Goal: Task Accomplishment & Management: Manage account settings

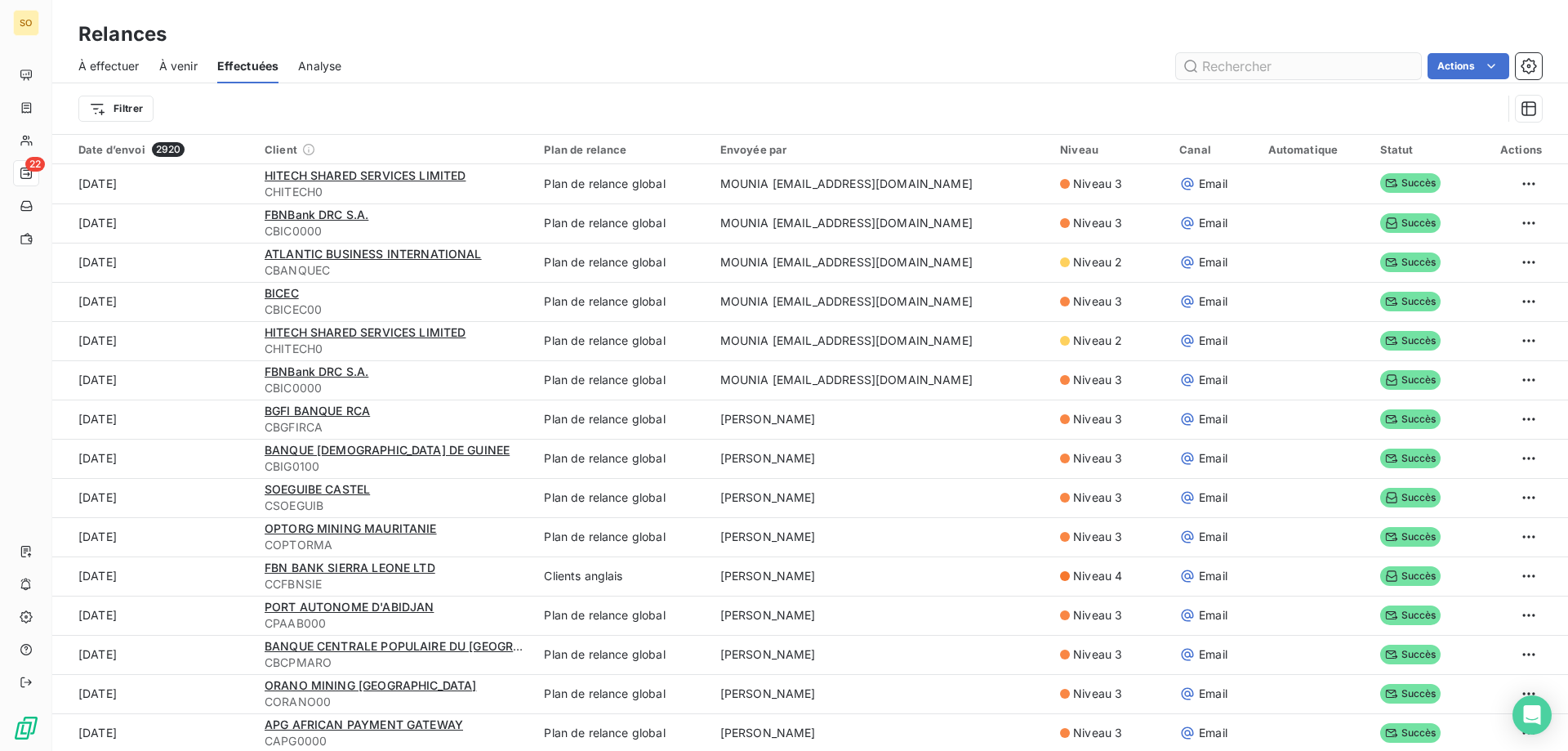
click at [1244, 71] on input "text" at bounding box center [1298, 66] width 245 height 26
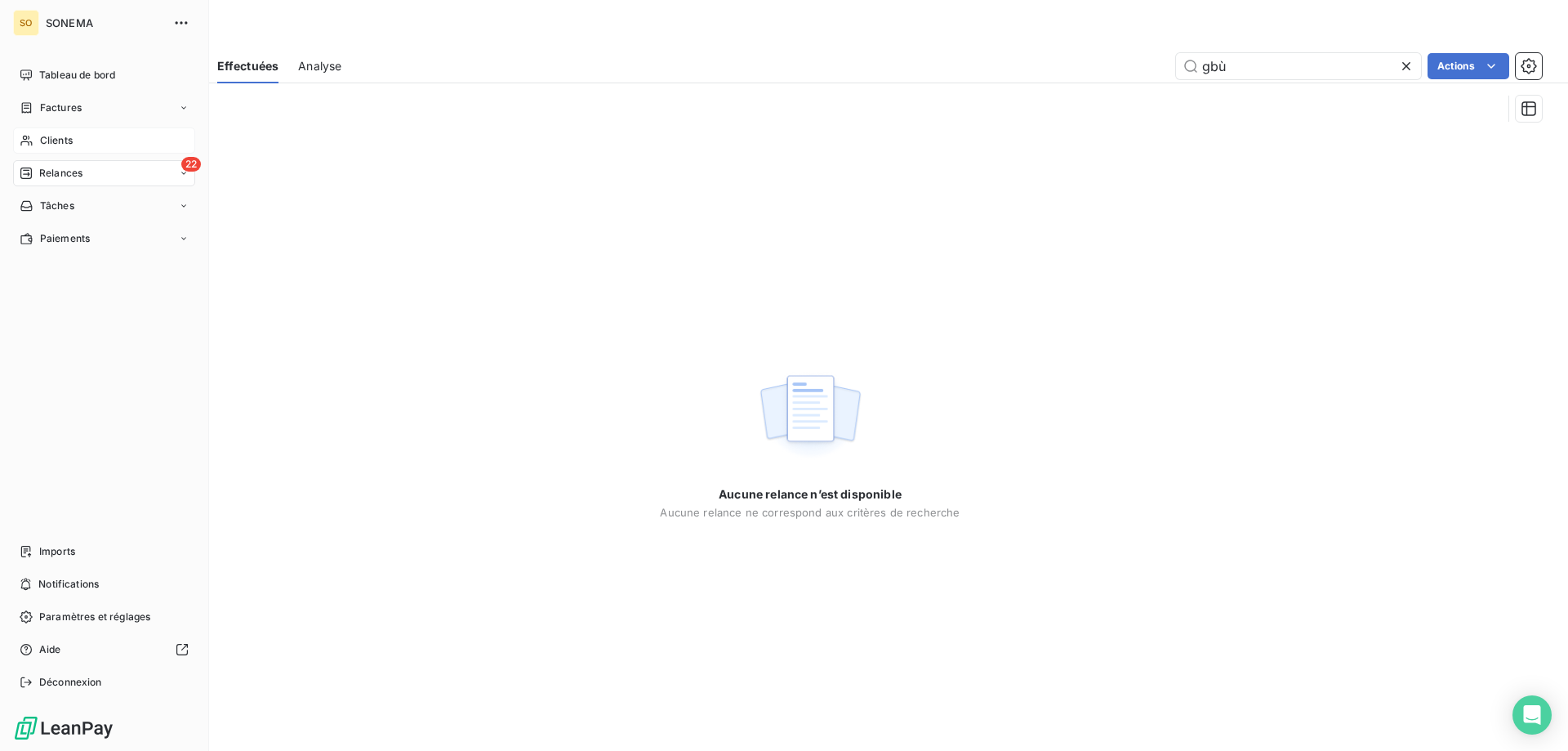
type input "gbù"
click at [40, 140] on span "Clients" at bounding box center [57, 140] width 33 height 15
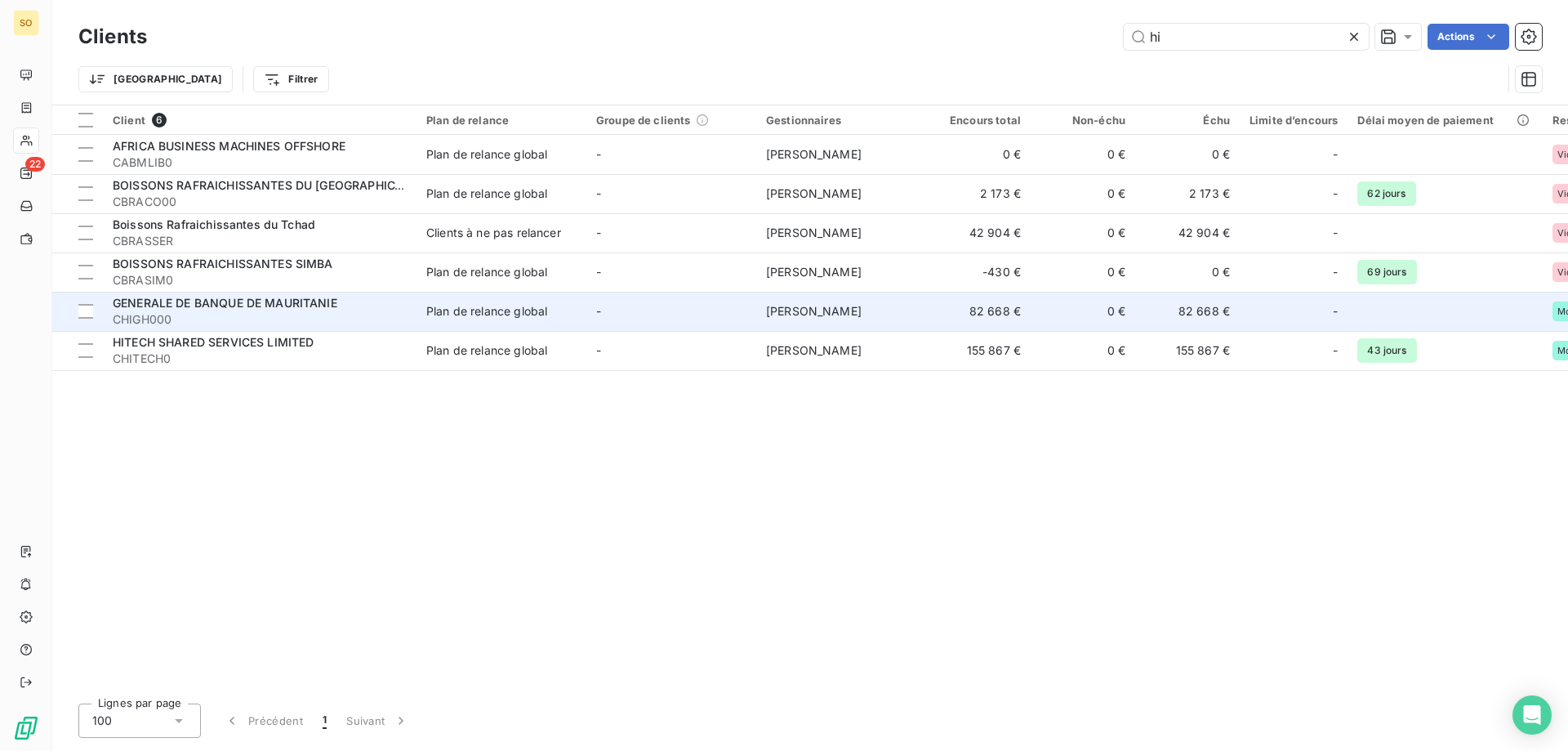
type input "hi"
click at [524, 313] on div "Plan de relance global" at bounding box center [487, 311] width 121 height 17
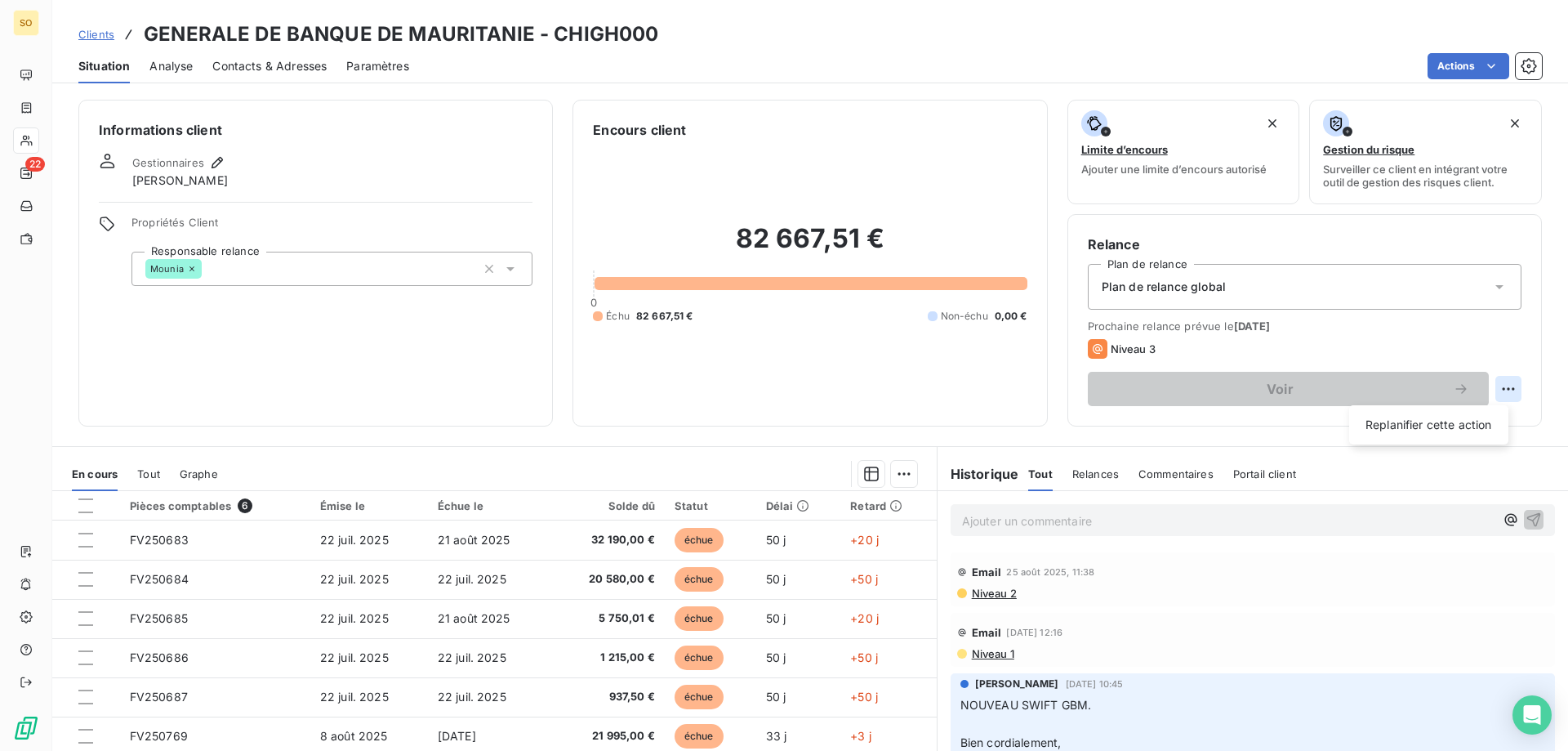
click at [1500, 384] on html "SO 22 Clients GENERALE DE BANQUE DE MAURITANIE - CHIGH000 Situation Analyse Con…" at bounding box center [784, 376] width 1568 height 751
click at [1463, 429] on div "Replanifier cette action" at bounding box center [1429, 425] width 146 height 26
select select "8"
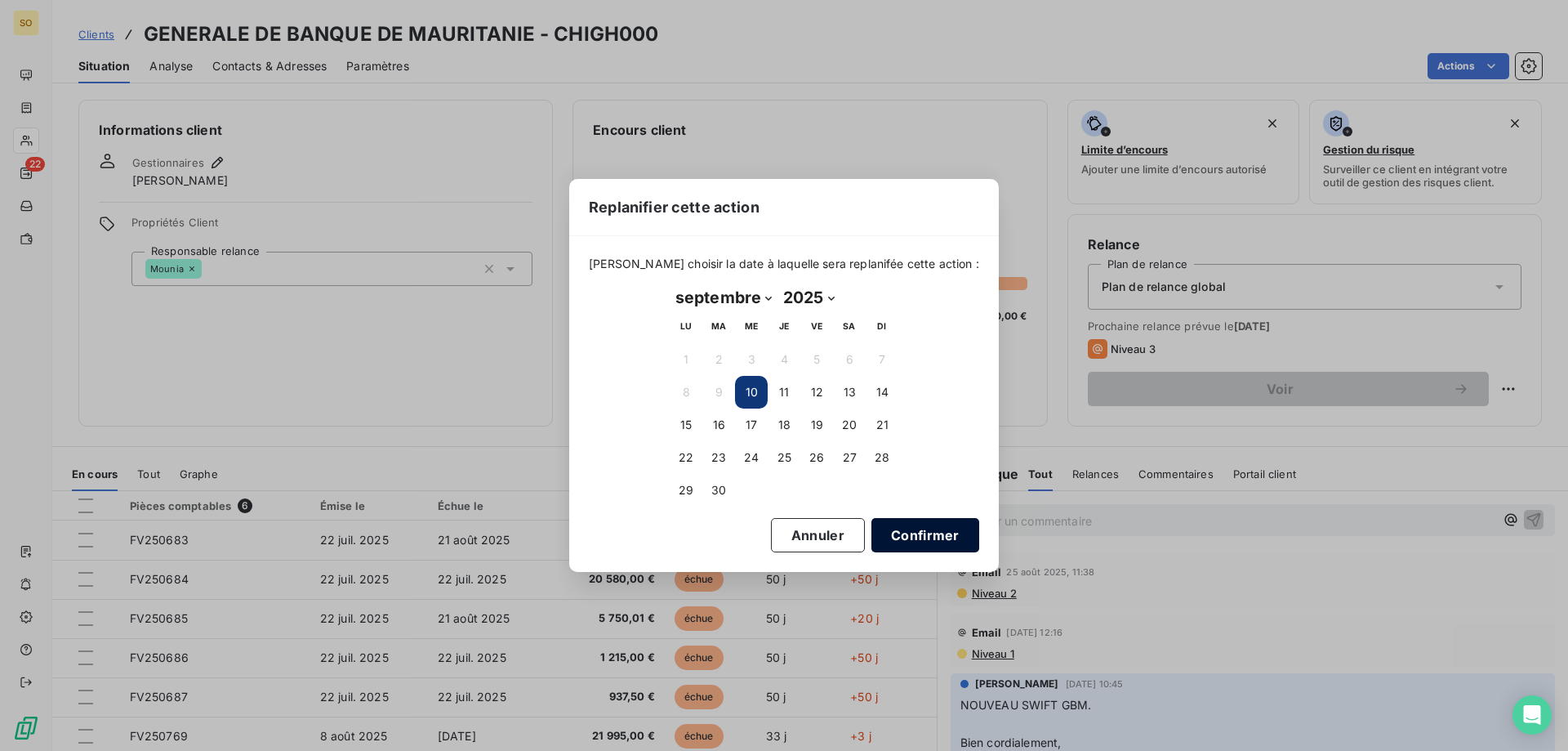
click at [903, 541] on button "Confirmer" at bounding box center [925, 534] width 107 height 34
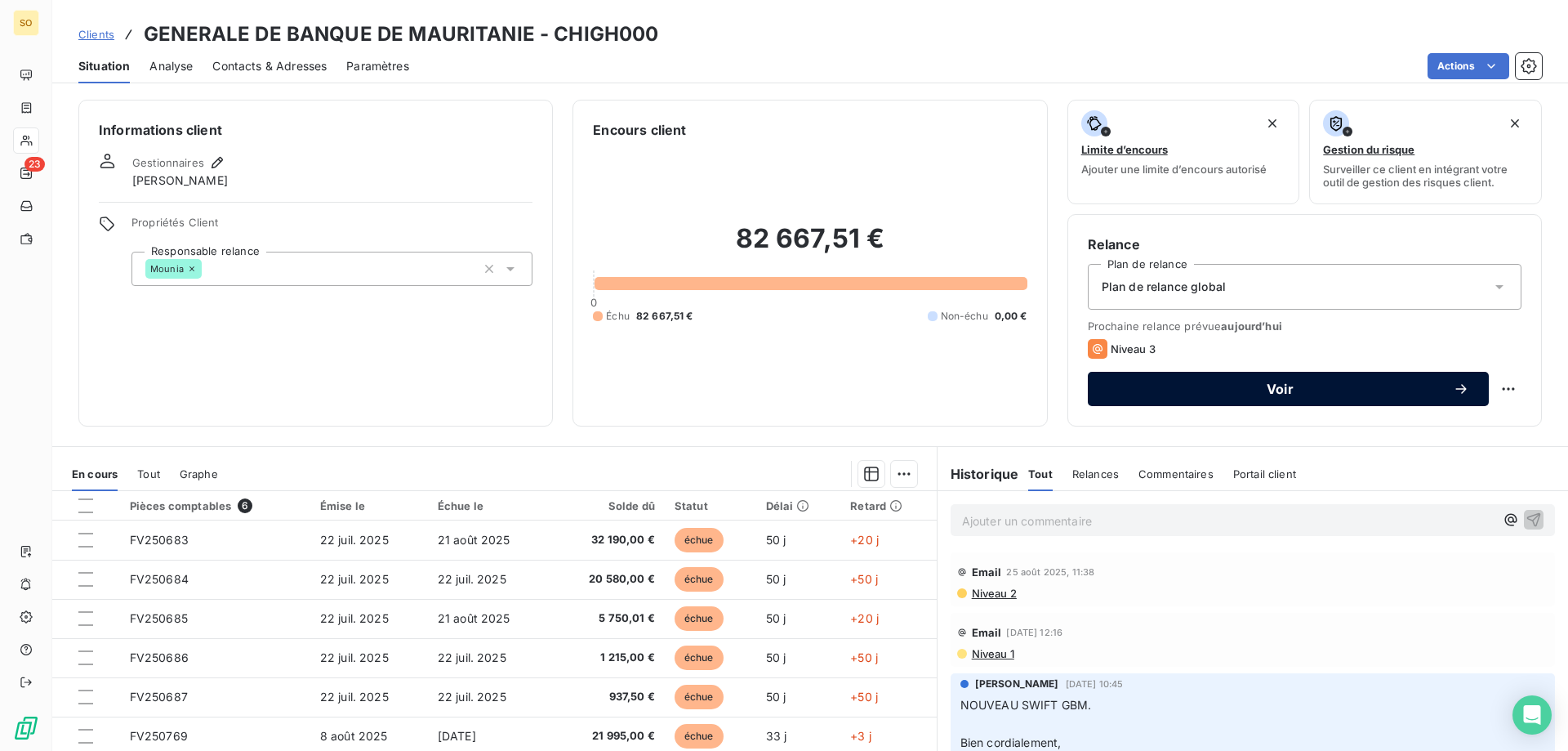
click at [1333, 400] on button "Voir" at bounding box center [1288, 388] width 401 height 34
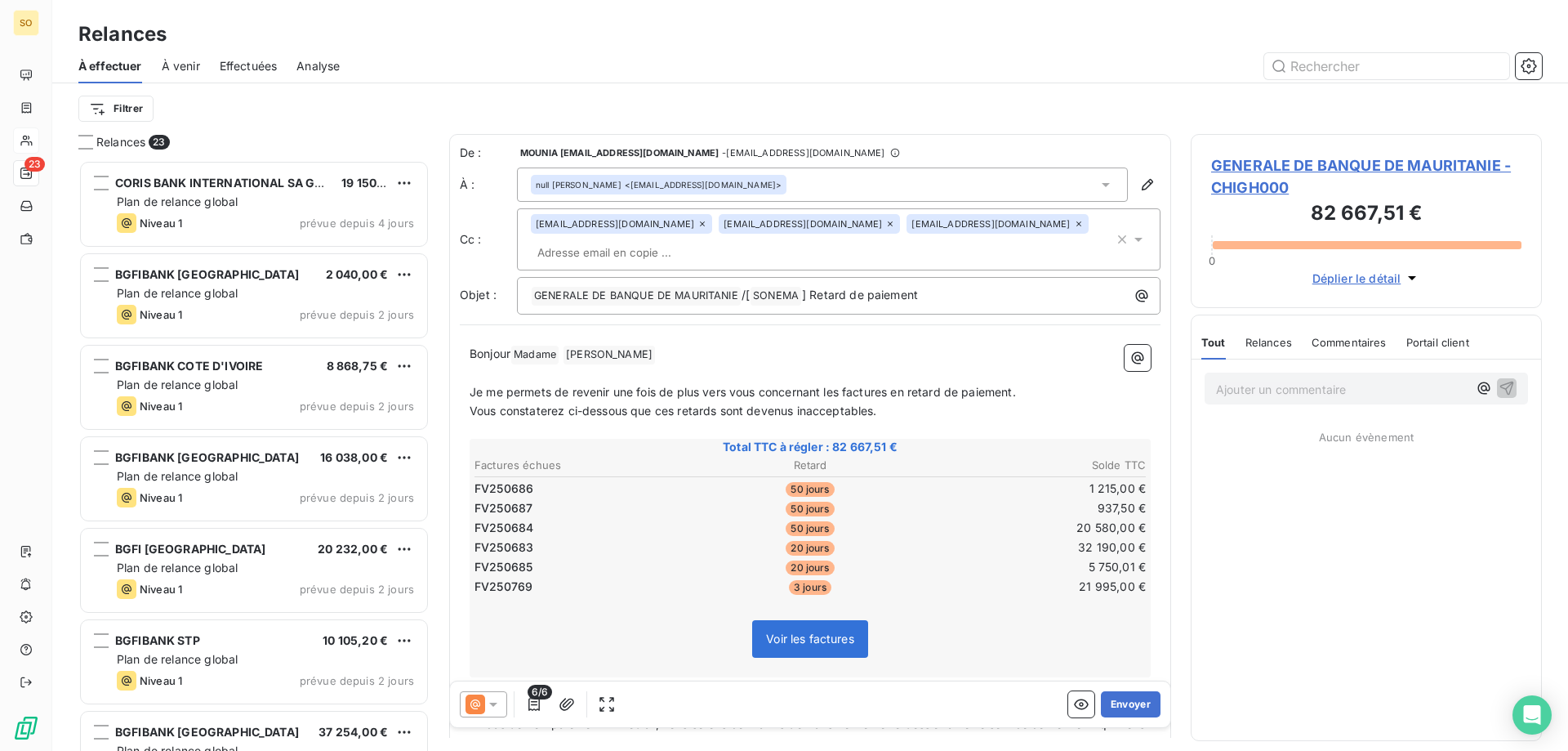
scroll to position [578, 339]
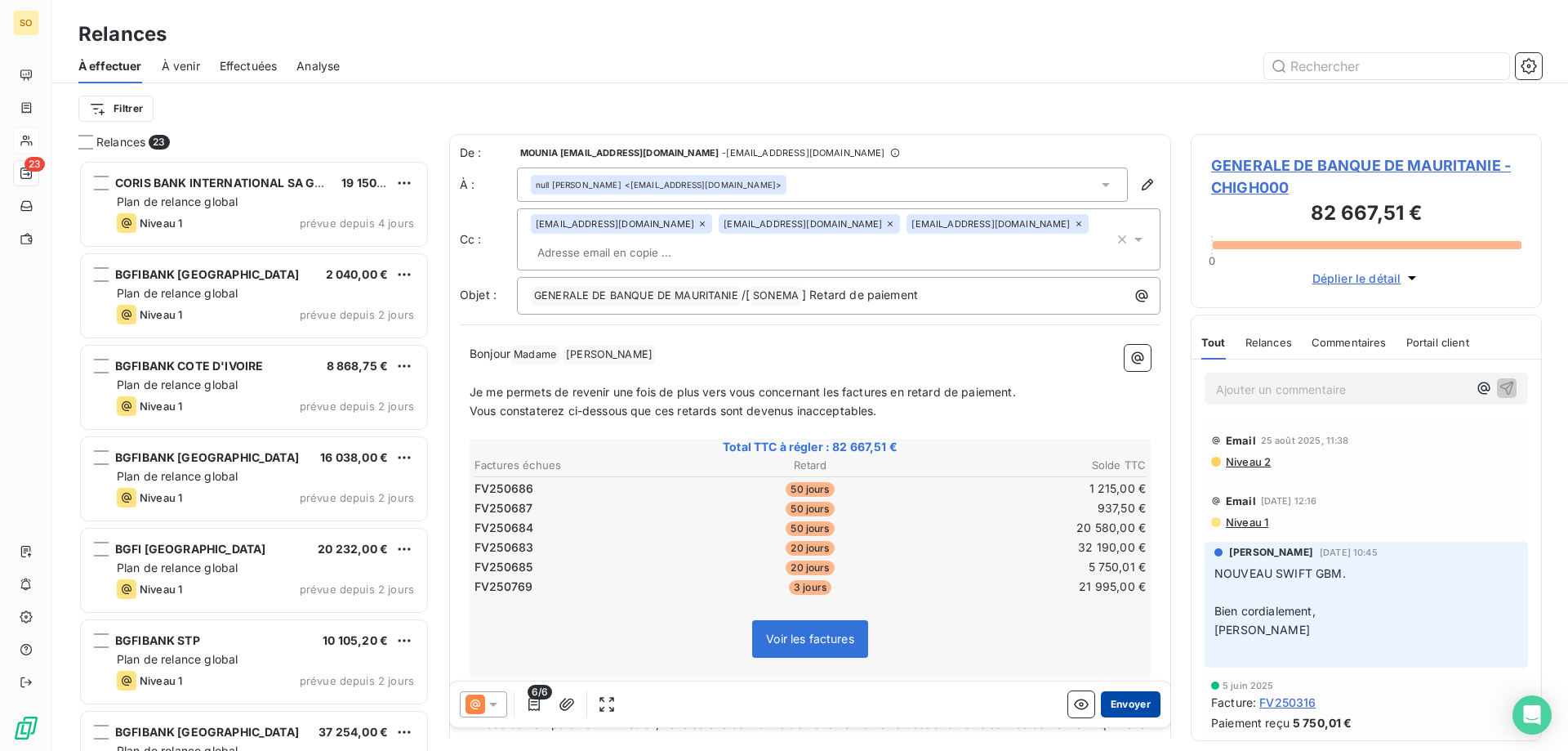
click at [1113, 709] on button "Envoyer" at bounding box center [1130, 704] width 60 height 26
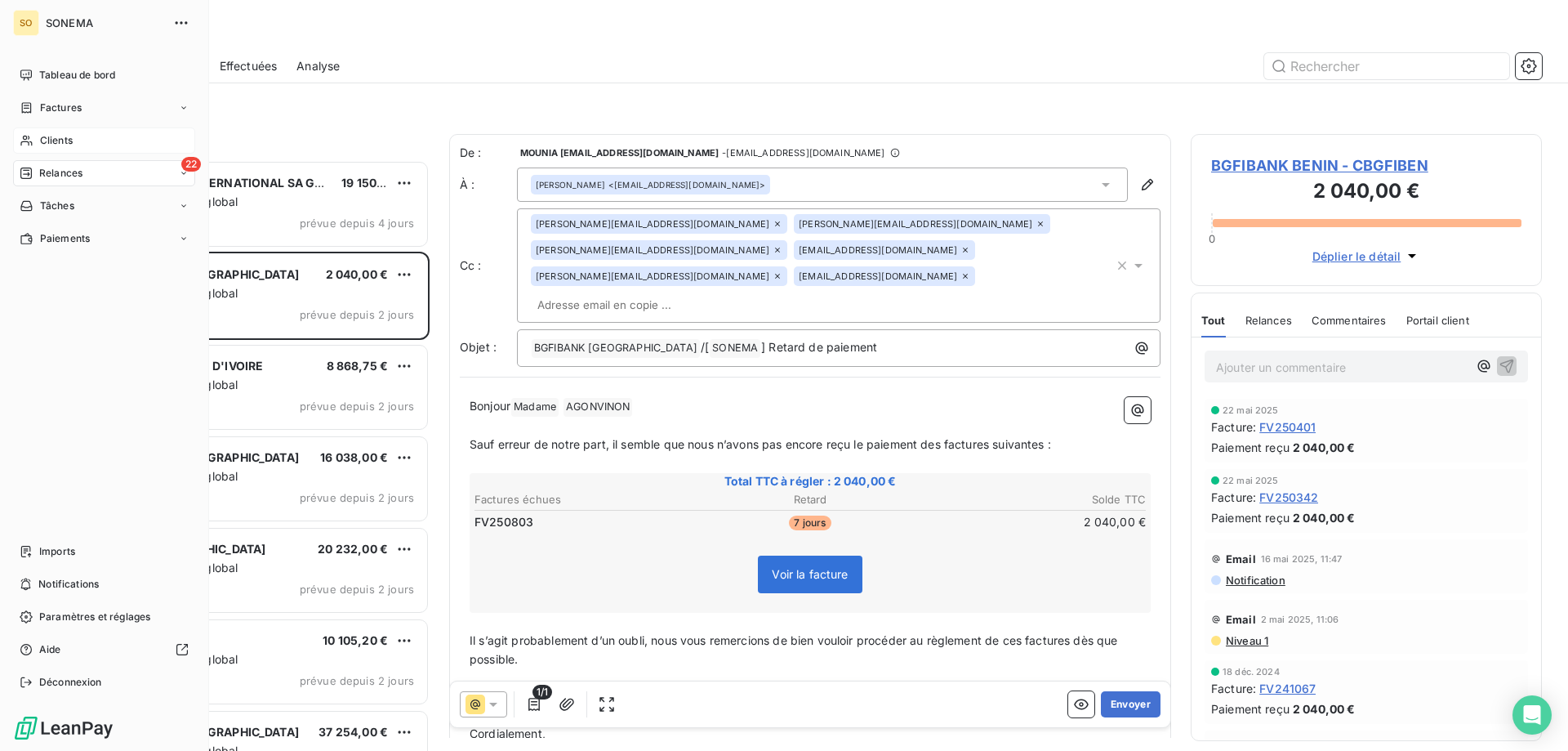
click at [43, 138] on span "Clients" at bounding box center [57, 140] width 33 height 15
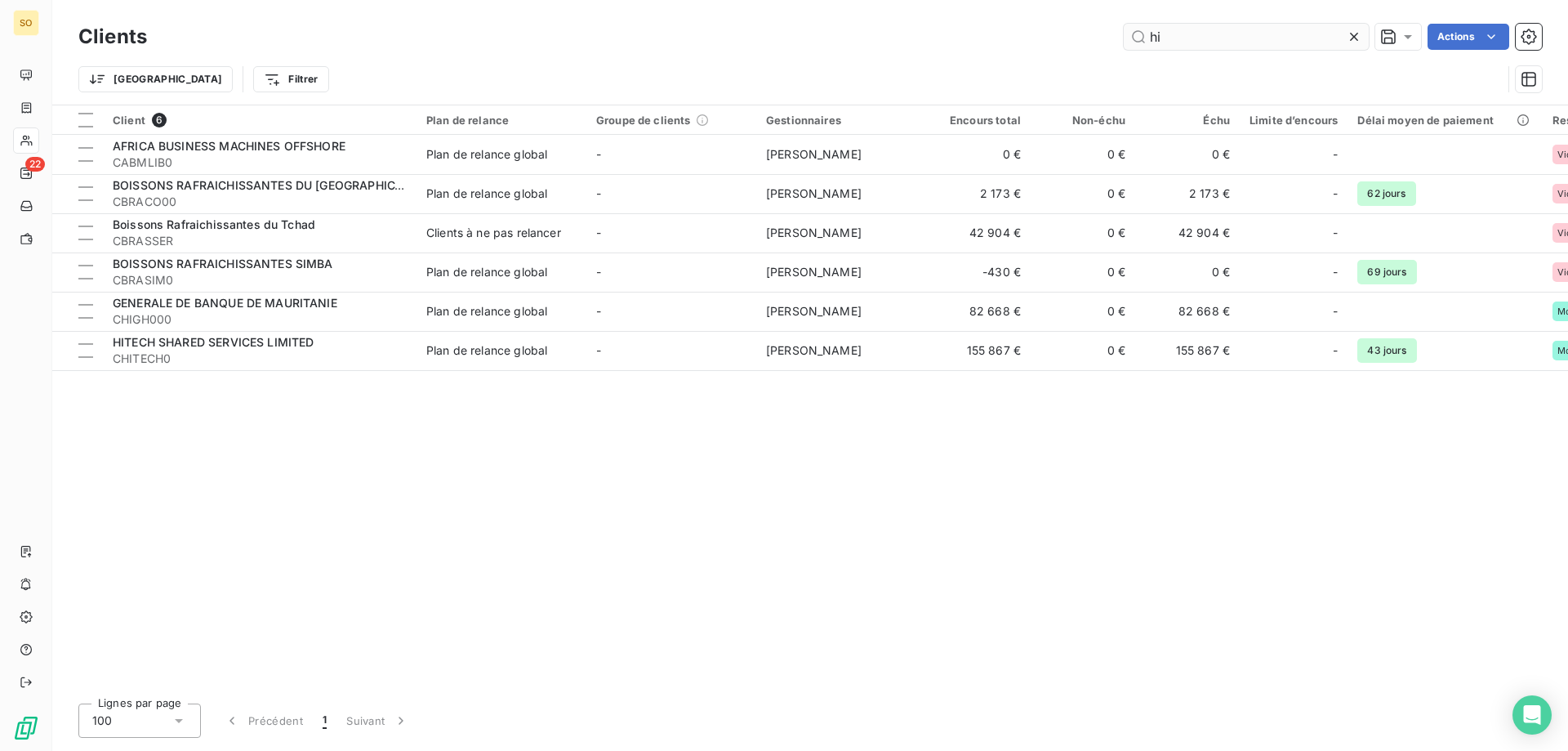
drag, startPoint x: 1161, startPoint y: 39, endPoint x: 1149, endPoint y: 39, distance: 12.0
click at [1149, 39] on input "hi" at bounding box center [1246, 37] width 245 height 26
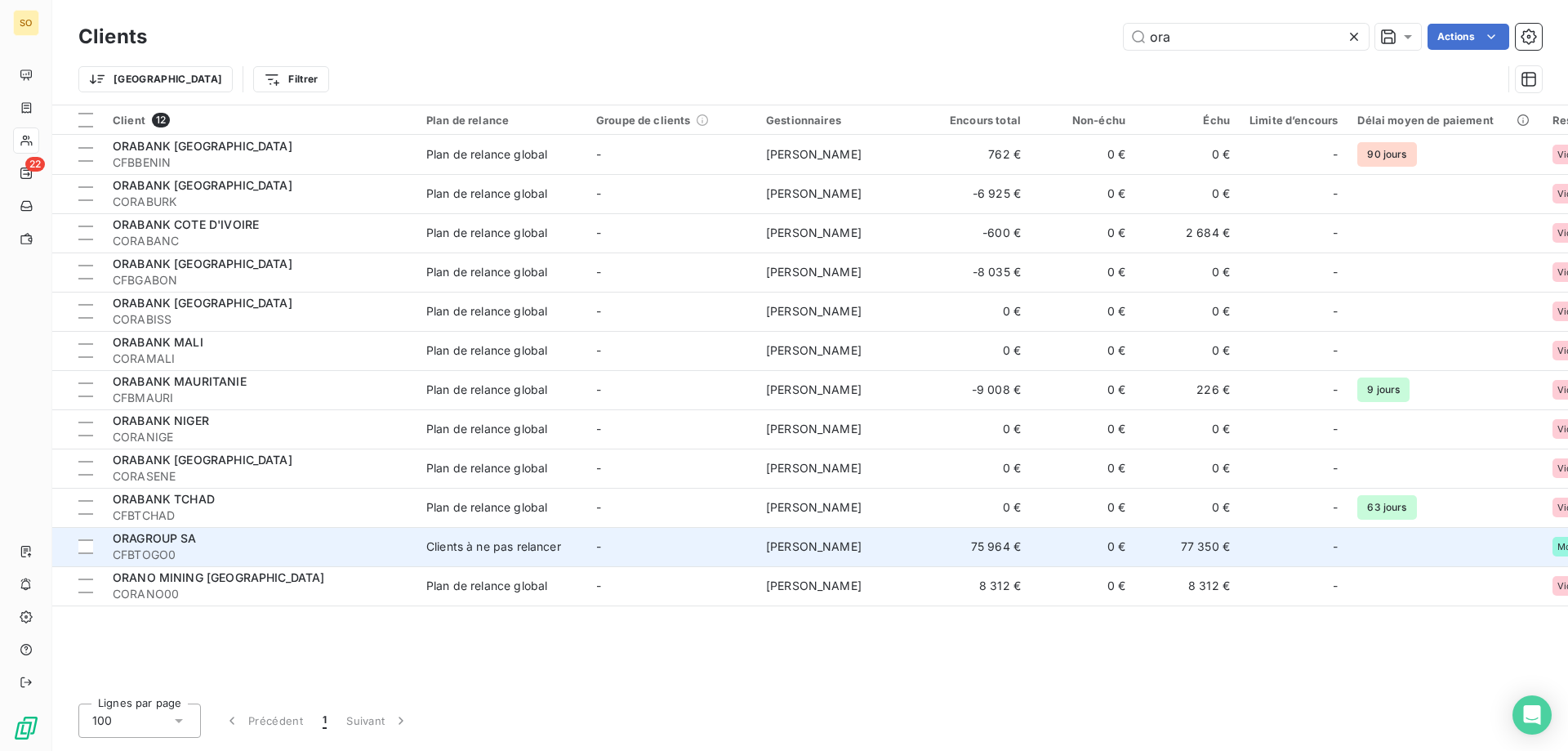
type input "ora"
click at [167, 546] on span "CFBTOGO0" at bounding box center [260, 555] width 294 height 17
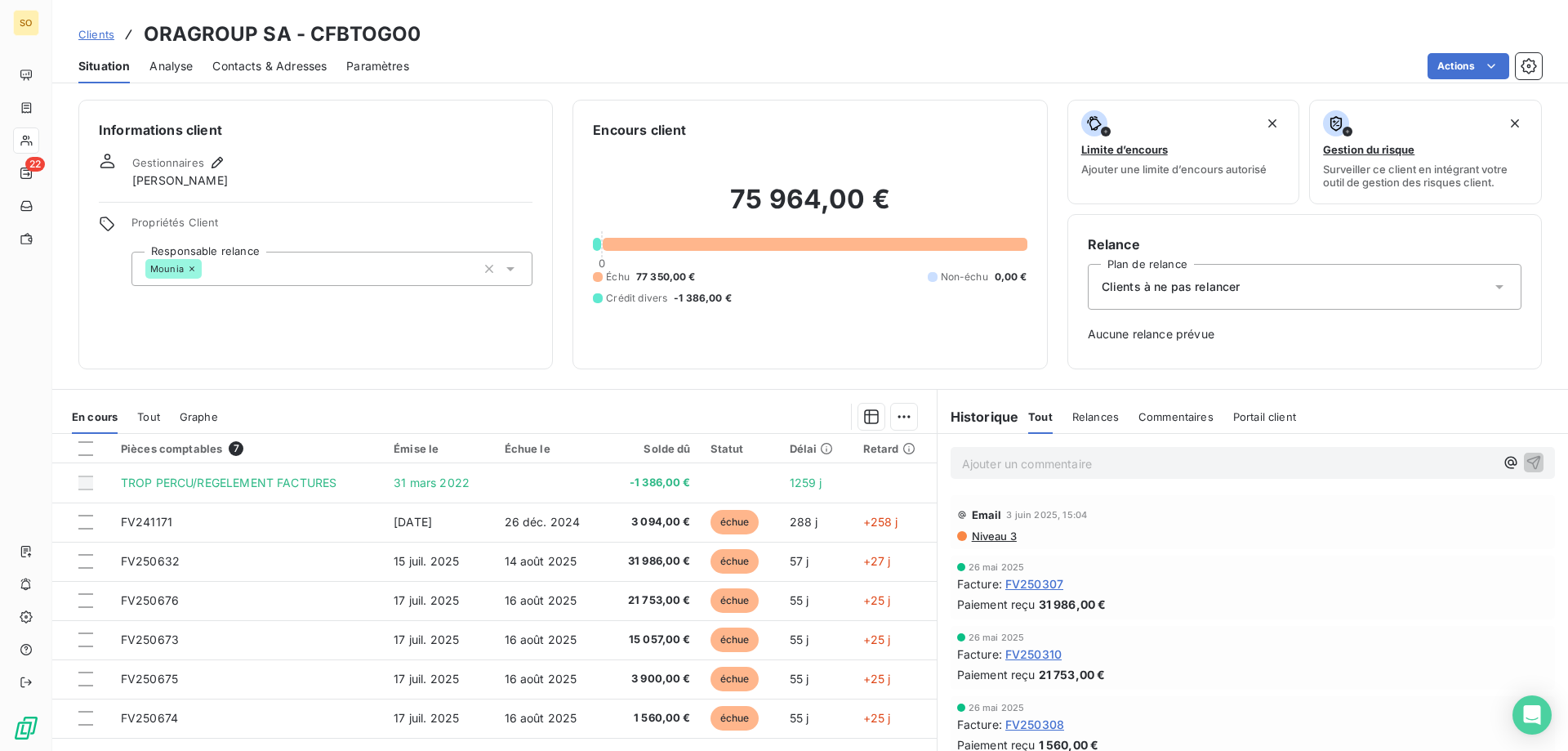
click at [1491, 283] on icon at bounding box center [1499, 287] width 17 height 17
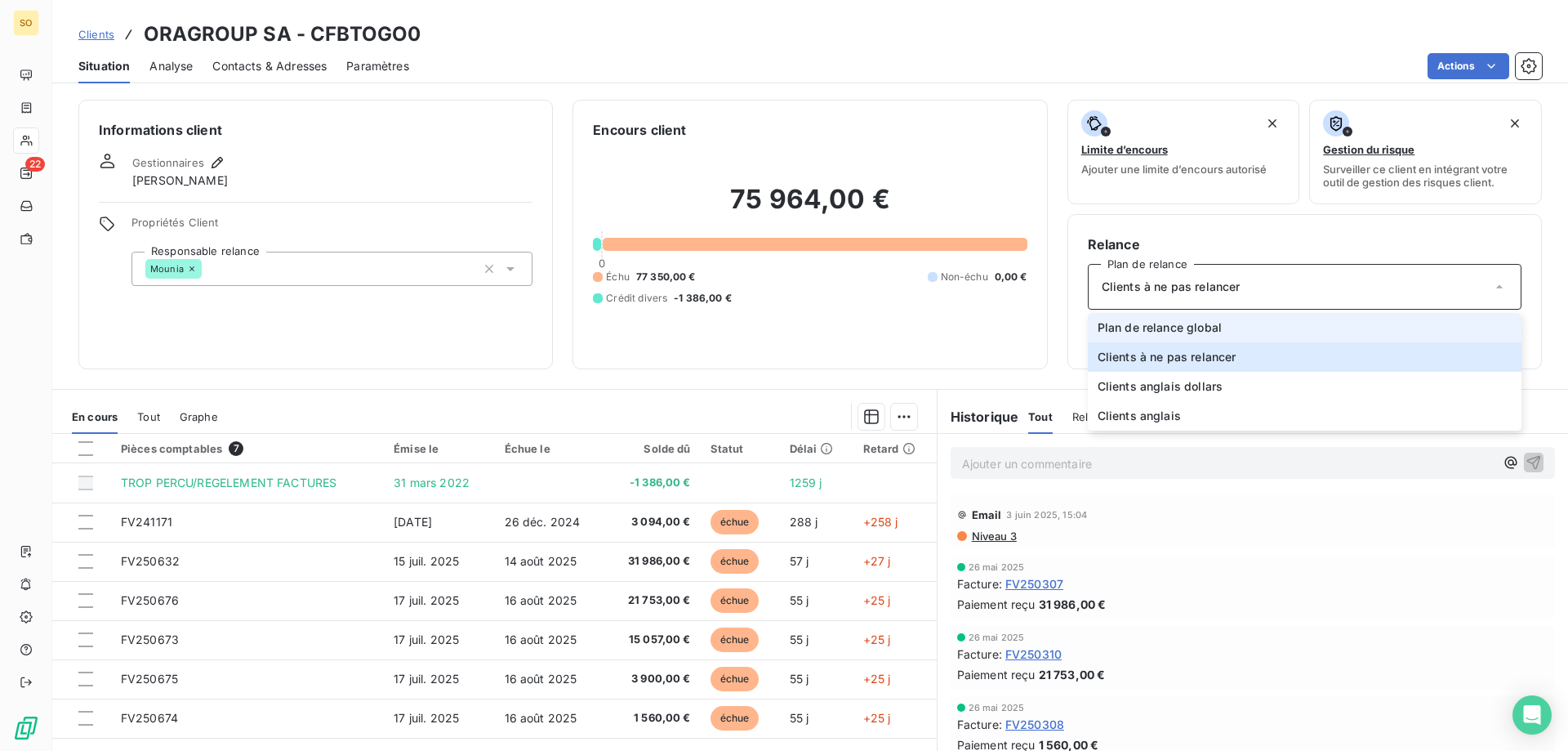
click at [1161, 326] on span "Plan de relance global" at bounding box center [1159, 328] width 124 height 17
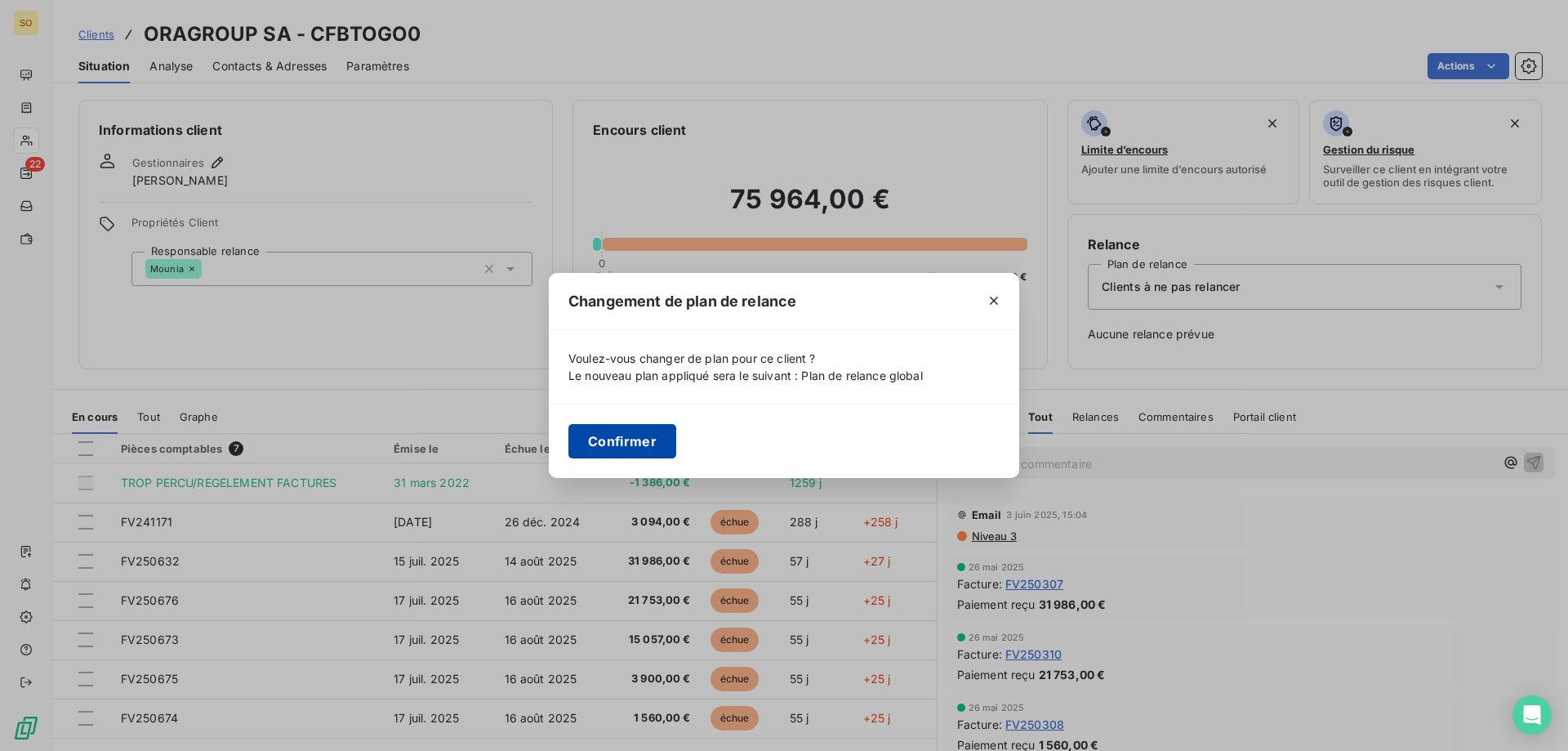
click at [582, 435] on button "Confirmer" at bounding box center [622, 441] width 107 height 34
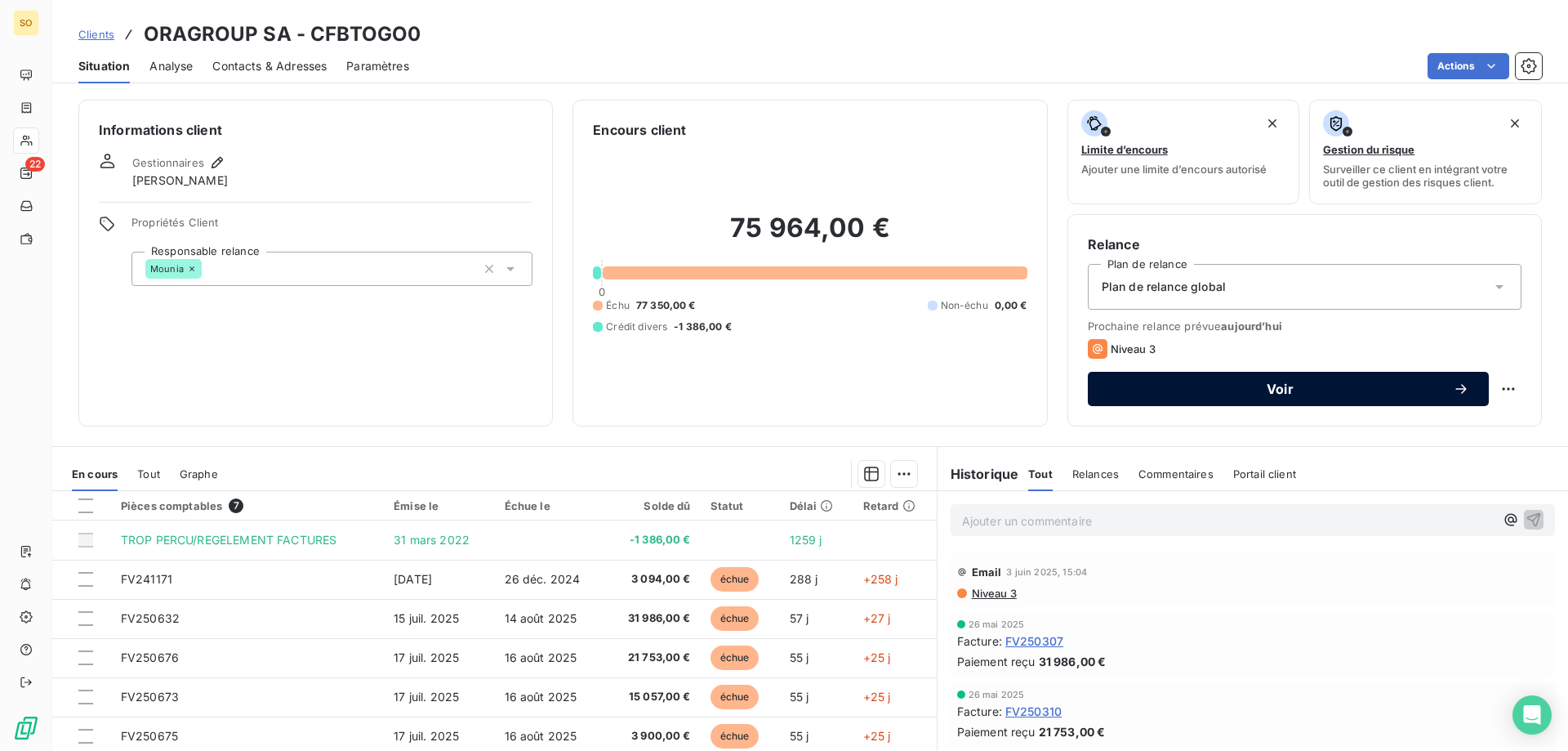
click at [1307, 390] on span "Voir" at bounding box center [1280, 389] width 346 height 13
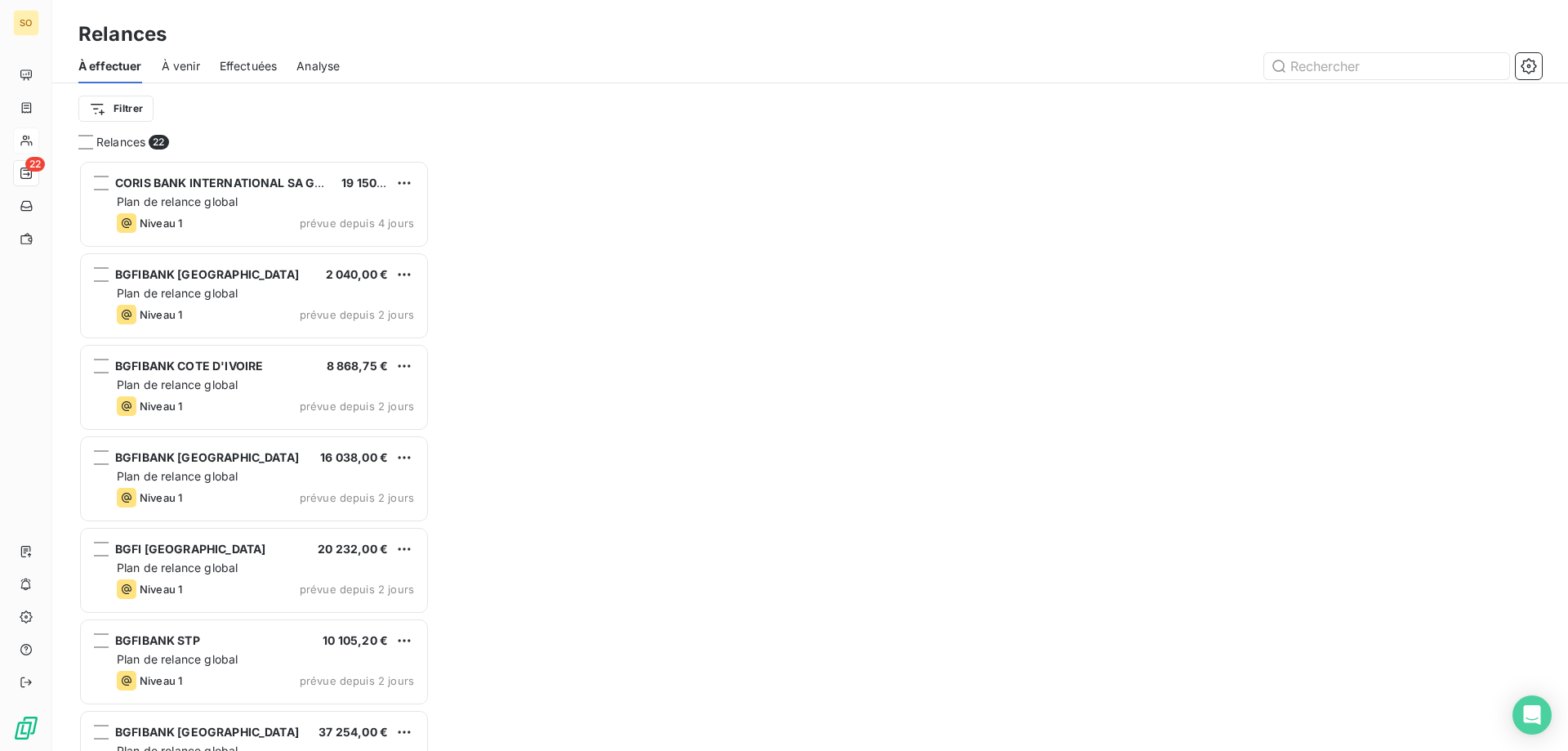
scroll to position [578, 339]
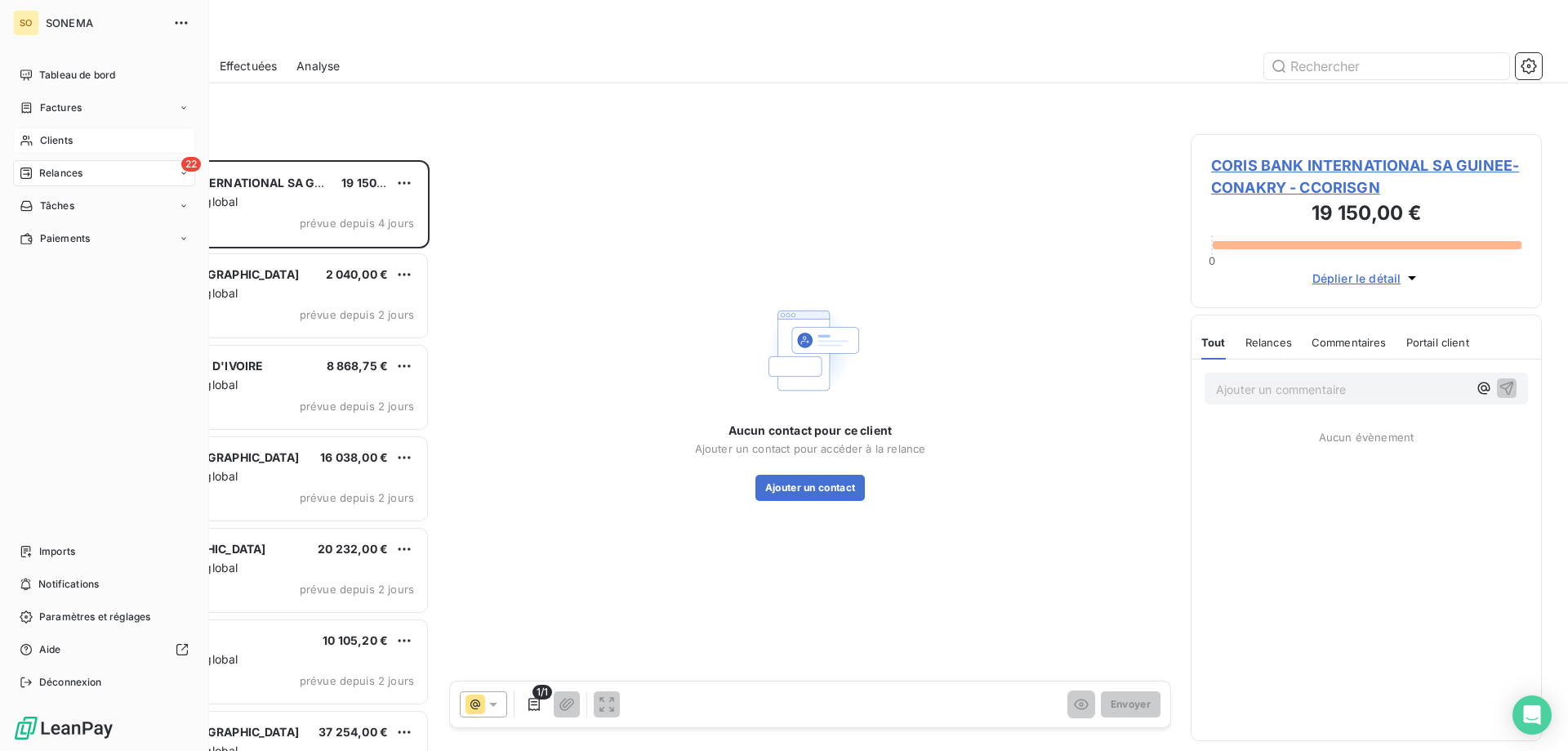
click at [36, 140] on div "Clients" at bounding box center [104, 140] width 182 height 26
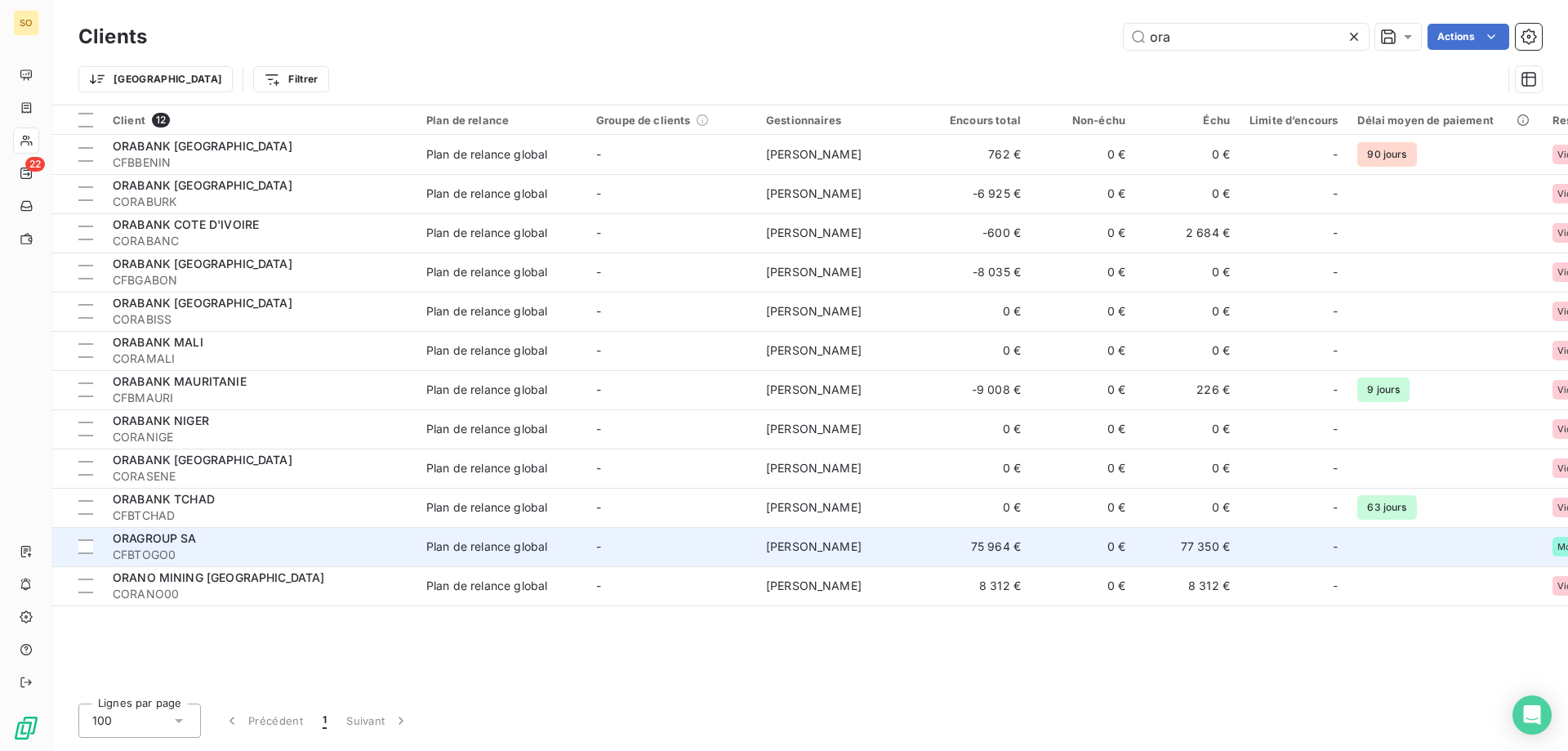
click at [198, 540] on div "ORAGROUP SA" at bounding box center [260, 539] width 294 height 17
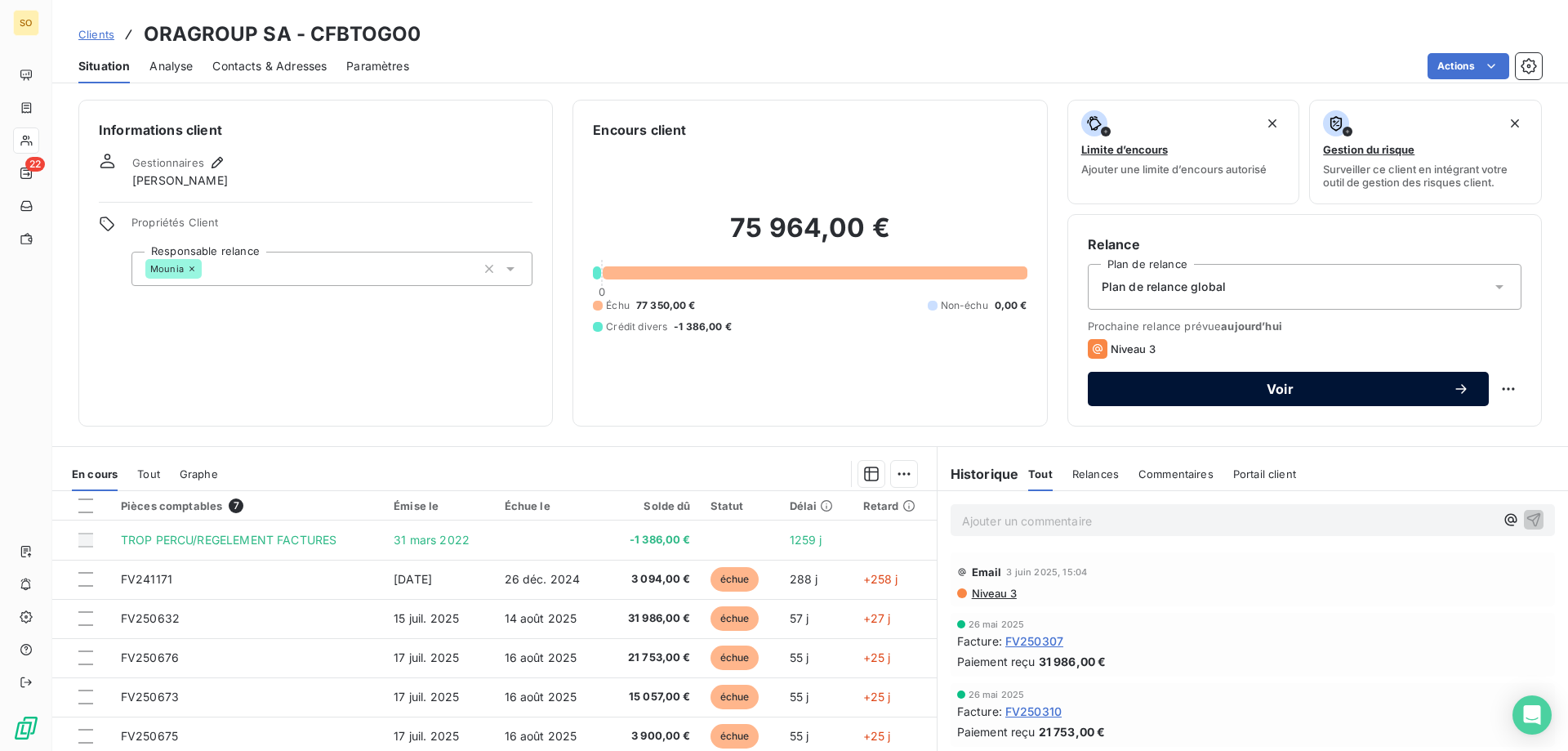
click at [1296, 390] on span "Voir" at bounding box center [1280, 389] width 346 height 13
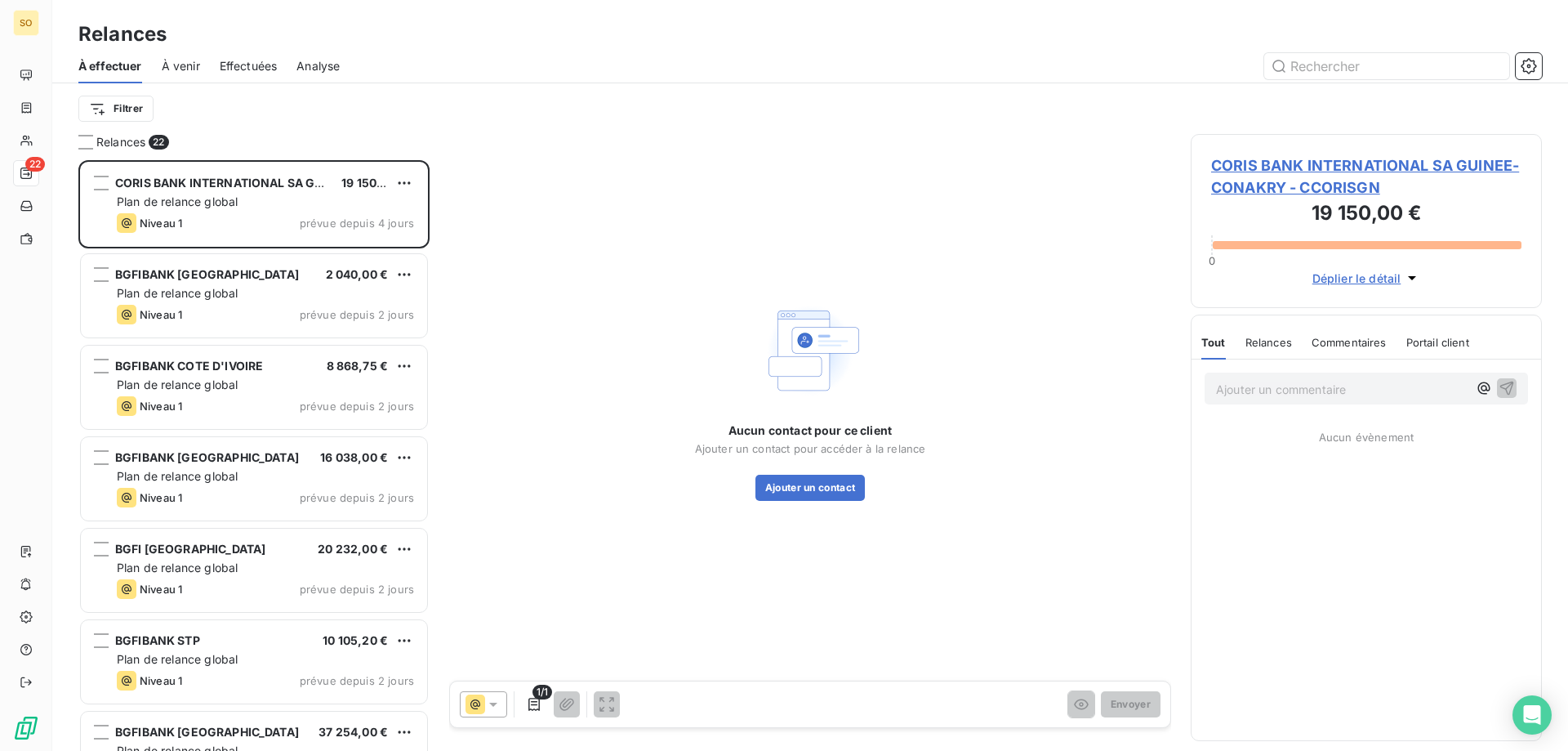
click at [177, 61] on span "À venir" at bounding box center [181, 66] width 39 height 17
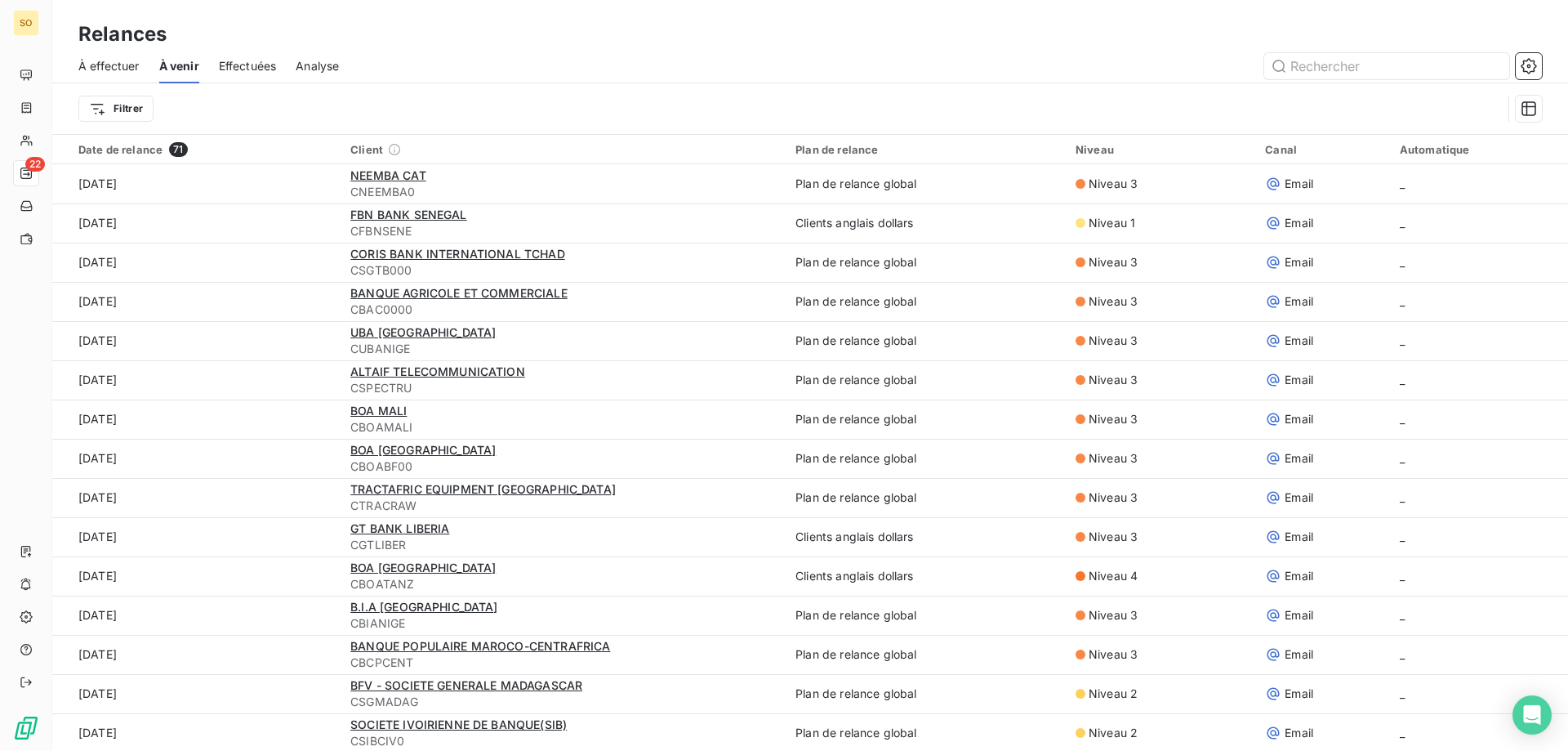
click at [117, 62] on span "À effectuer" at bounding box center [108, 66] width 61 height 17
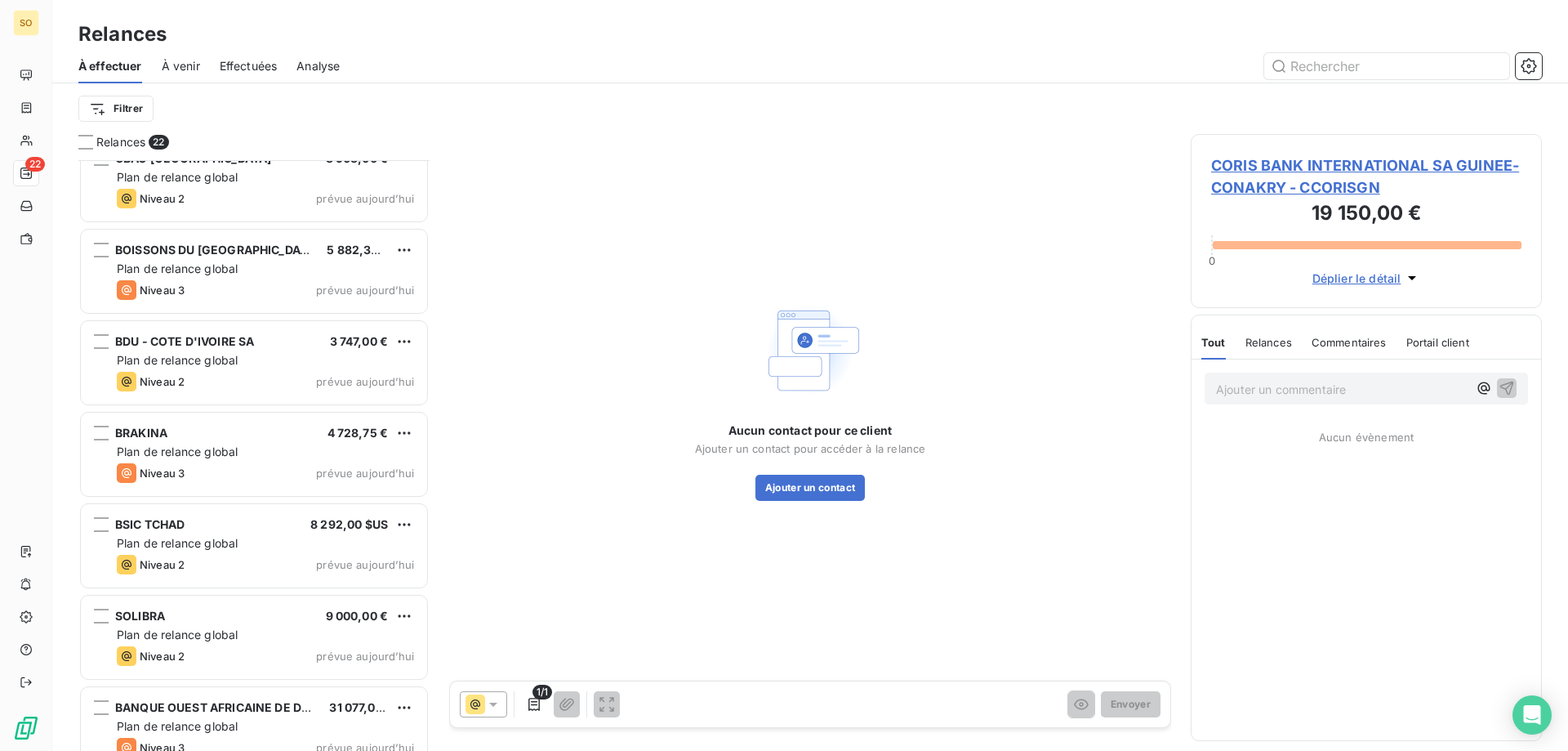
scroll to position [1424, 0]
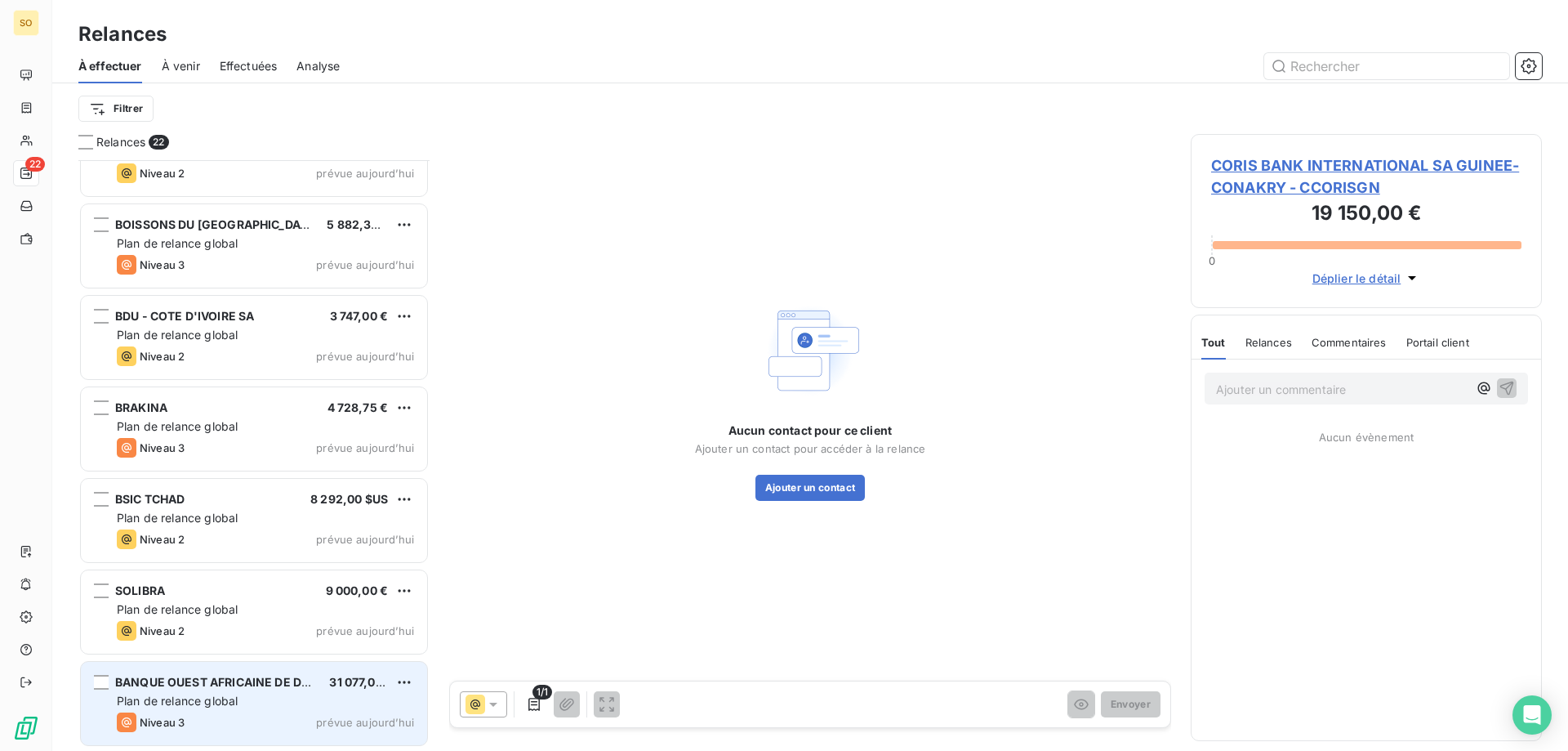
click at [231, 688] on span "BANQUE OUEST AFRICAINE DE DEVPT." at bounding box center [226, 681] width 221 height 14
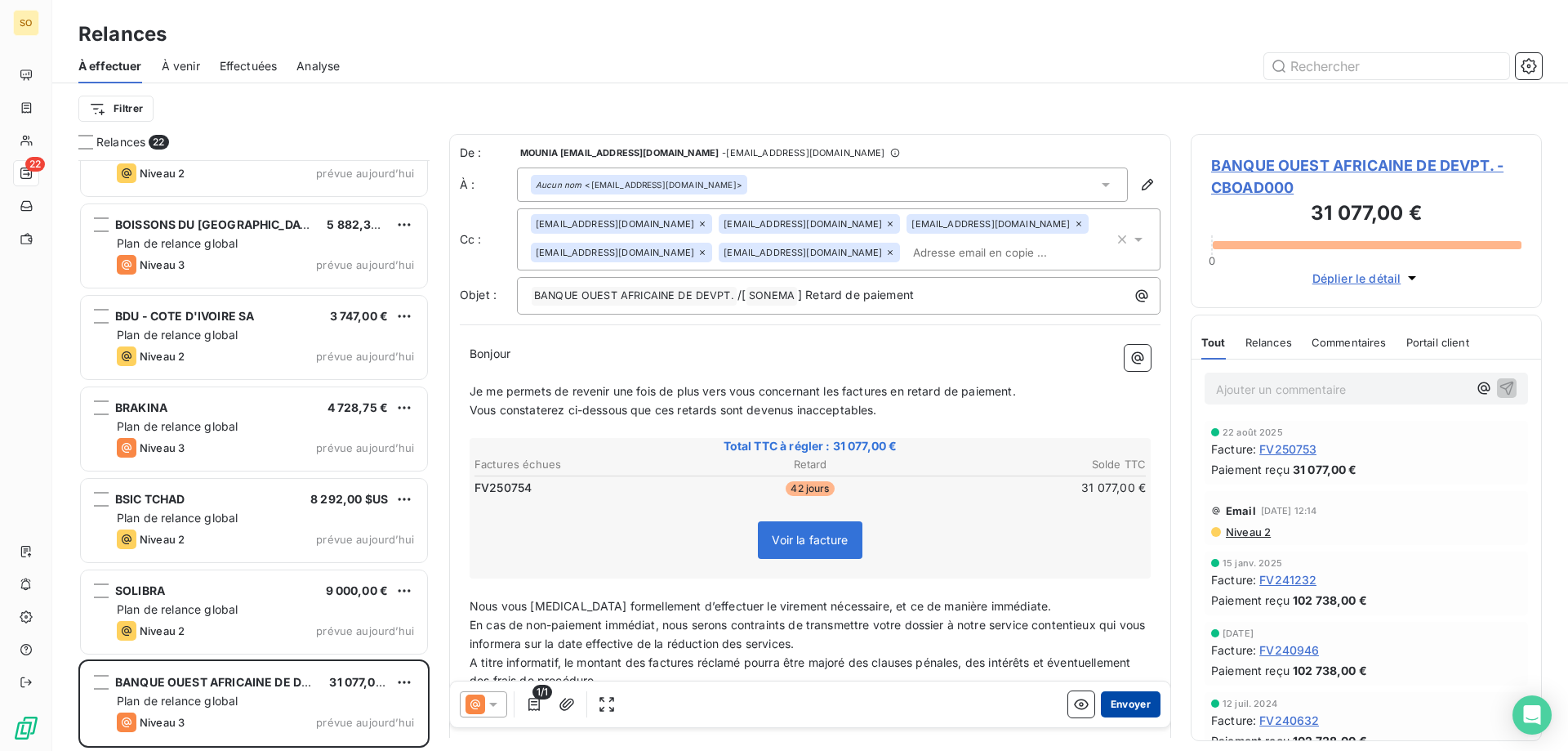
click at [1123, 701] on button "Envoyer" at bounding box center [1130, 704] width 60 height 26
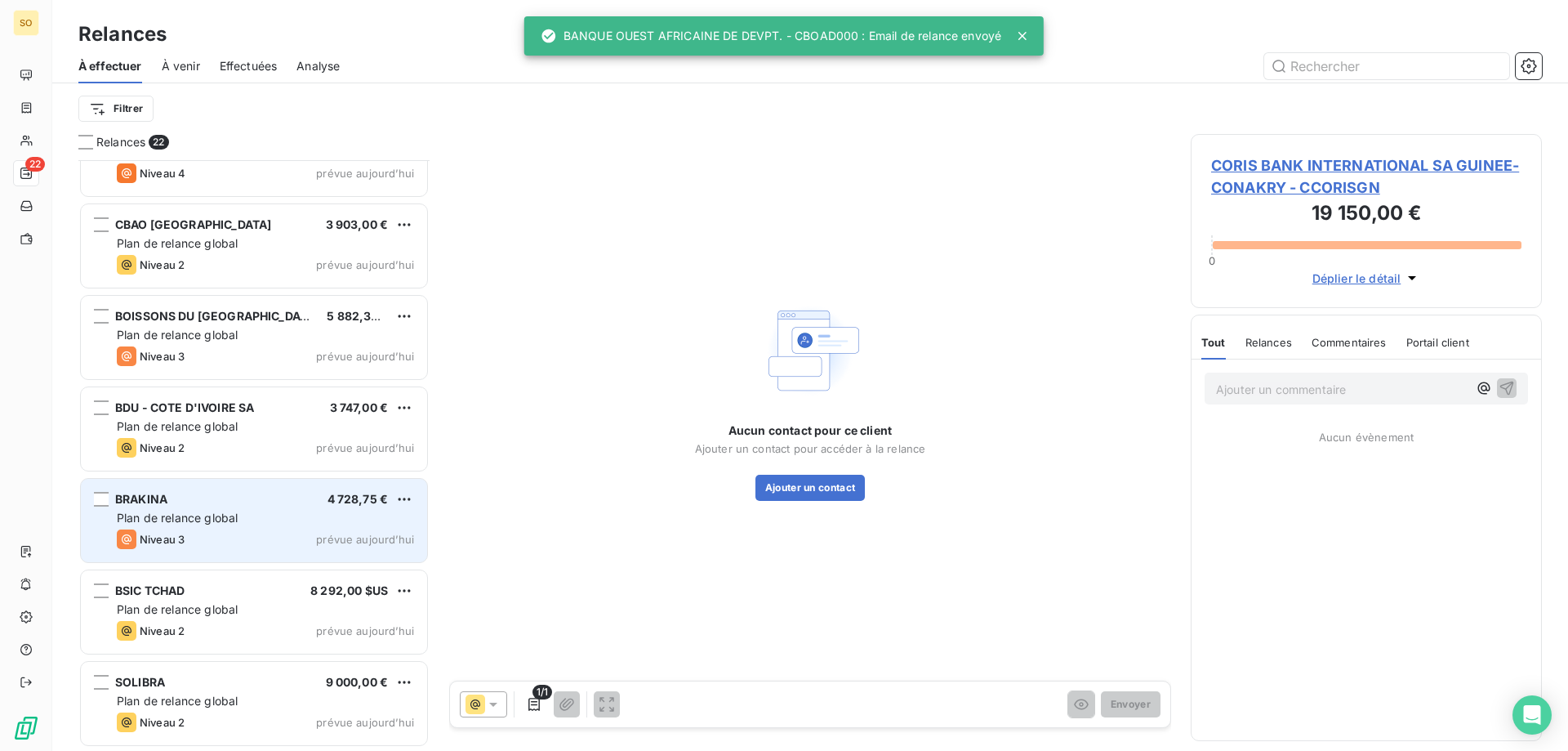
click at [232, 507] on div "BRAKINA 4 728,75 € Plan de relance global Niveau 3 prévue [DATE]" at bounding box center [253, 521] width 346 height 84
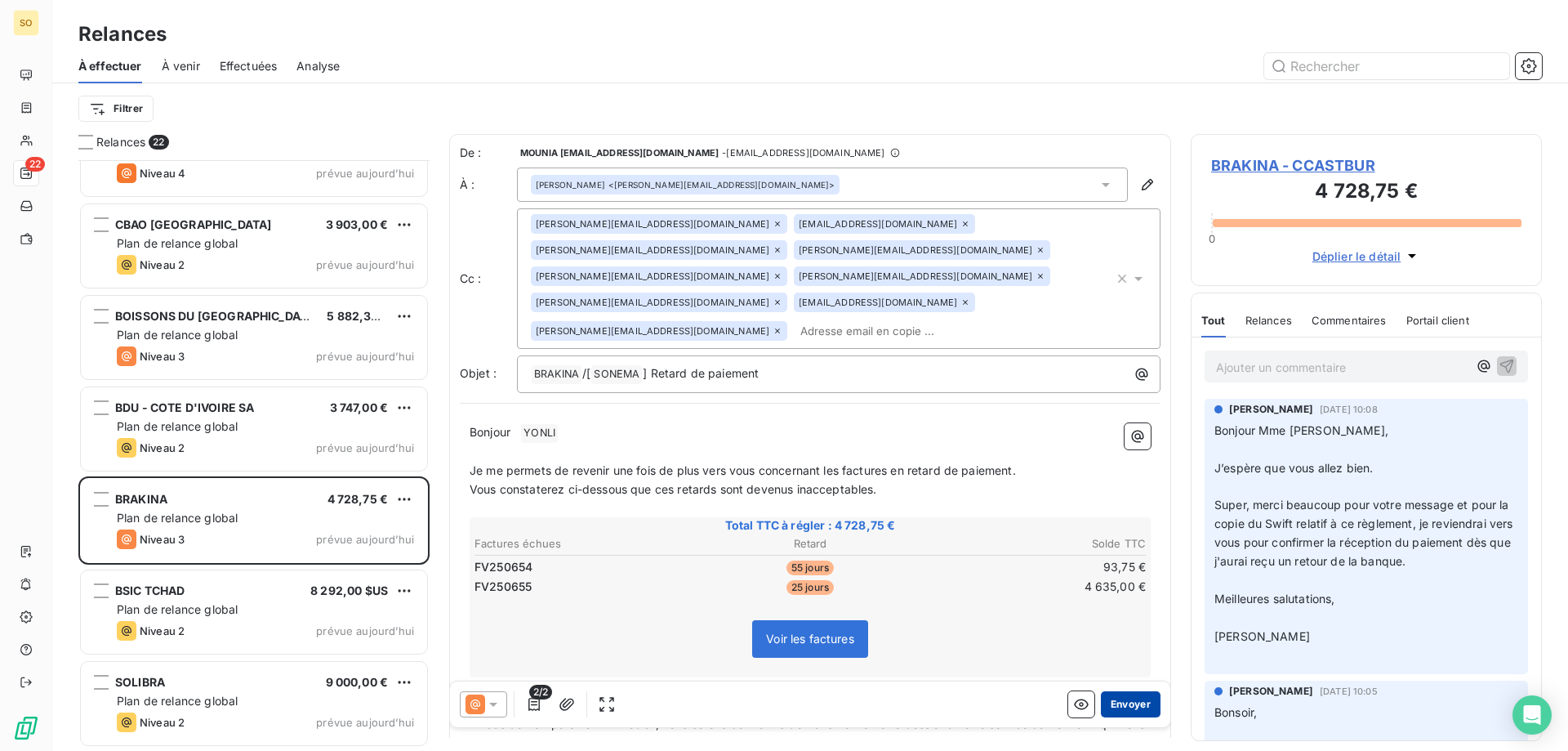
click at [1101, 698] on button "Envoyer" at bounding box center [1130, 704] width 60 height 26
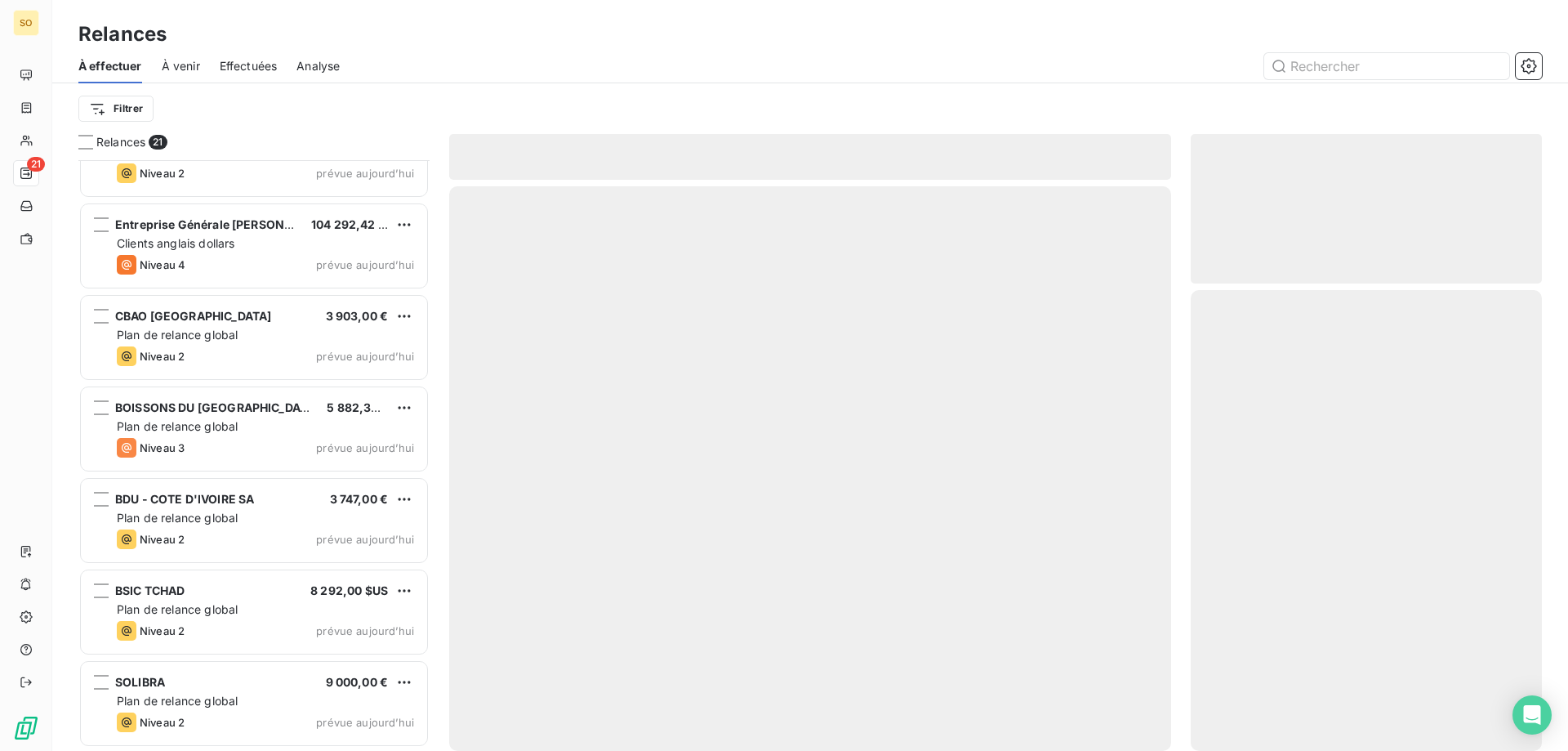
scroll to position [1331, 0]
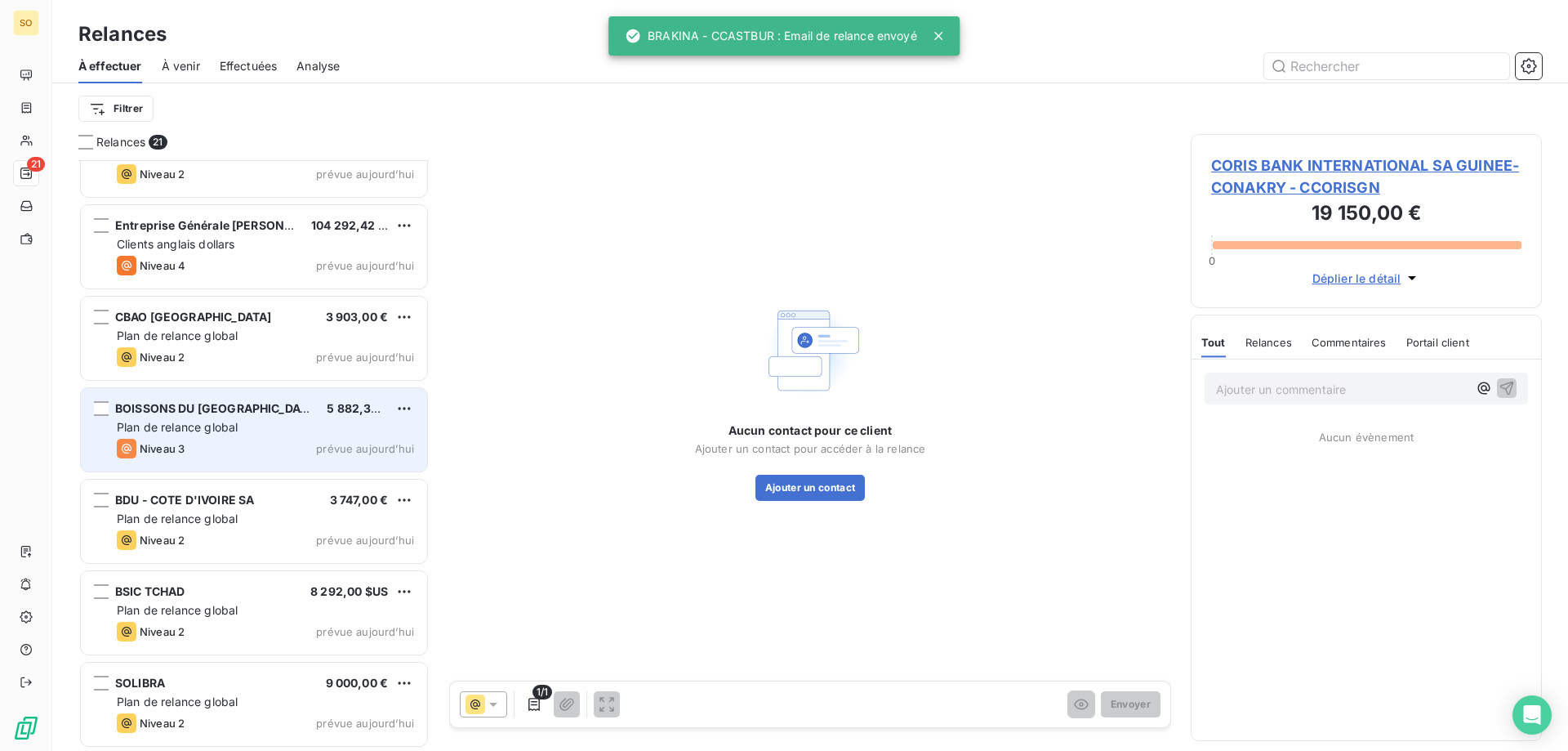
click at [249, 425] on div "Plan de relance global" at bounding box center [265, 428] width 297 height 17
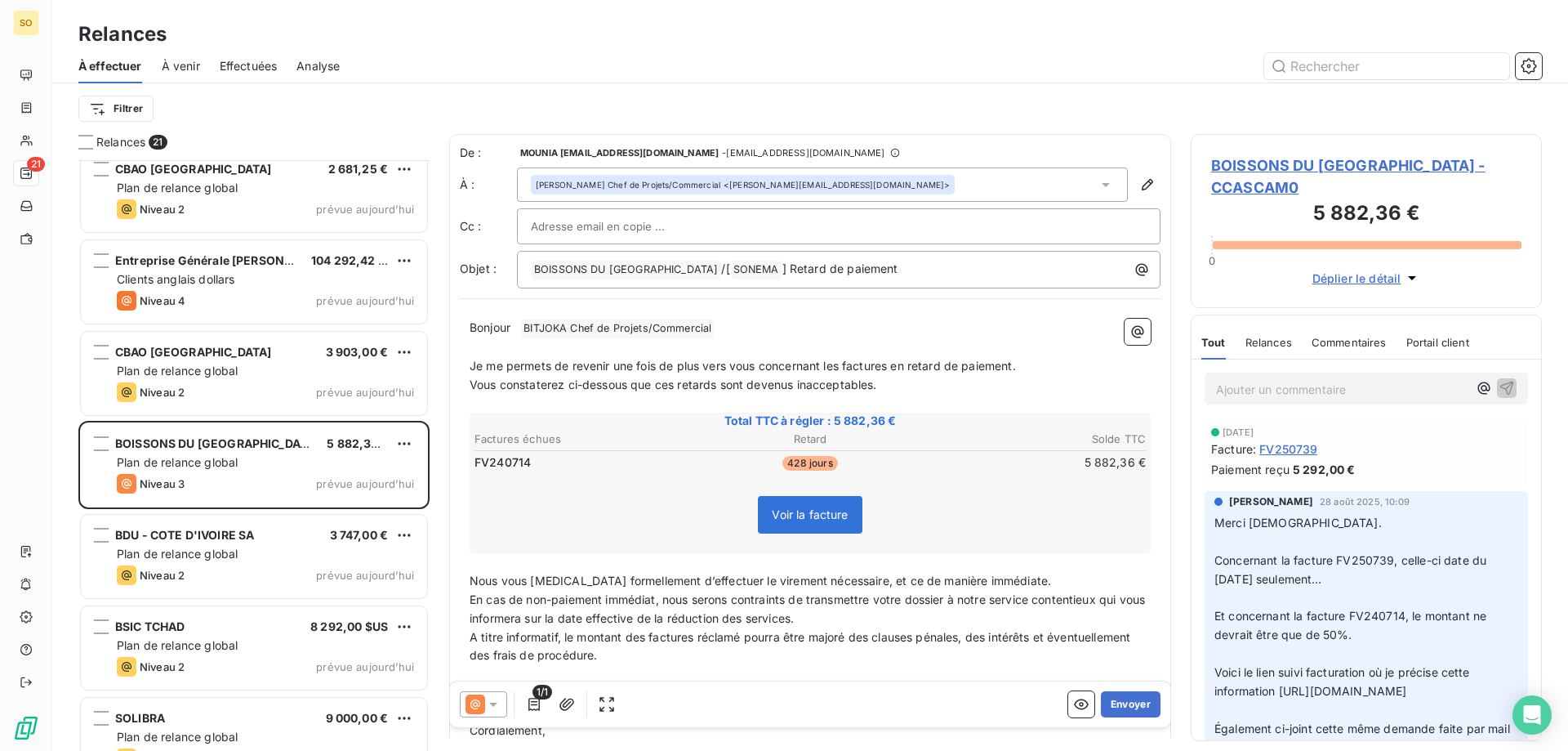
scroll to position [1276, 0]
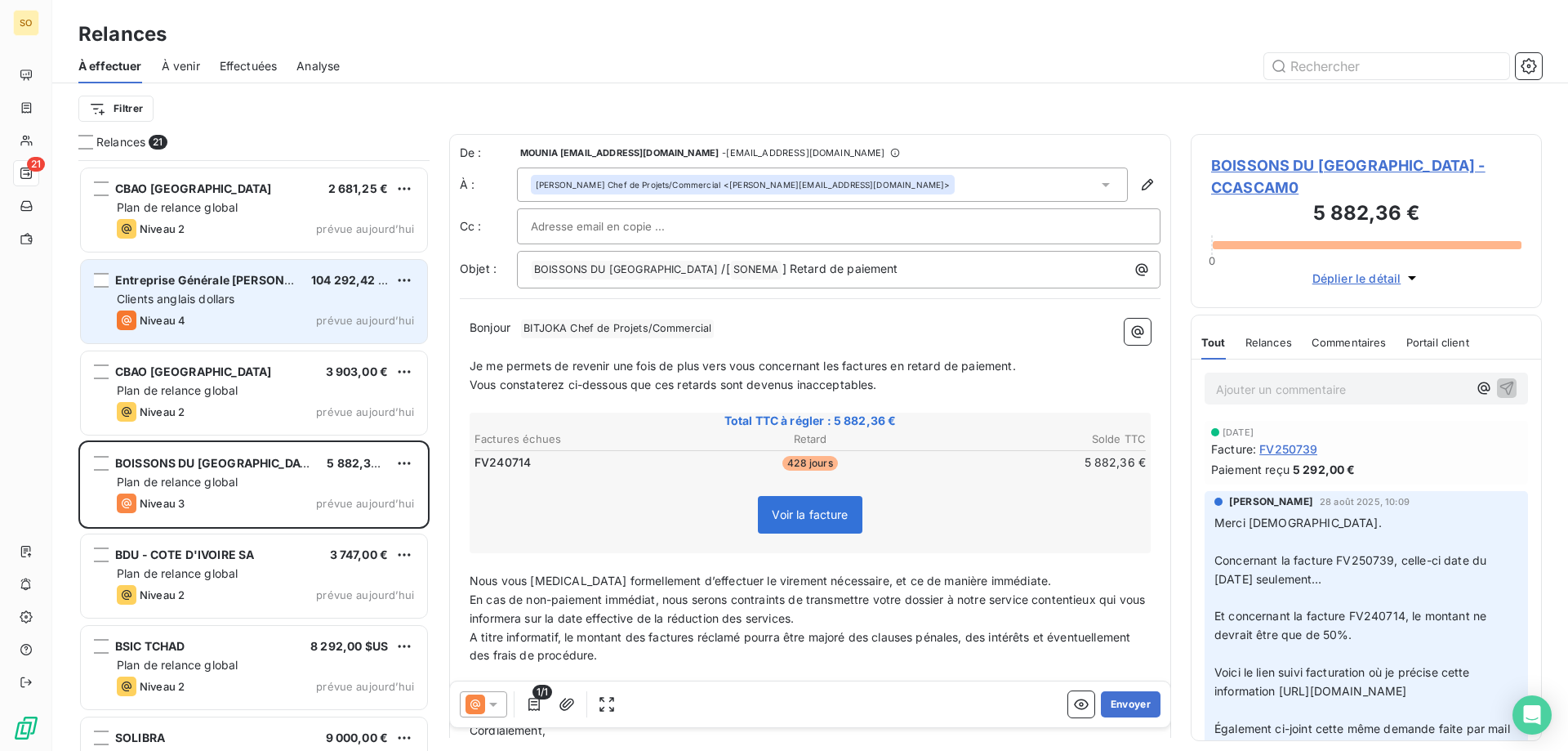
click at [204, 293] on span "Clients anglais dollars" at bounding box center [175, 298] width 117 height 14
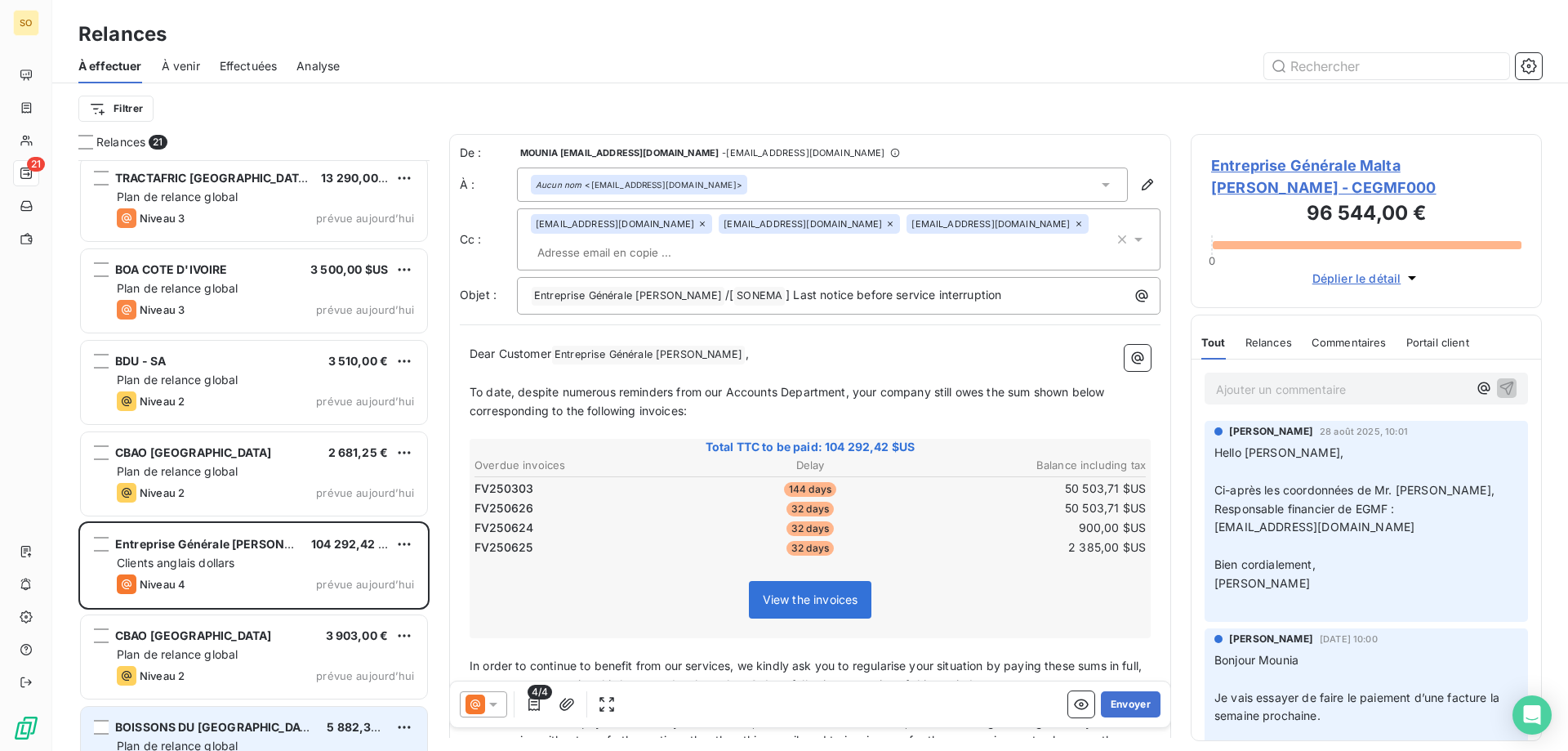
scroll to position [1004, 0]
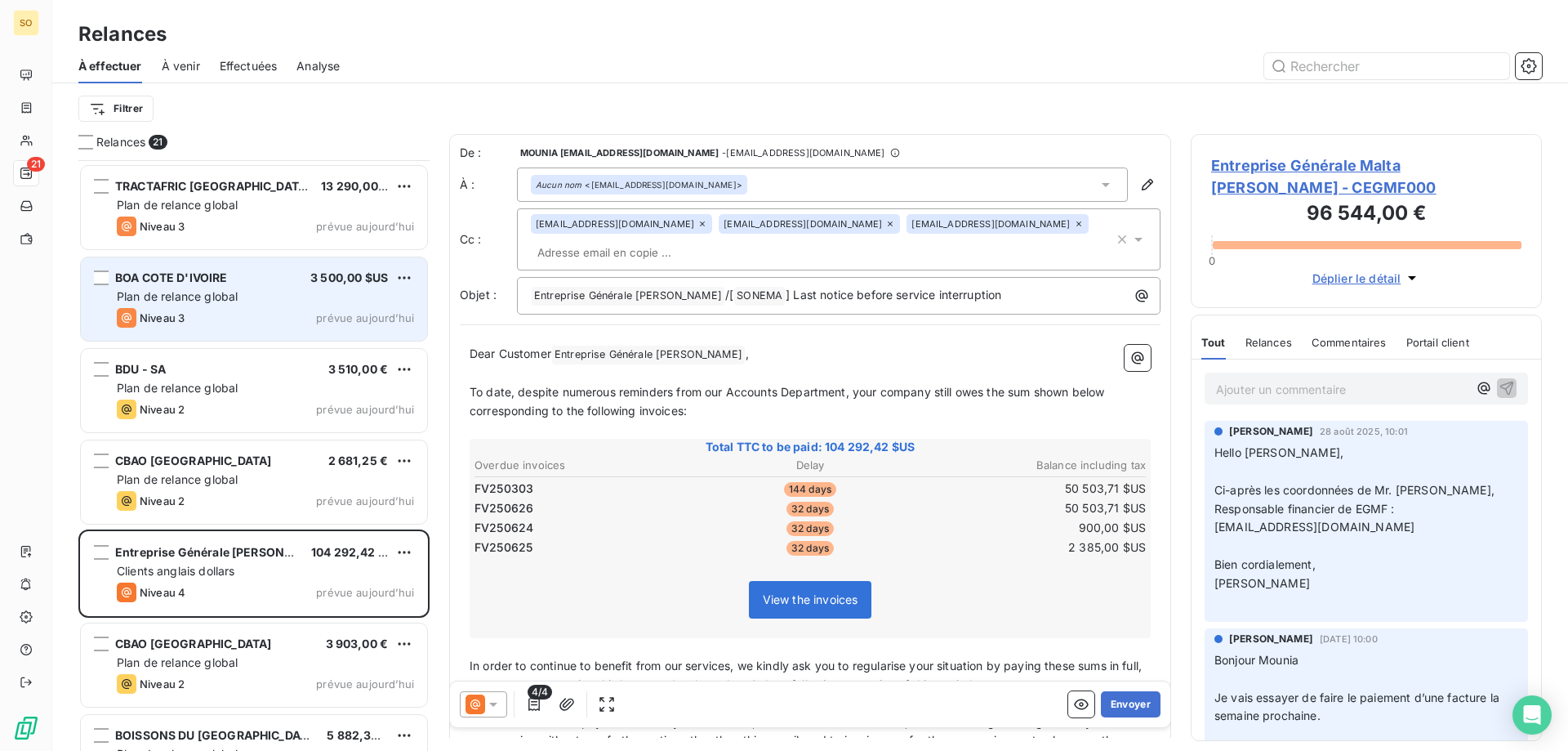
click at [274, 275] on div "BOA COTE D'IVOIRE 3 500,00 $US" at bounding box center [265, 278] width 297 height 15
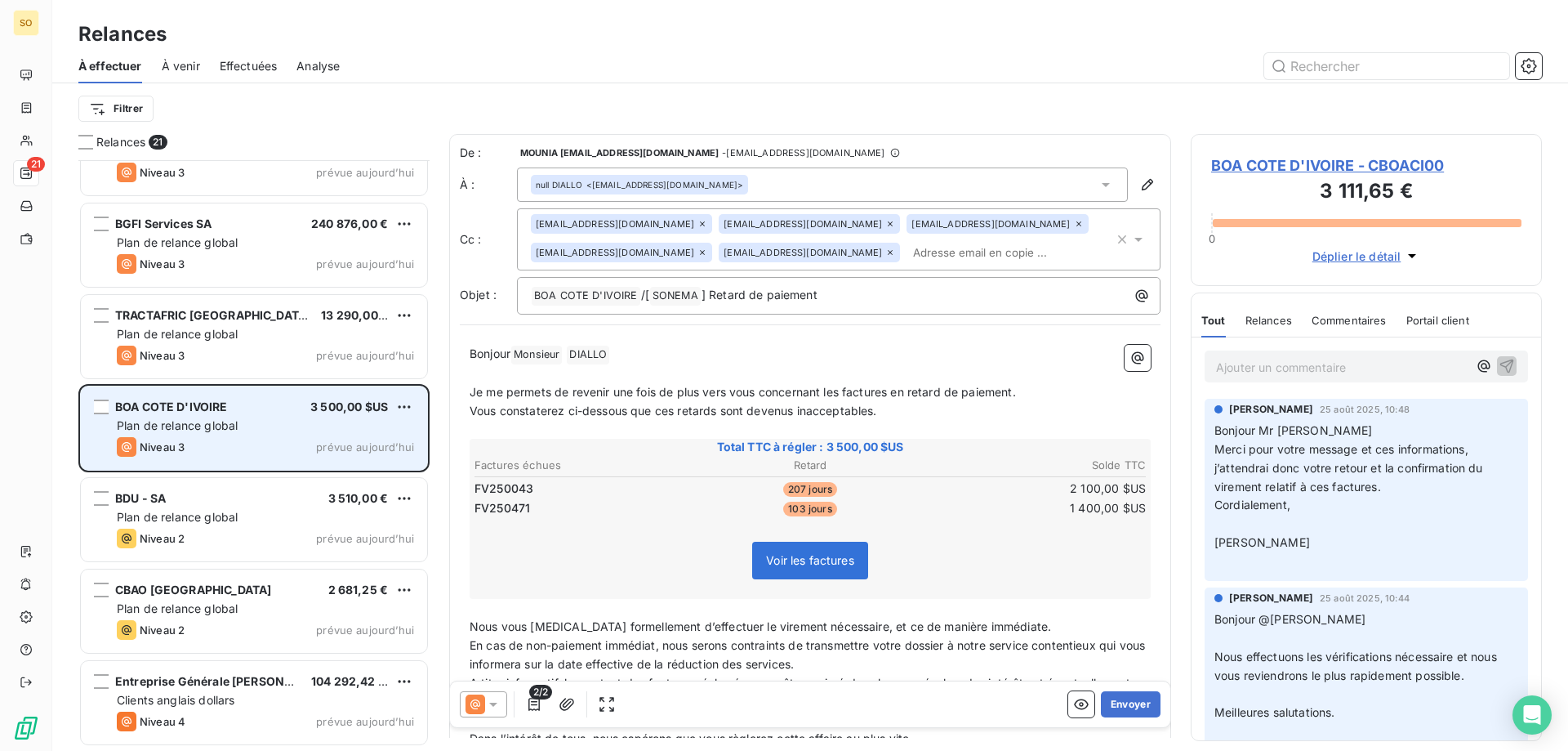
scroll to position [841, 0]
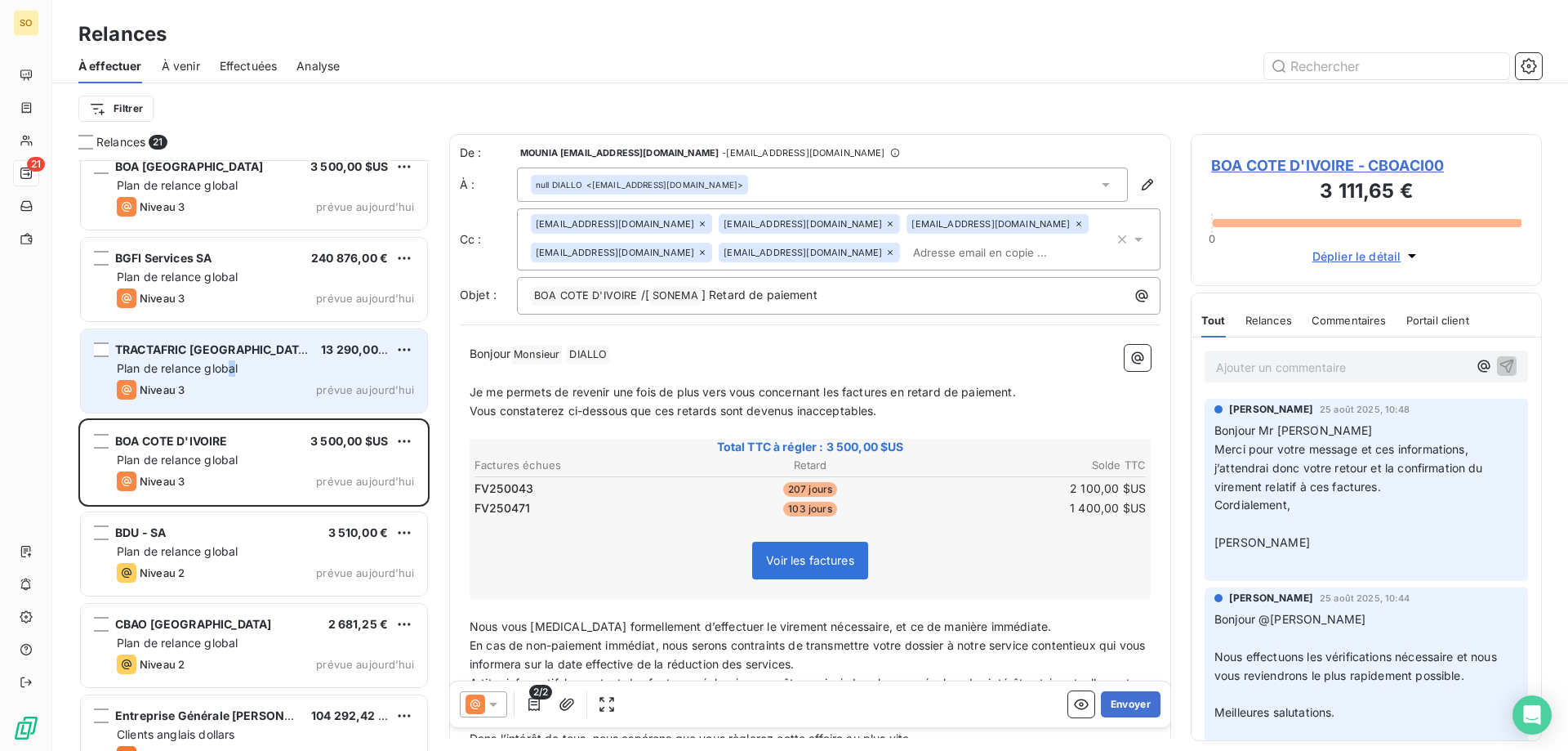
click at [233, 364] on span "Plan de relance global" at bounding box center [177, 367] width 121 height 14
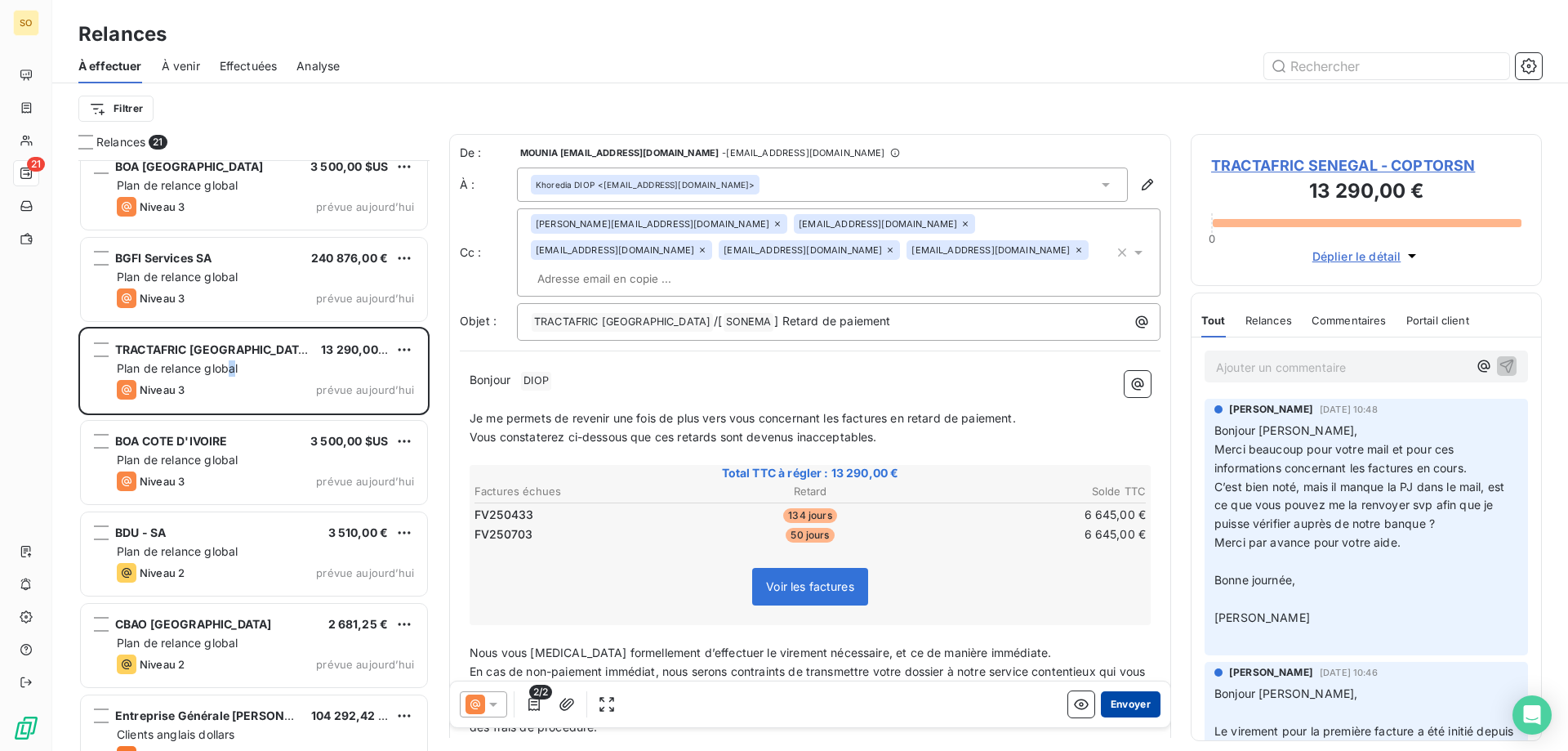
click at [1121, 705] on button "Envoyer" at bounding box center [1130, 704] width 60 height 26
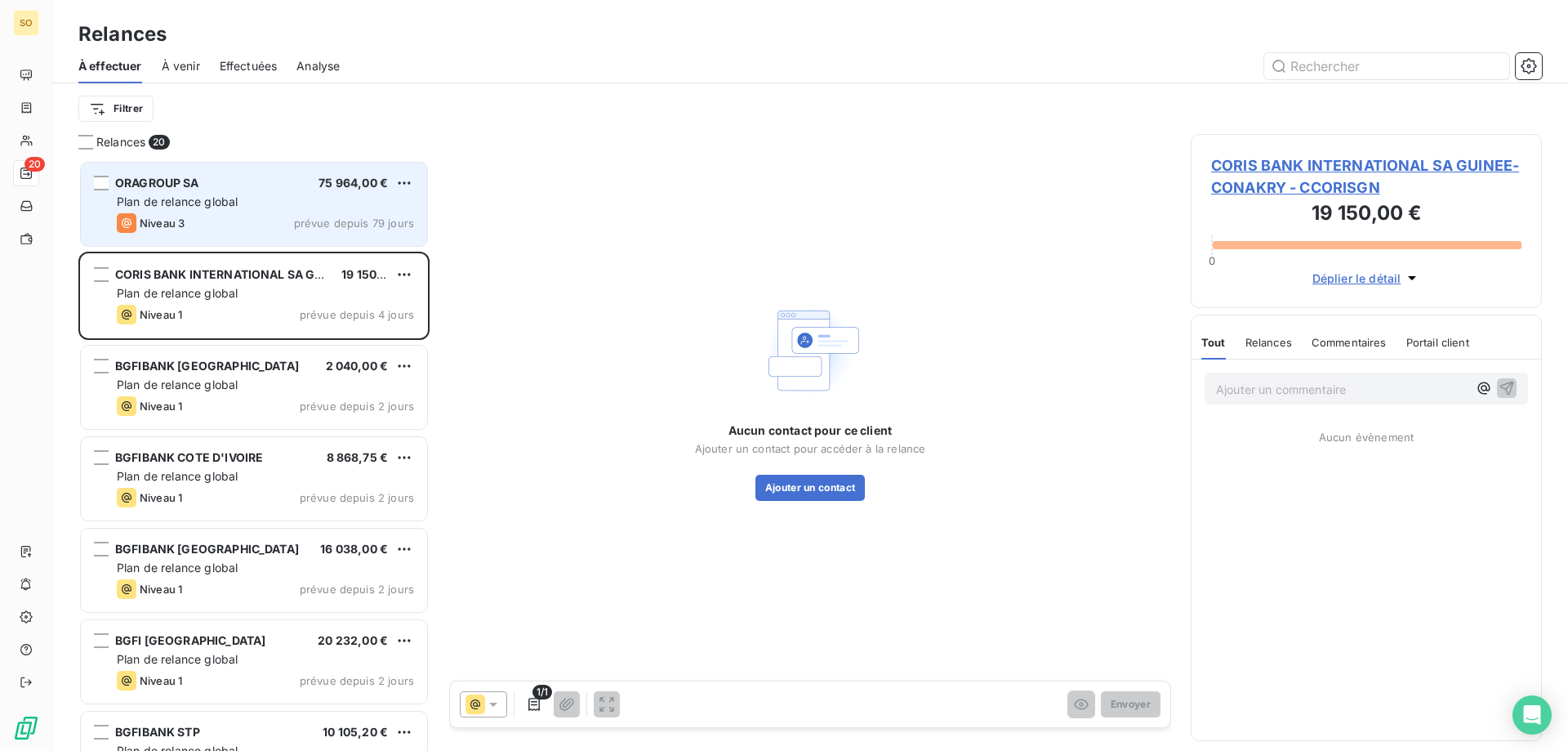
click at [267, 190] on div "ORAGROUP SA 75 964,00 €" at bounding box center [265, 183] width 297 height 15
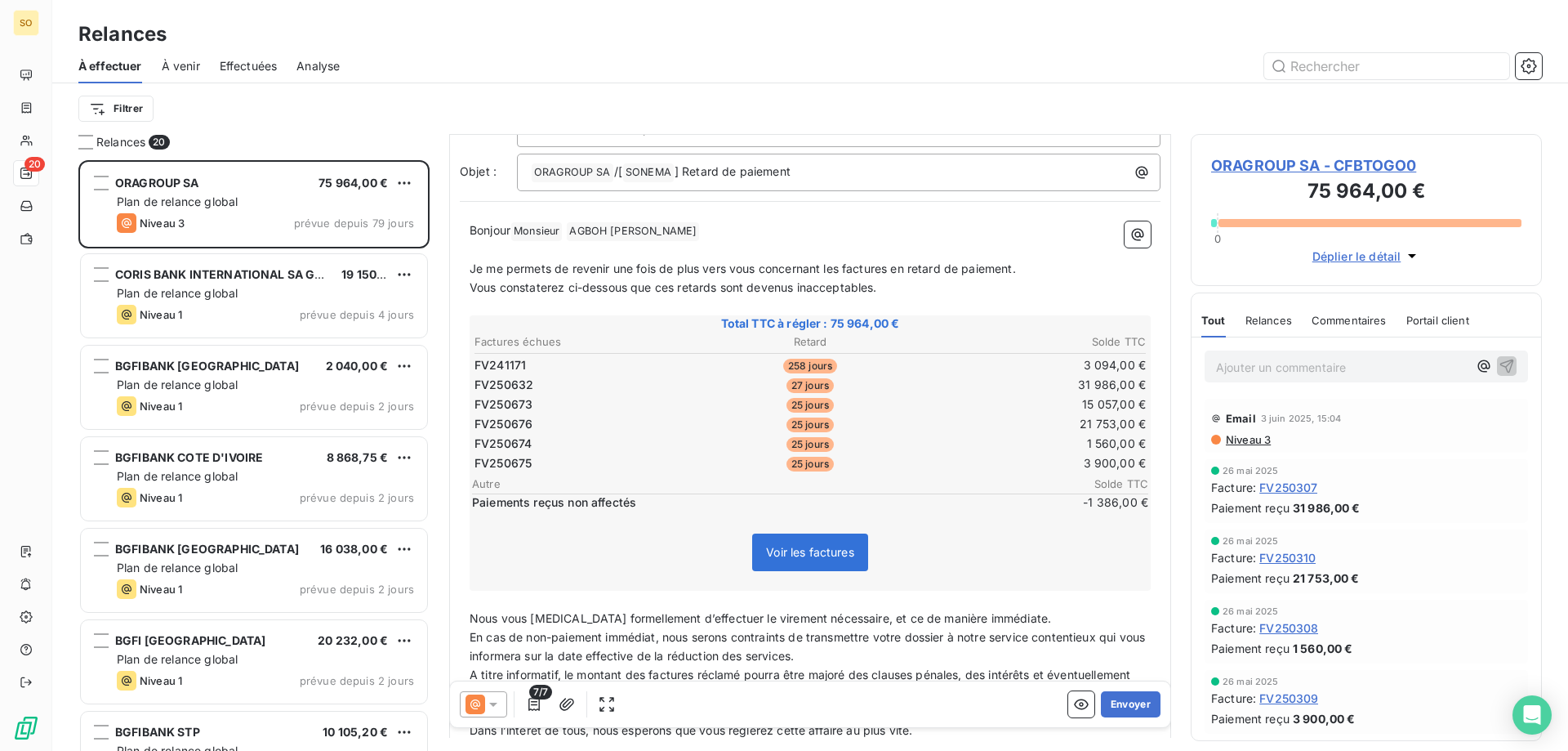
scroll to position [219, 0]
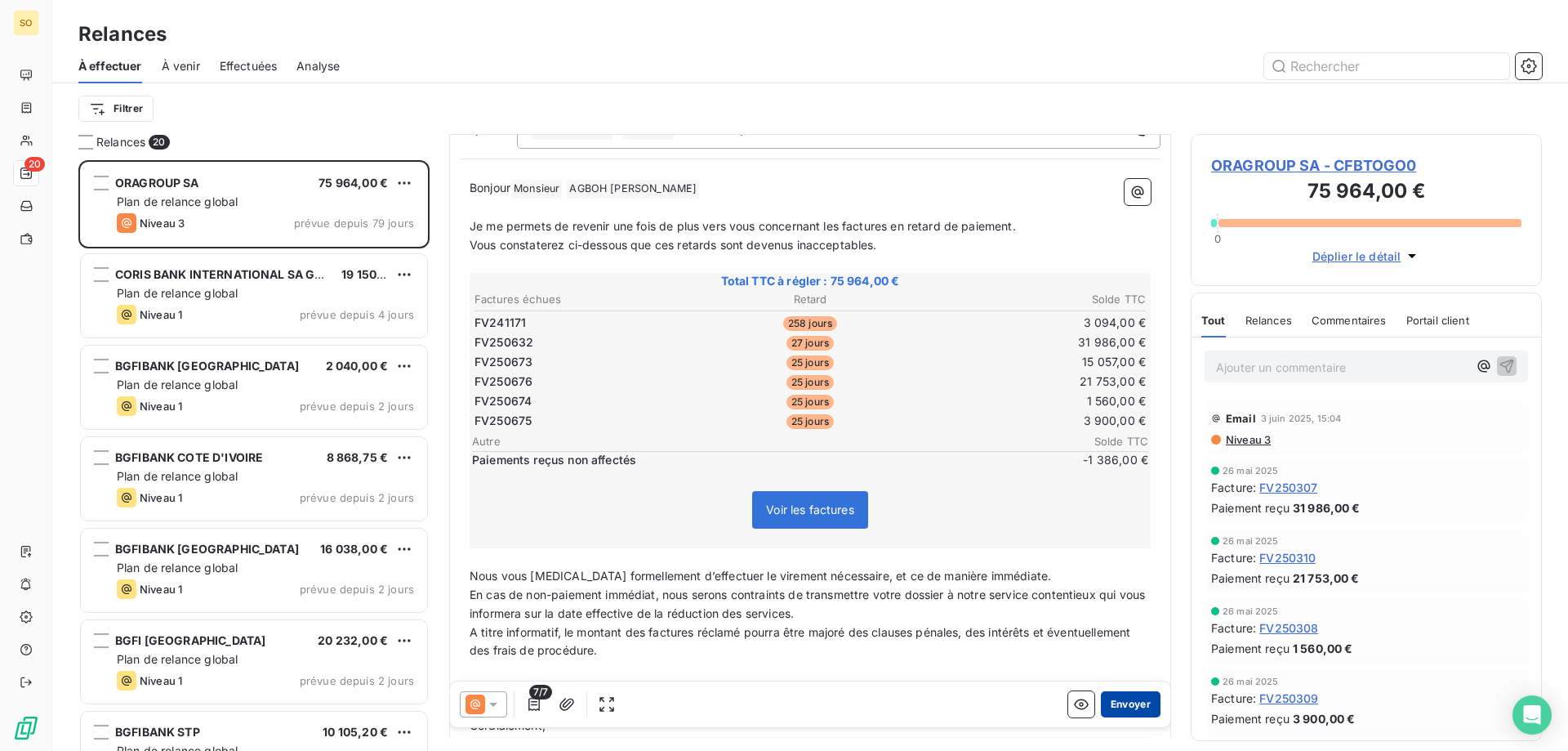
click at [1127, 701] on button "Envoyer" at bounding box center [1130, 704] width 60 height 26
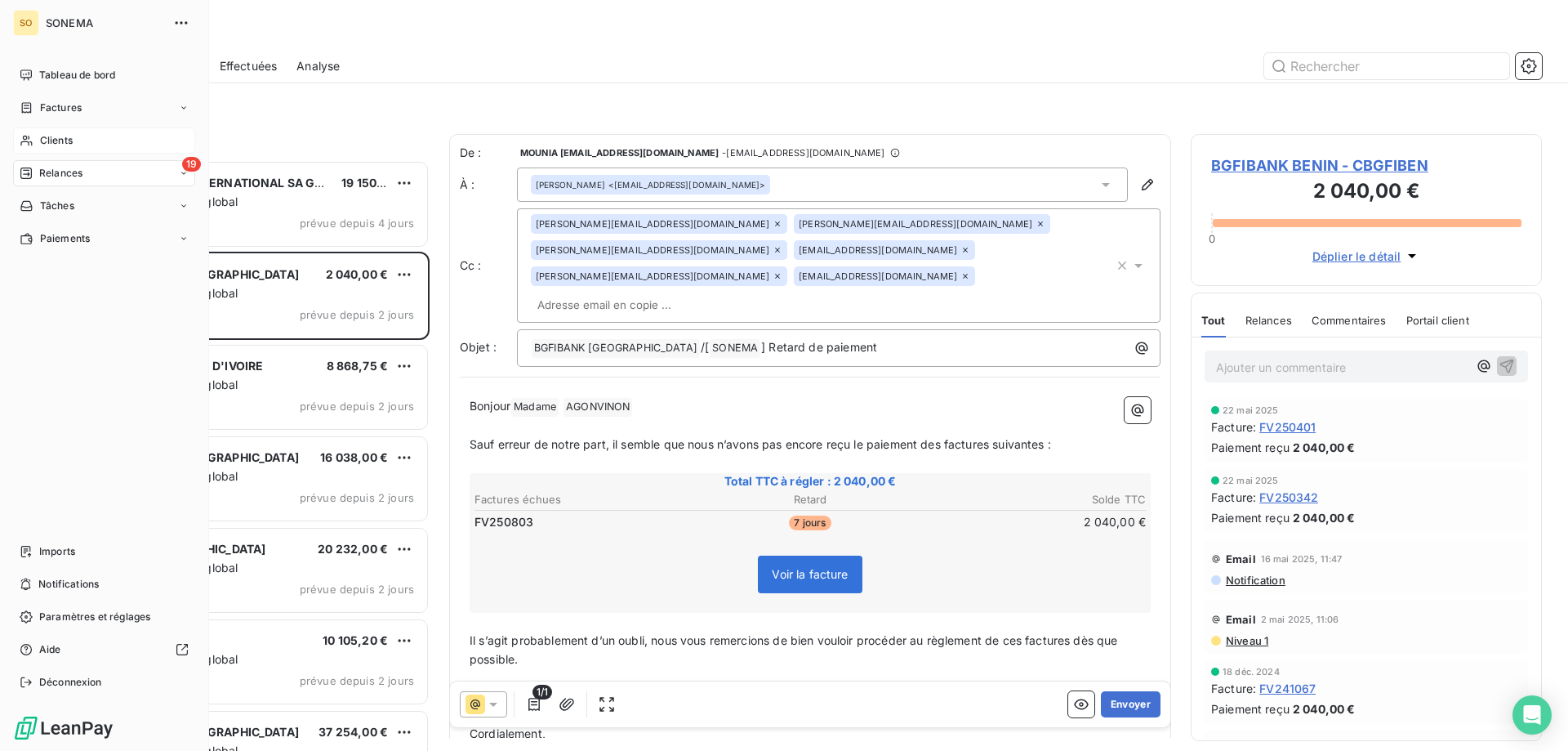
click at [41, 139] on span "Clients" at bounding box center [57, 140] width 33 height 15
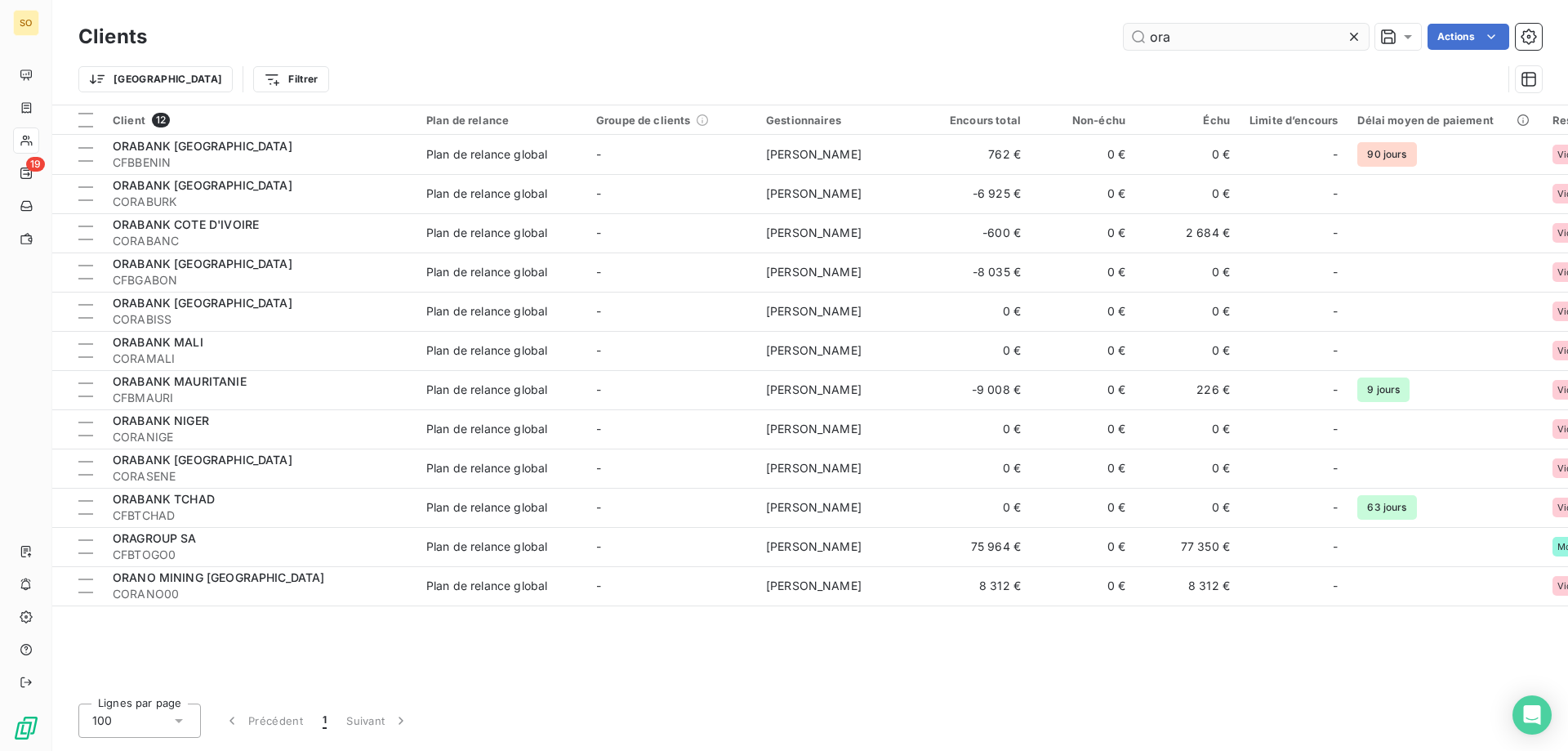
drag, startPoint x: 1150, startPoint y: 38, endPoint x: 1206, endPoint y: 38, distance: 56.0
click at [1206, 38] on input "ora" at bounding box center [1246, 37] width 245 height 26
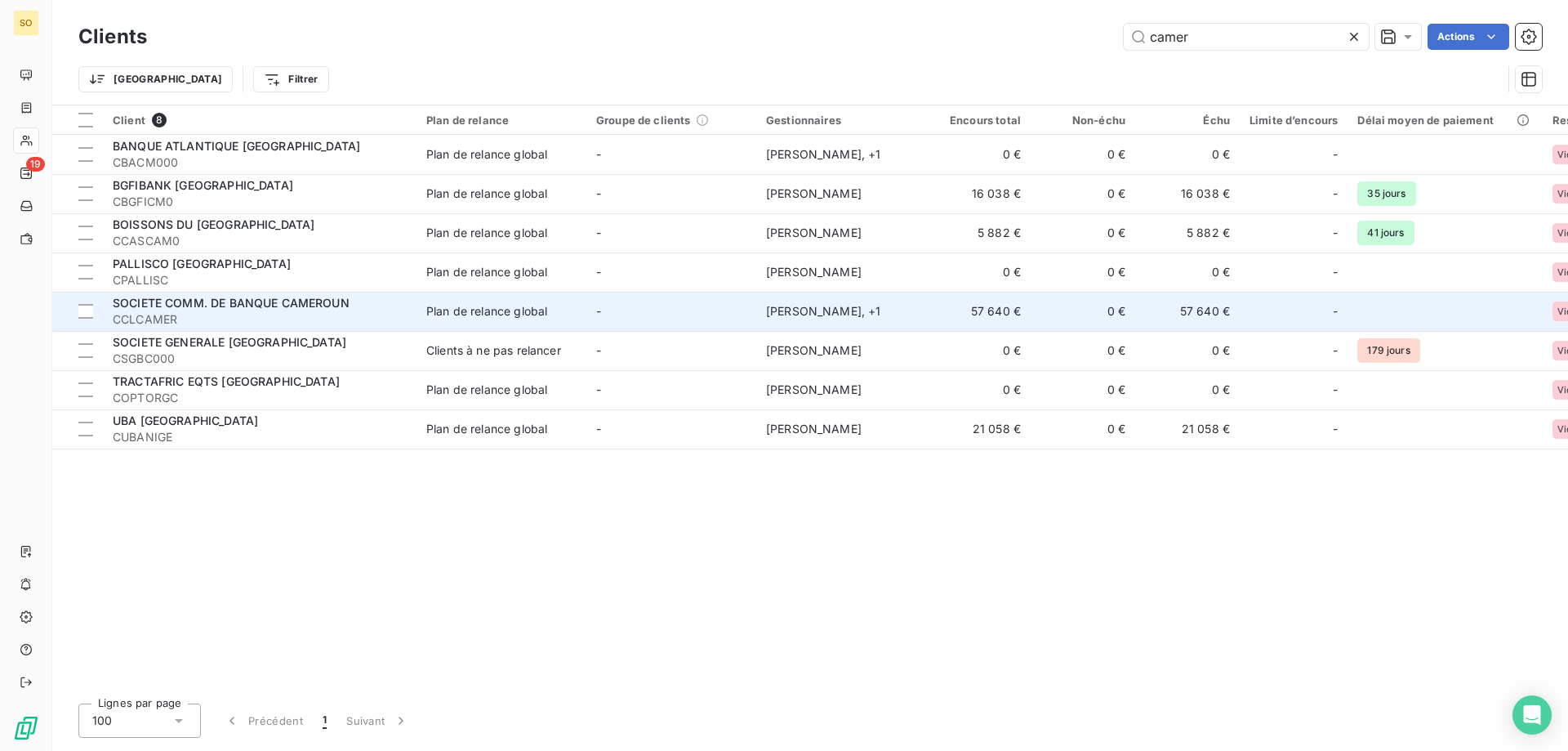
type input "camer"
click at [352, 304] on div "SOCIETE COMM. DE BANQUE CAMEROUN" at bounding box center [260, 303] width 294 height 17
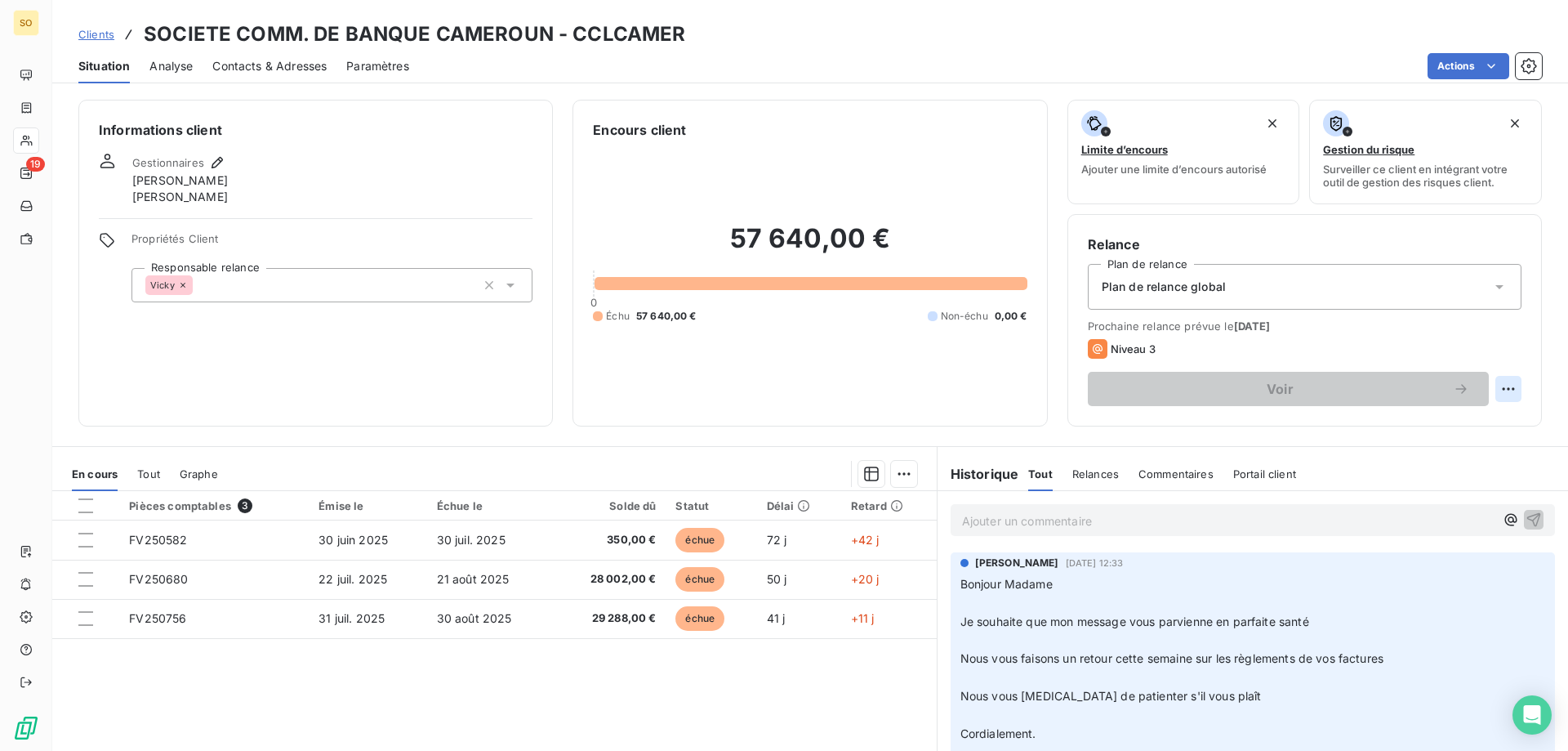
click at [1491, 387] on html "SO 19 Clients SOCIETE COMM. DE BANQUE CAMEROUN - CCLCAMER Situation Analyse Con…" at bounding box center [784, 376] width 1568 height 751
click at [1451, 424] on div "Replanifier cette action" at bounding box center [1429, 425] width 146 height 26
select select "8"
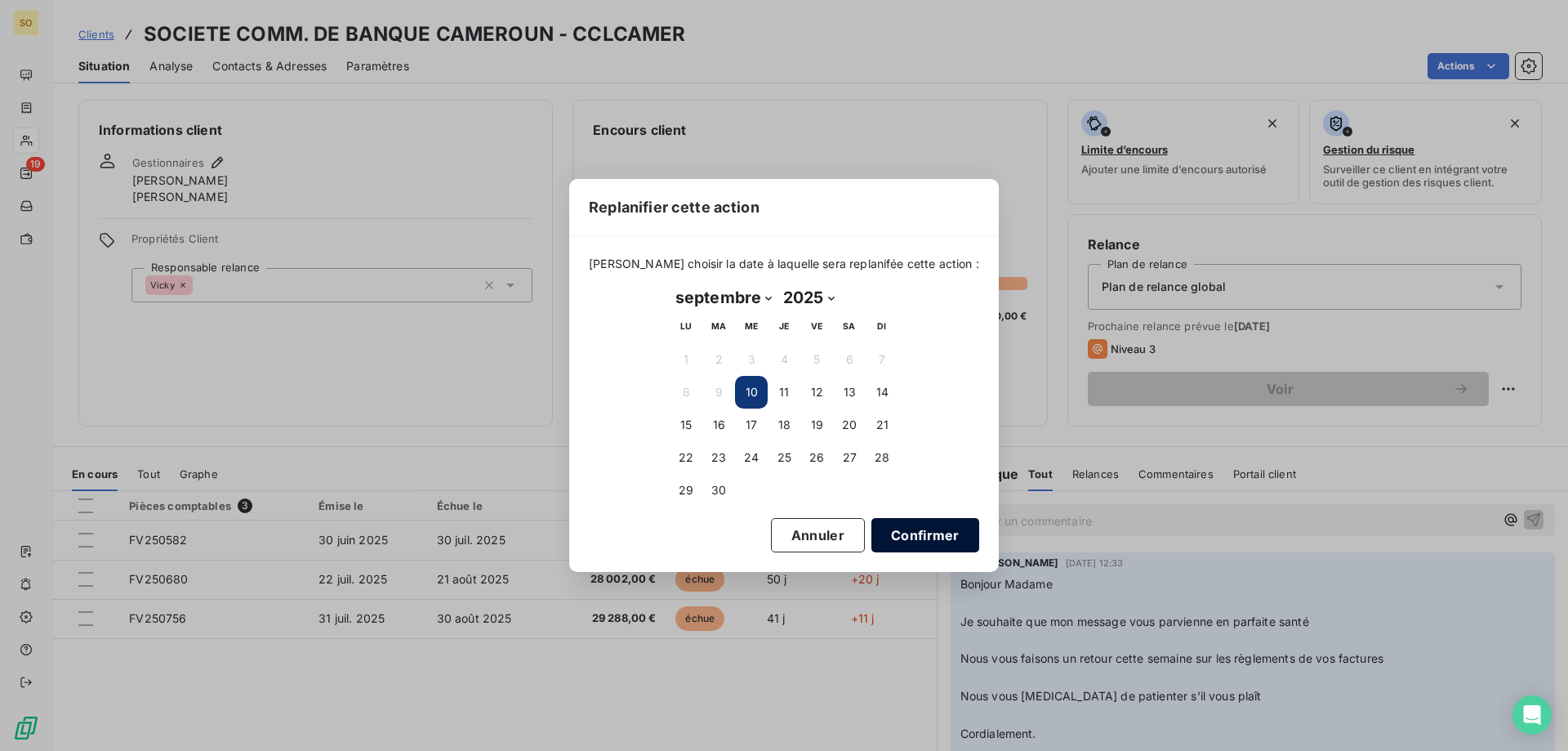
click at [880, 533] on button "Confirmer" at bounding box center [925, 534] width 107 height 34
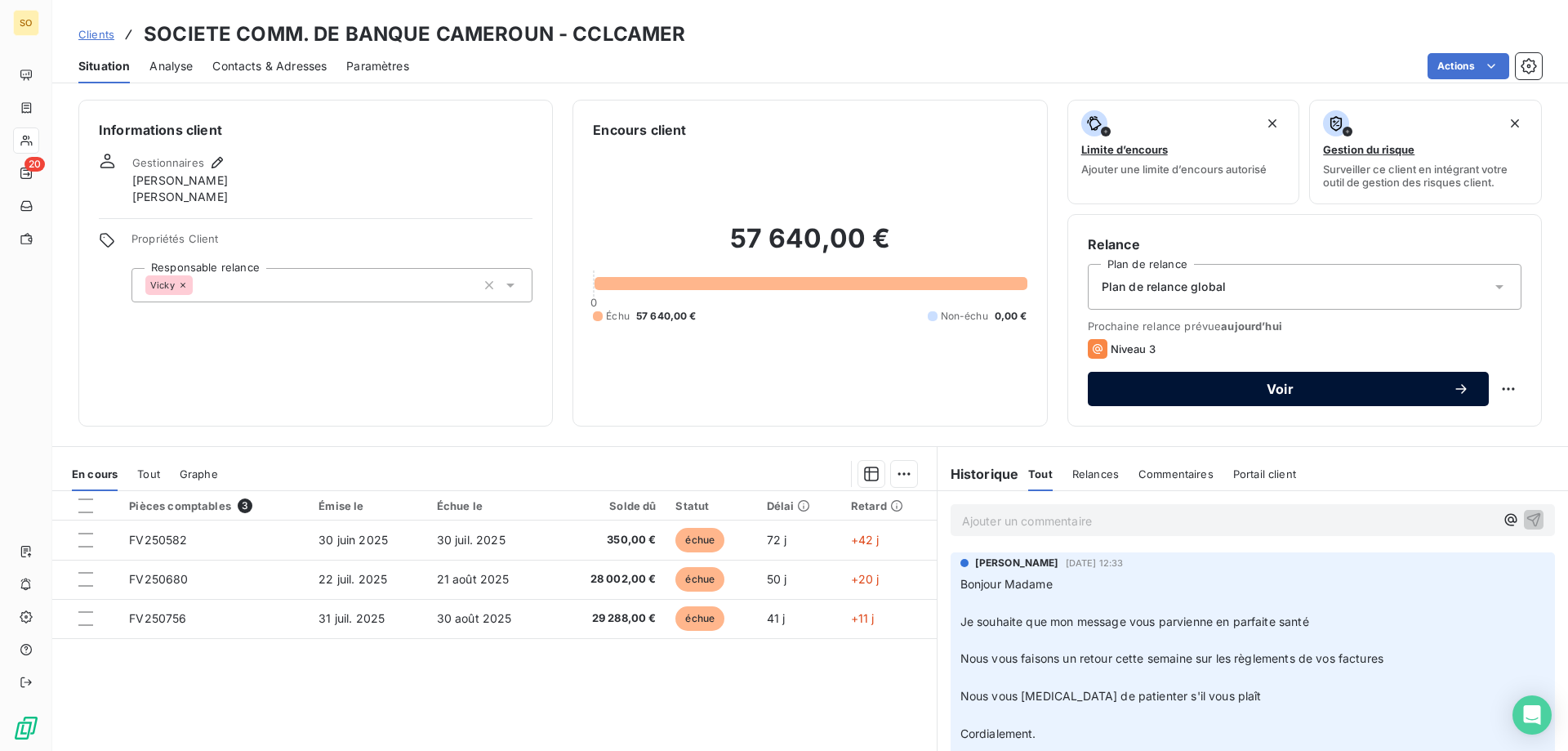
click at [1267, 383] on span "Voir" at bounding box center [1280, 389] width 346 height 13
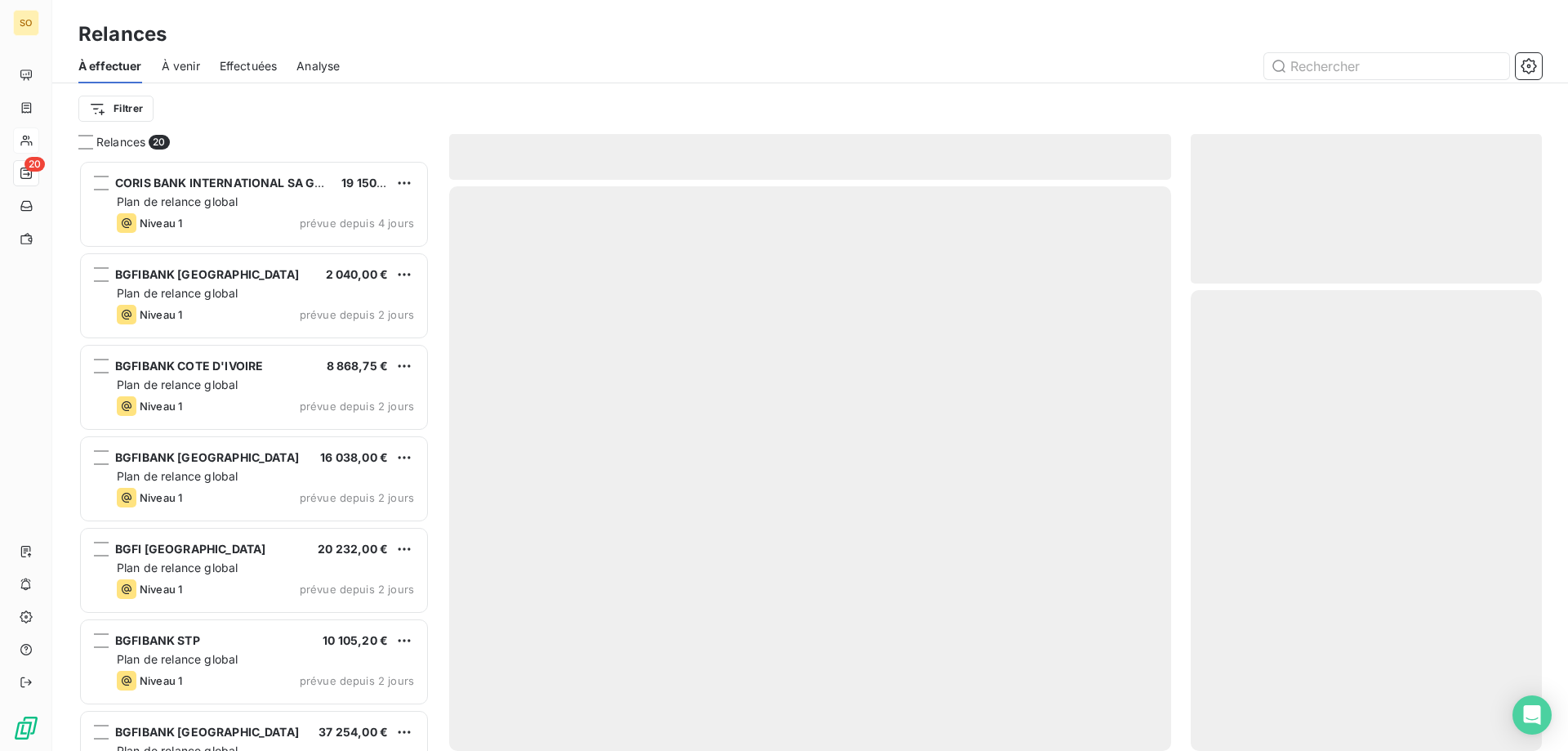
scroll to position [578, 339]
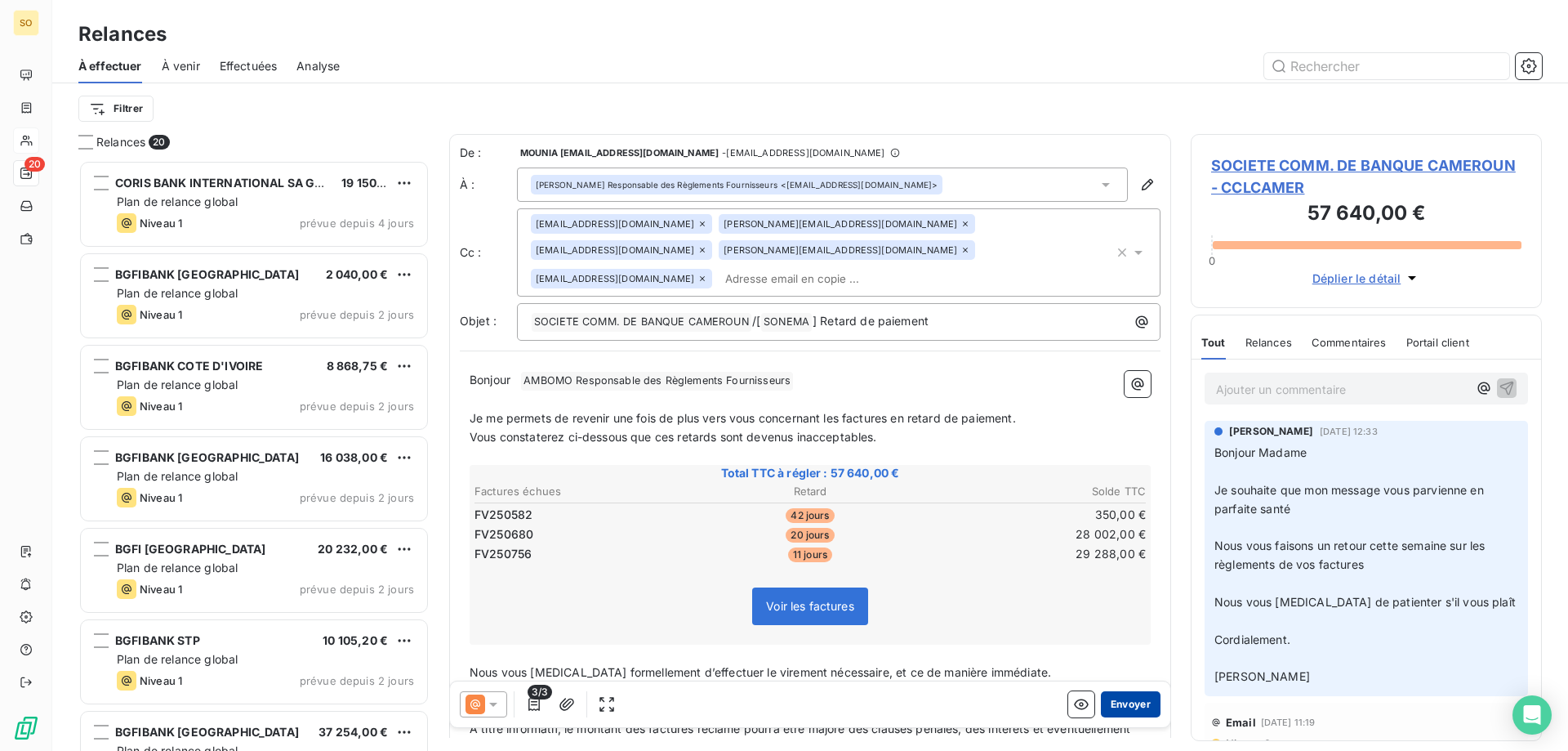
click at [1124, 701] on button "Envoyer" at bounding box center [1130, 704] width 60 height 26
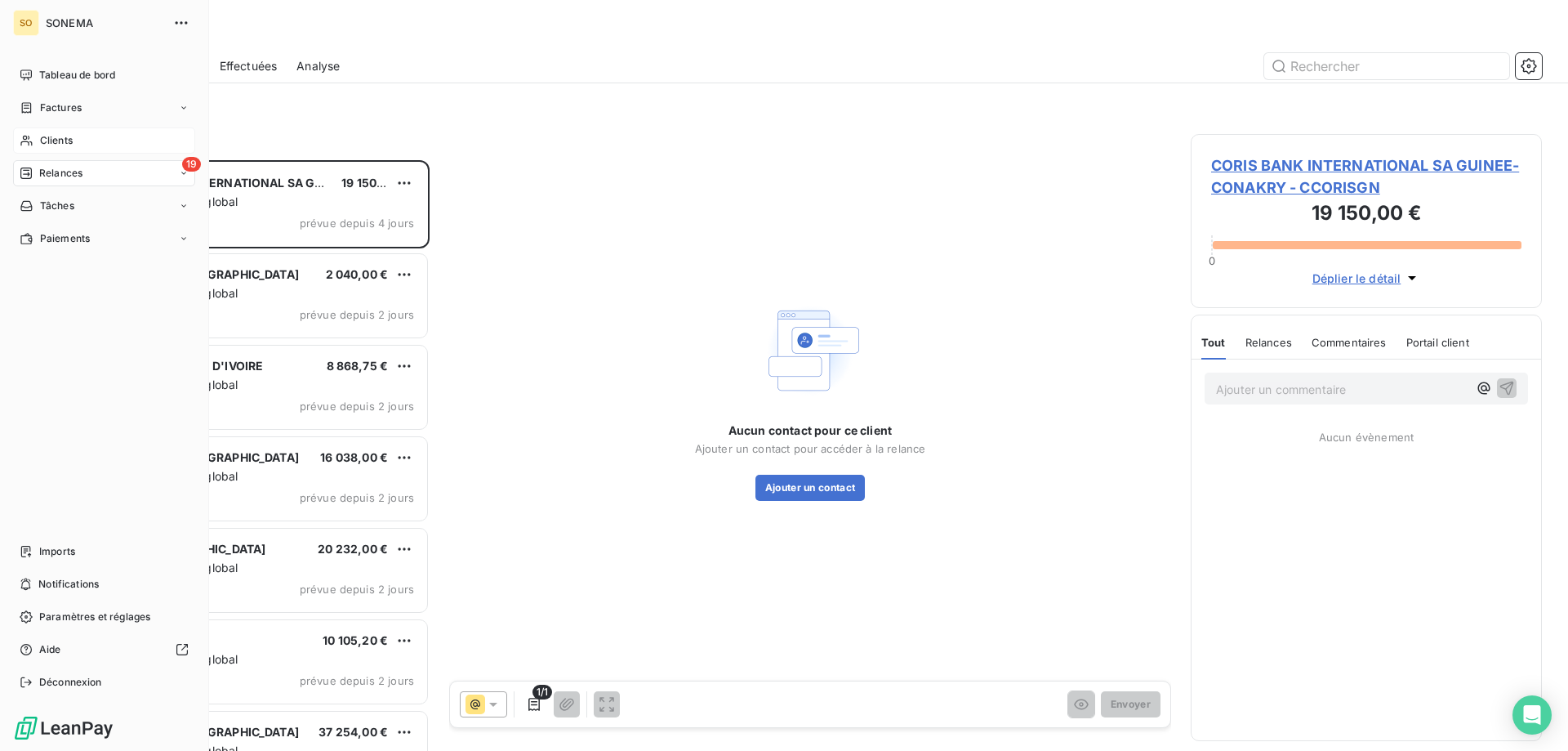
click at [62, 140] on span "Clients" at bounding box center [57, 140] width 33 height 15
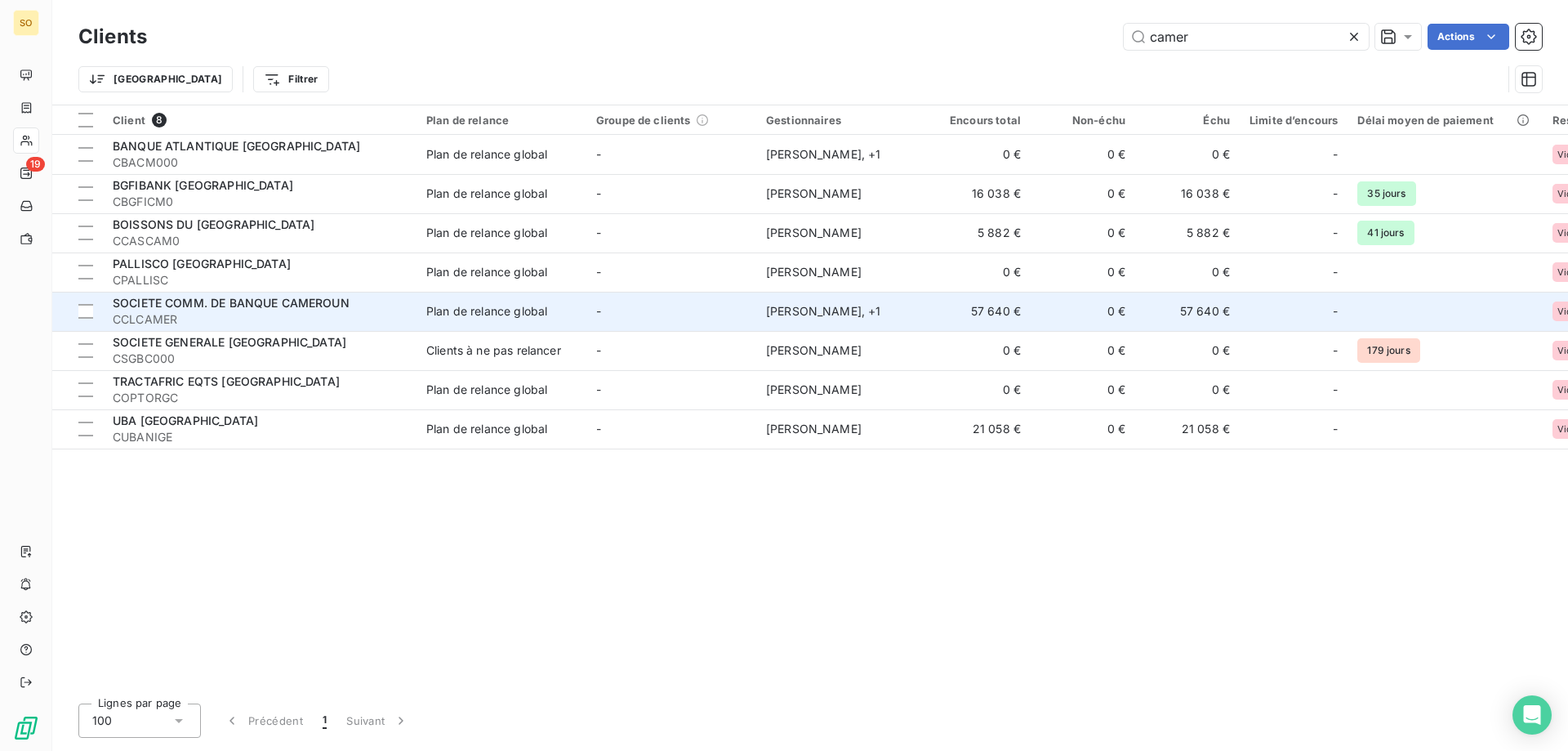
click at [325, 303] on span "SOCIETE COMM. DE BANQUE CAMEROUN" at bounding box center [231, 302] width 237 height 14
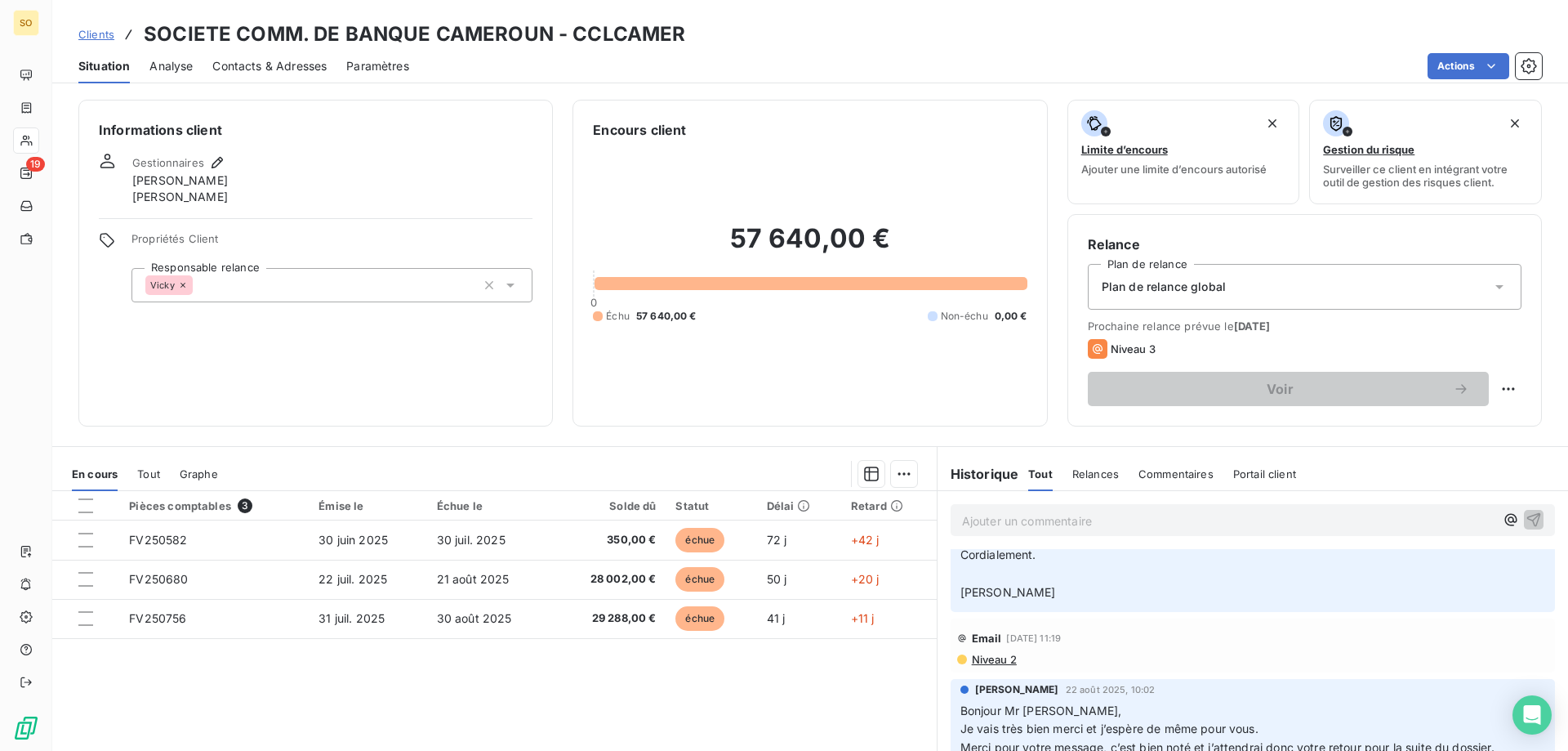
scroll to position [272, 0]
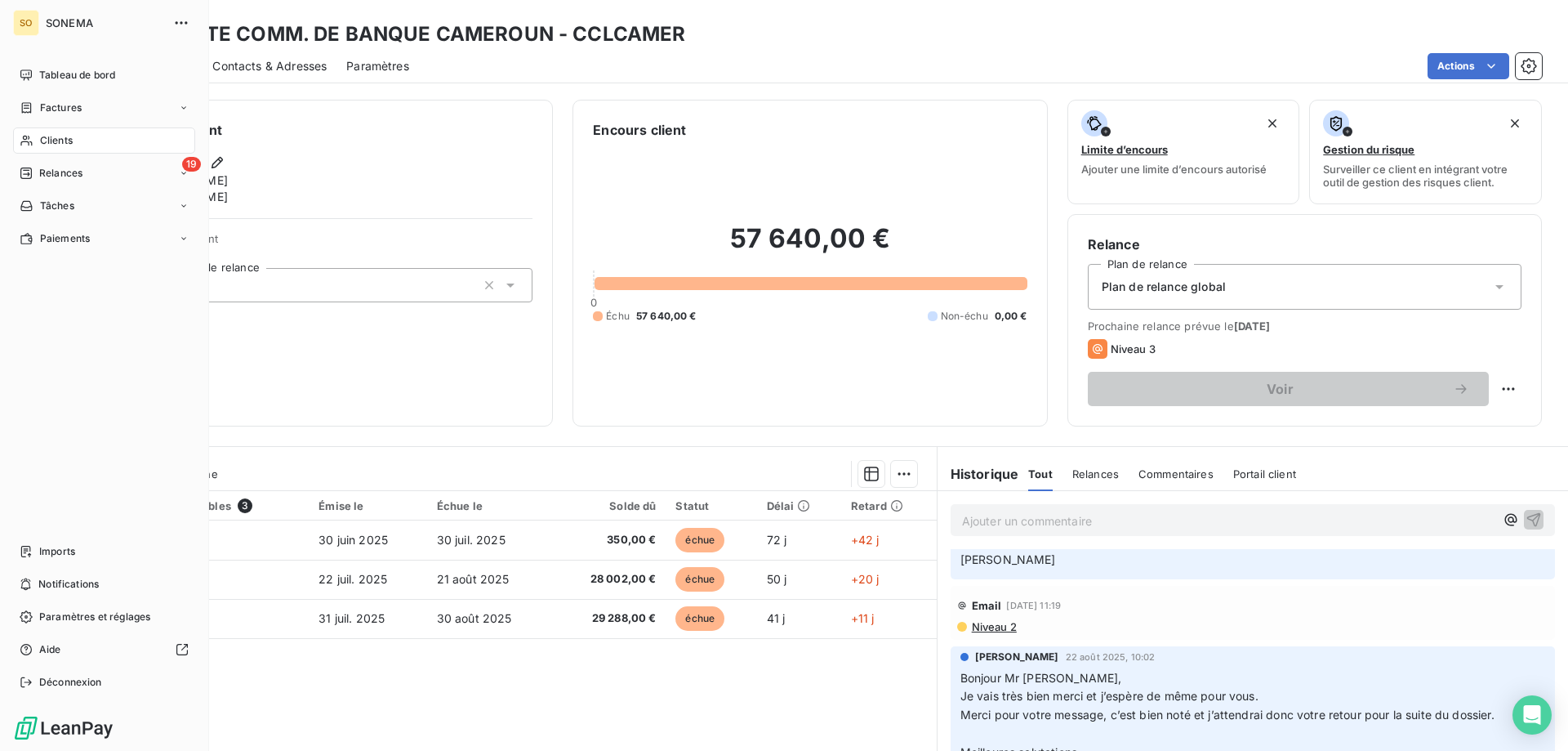
click at [60, 143] on span "Clients" at bounding box center [57, 140] width 33 height 15
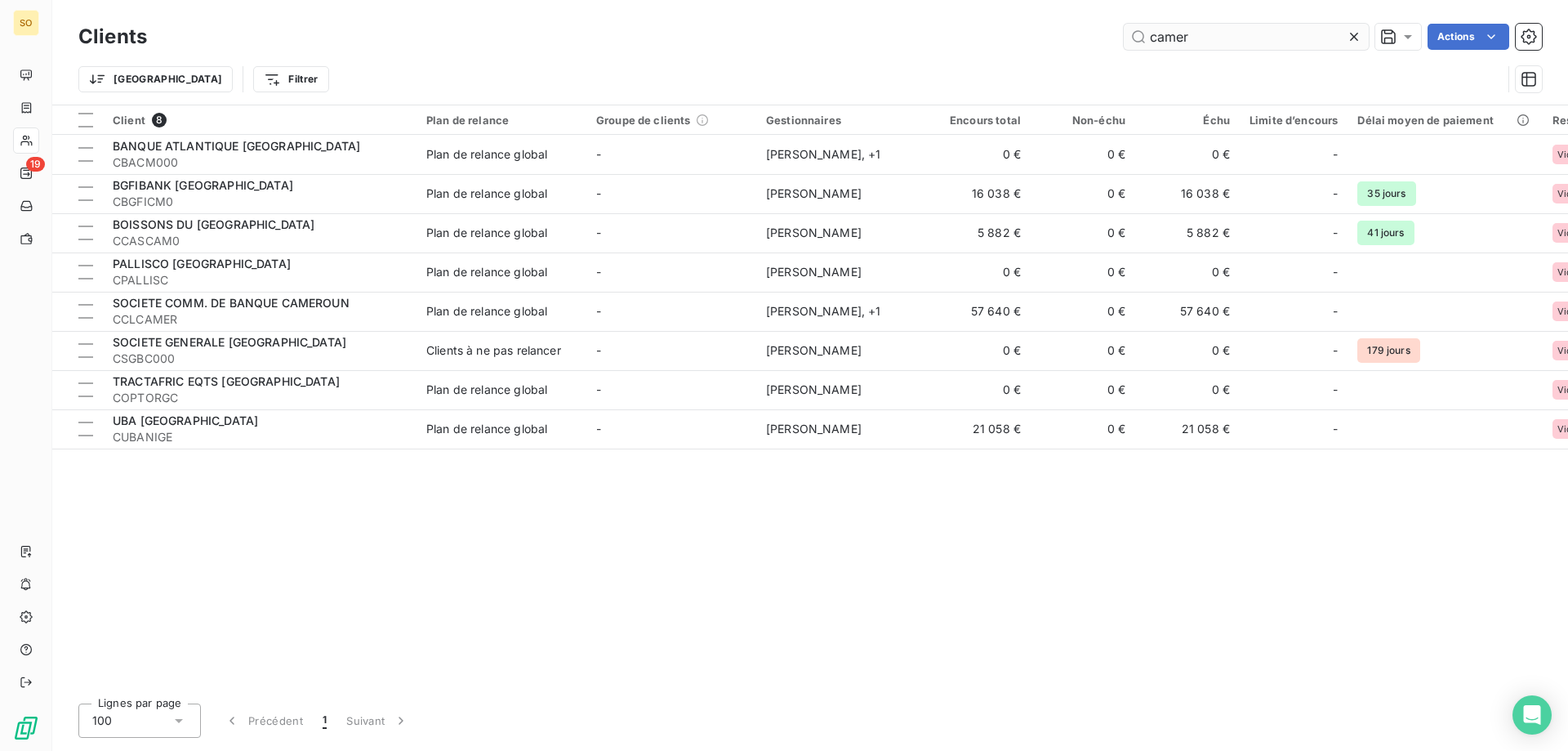
drag, startPoint x: 1193, startPoint y: 35, endPoint x: 1142, endPoint y: 40, distance: 51.2
click at [1142, 40] on input "camer" at bounding box center [1246, 37] width 245 height 26
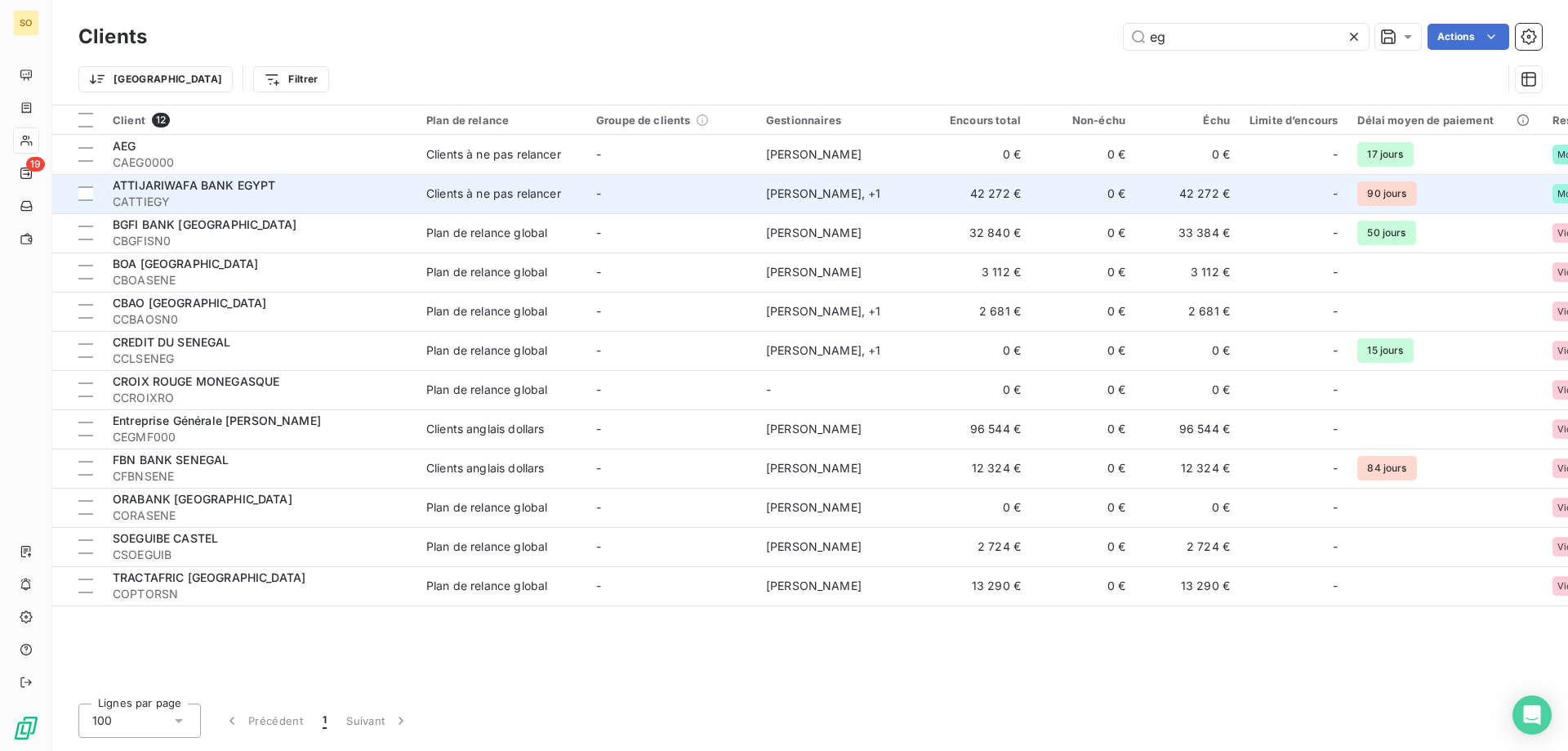
type input "eg"
click at [408, 191] on td "ATTIJARIWAFA BANK EGYPT CATTIEGY" at bounding box center [260, 194] width 314 height 39
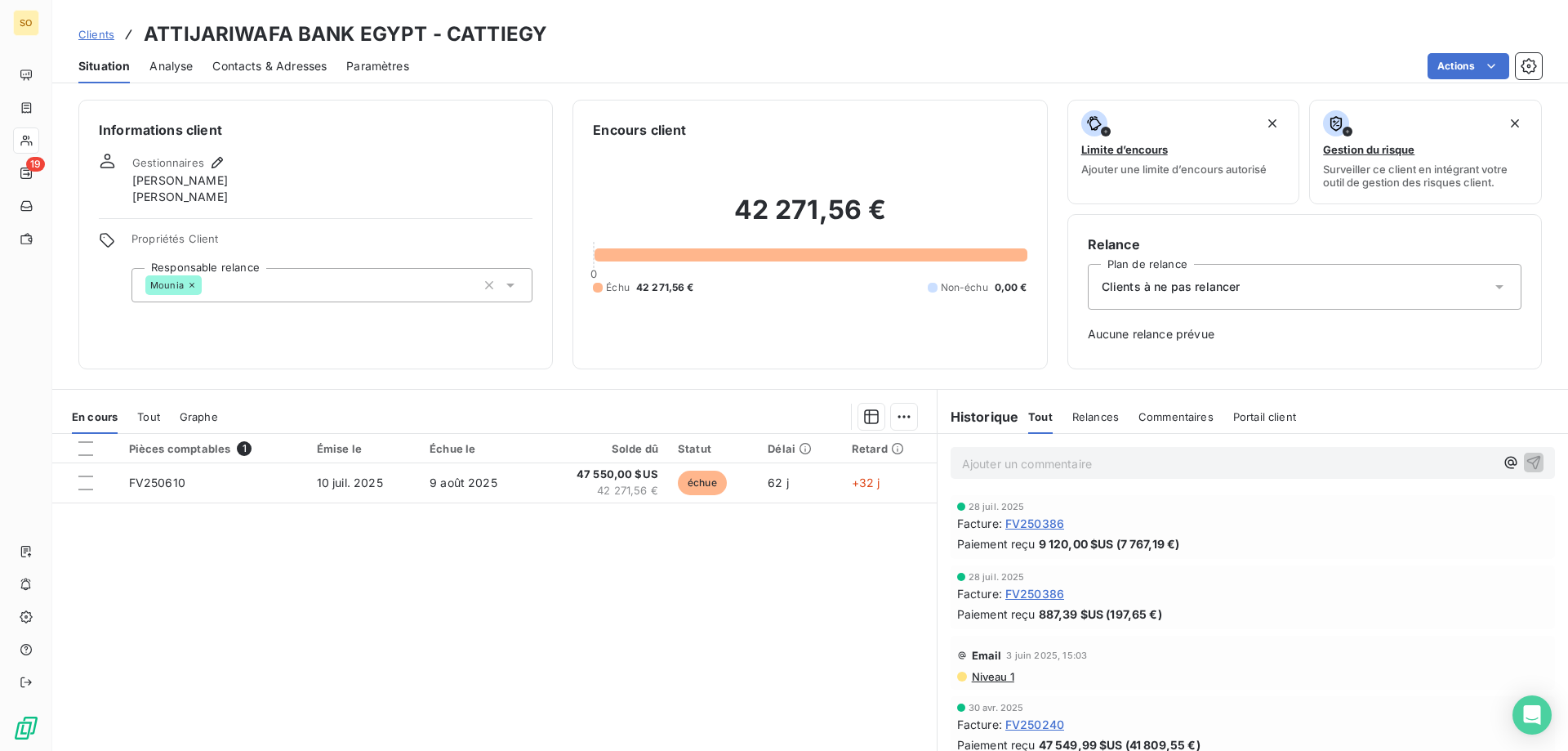
click at [1491, 288] on icon at bounding box center [1499, 287] width 17 height 17
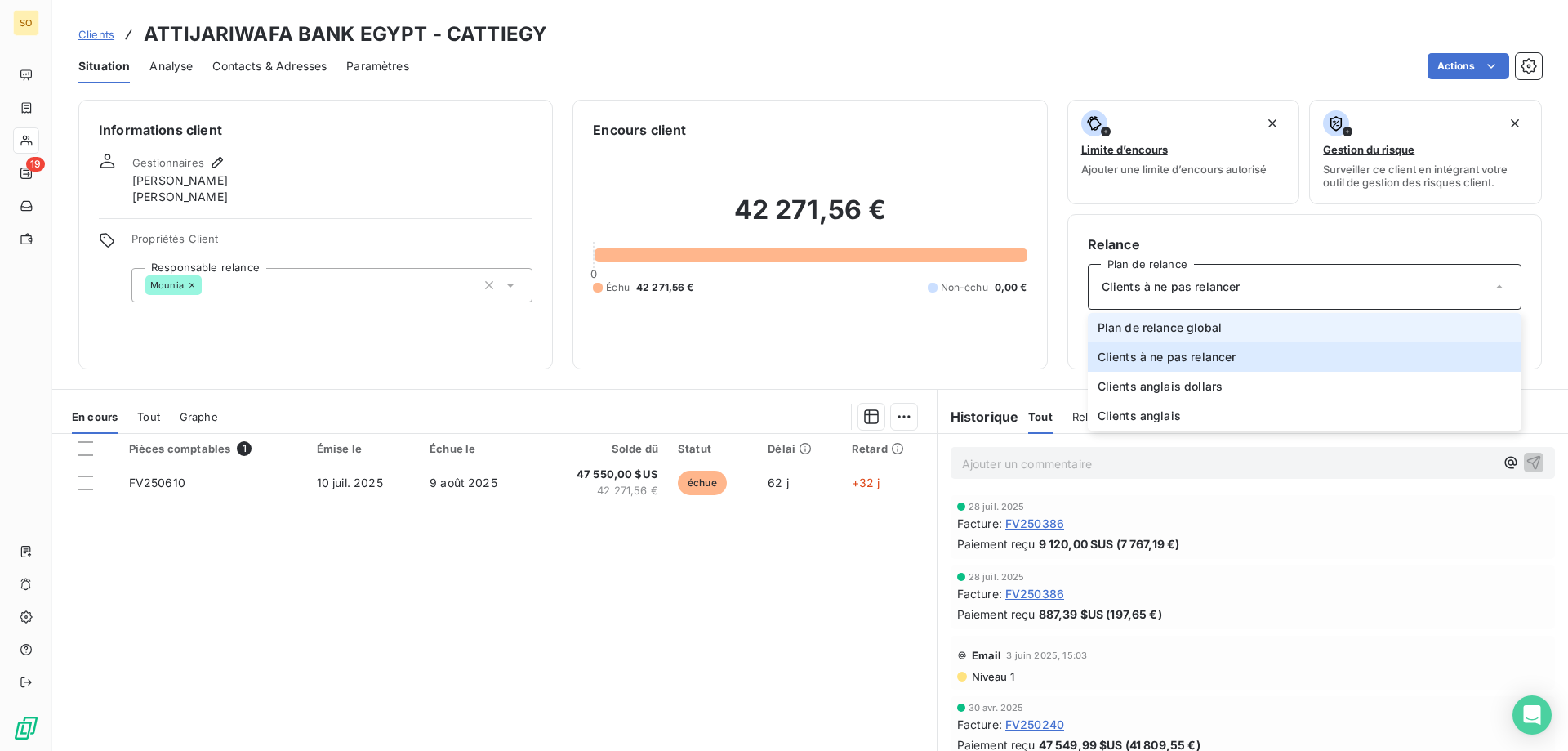
click at [1188, 329] on span "Plan de relance global" at bounding box center [1159, 328] width 124 height 17
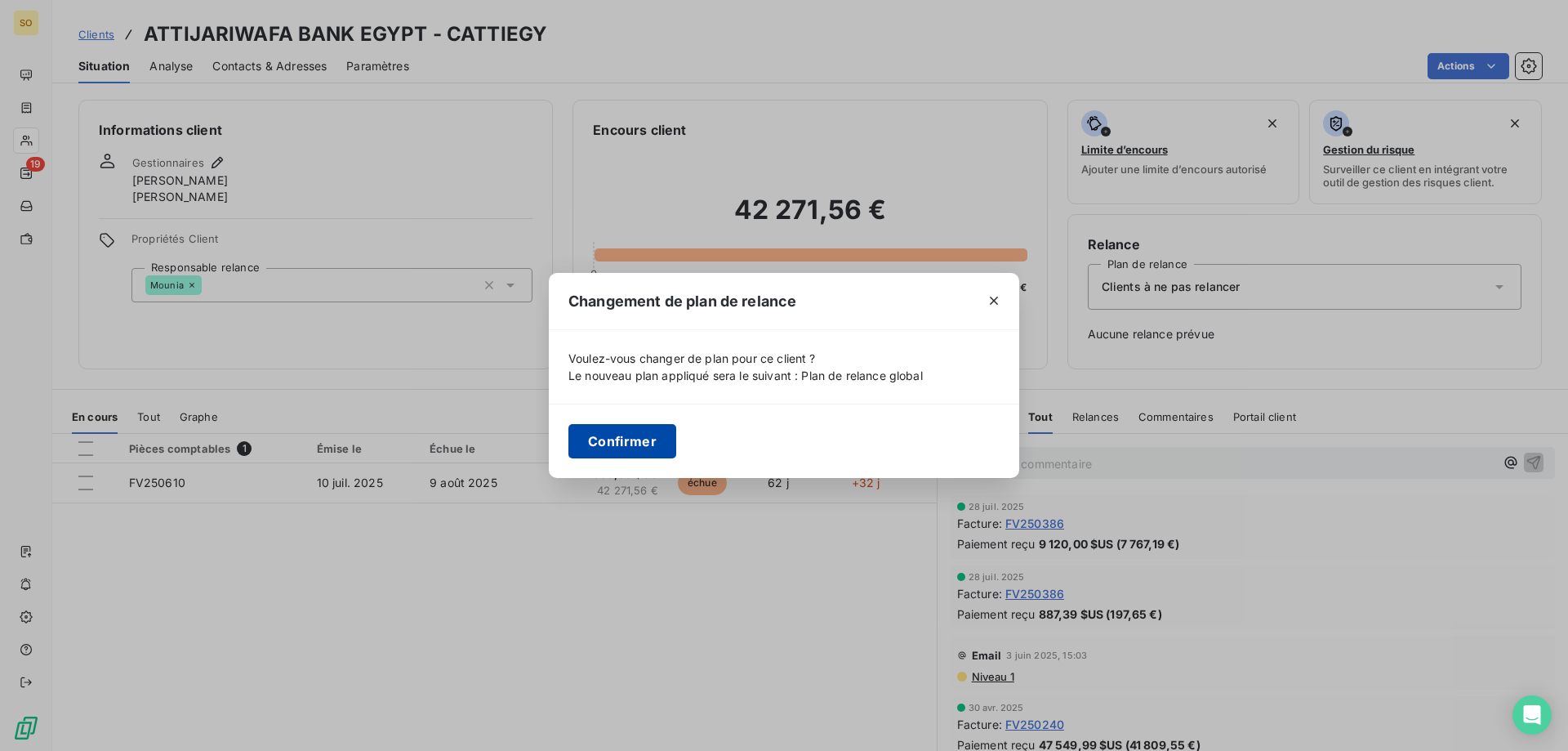
click at [629, 439] on button "Confirmer" at bounding box center [622, 441] width 107 height 34
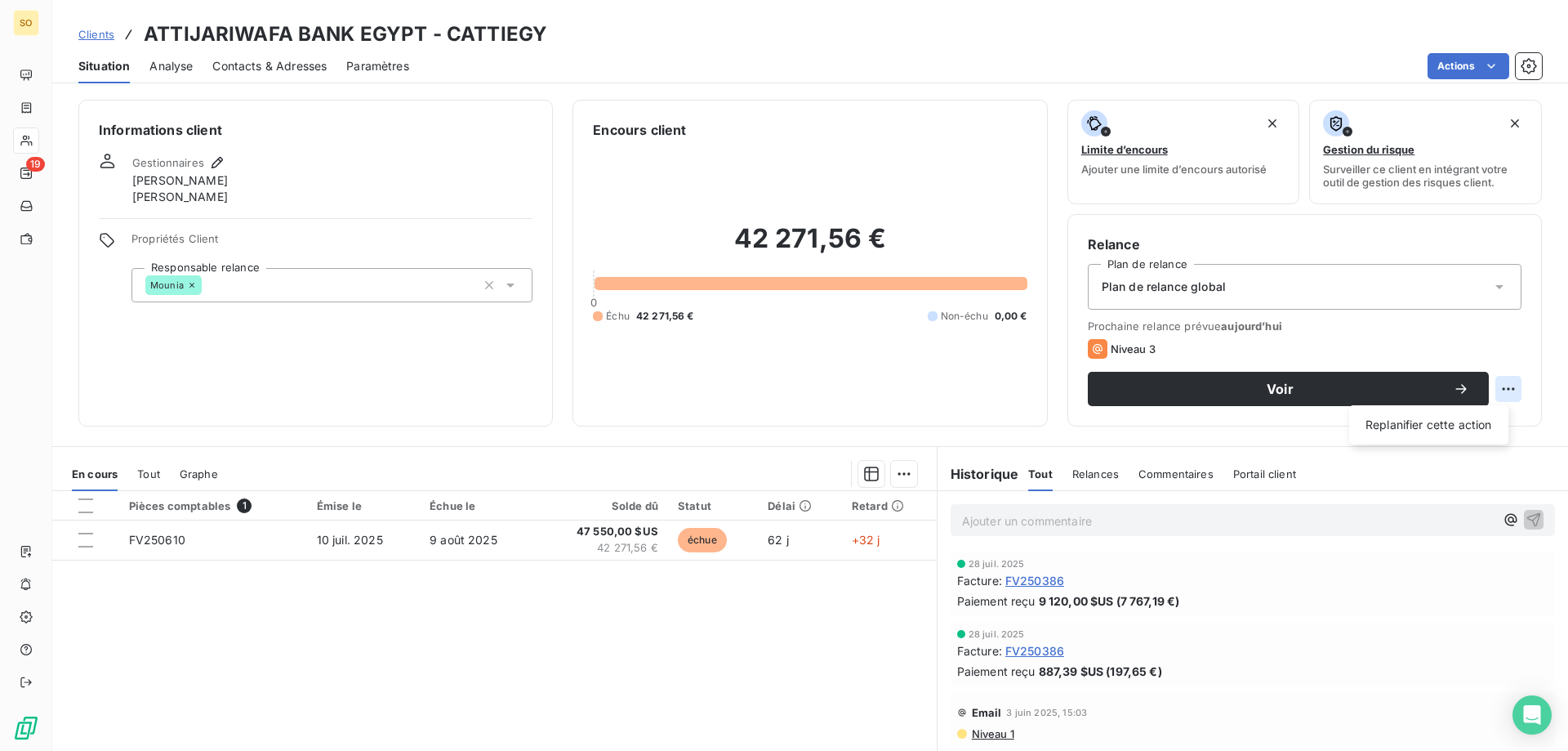
click at [1494, 385] on html "SO 19 Clients ATTIJARIWAFA BANK [GEOGRAPHIC_DATA] - CATTIEGY Situation Analyse …" at bounding box center [784, 376] width 1568 height 751
click at [1278, 389] on html "SO 19 Clients ATTIJARIWAFA BANK [GEOGRAPHIC_DATA] - CATTIEGY Situation Analyse …" at bounding box center [784, 376] width 1568 height 751
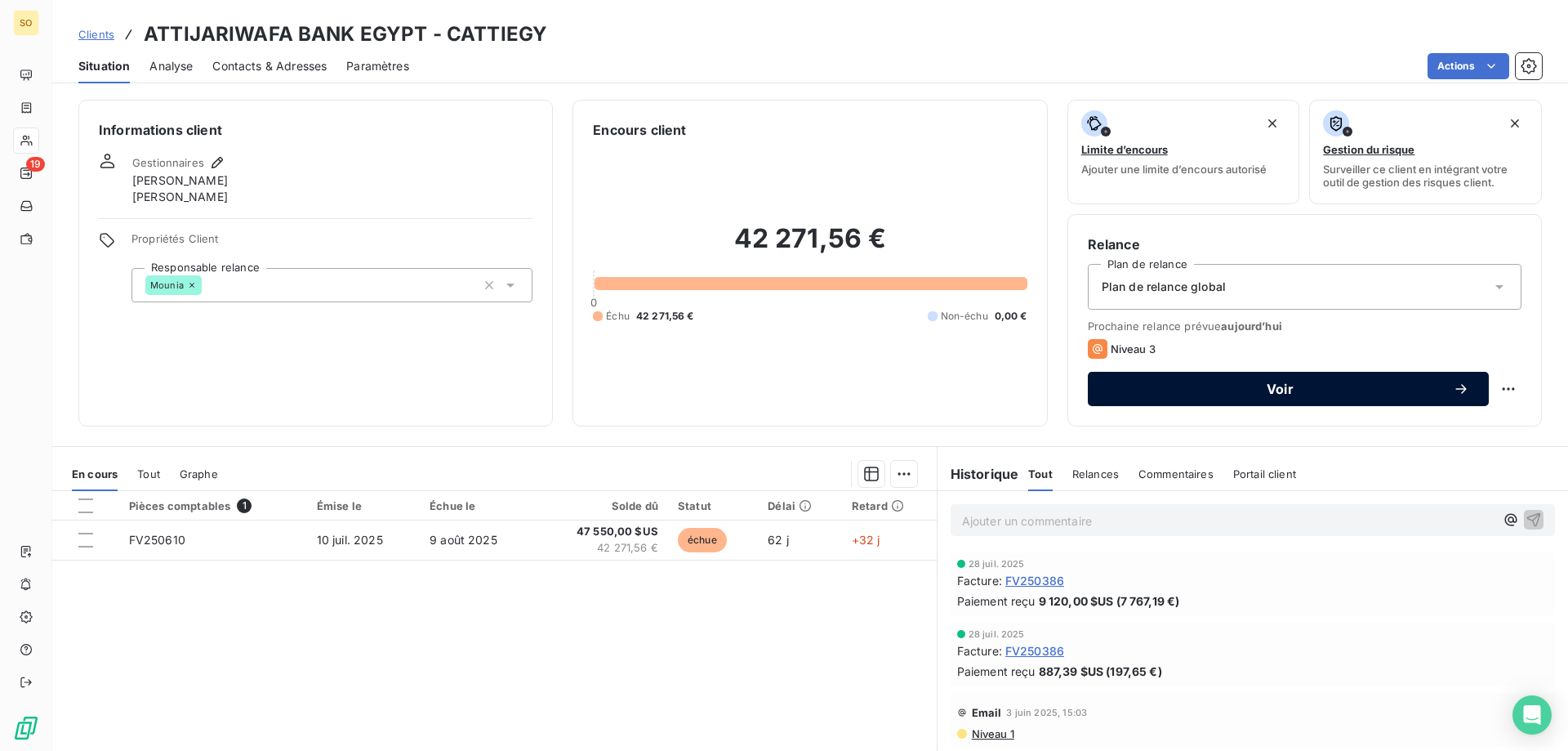
click at [1280, 389] on span "Voir" at bounding box center [1280, 389] width 346 height 13
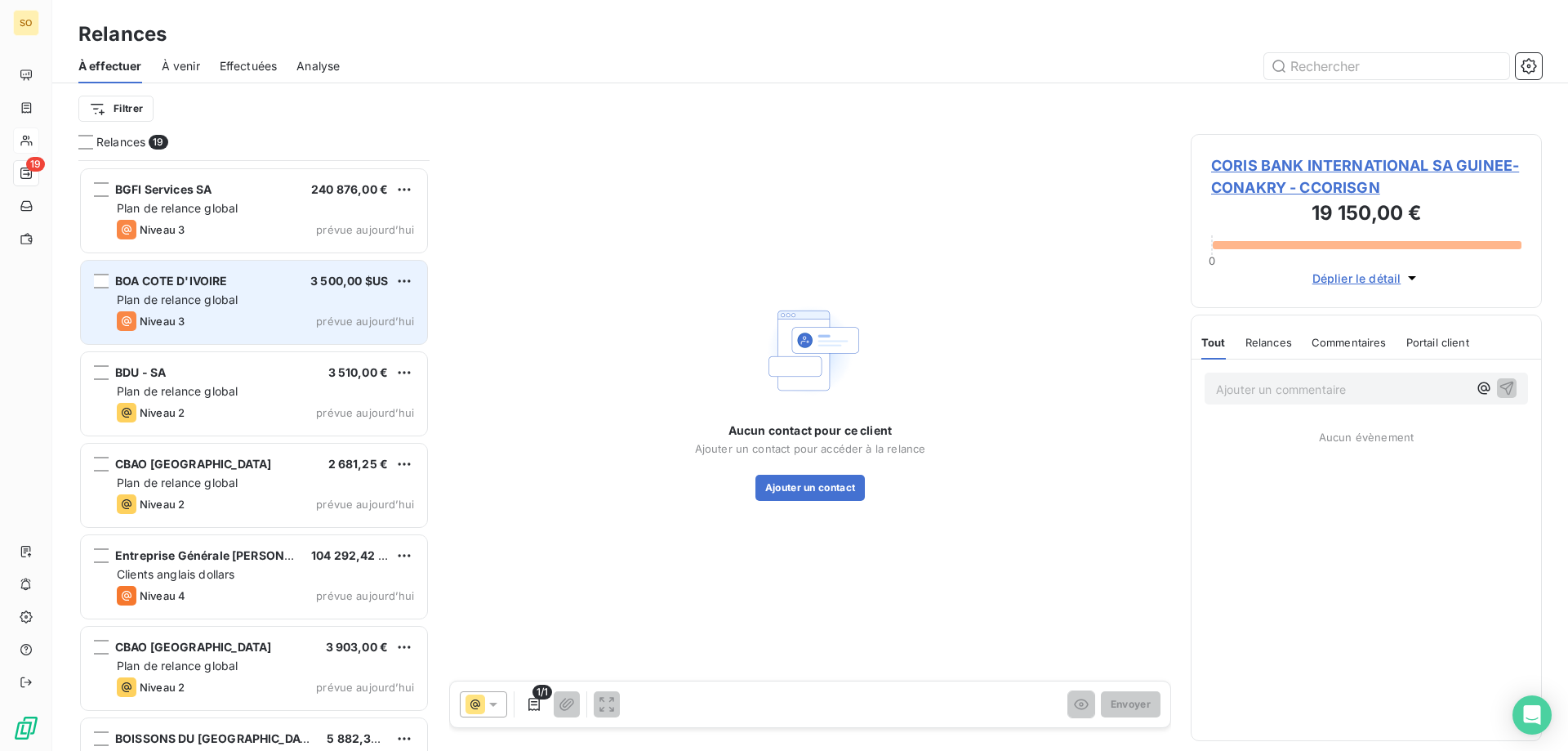
scroll to position [1149, 0]
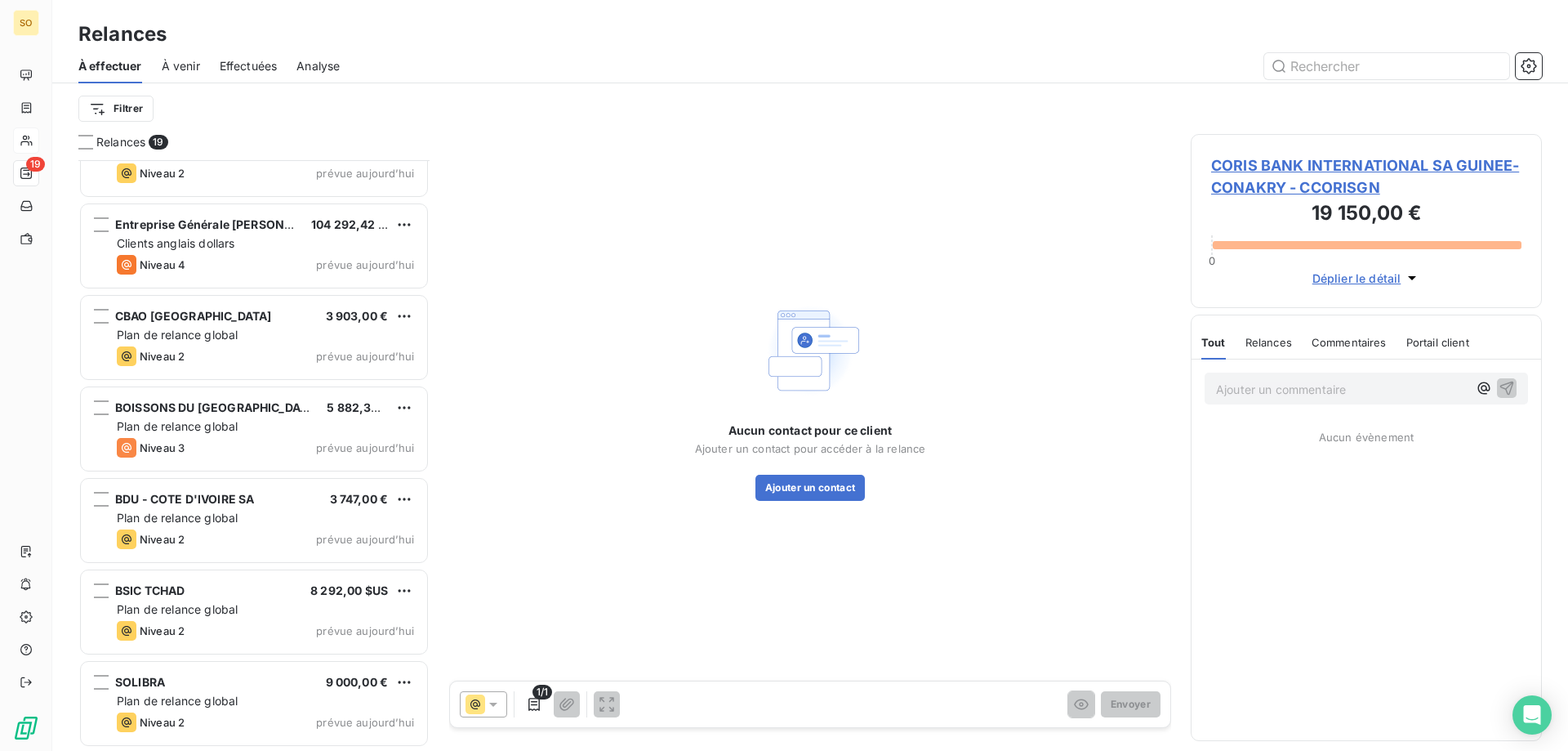
click at [279, 415] on div "BOISSONS DU CAMEROUN 5 882,36 € Plan de relance global Niveau 3 prévue [DATE]" at bounding box center [253, 429] width 346 height 84
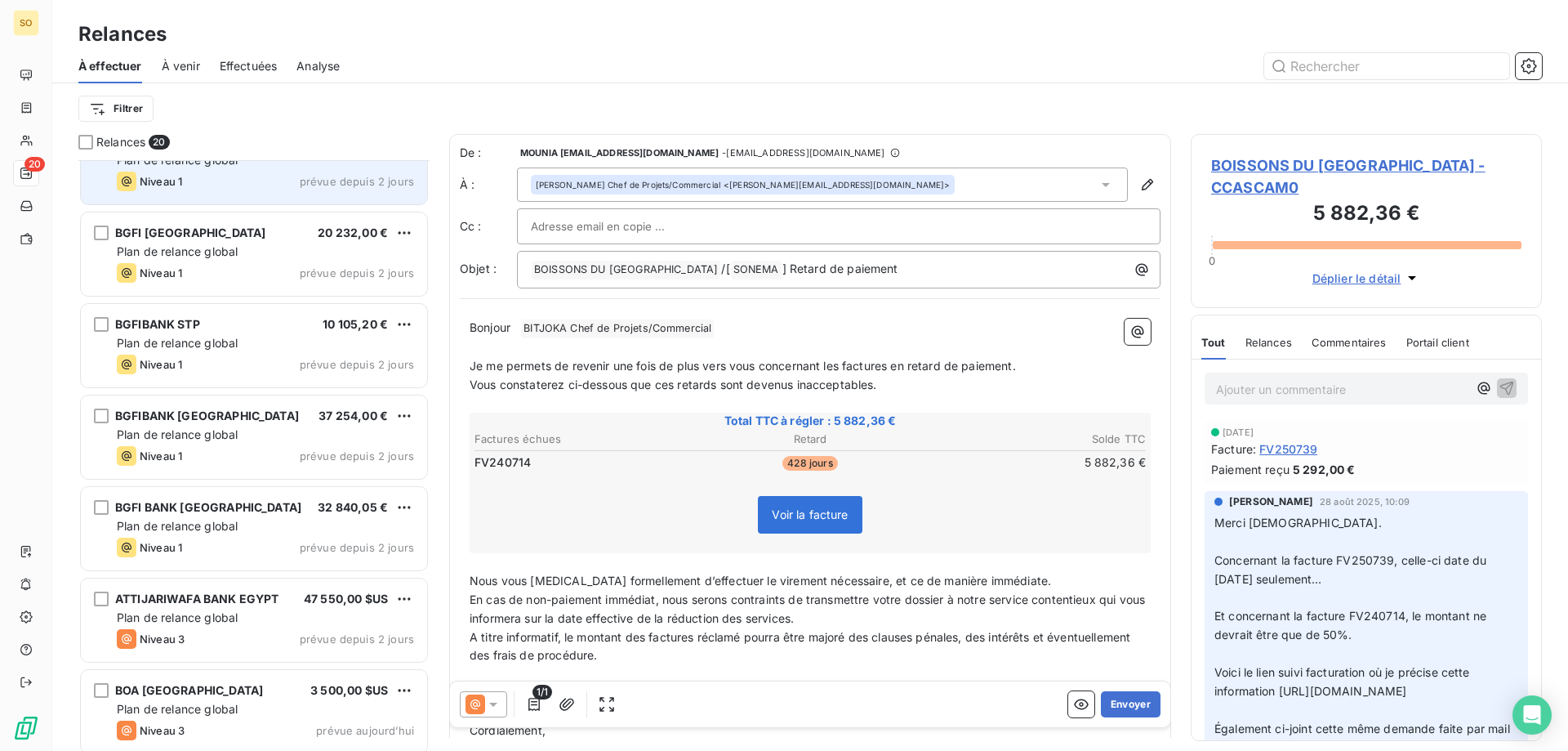
scroll to position [436, 0]
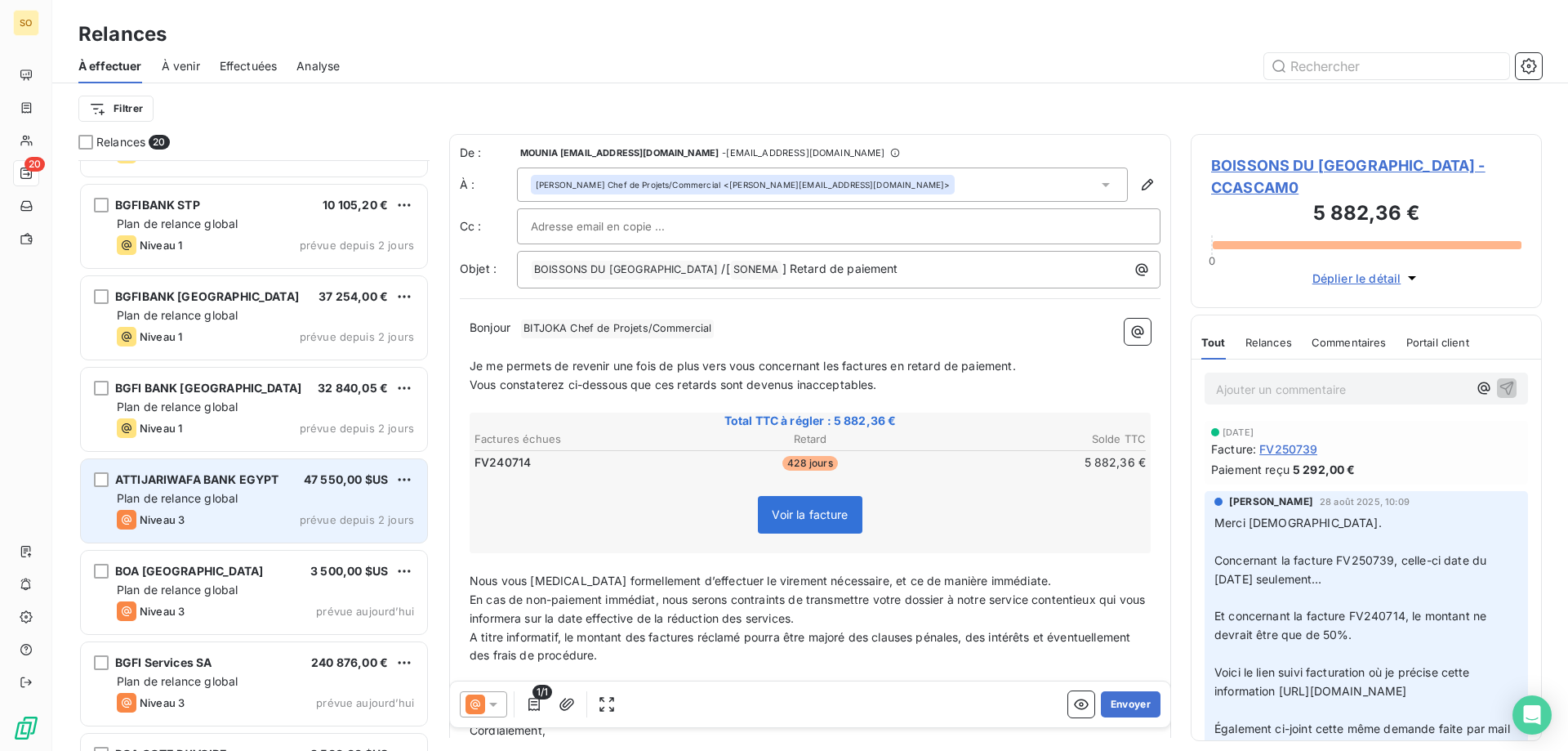
click at [263, 505] on div "Plan de relance global" at bounding box center [265, 499] width 297 height 17
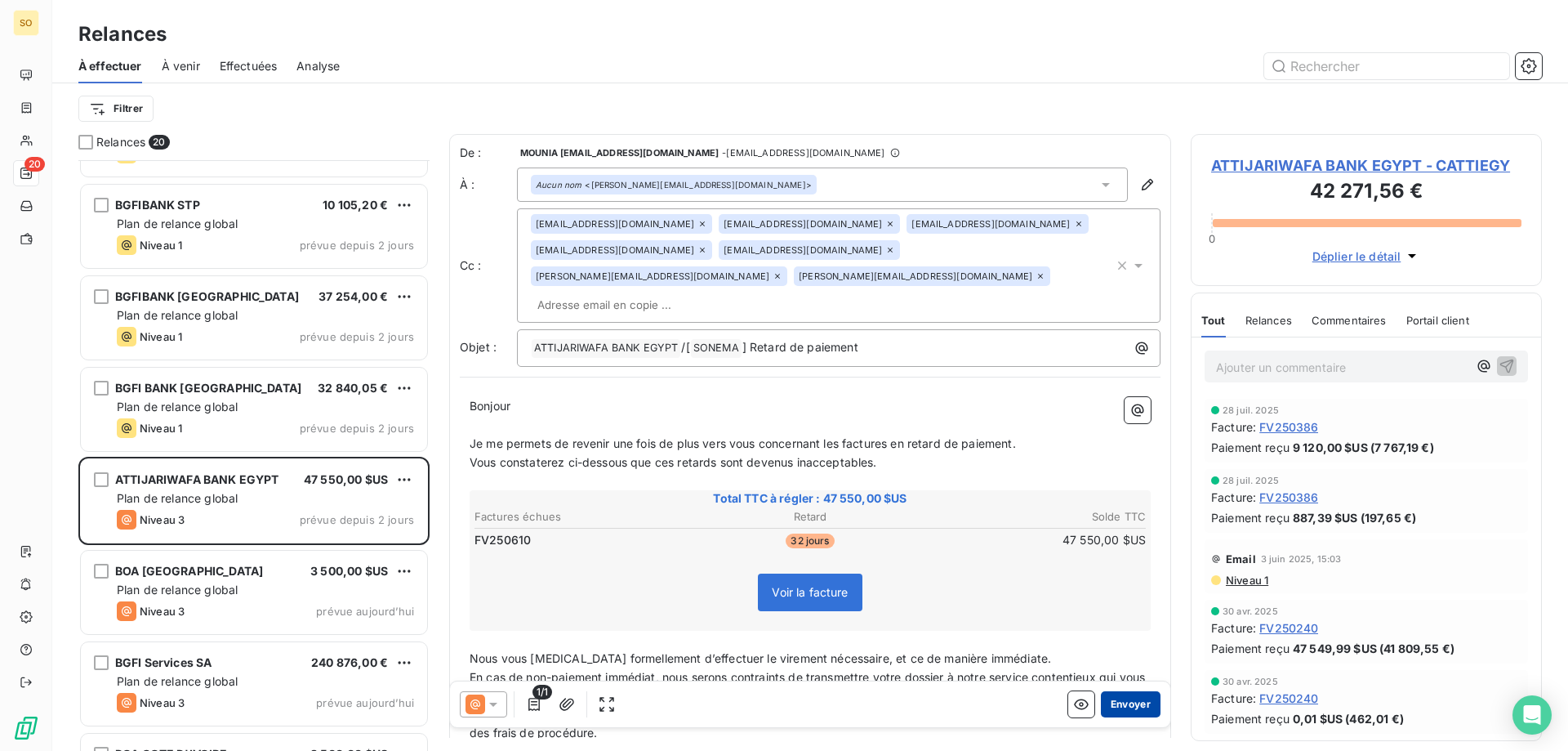
click at [1125, 704] on button "Envoyer" at bounding box center [1130, 704] width 60 height 26
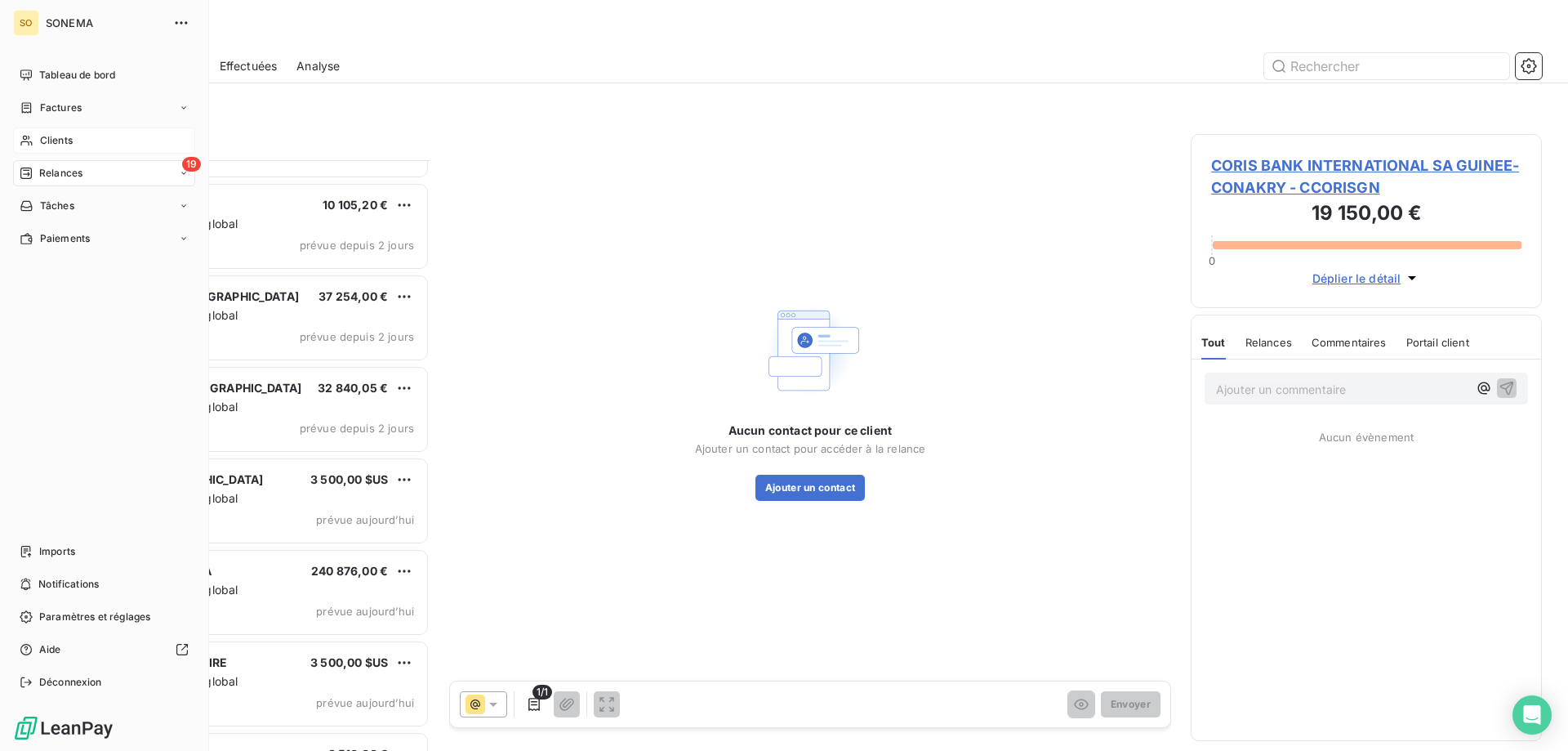
click at [55, 144] on span "Clients" at bounding box center [57, 140] width 33 height 15
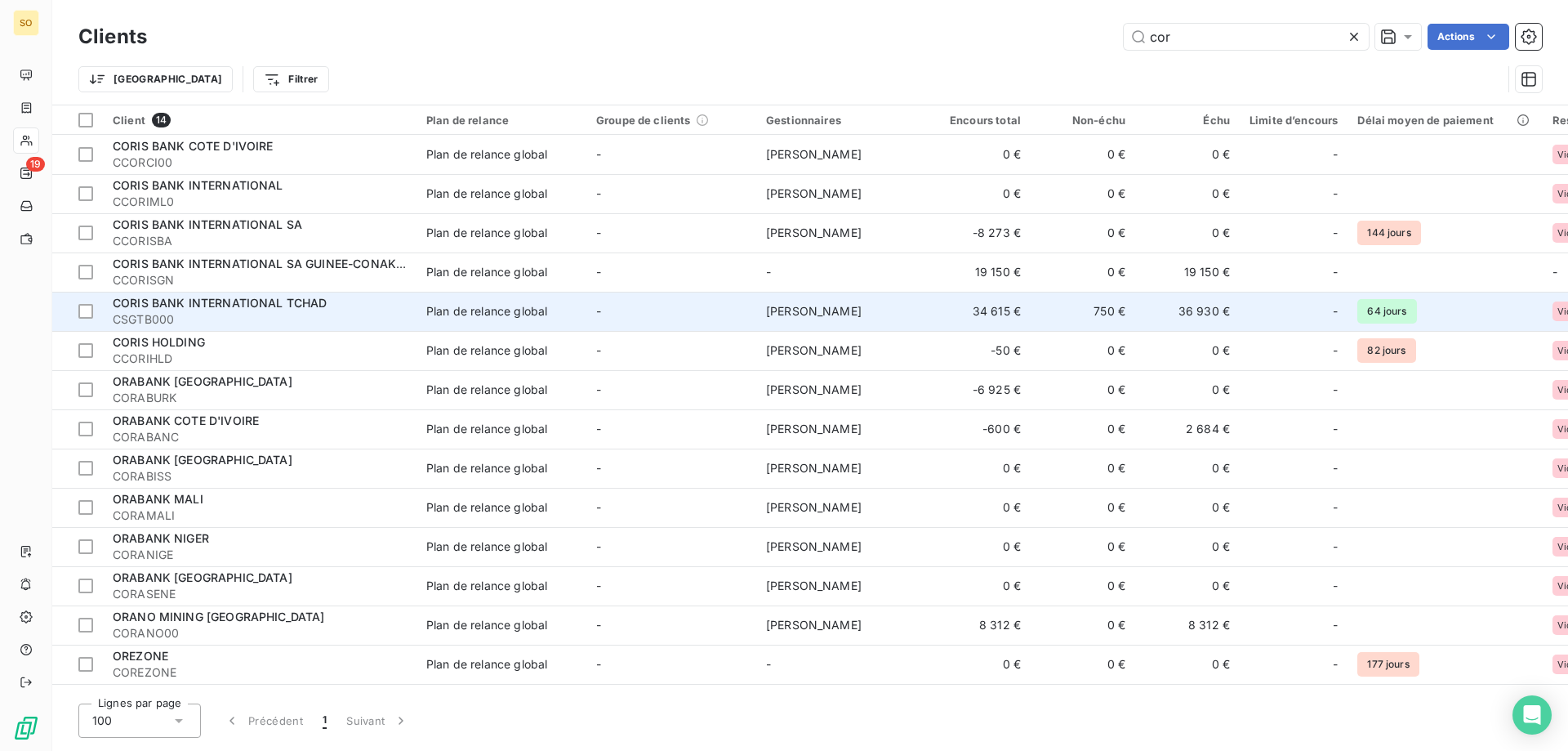
type input "cor"
click at [228, 297] on span "CORIS BANK INTERNATIONAL TCHAD" at bounding box center [220, 302] width 215 height 14
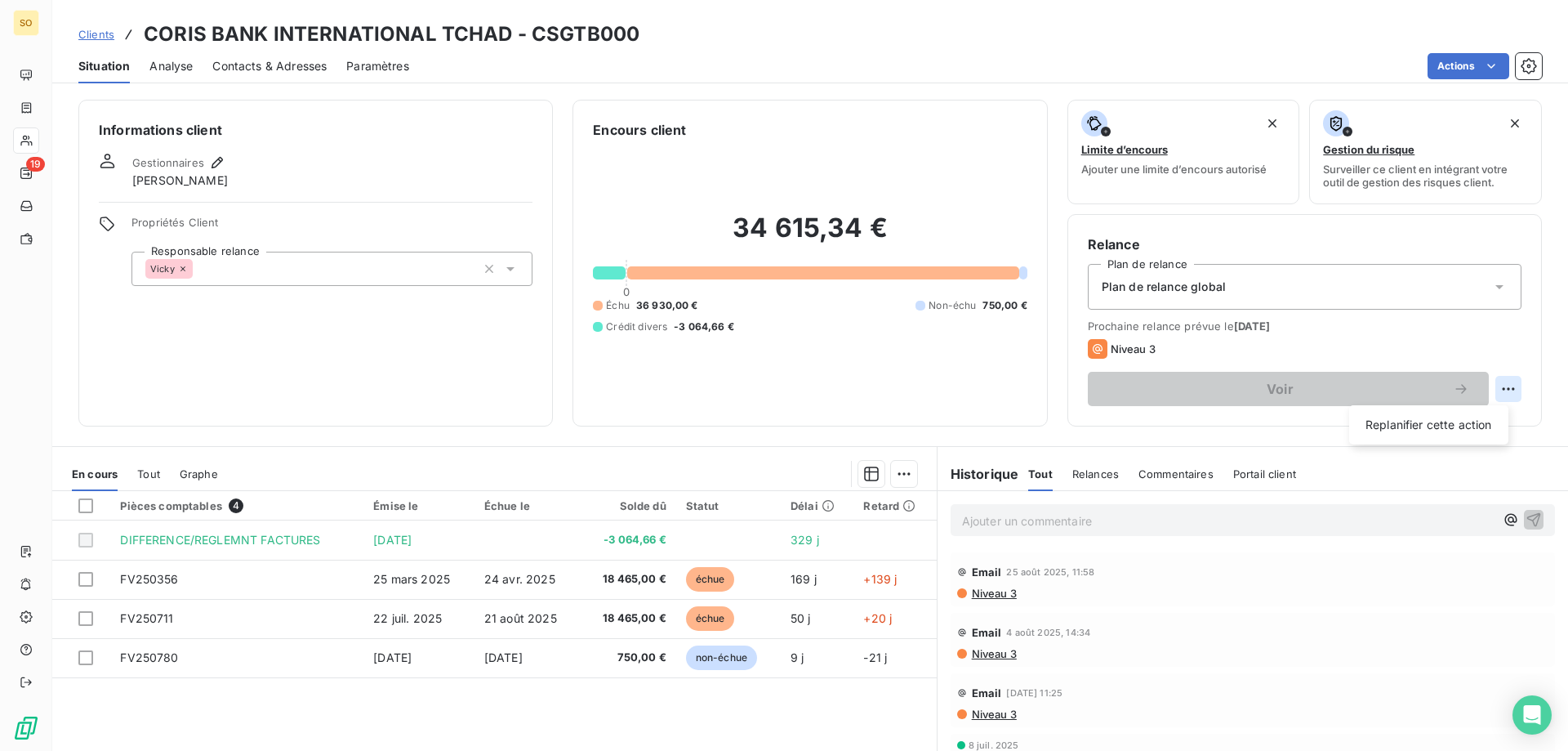
click at [1490, 388] on html "SO 19 Clients CORIS BANK INTERNATIONAL TCHAD - CSGTB000 Situation Analyse Conta…" at bounding box center [784, 376] width 1568 height 751
click at [1411, 420] on div "Replanifier cette action" at bounding box center [1429, 425] width 146 height 26
select select "8"
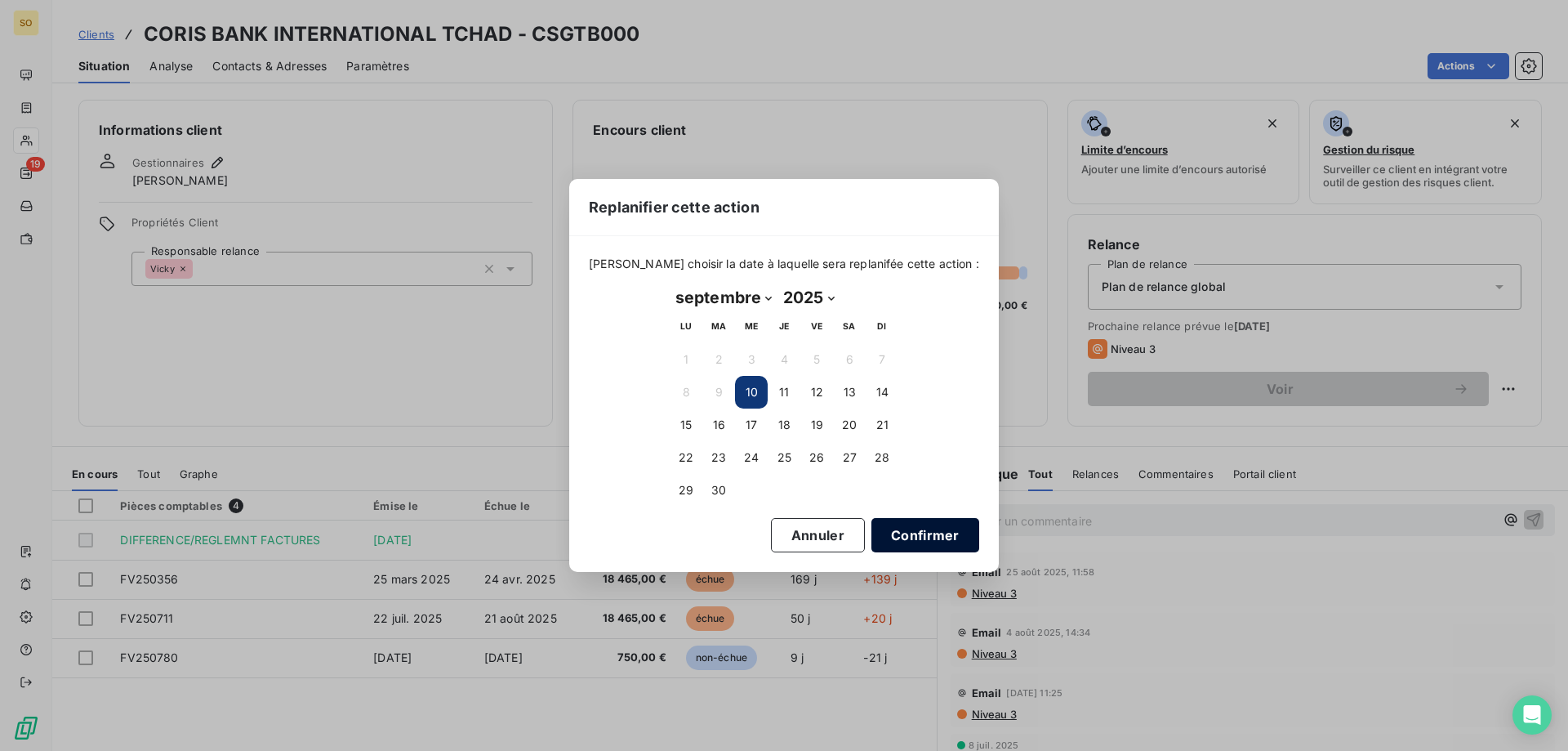
click at [918, 528] on button "Confirmer" at bounding box center [925, 534] width 107 height 34
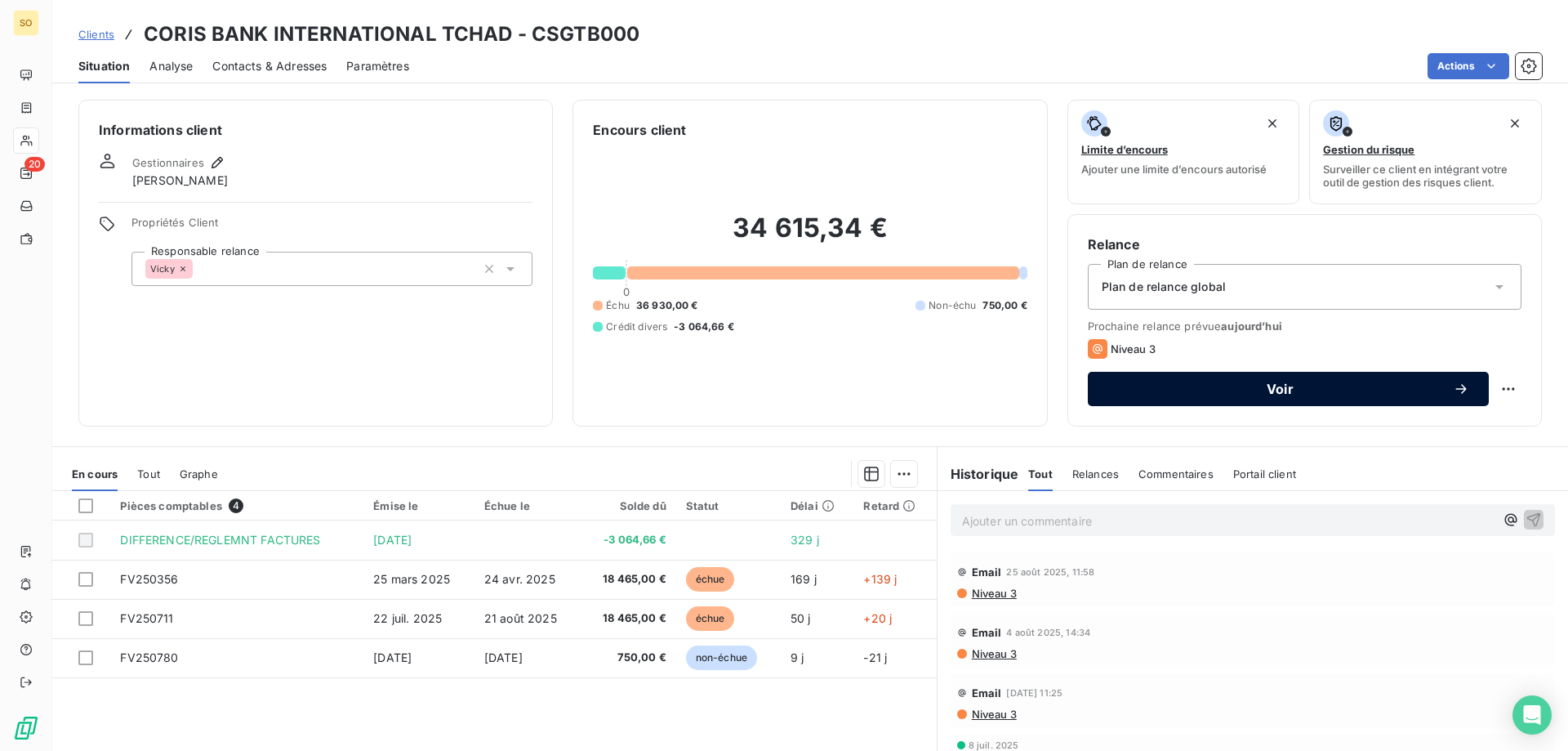
click at [1335, 385] on span "Voir" at bounding box center [1280, 389] width 346 height 13
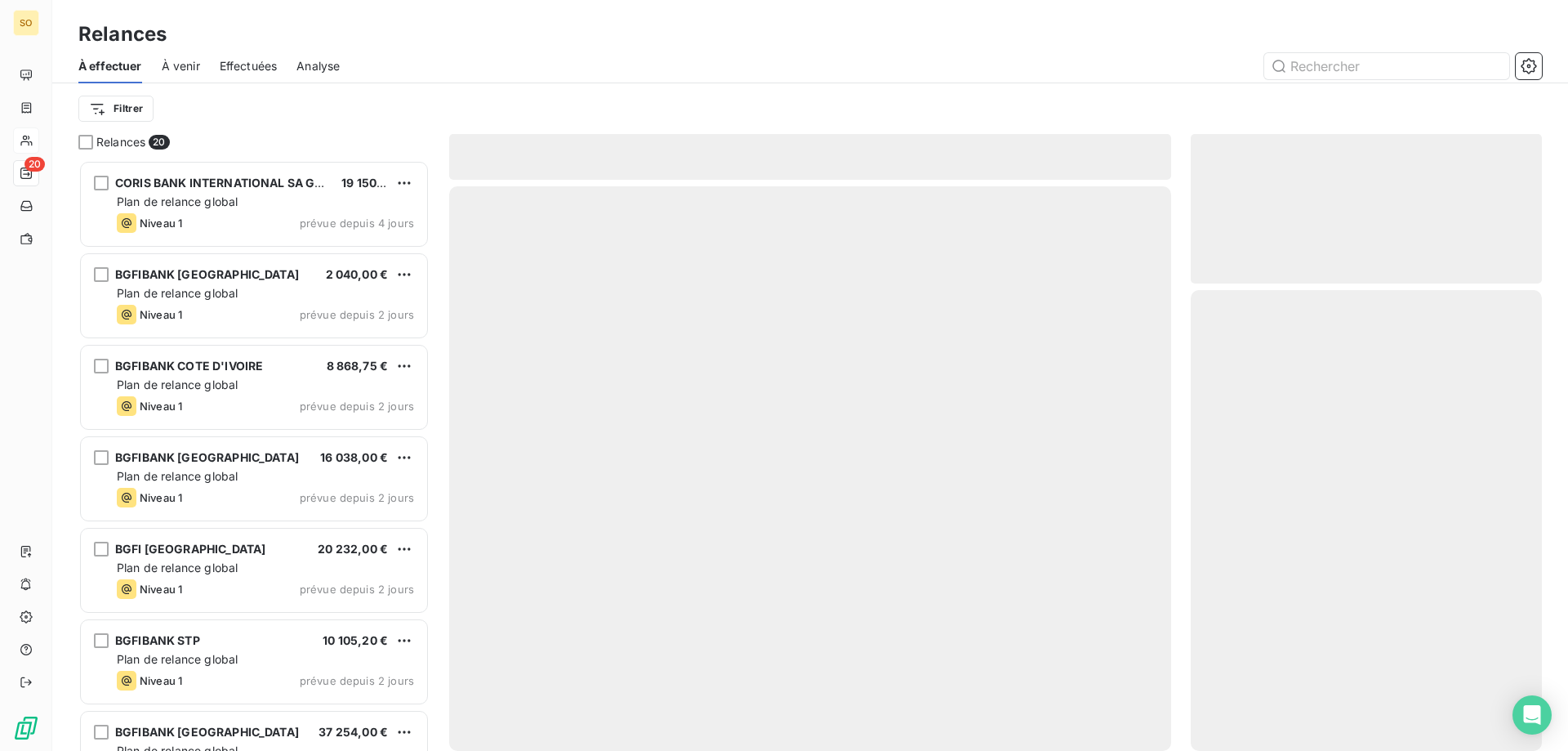
scroll to position [578, 339]
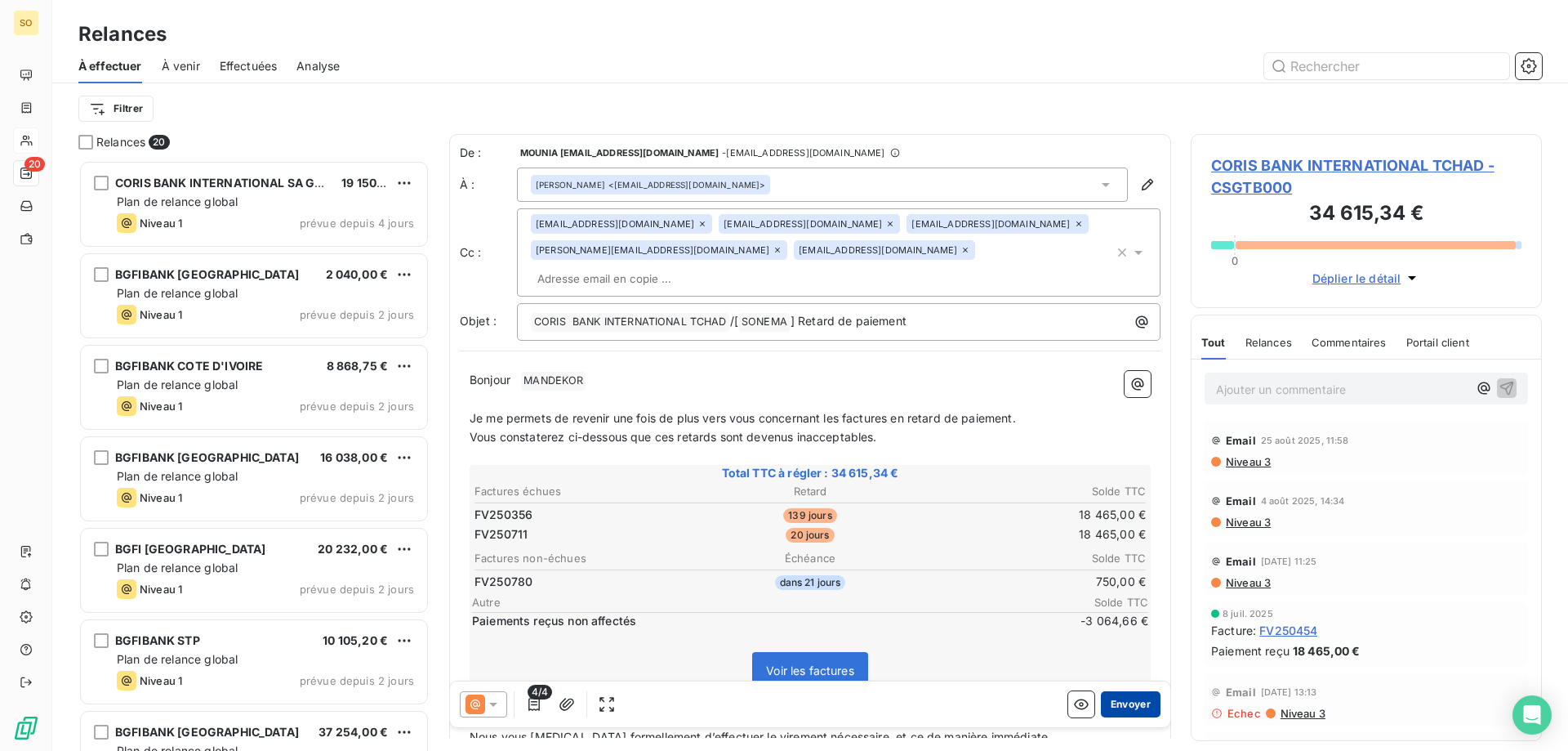
click at [1118, 700] on button "Envoyer" at bounding box center [1130, 704] width 60 height 26
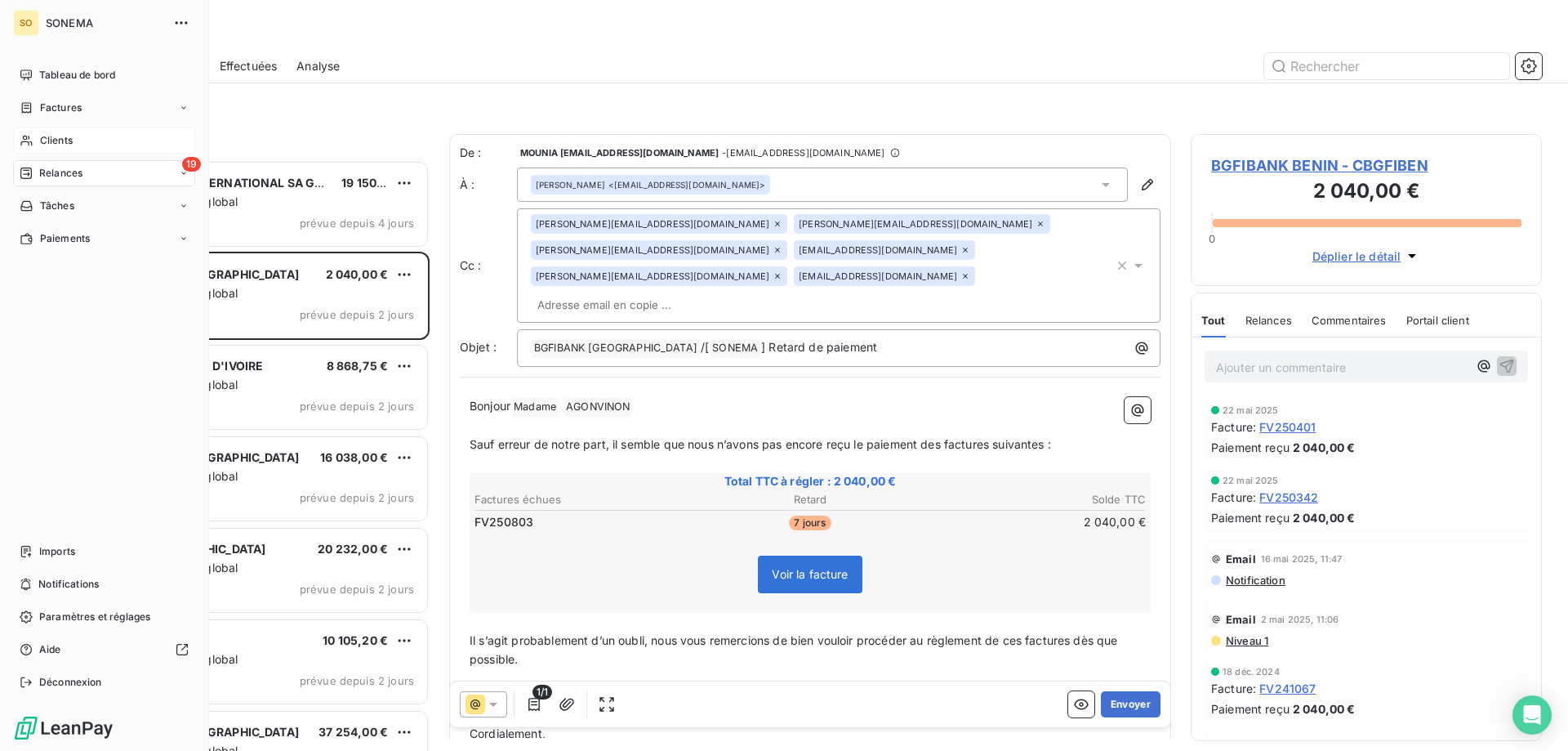
click at [56, 138] on span "Clients" at bounding box center [57, 140] width 33 height 15
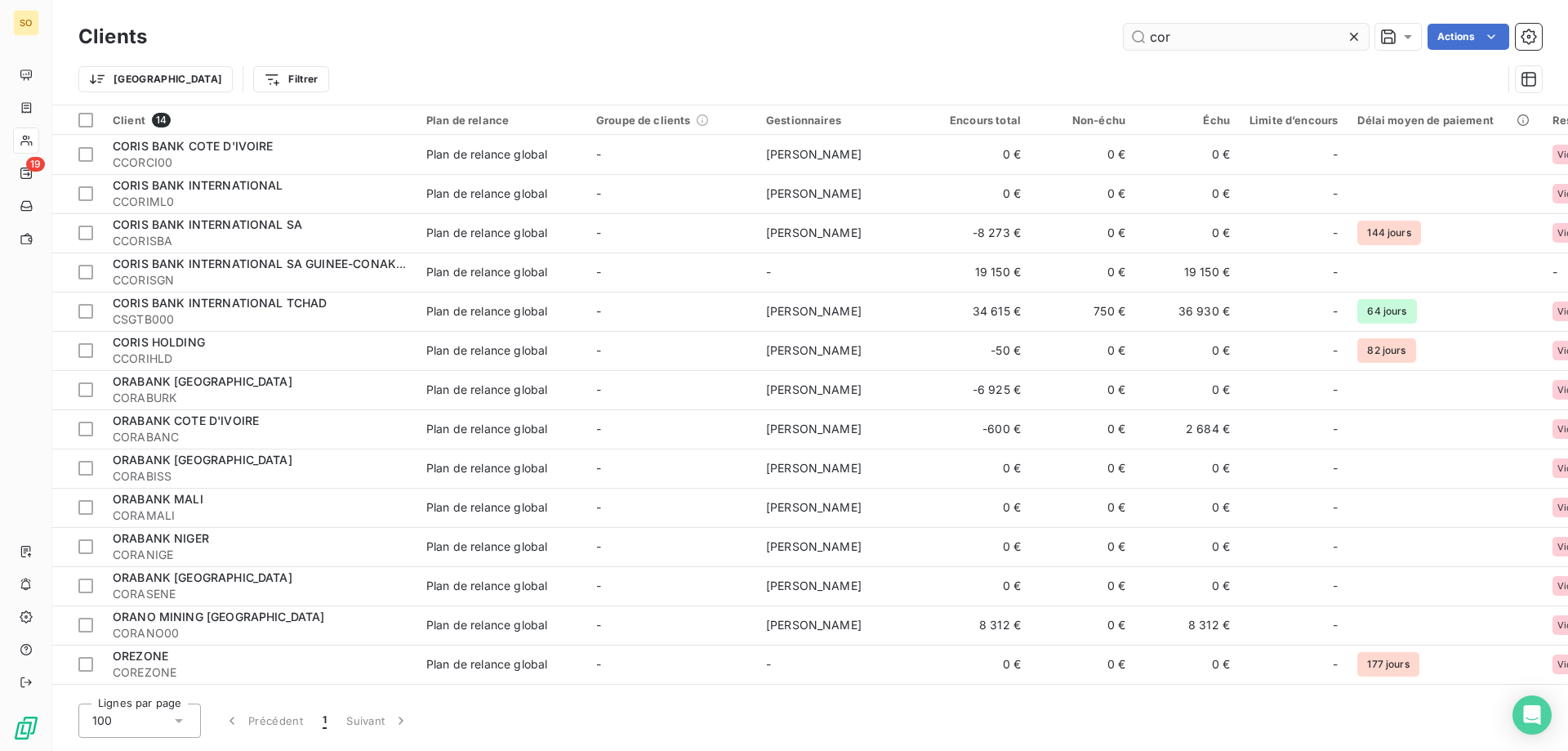
drag, startPoint x: 1178, startPoint y: 40, endPoint x: 1137, endPoint y: 40, distance: 41.0
click at [1137, 40] on input "cor" at bounding box center [1246, 37] width 245 height 26
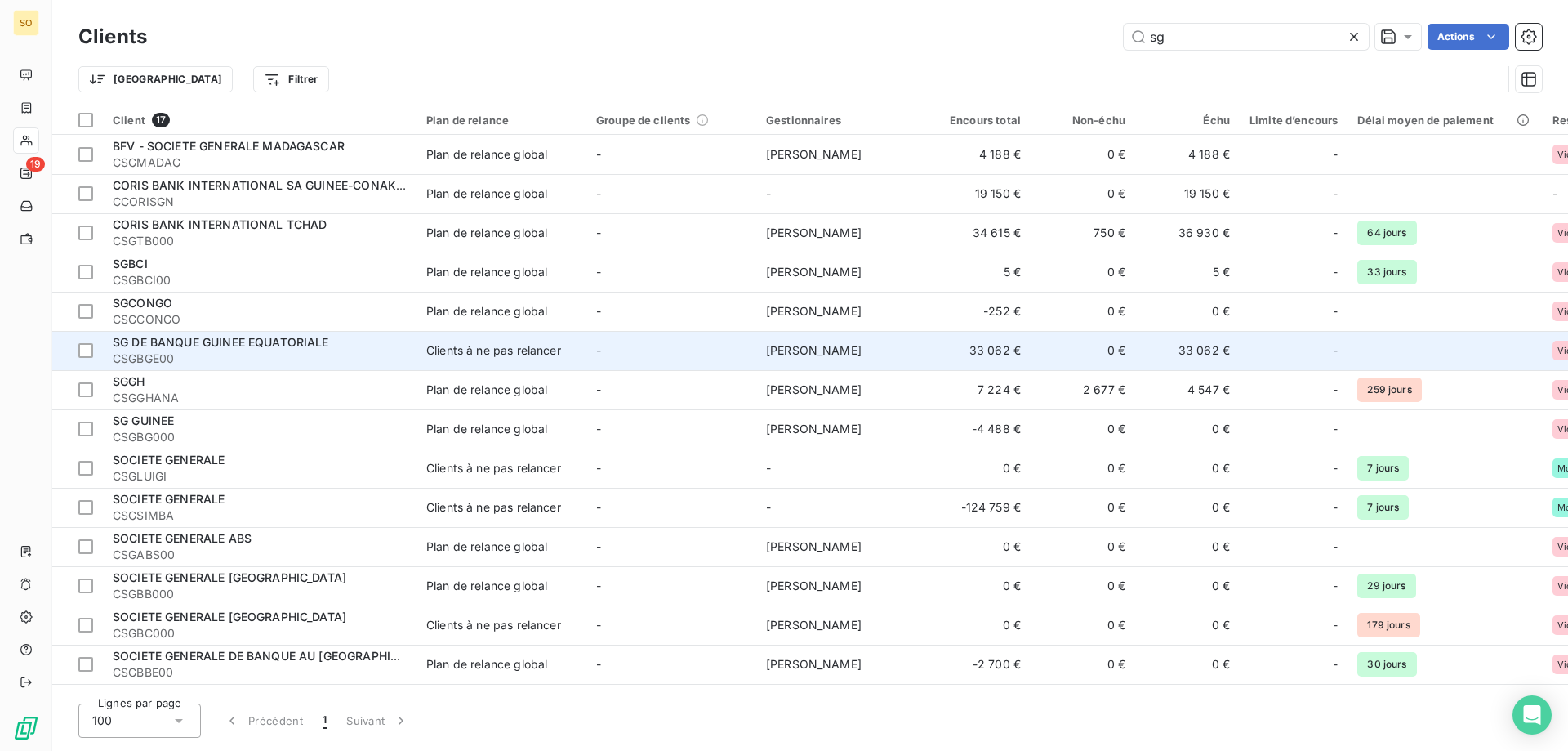
type input "sg"
click at [328, 344] on span "SG DE BANQUE GUINEE EQUATORIALE" at bounding box center [221, 342] width 217 height 14
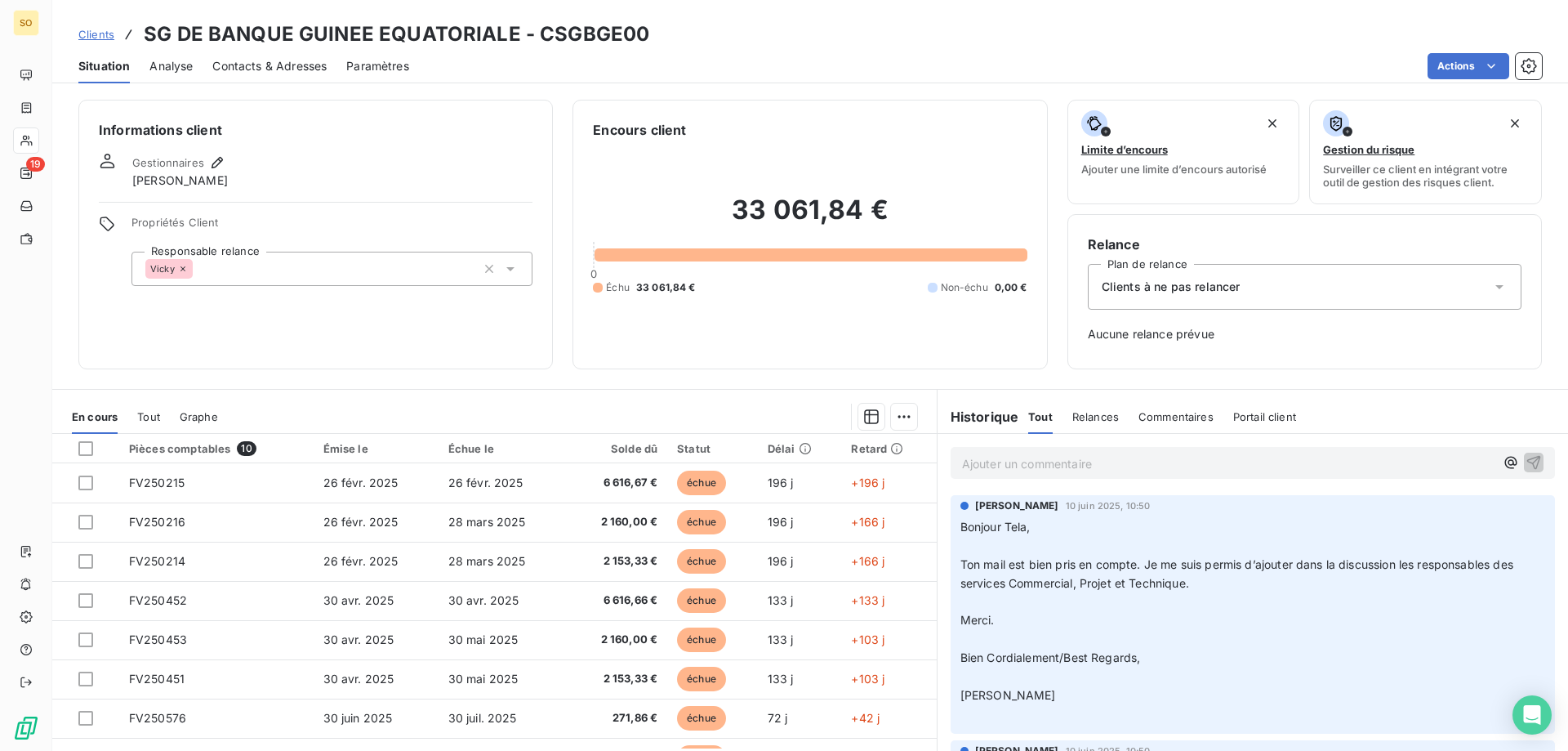
click at [1496, 286] on icon at bounding box center [1499, 287] width 8 height 4
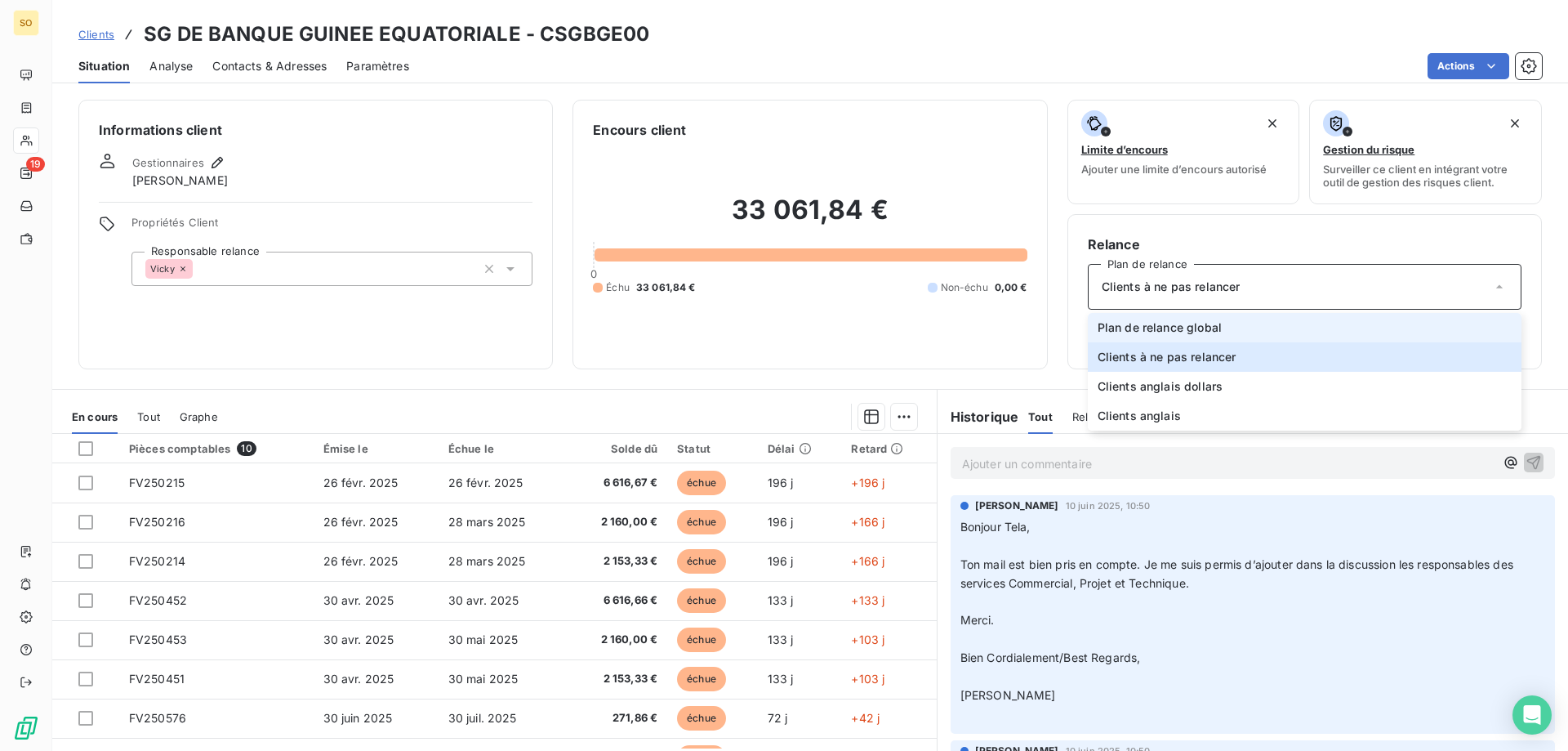
click at [1138, 323] on span "Plan de relance global" at bounding box center [1159, 328] width 124 height 17
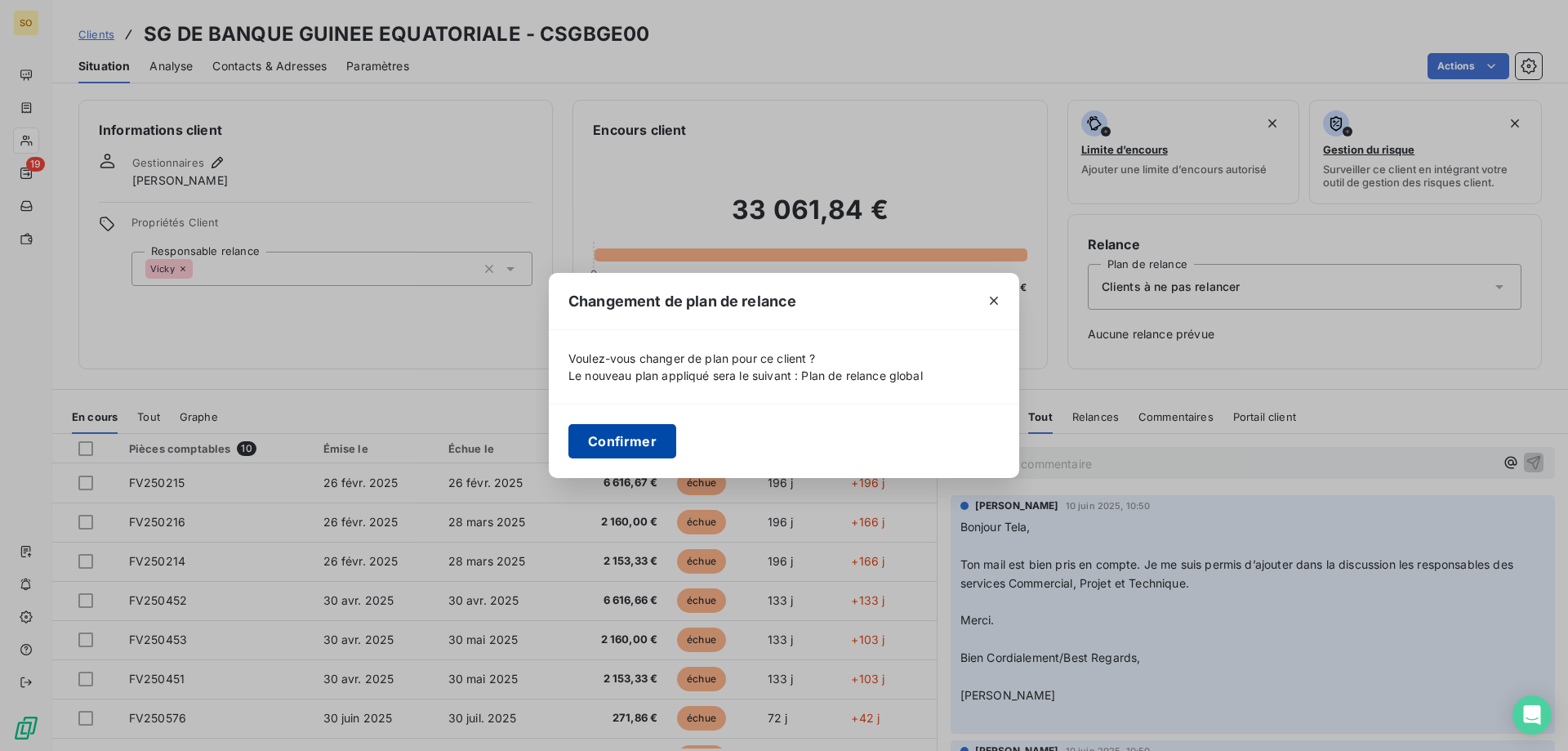
click at [641, 436] on button "Confirmer" at bounding box center [622, 441] width 107 height 34
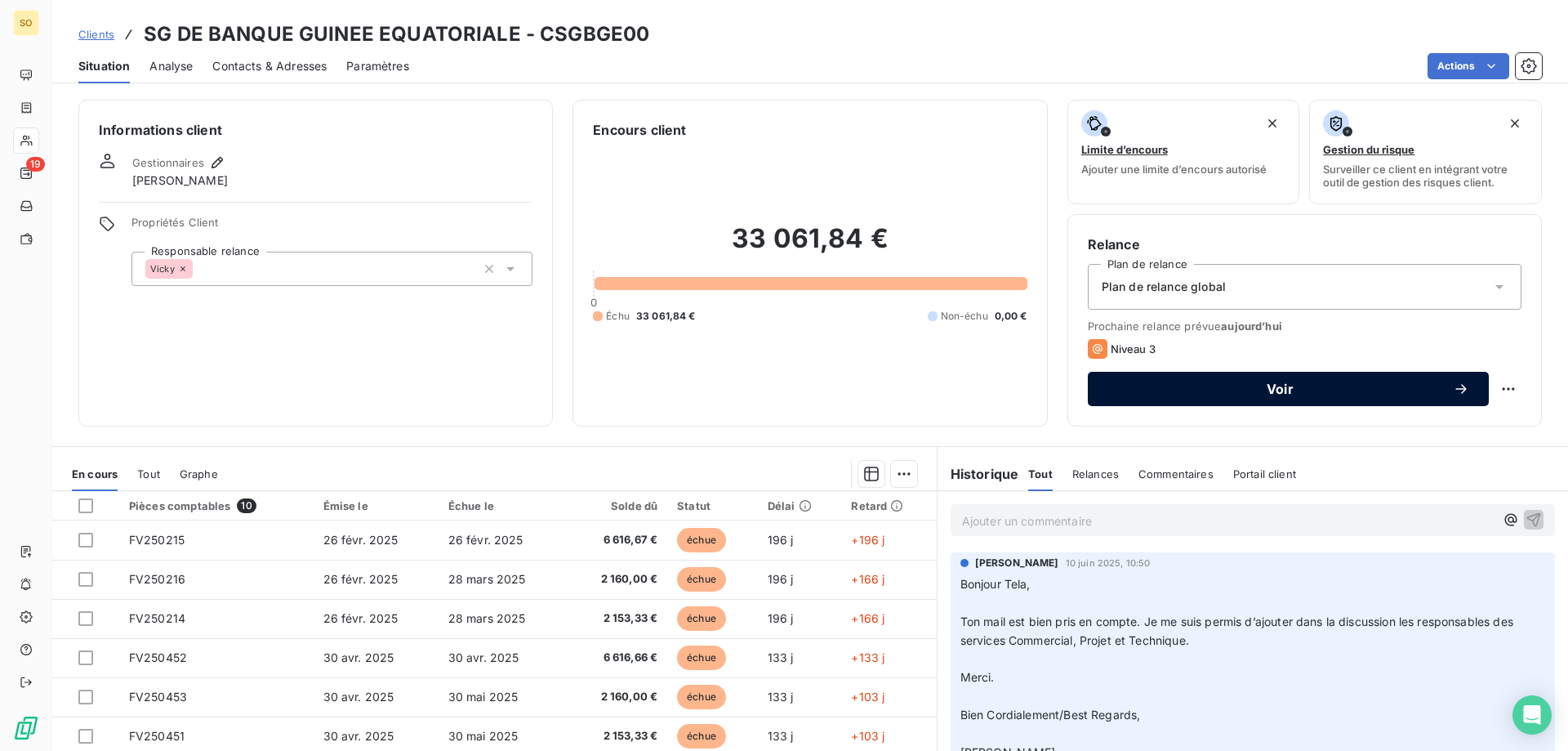
click at [1272, 386] on span "Voir" at bounding box center [1280, 389] width 346 height 13
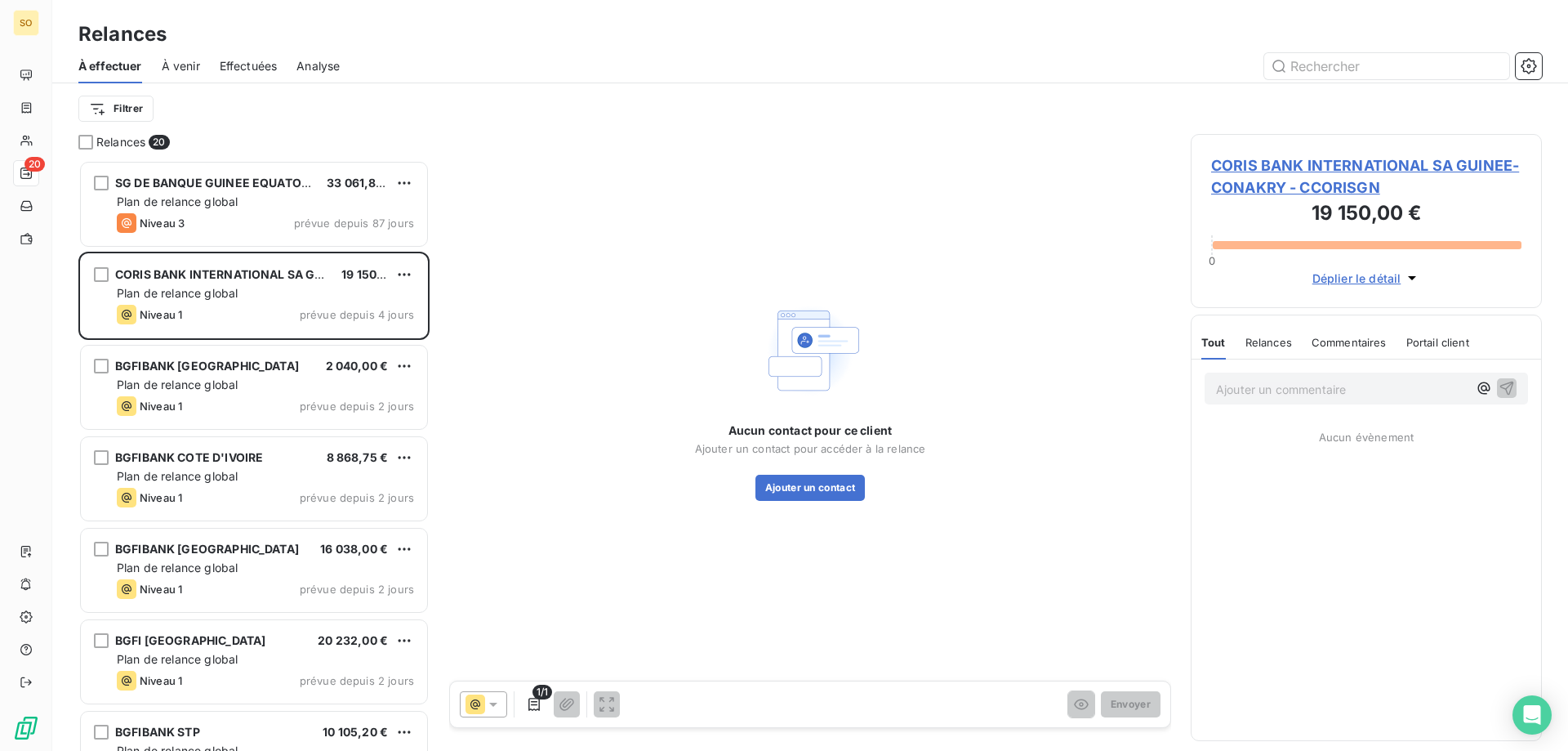
scroll to position [578, 339]
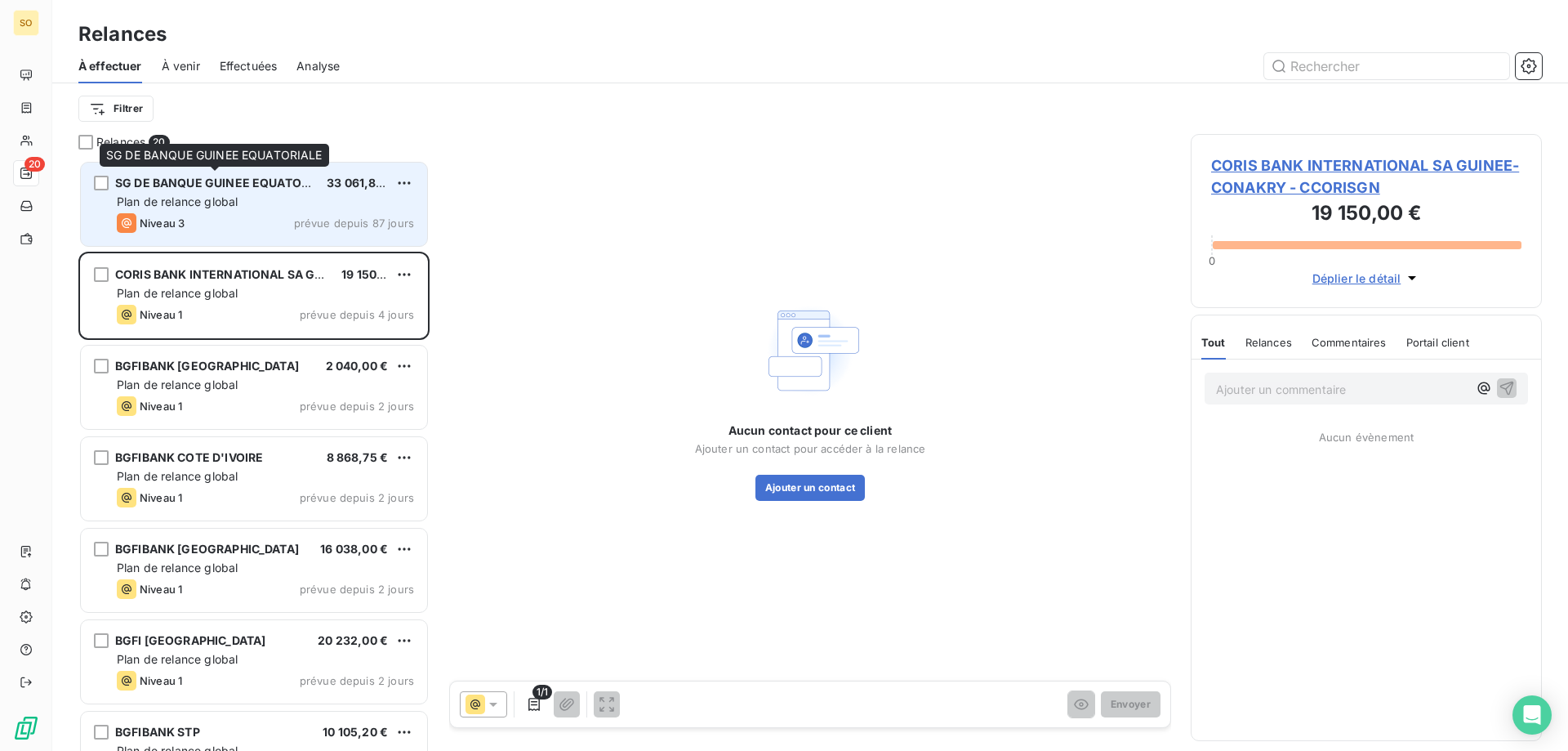
click at [212, 187] on span "SG DE BANQUE GUINEE EQUATORIALE" at bounding box center [225, 182] width 219 height 14
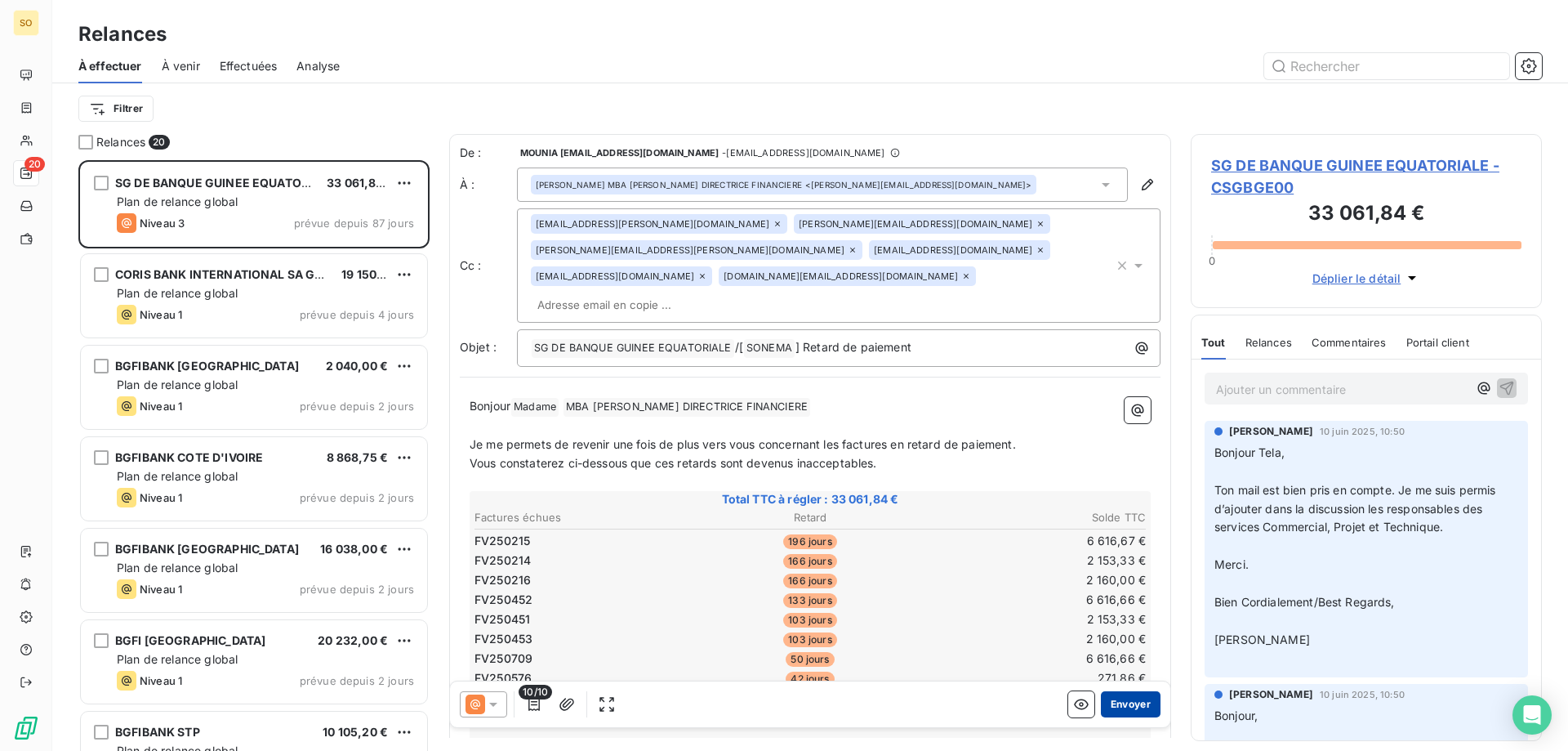
click at [1122, 701] on button "Envoyer" at bounding box center [1130, 704] width 60 height 26
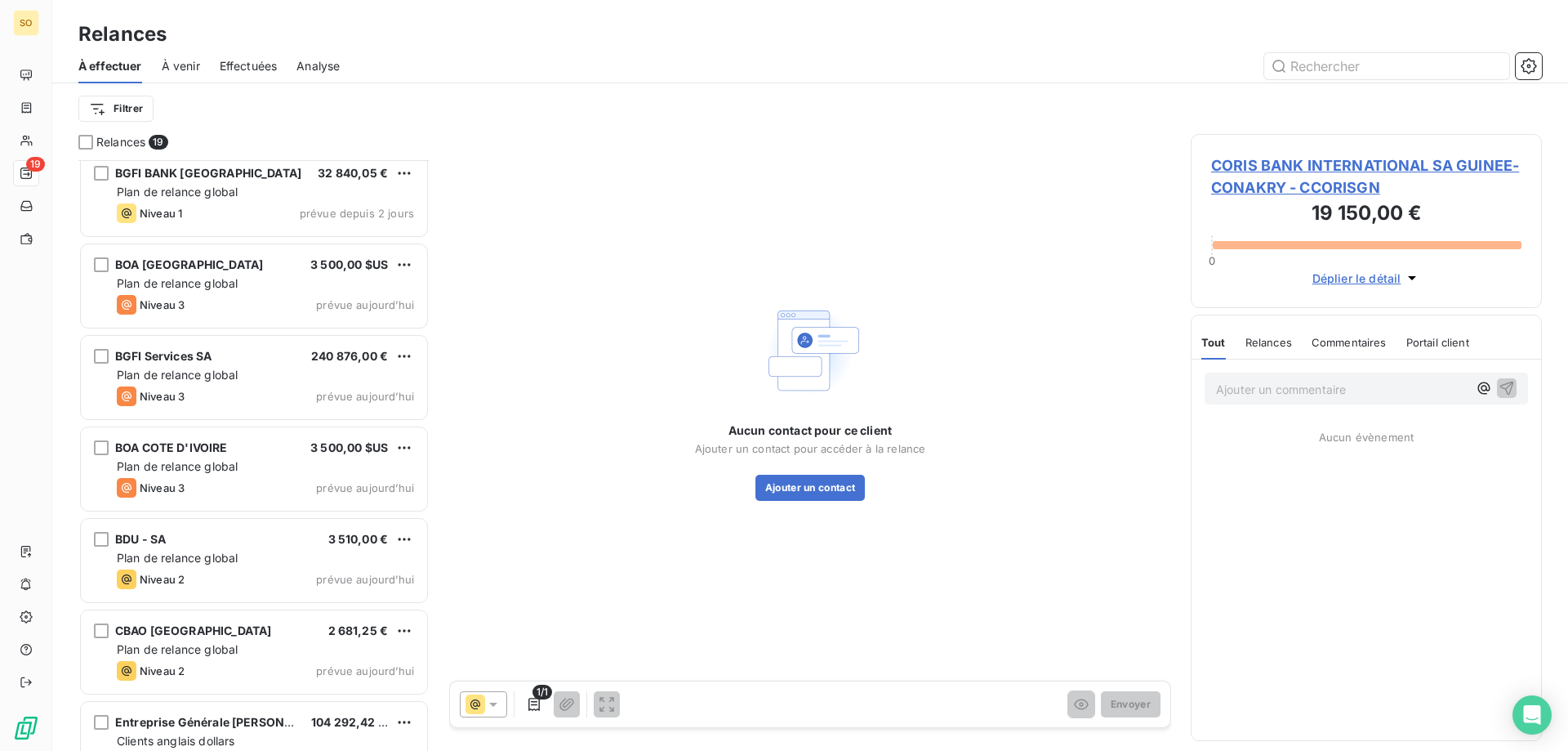
scroll to position [655, 0]
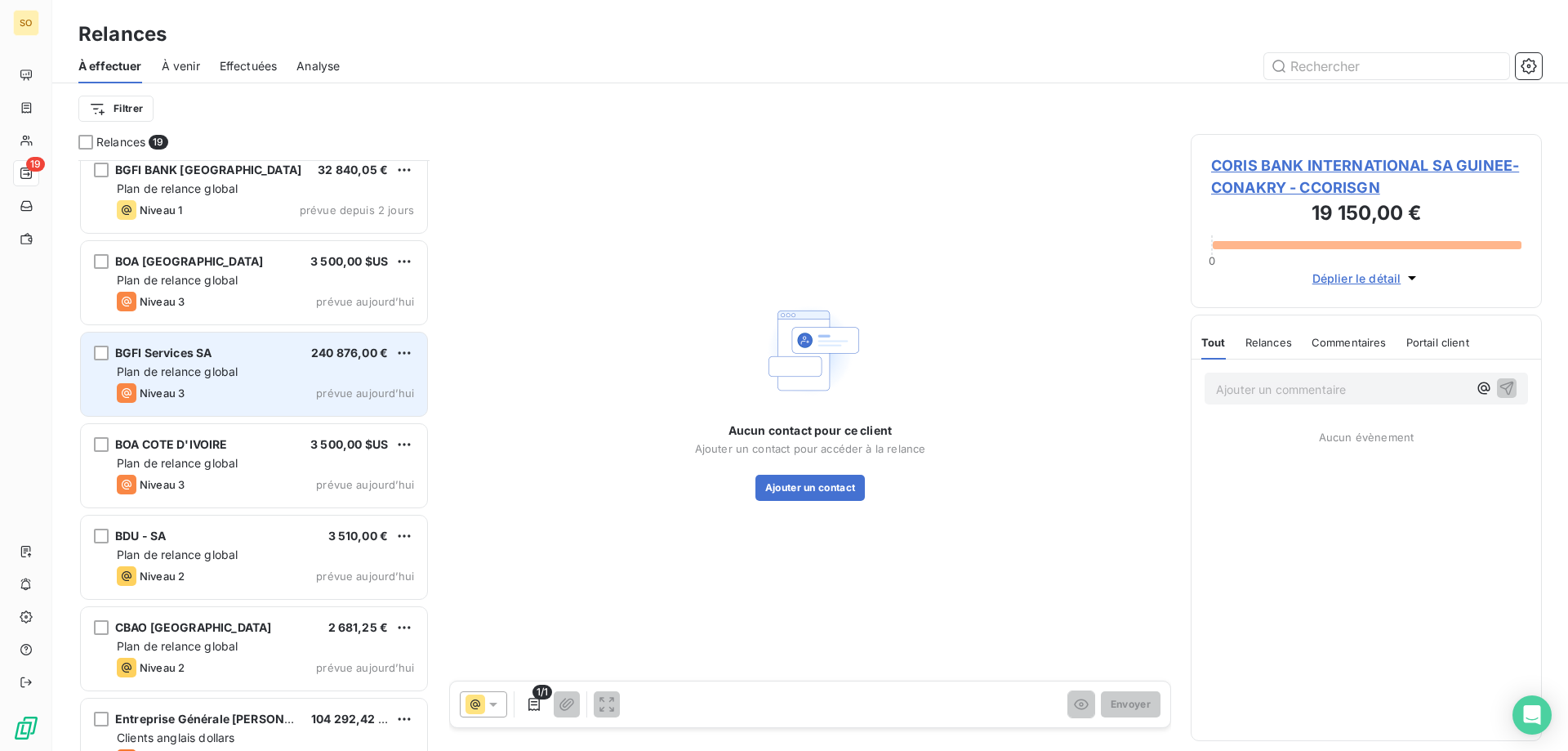
click at [254, 367] on div "Plan de relance global" at bounding box center [265, 372] width 297 height 17
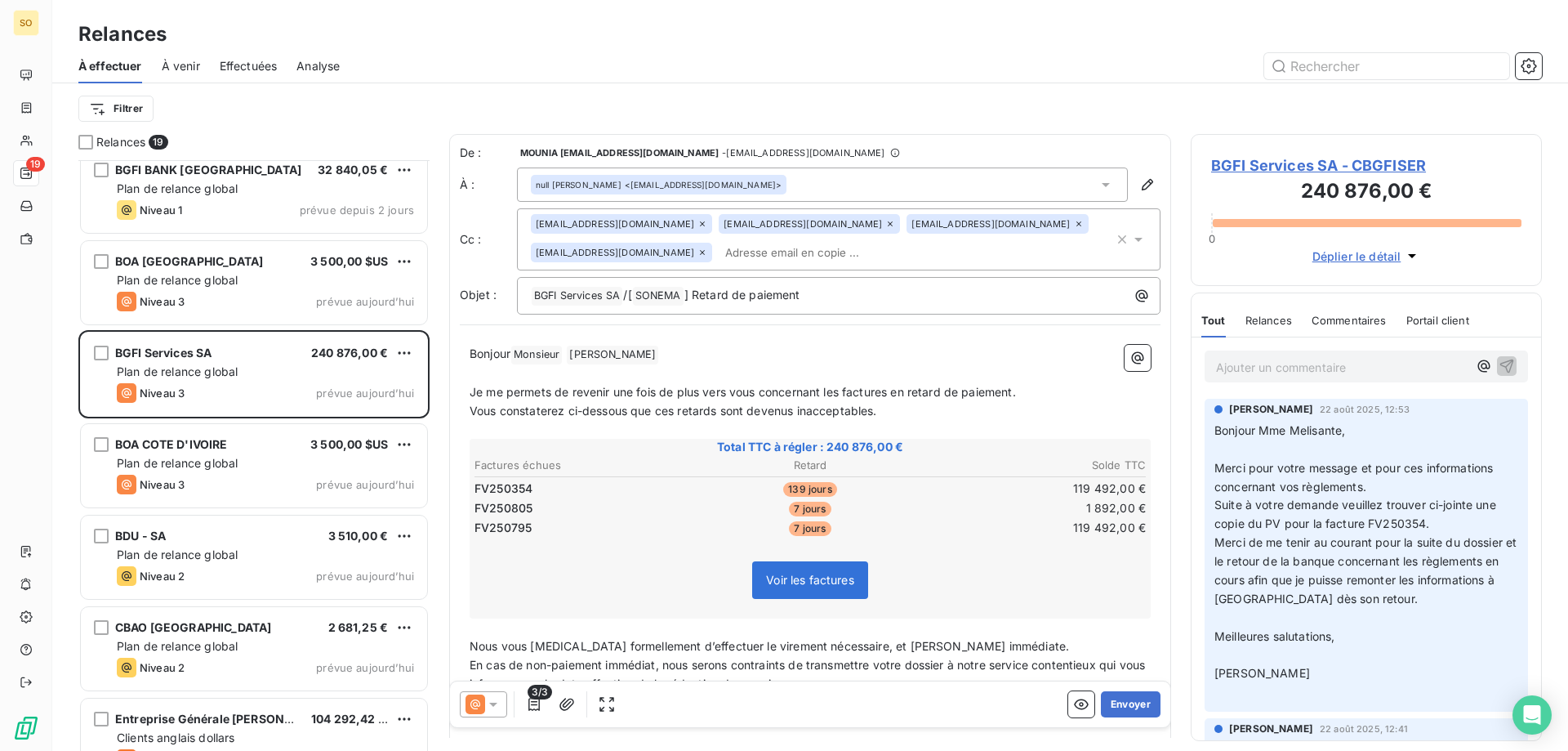
click at [1073, 223] on icon at bounding box center [1078, 224] width 10 height 10
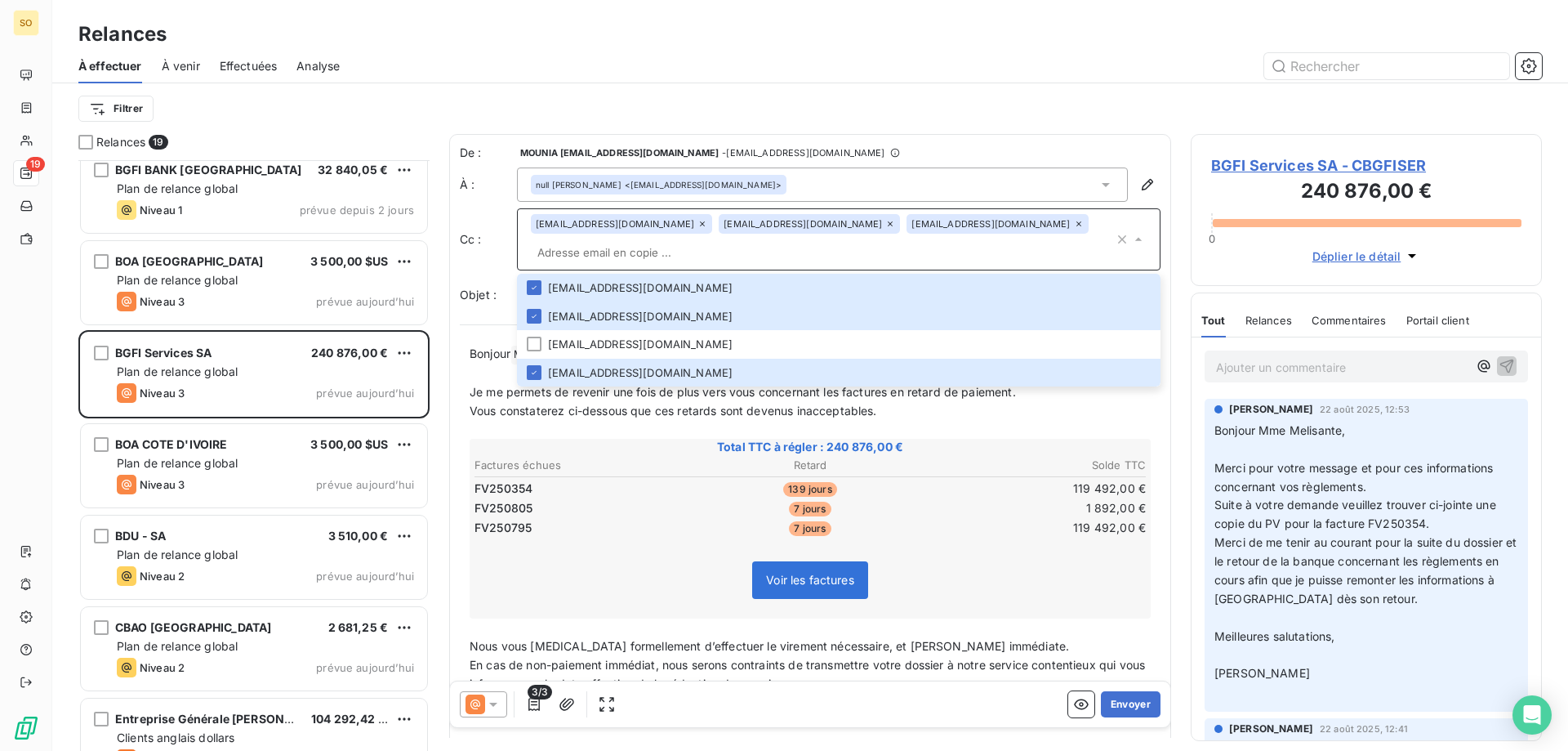
click at [885, 226] on icon at bounding box center [890, 224] width 10 height 10
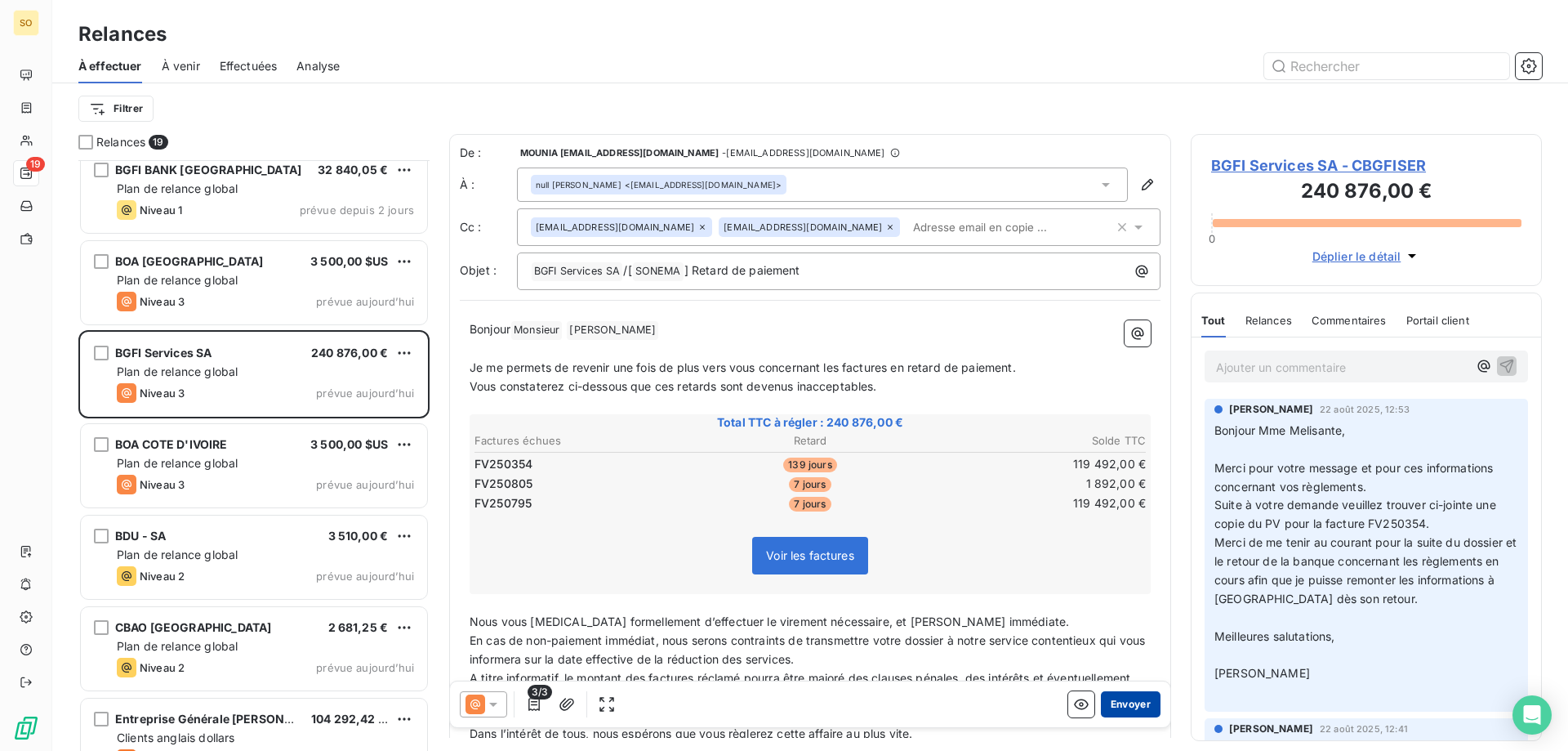
click at [1116, 699] on button "Envoyer" at bounding box center [1130, 704] width 60 height 26
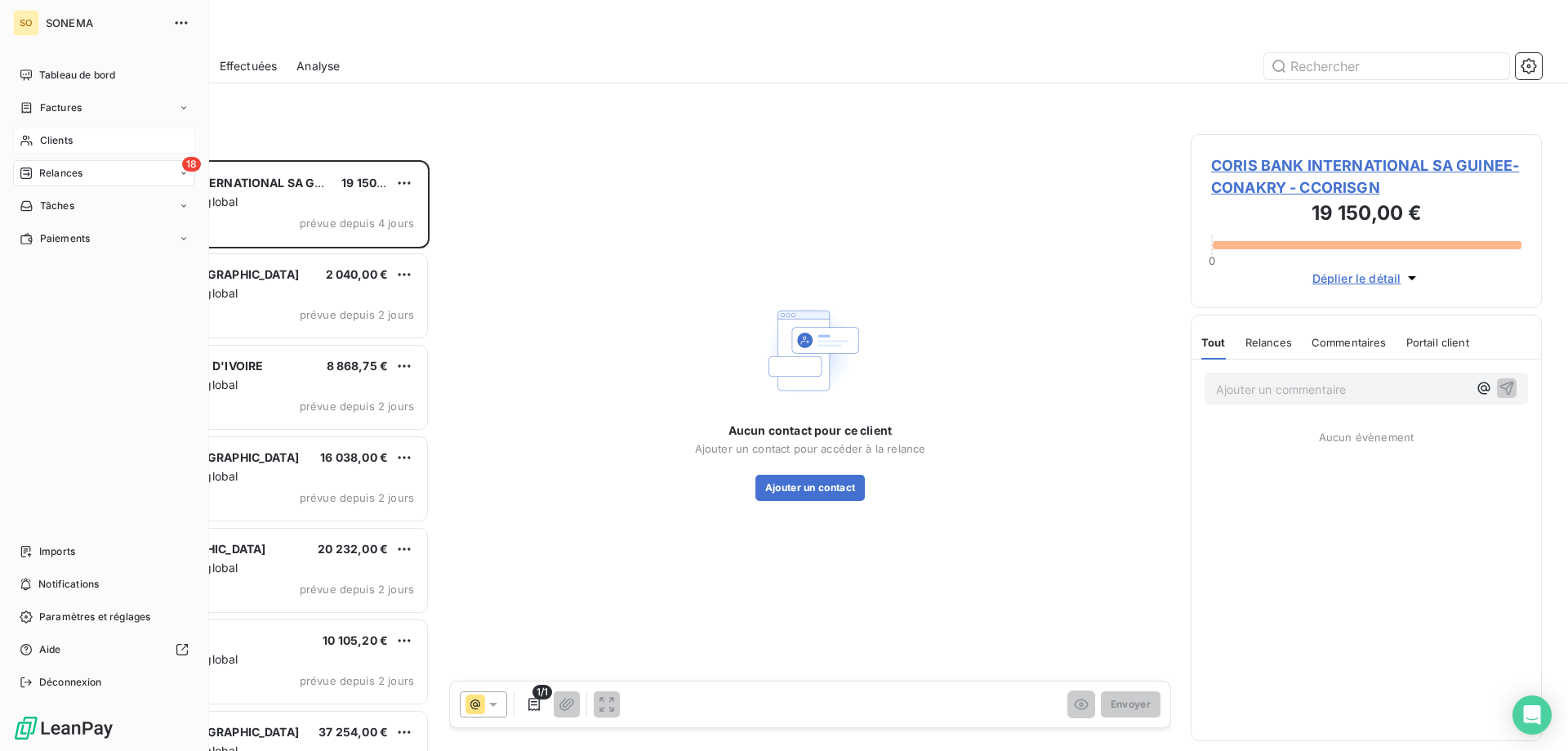
click at [43, 140] on span "Clients" at bounding box center [57, 140] width 33 height 15
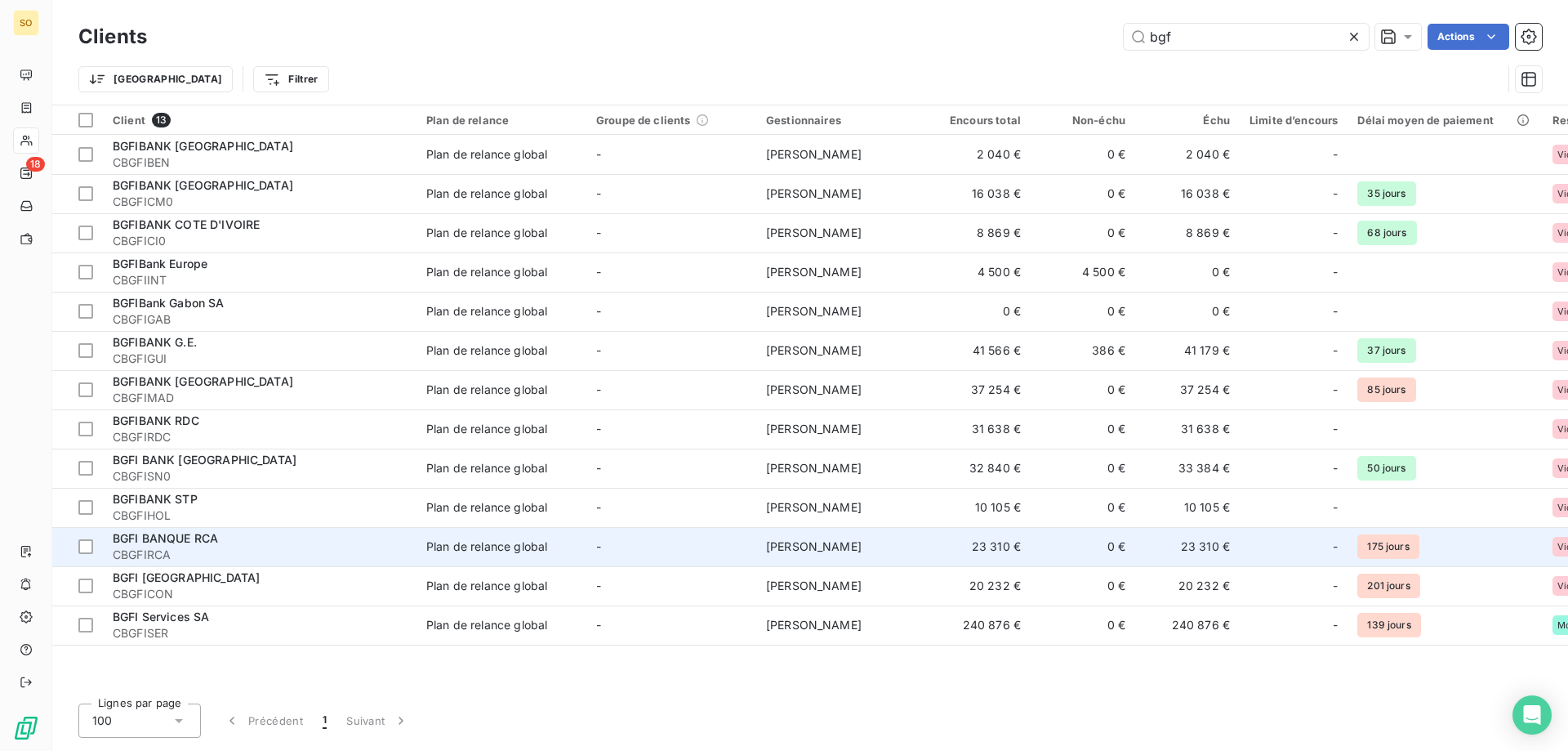
type input "bgf"
click at [236, 538] on div "BGFI BANQUE RCA" at bounding box center [260, 539] width 294 height 17
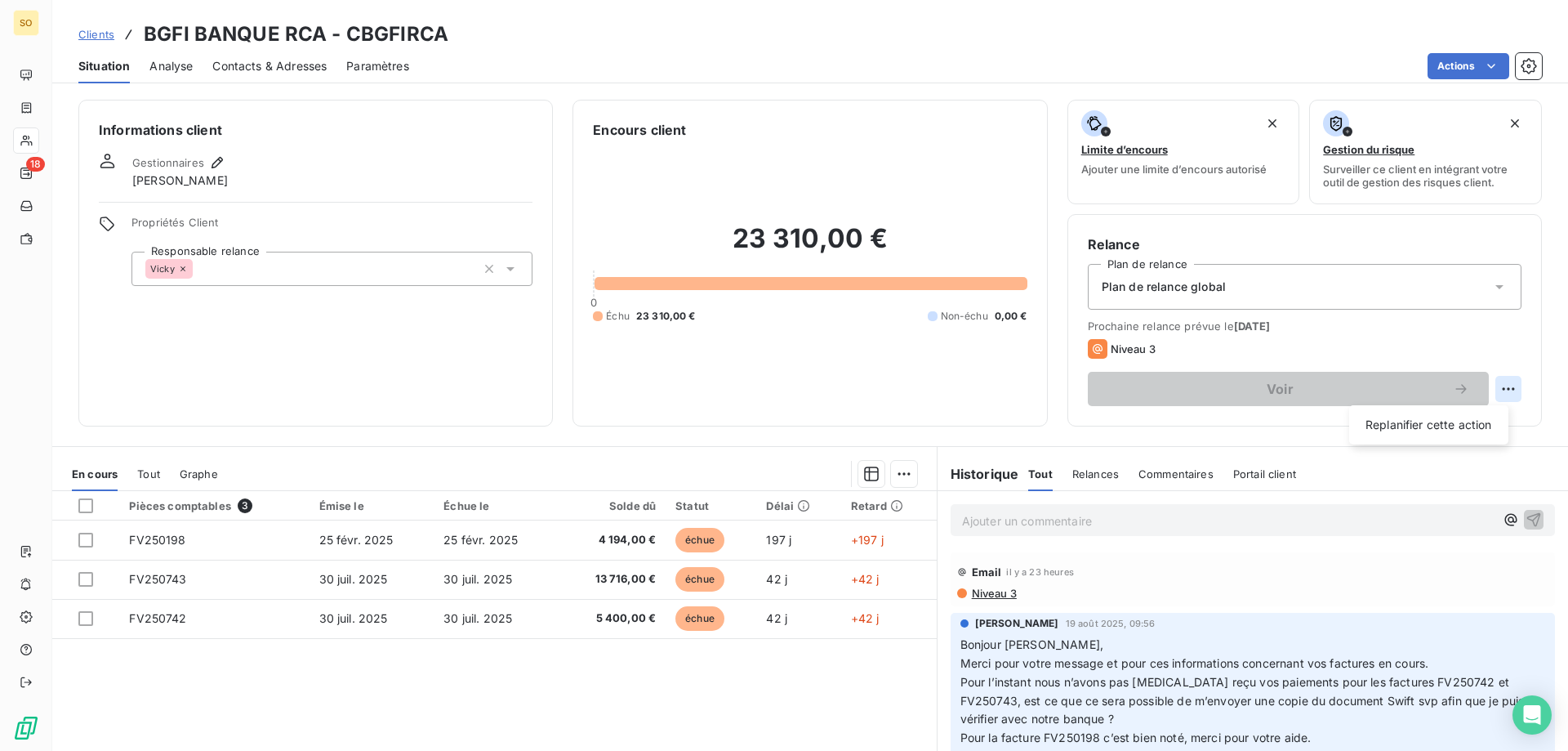
click at [1500, 388] on html "SO 18 Clients BGFI BANQUE RCA - CBGFIRCA Situation Analyse Contacts & Adresses …" at bounding box center [784, 376] width 1568 height 751
click at [1387, 426] on div "Replanifier cette action" at bounding box center [1429, 425] width 146 height 26
select select "8"
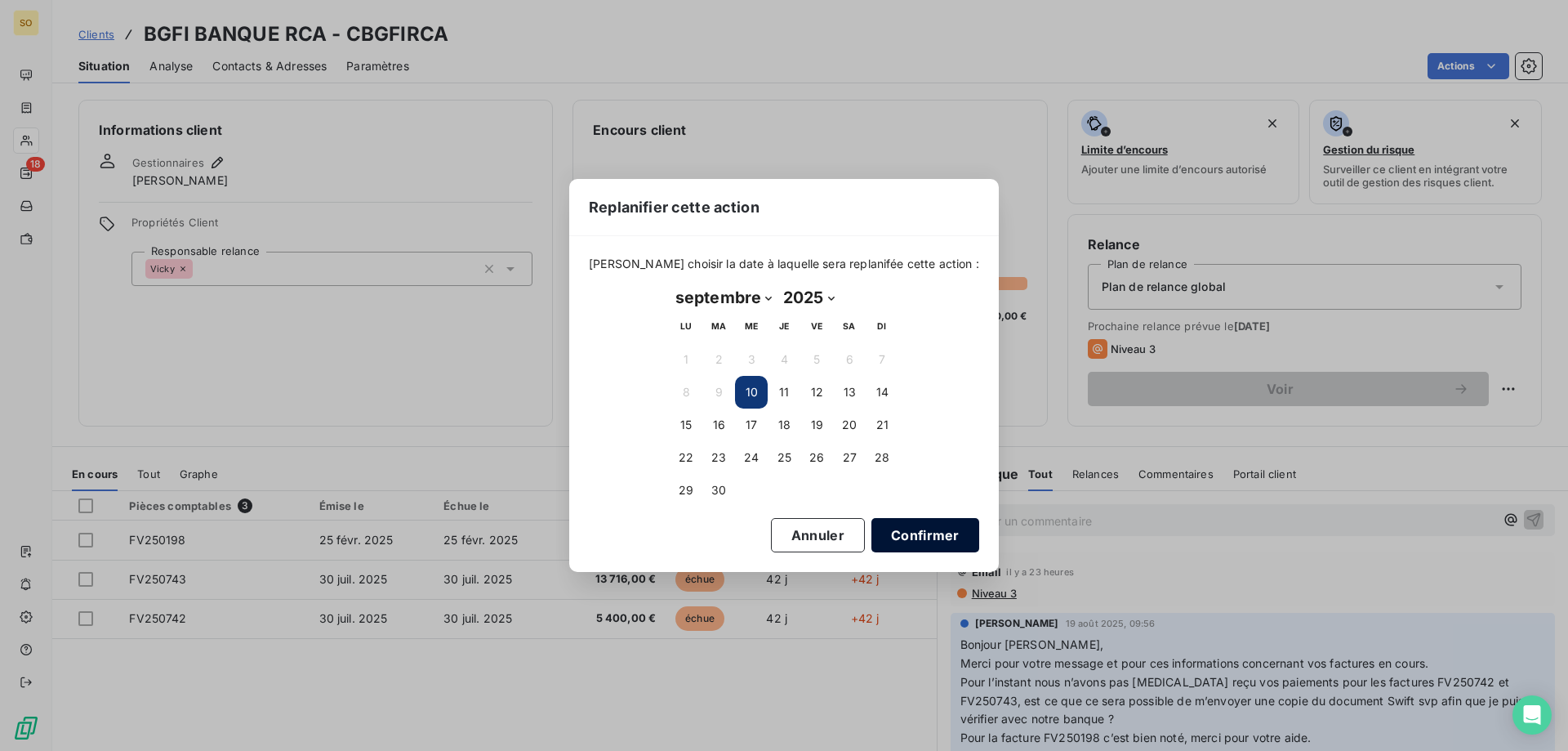
click at [903, 532] on button "Confirmer" at bounding box center [925, 534] width 107 height 34
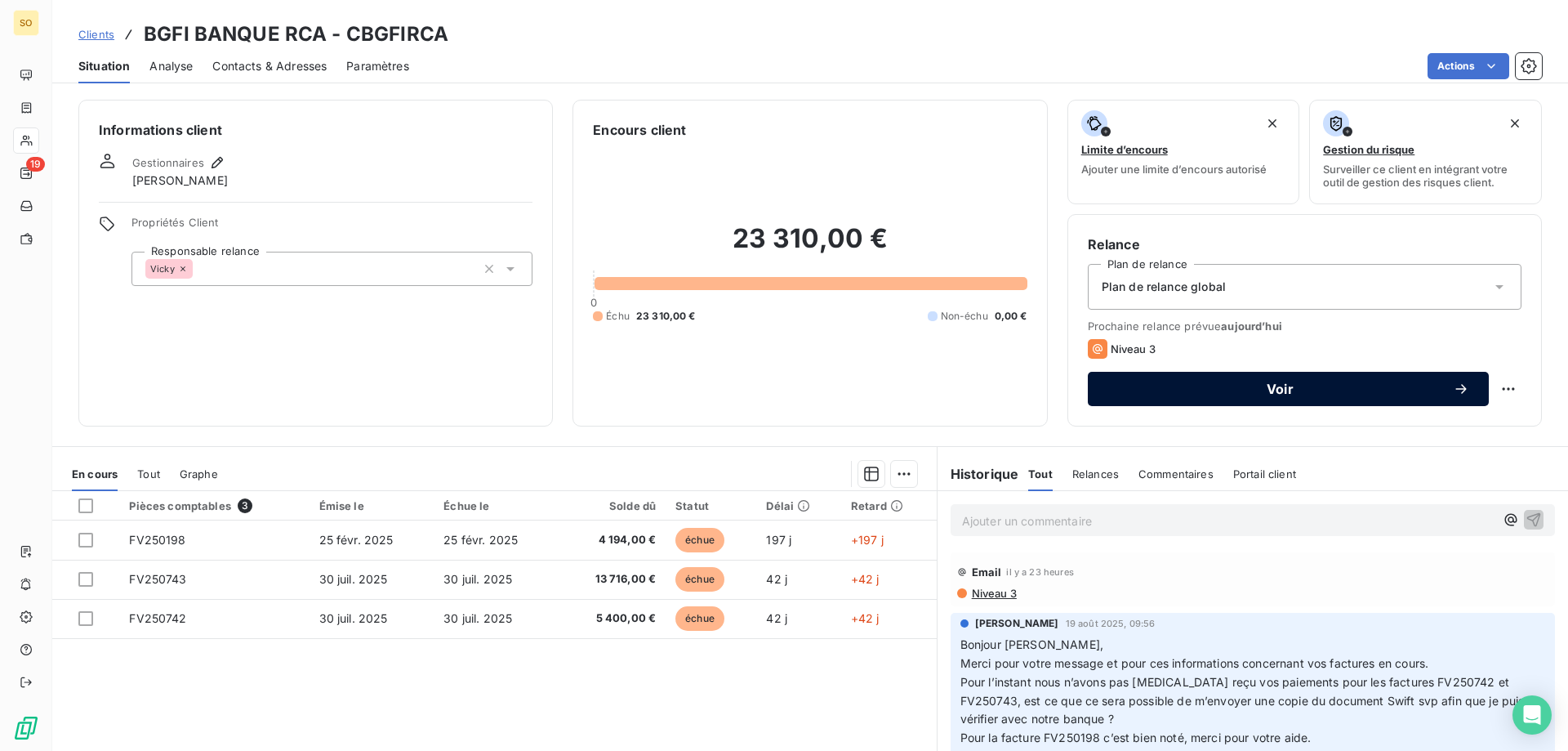
click at [1281, 383] on span "Voir" at bounding box center [1280, 389] width 346 height 13
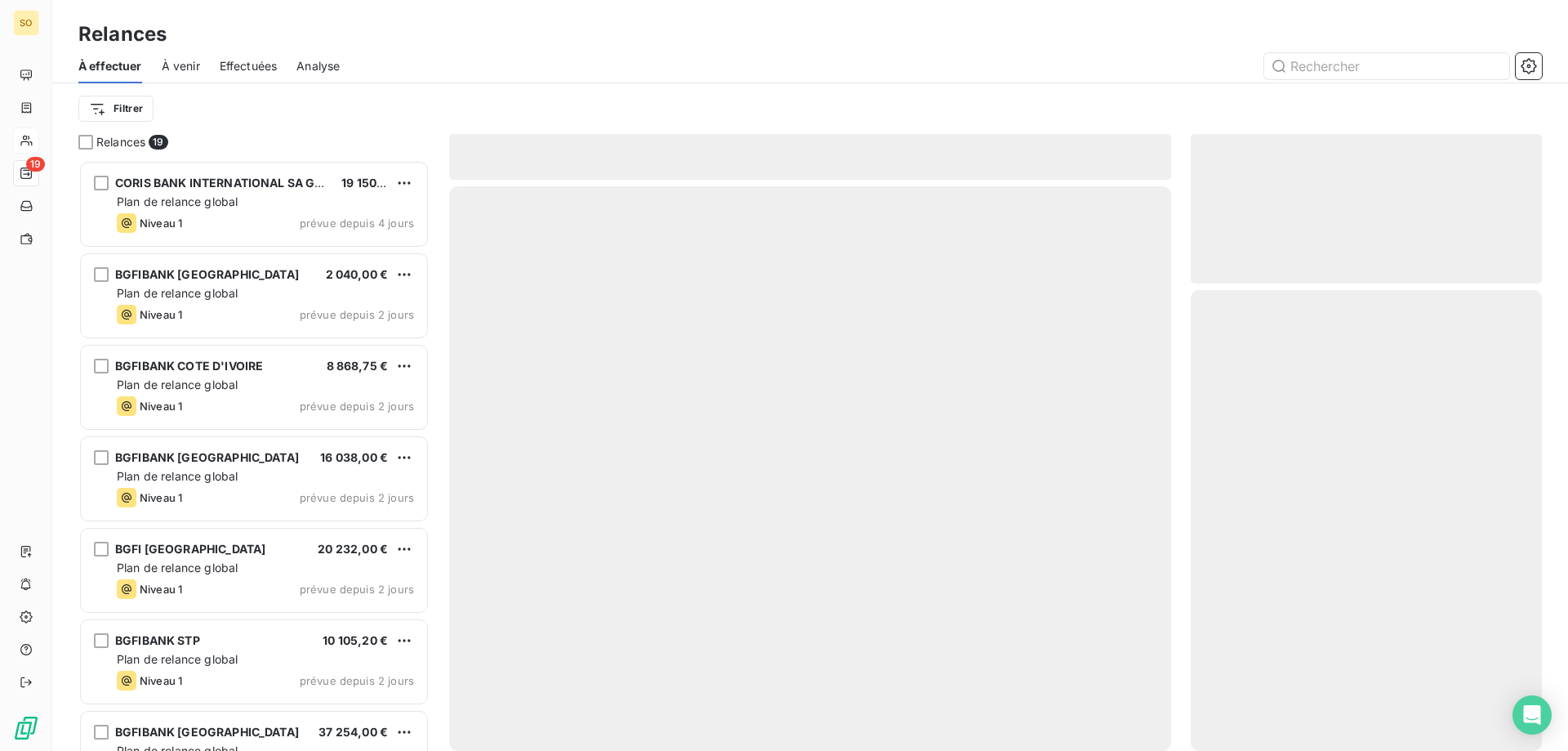
scroll to position [578, 339]
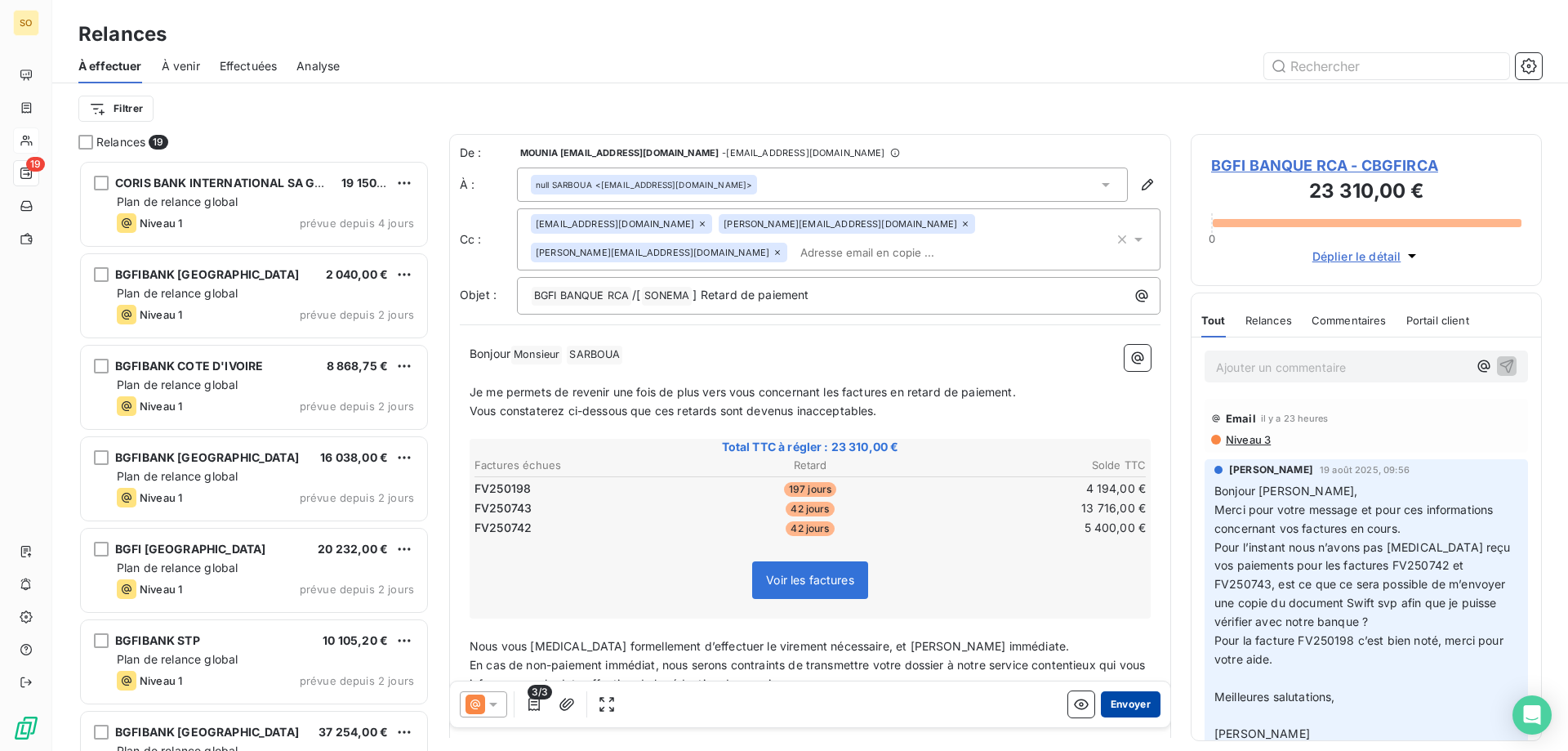
click at [1117, 702] on button "Envoyer" at bounding box center [1130, 704] width 60 height 26
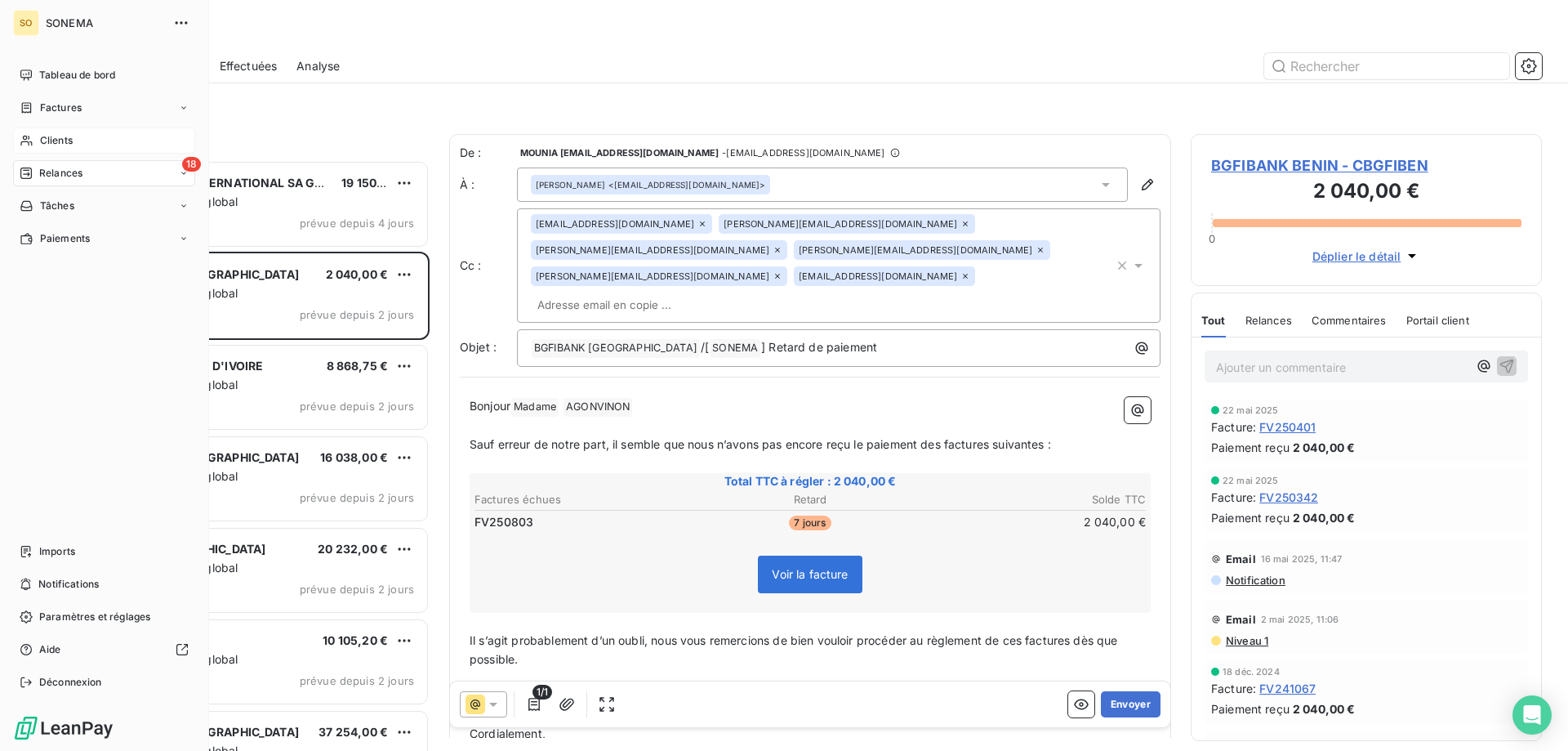
click at [52, 140] on span "Clients" at bounding box center [57, 140] width 33 height 15
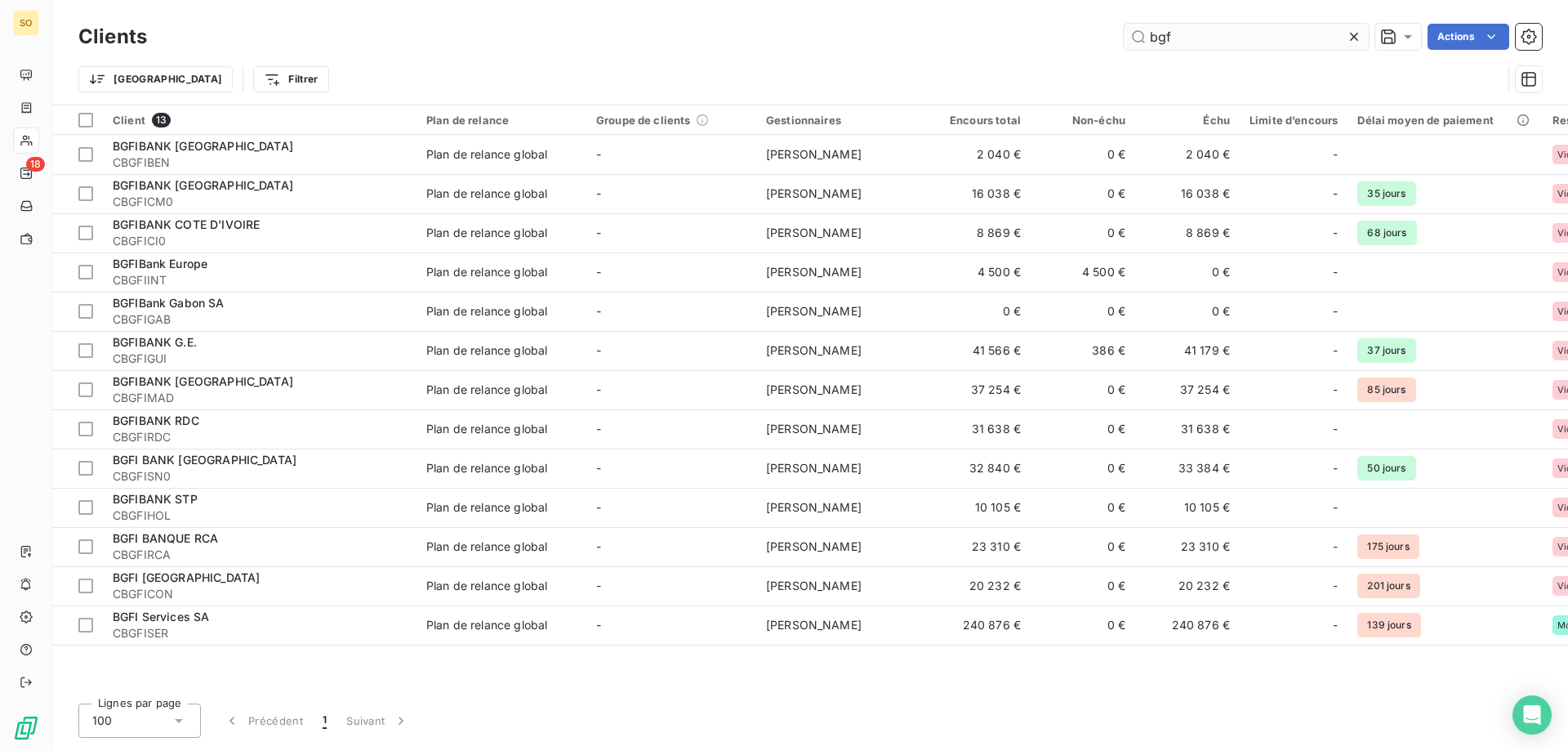
drag, startPoint x: 1178, startPoint y: 41, endPoint x: 1141, endPoint y: 40, distance: 37.0
click at [1141, 40] on input "bgf" at bounding box center [1246, 37] width 245 height 26
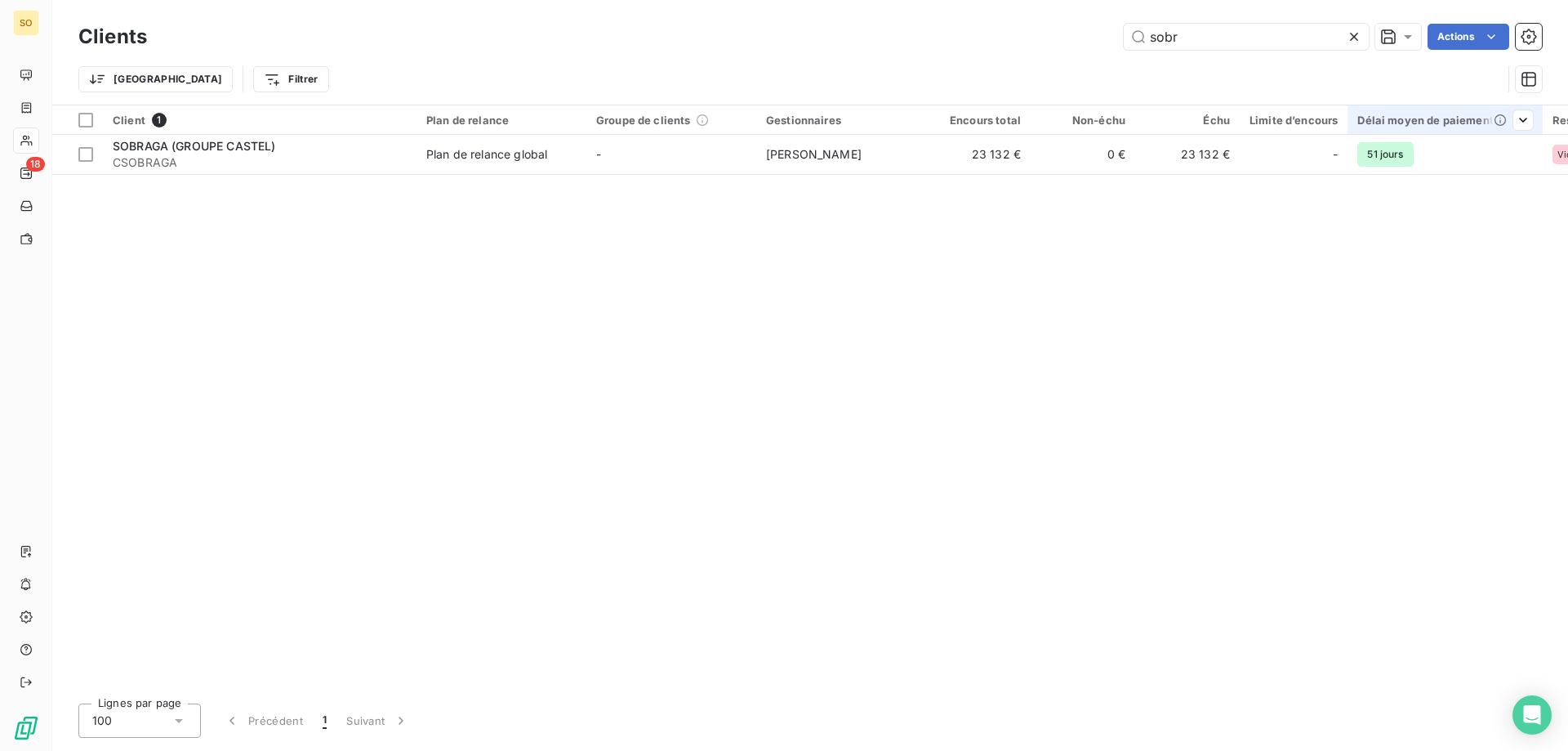
type input "sobr"
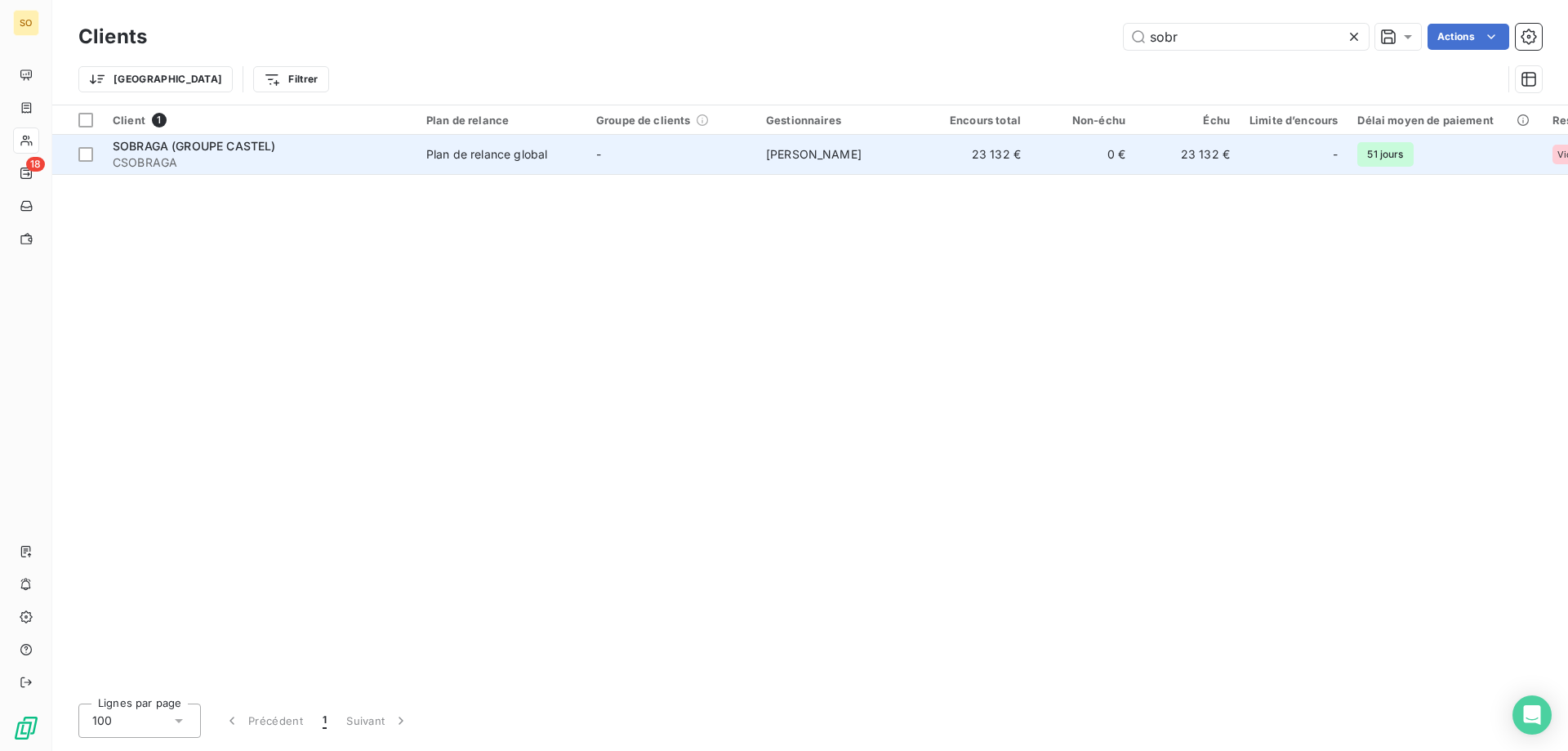
click at [792, 149] on span "[PERSON_NAME]" at bounding box center [814, 153] width 95 height 14
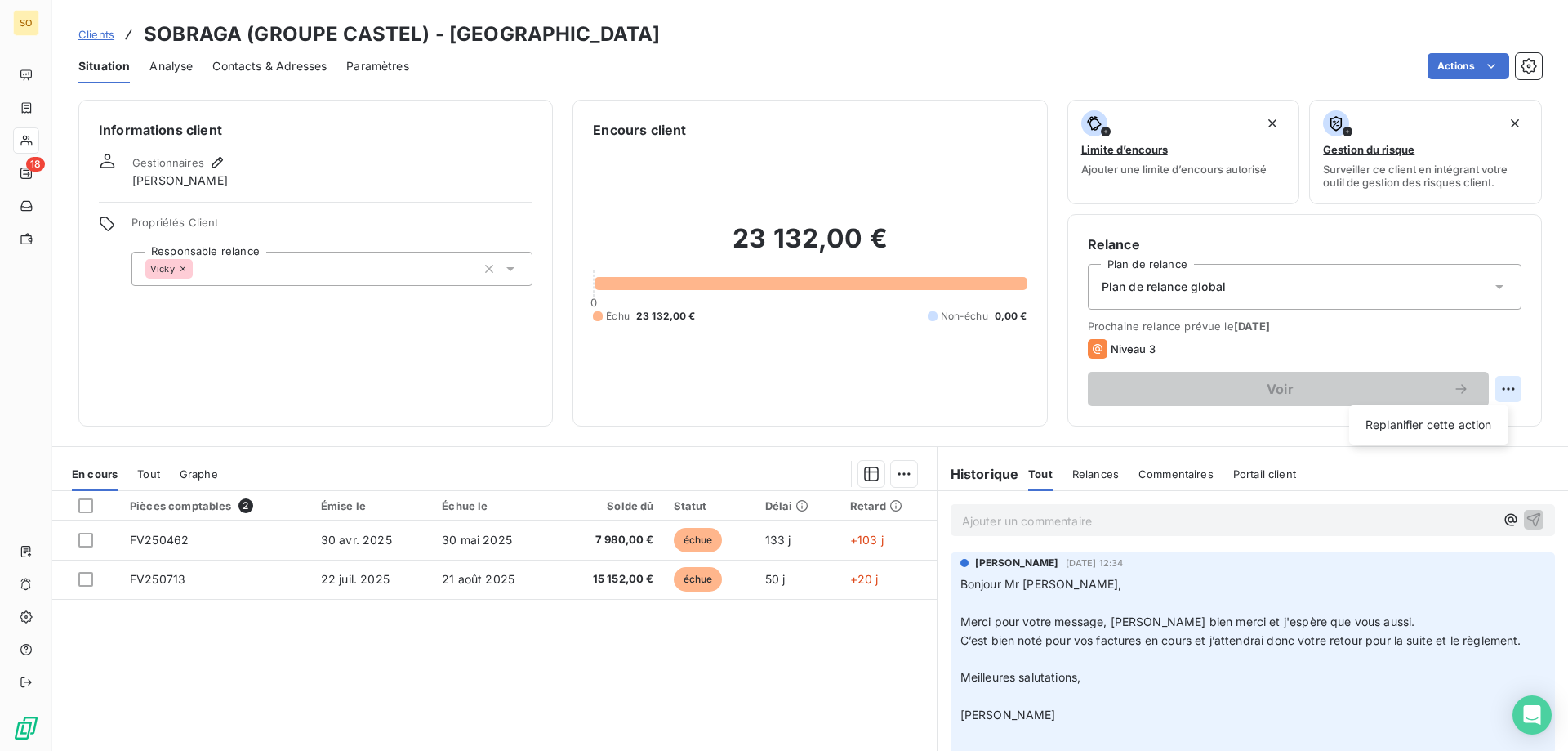
click at [1497, 387] on html "SO 18 Clients SOBRAGA (GROUPE CASTEL) - CSOBRAGA Situation Analyse Contacts & A…" at bounding box center [784, 376] width 1568 height 751
click at [1423, 426] on div "Replanifier cette action" at bounding box center [1429, 425] width 146 height 26
select select "8"
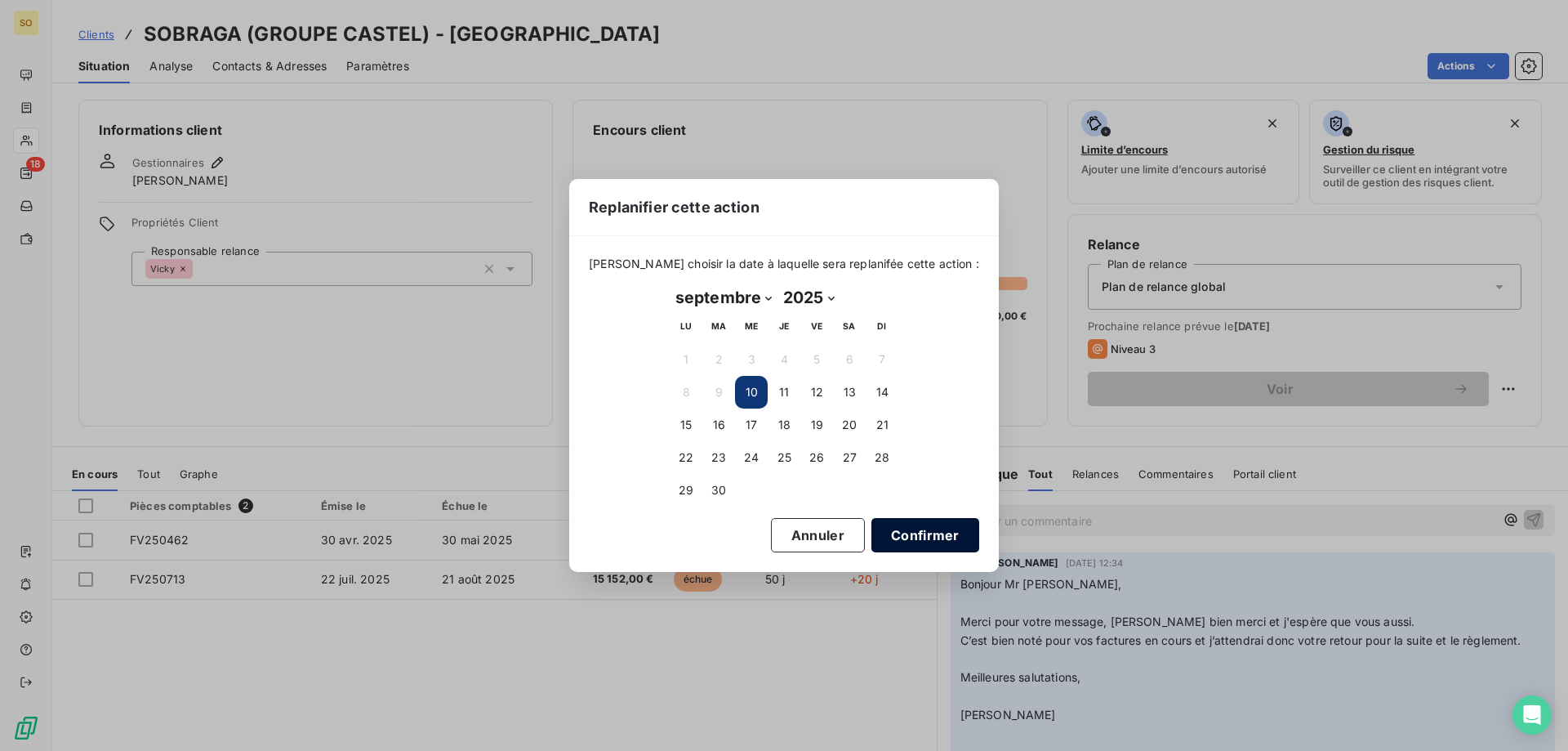
click at [884, 533] on button "Confirmer" at bounding box center [925, 534] width 107 height 34
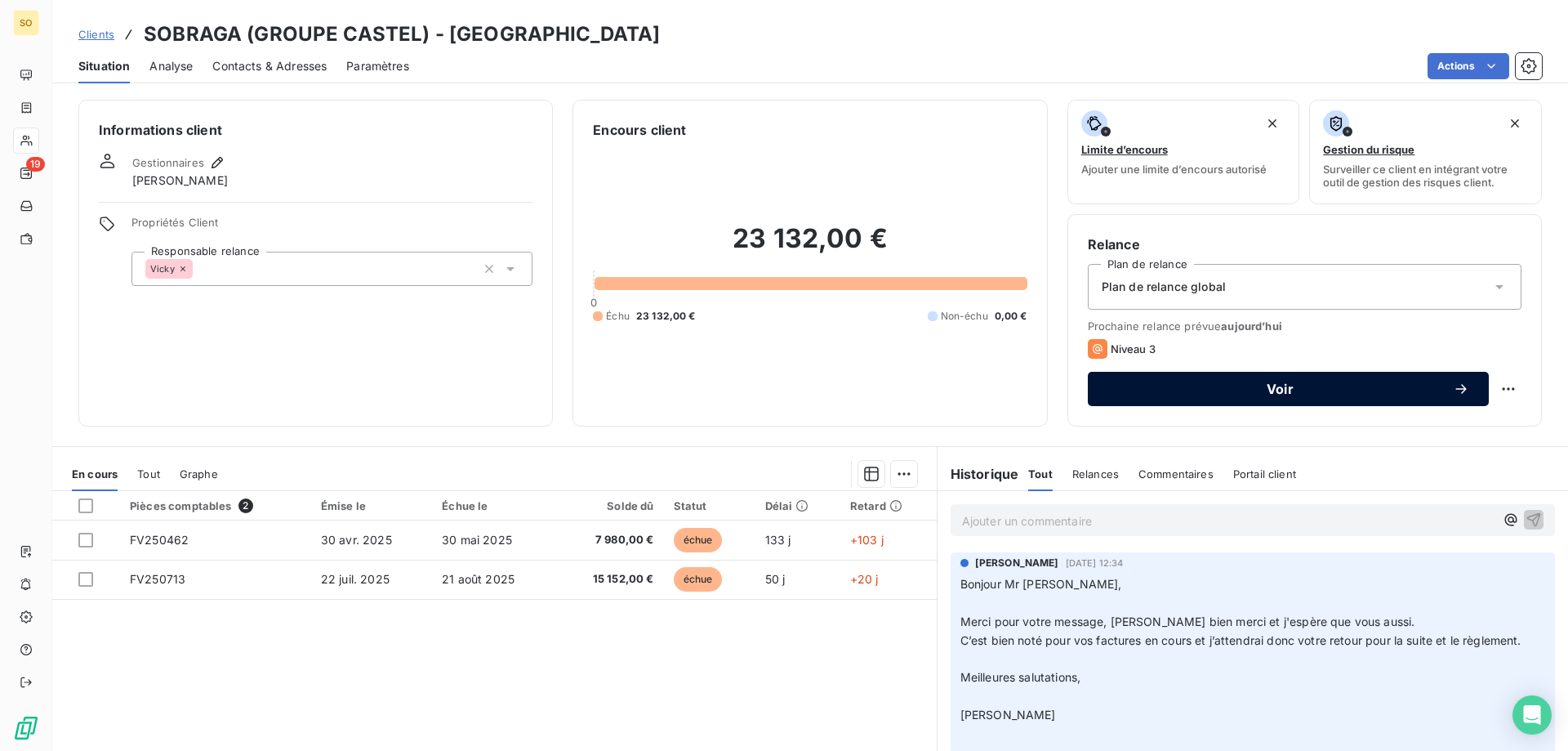
click at [1273, 387] on span "Voir" at bounding box center [1280, 389] width 346 height 13
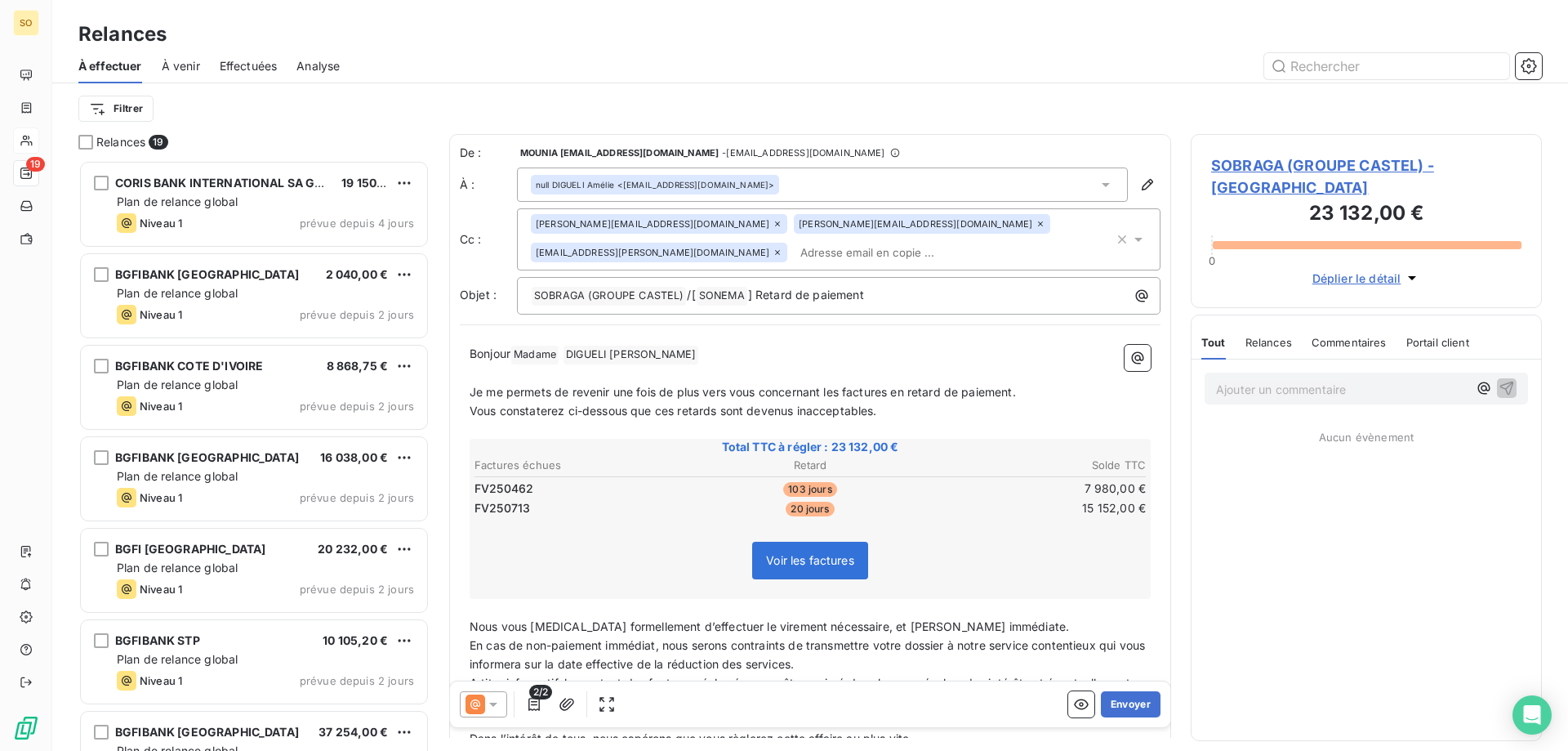
scroll to position [578, 339]
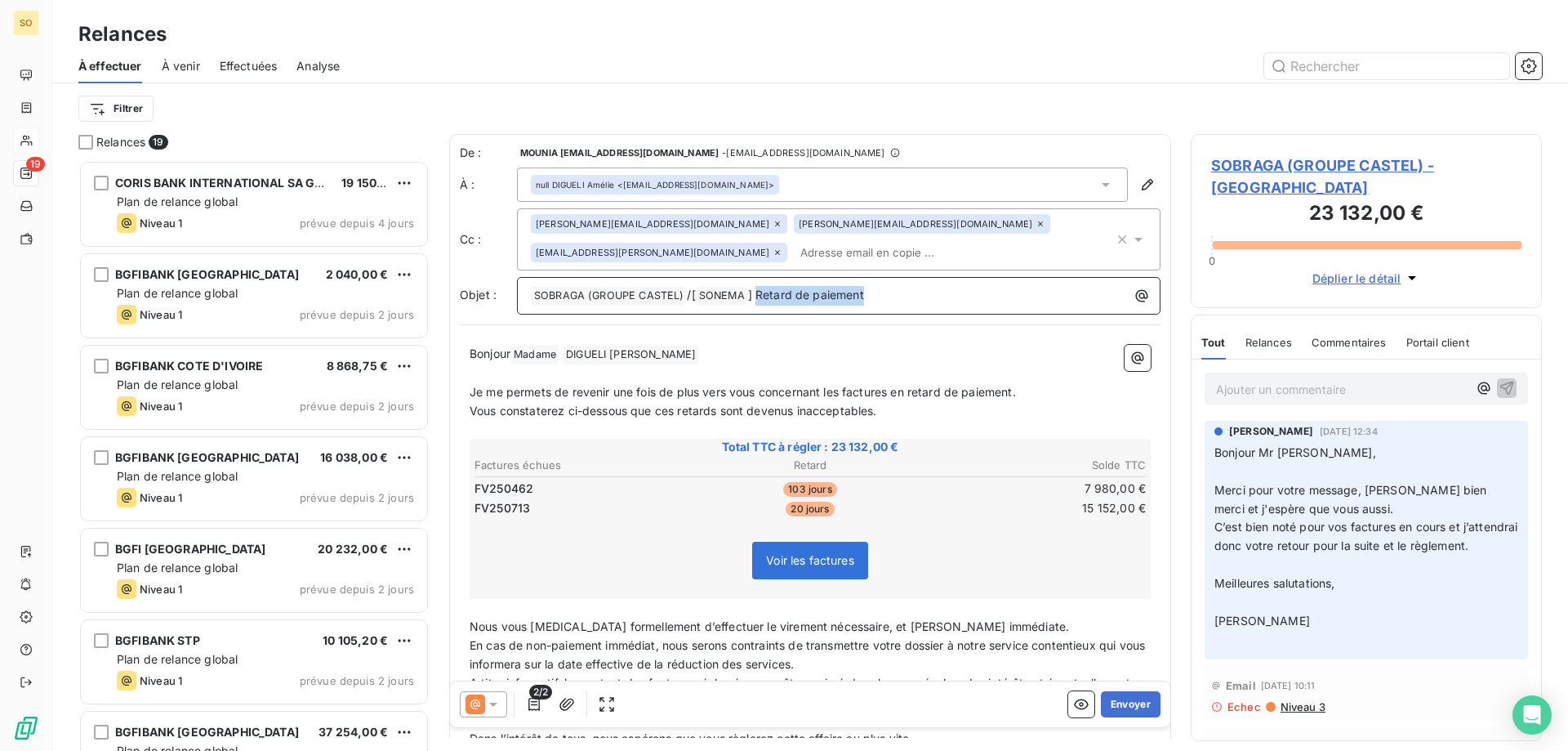
drag, startPoint x: 754, startPoint y: 293, endPoint x: 868, endPoint y: 293, distance: 114.0
click at [868, 293] on p "﻿ SOBRAGA (GROUPE CASTEL) ﻿ /[ SONEMA ﻿ ] Retard de paiement" at bounding box center [843, 296] width 624 height 19
click at [1123, 705] on button "Envoyer" at bounding box center [1130, 704] width 60 height 26
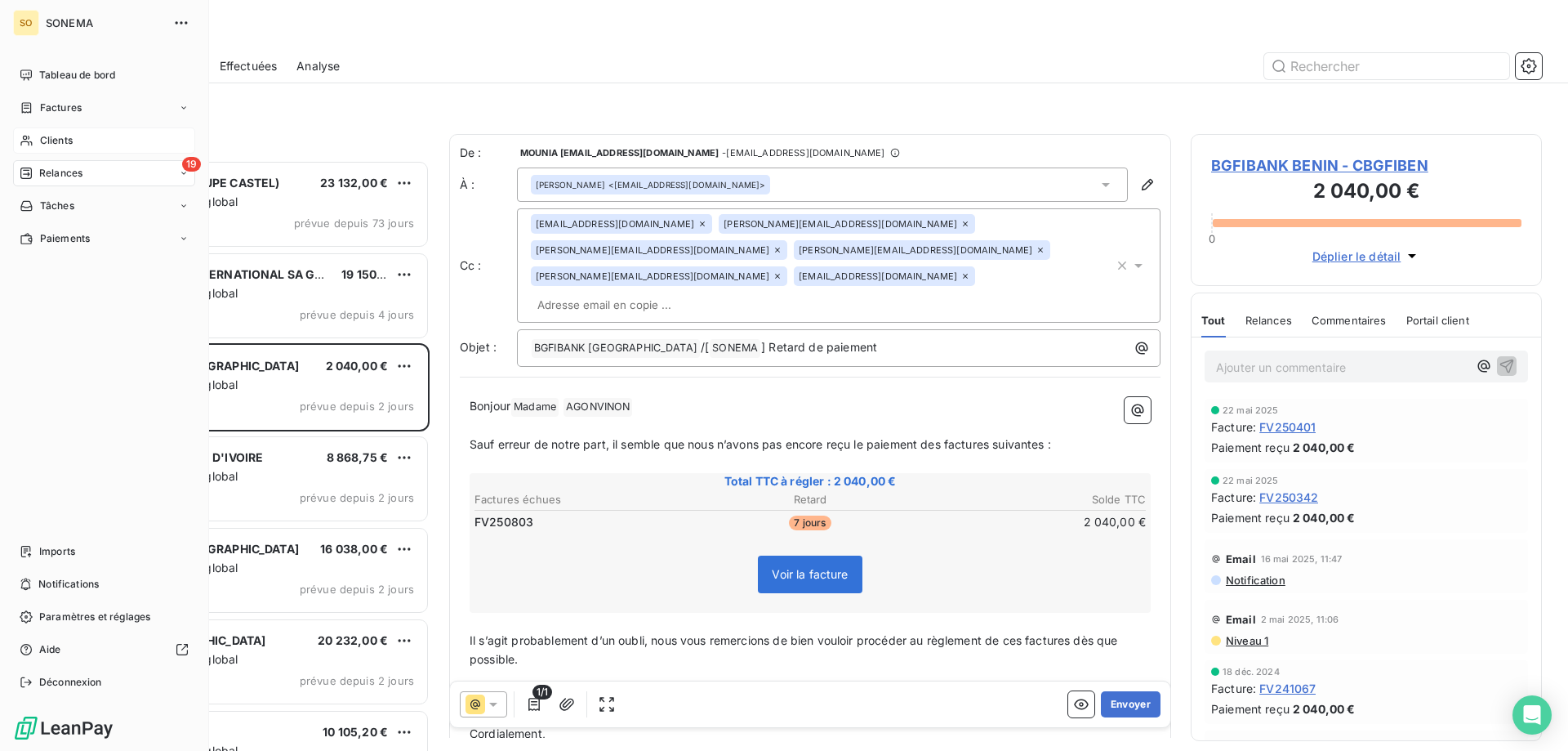
click at [47, 140] on span "Clients" at bounding box center [57, 140] width 33 height 15
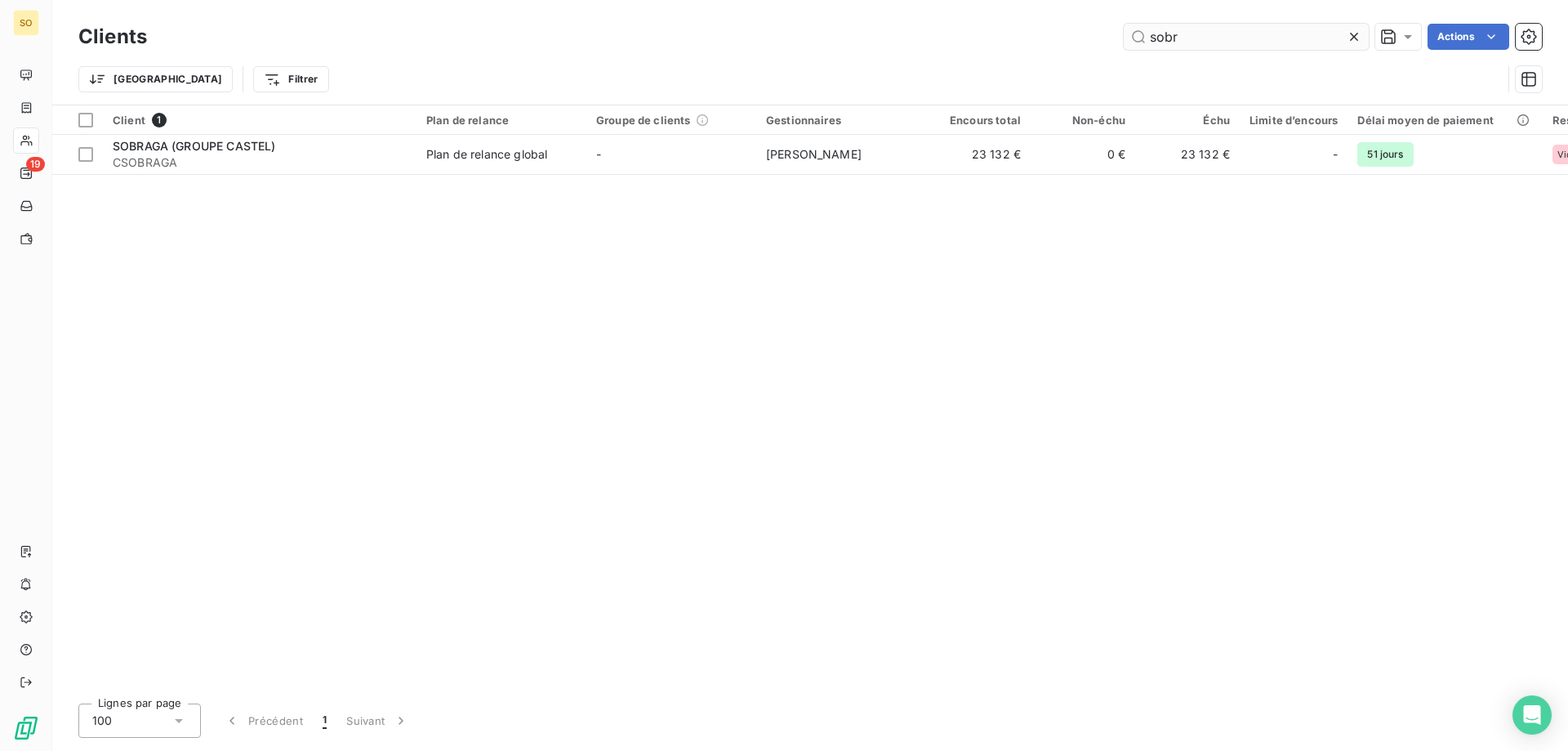
drag, startPoint x: 1181, startPoint y: 35, endPoint x: 1134, endPoint y: 45, distance: 48.1
click at [1134, 45] on input "sobr" at bounding box center [1246, 37] width 245 height 26
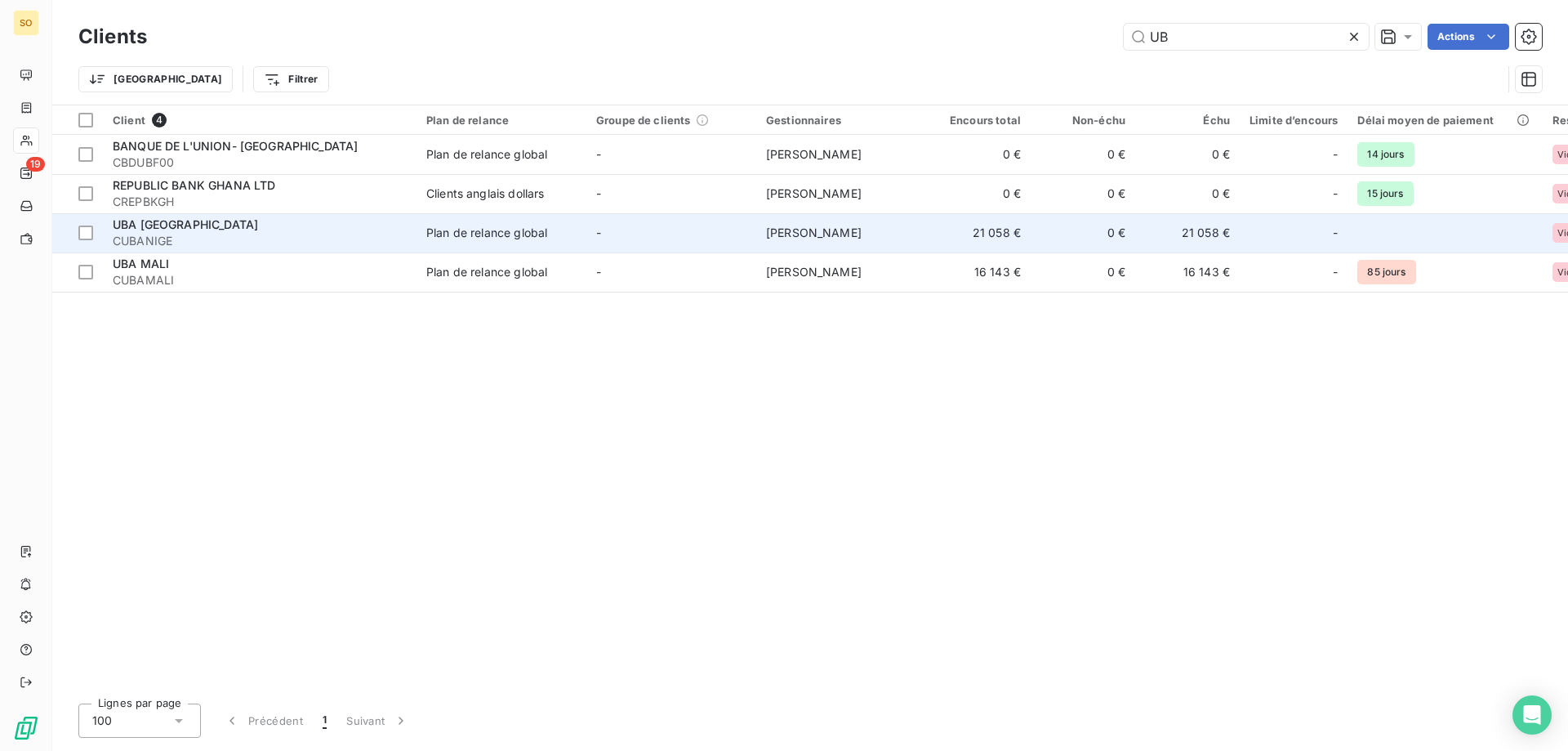
type input "UB"
click at [235, 232] on div "UBA [GEOGRAPHIC_DATA]" at bounding box center [260, 225] width 294 height 17
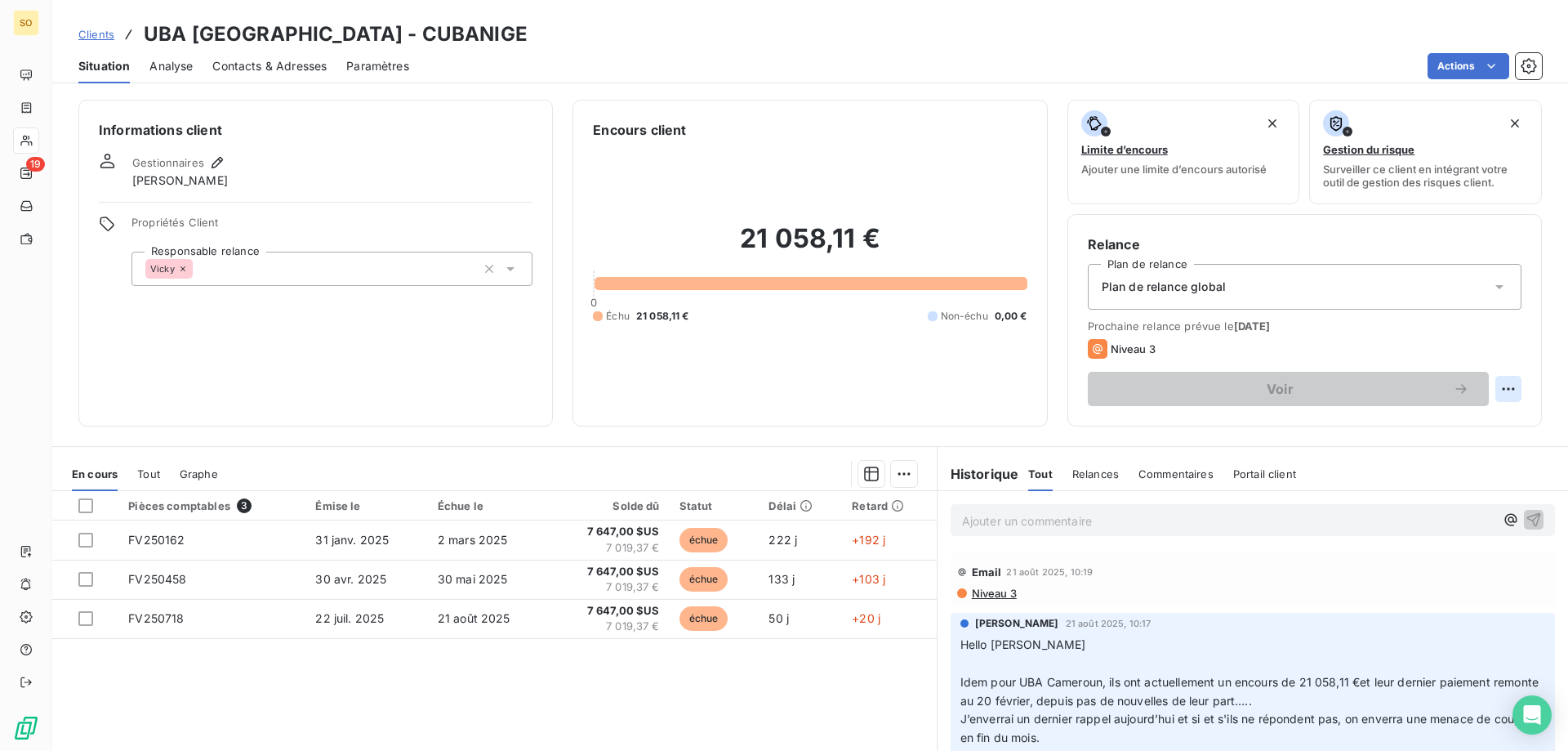
click at [1485, 397] on html "SO 19 Clients UBA CAMEROUN - CUBANIGE Situation Analyse Contacts & Adresses Par…" at bounding box center [784, 376] width 1568 height 751
click at [1439, 427] on div "Replanifier cette action" at bounding box center [1429, 425] width 146 height 26
select select "8"
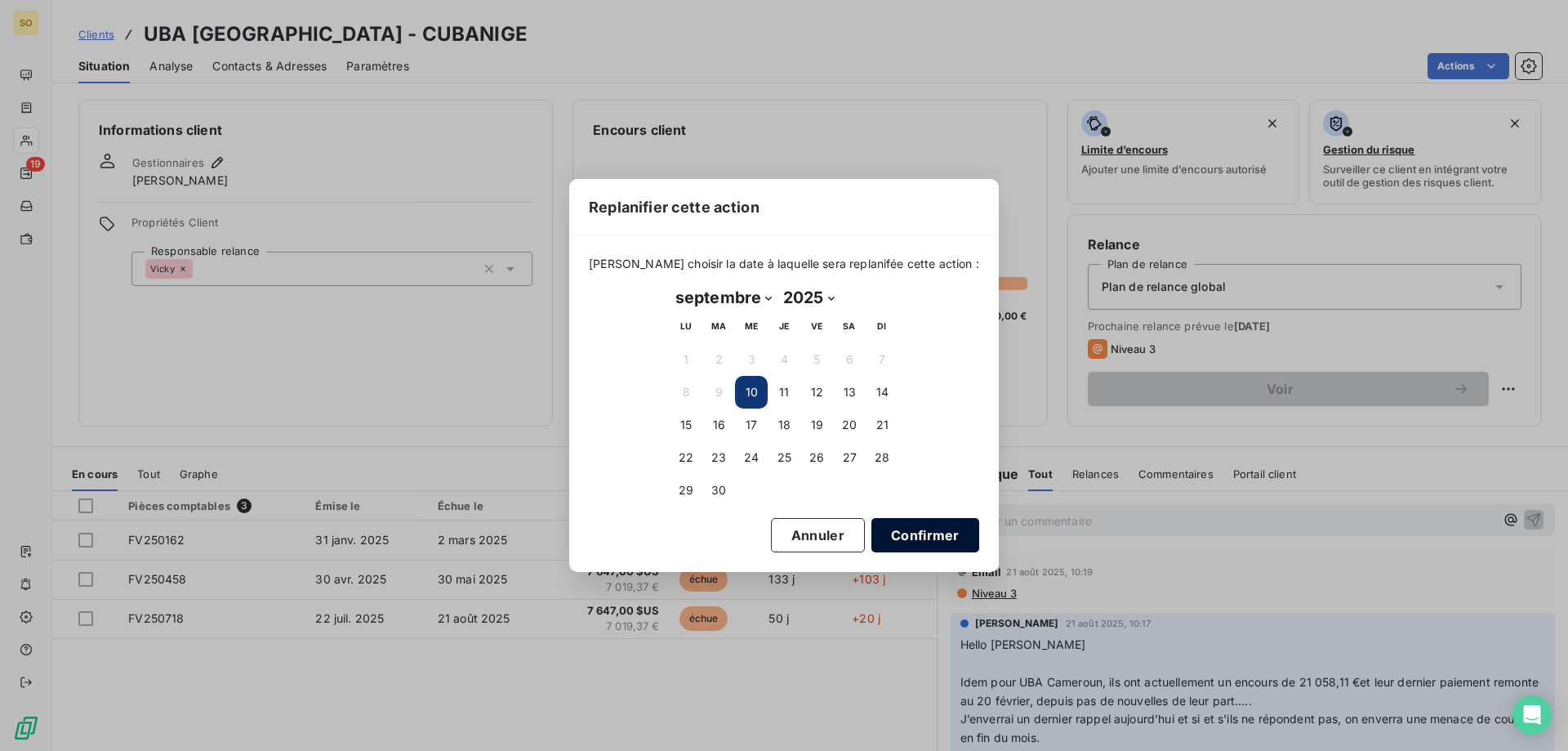
click at [892, 535] on button "Confirmer" at bounding box center [925, 534] width 107 height 34
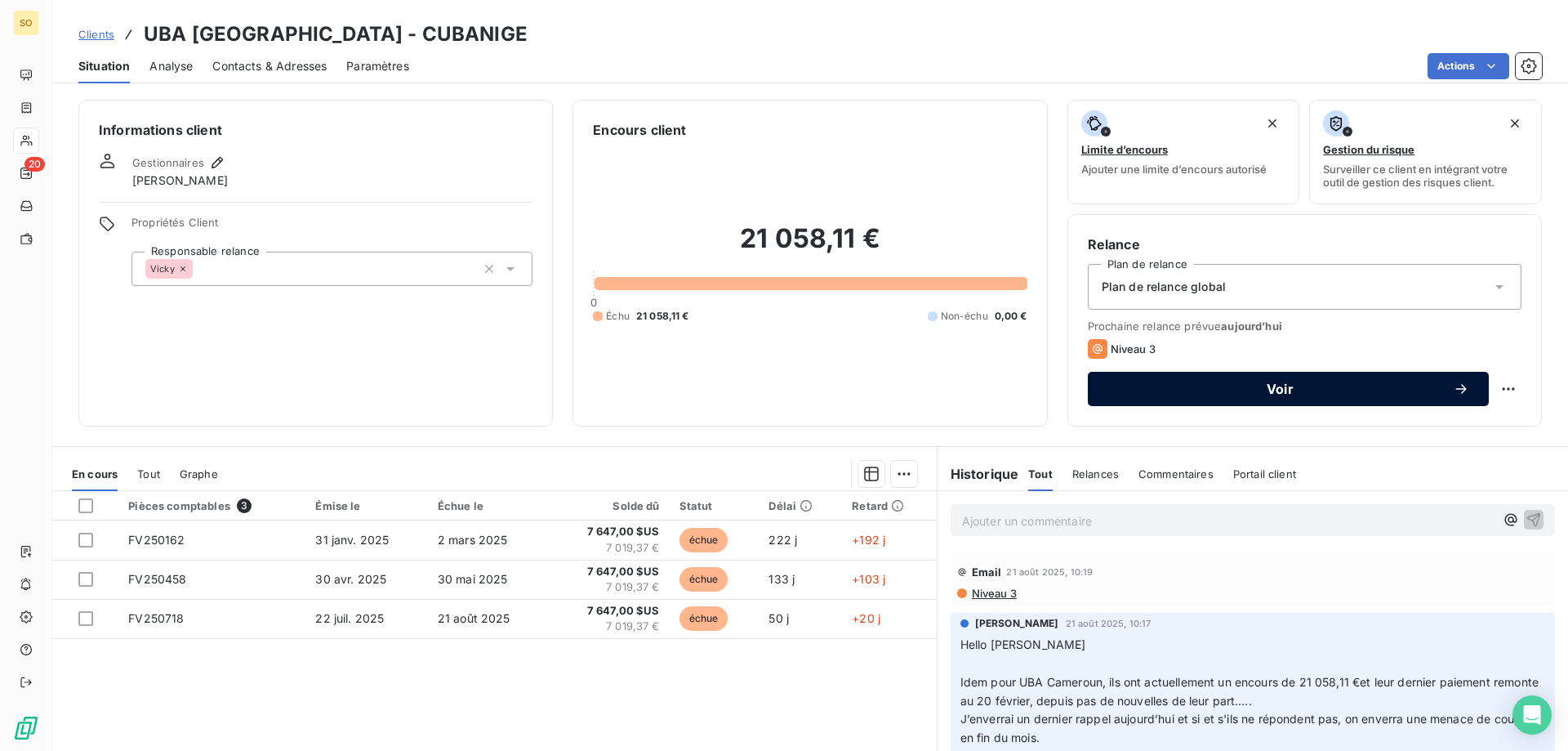
click at [1301, 391] on span "Voir" at bounding box center [1280, 389] width 346 height 13
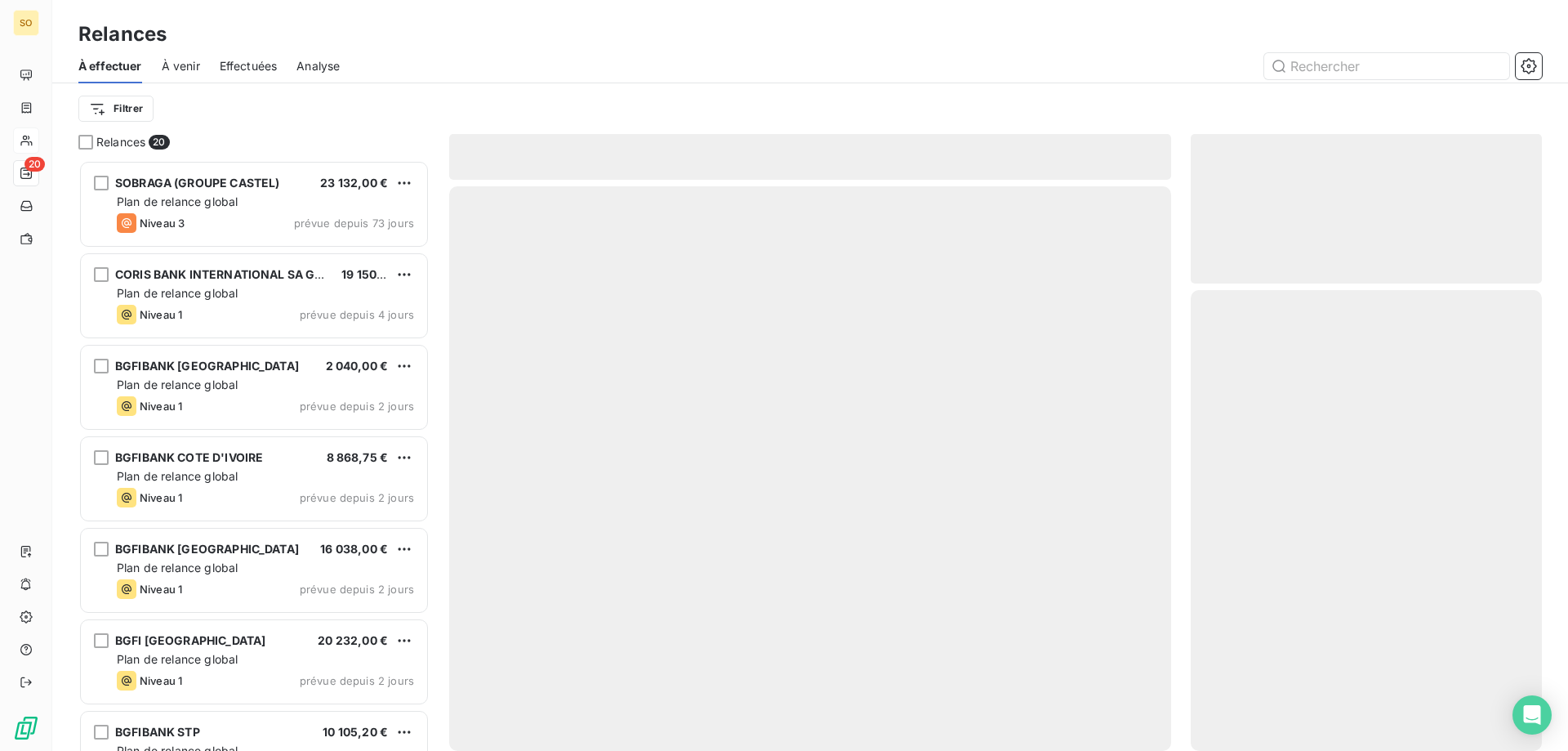
scroll to position [578, 339]
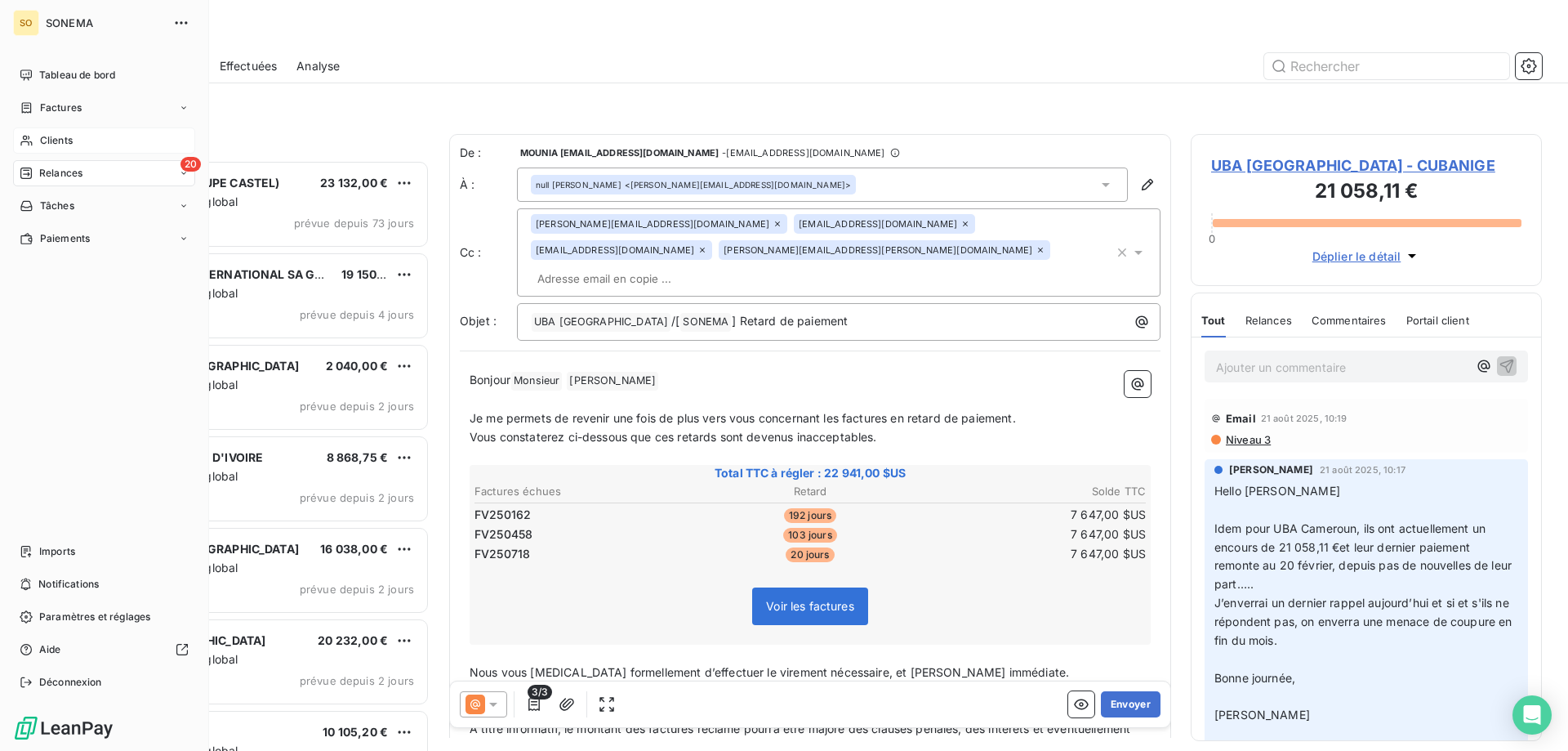
click at [49, 138] on span "Clients" at bounding box center [57, 140] width 33 height 15
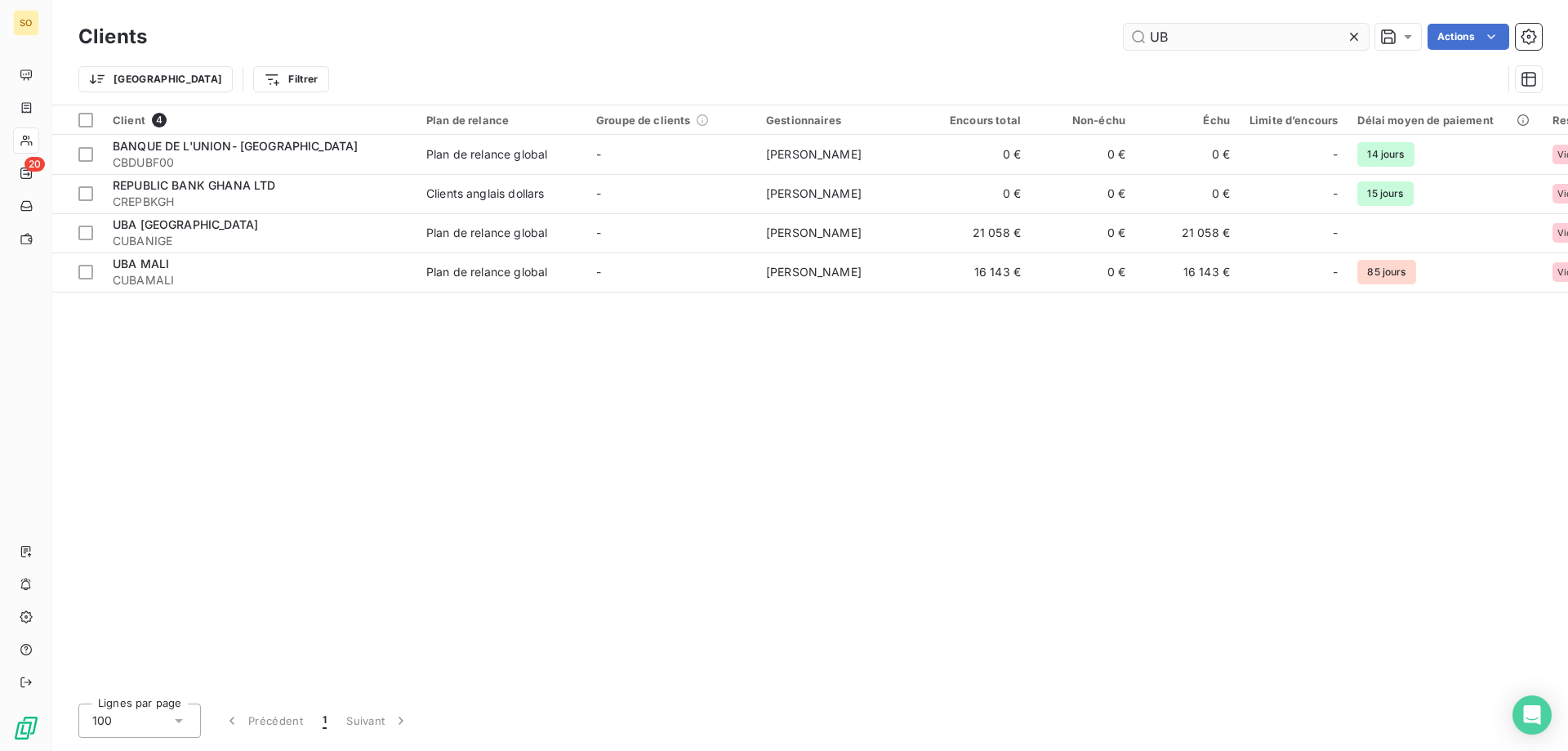
drag, startPoint x: 1171, startPoint y: 39, endPoint x: 1143, endPoint y: 39, distance: 28.0
click at [1143, 39] on input "UB" at bounding box center [1246, 37] width 245 height 26
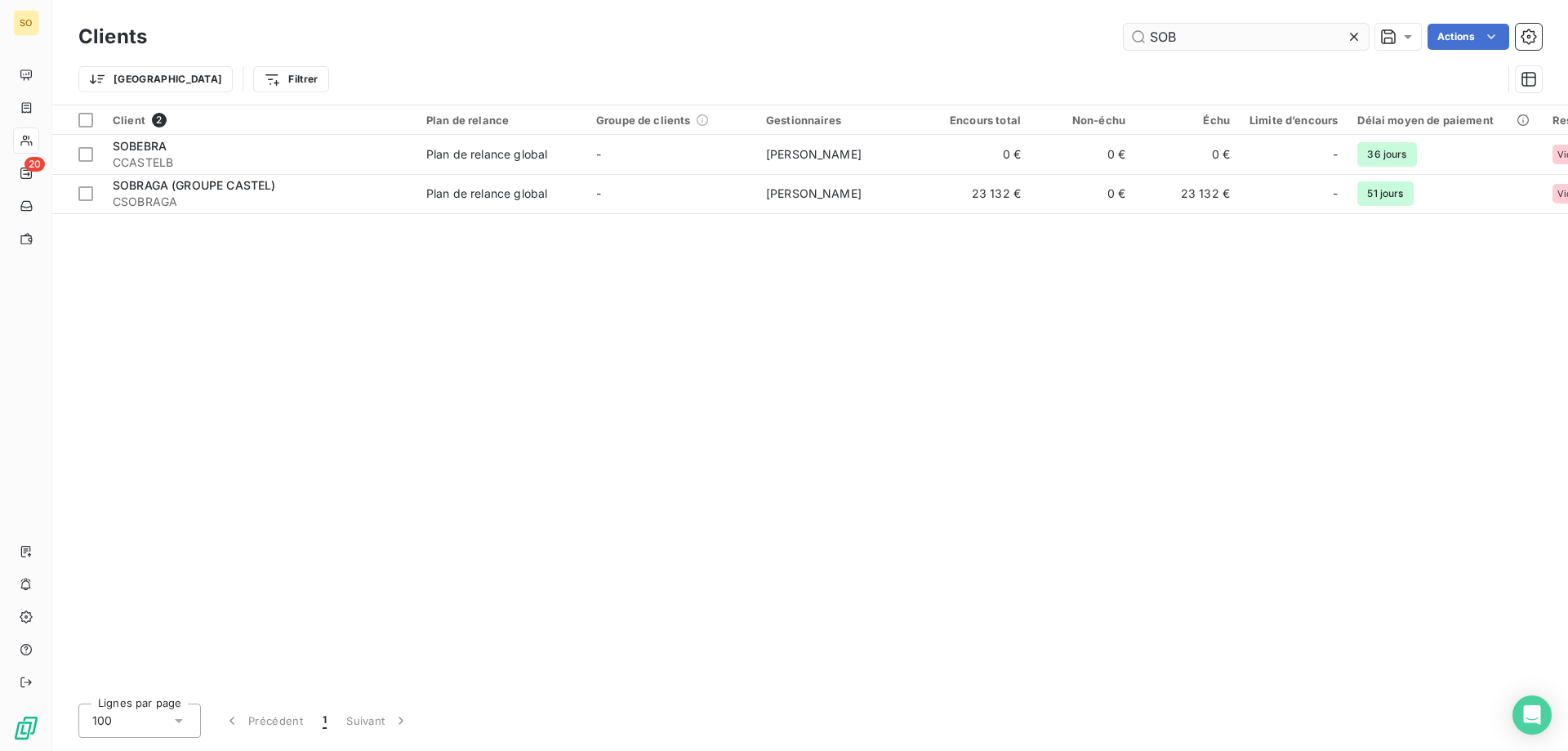
type input "SOB"
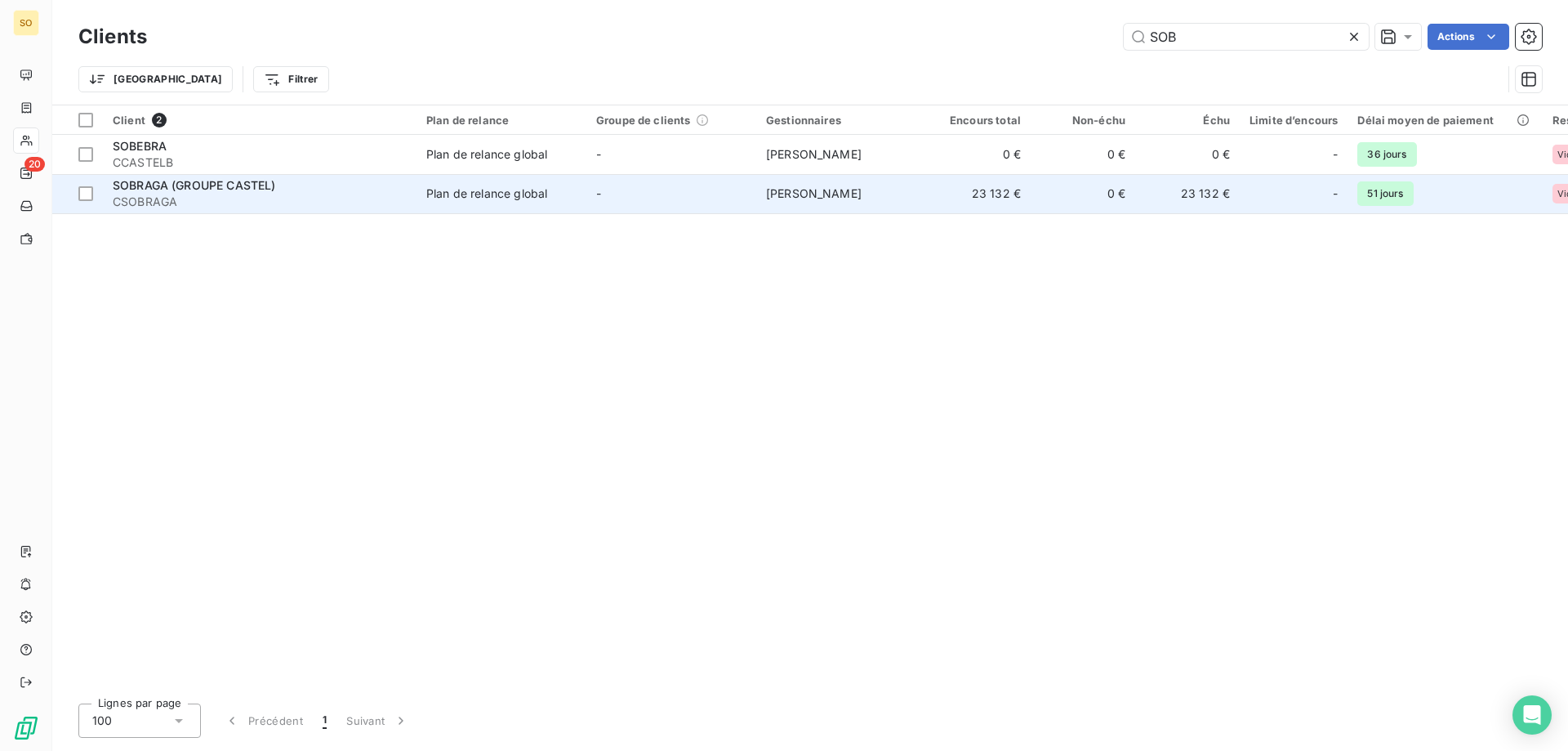
click at [256, 195] on span "CSOBRAGA" at bounding box center [260, 202] width 294 height 17
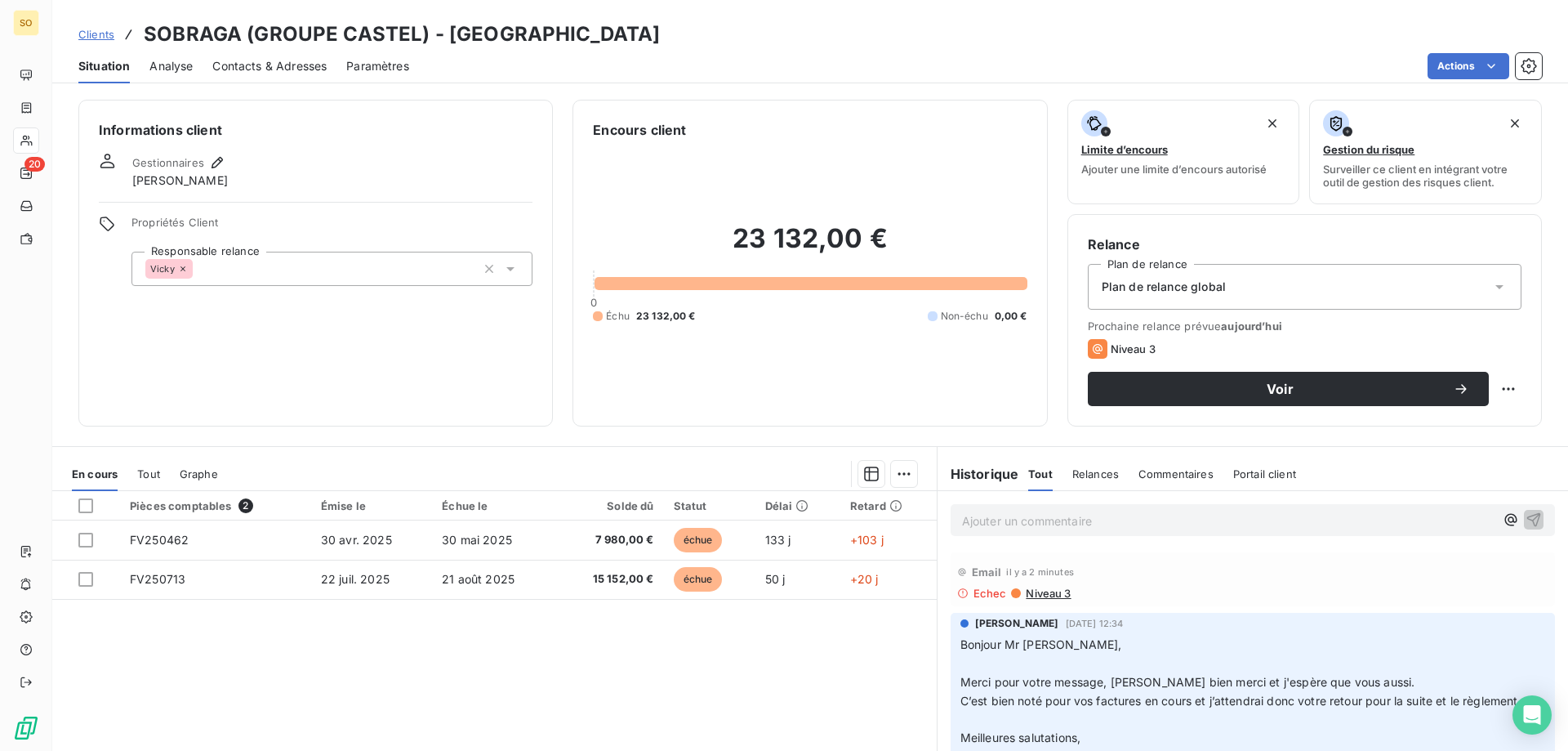
click at [291, 68] on span "Contacts & Adresses" at bounding box center [269, 66] width 115 height 17
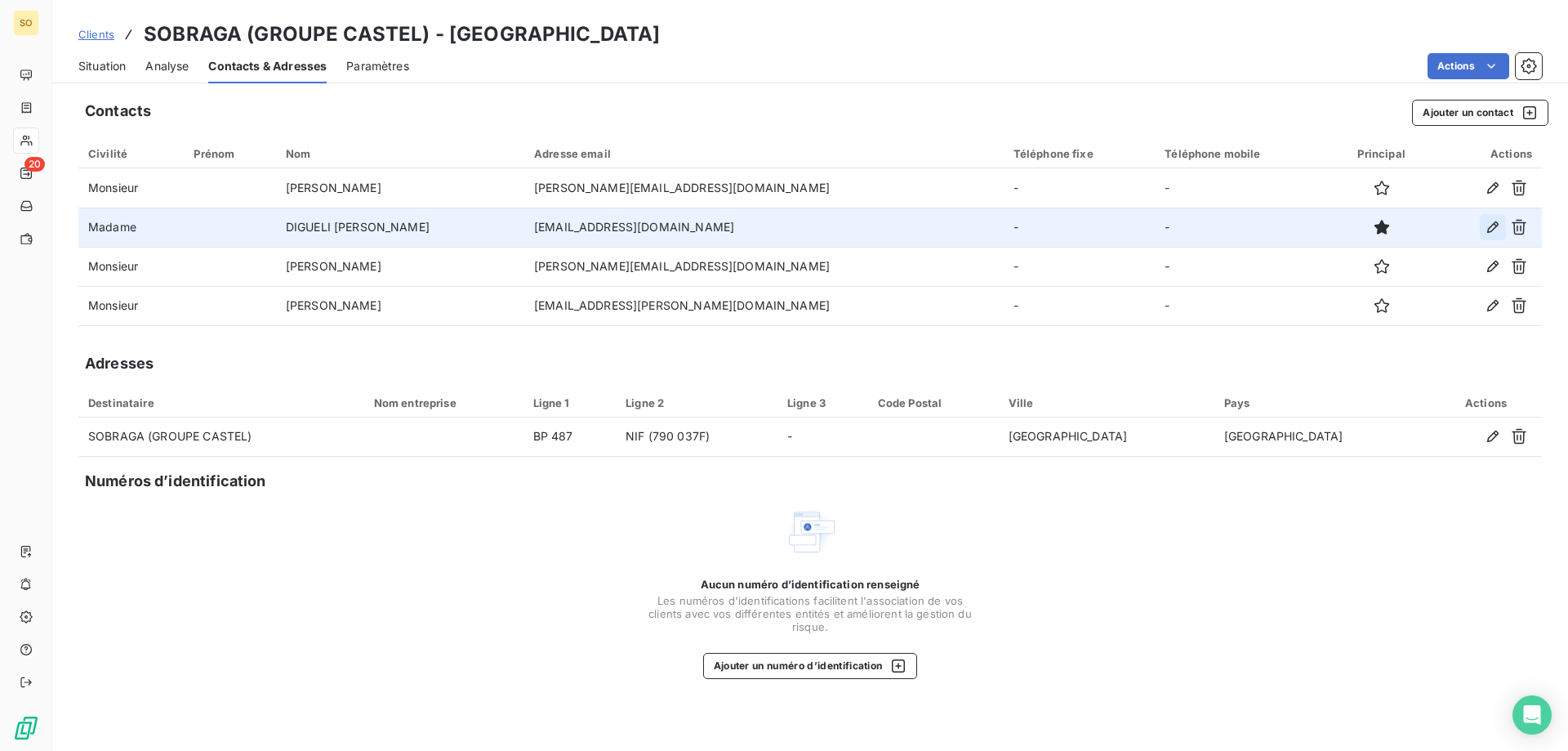
click at [1490, 226] on icon "button" at bounding box center [1493, 228] width 17 height 17
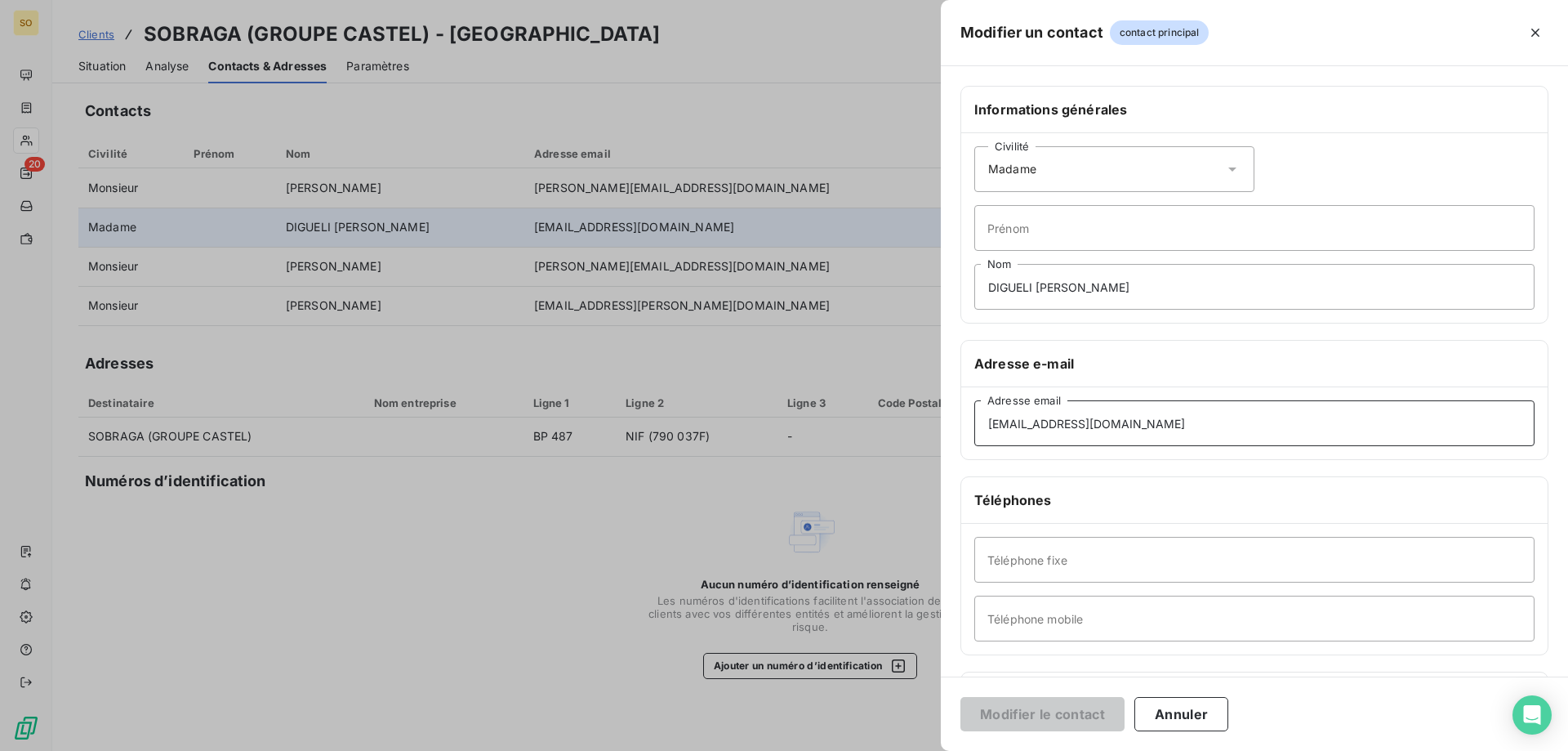
drag, startPoint x: 1192, startPoint y: 427, endPoint x: 906, endPoint y: 419, distance: 286.1
click at [900, 750] on div "Modifier un contact contact principal Informations générales Civilité Madame Pr…" at bounding box center [784, 751] width 1568 height 0
paste input "-afrique"
type input "amelie.digueli@castel-afrique.com"
click at [1058, 716] on button "Modifier le contact" at bounding box center [1042, 713] width 164 height 34
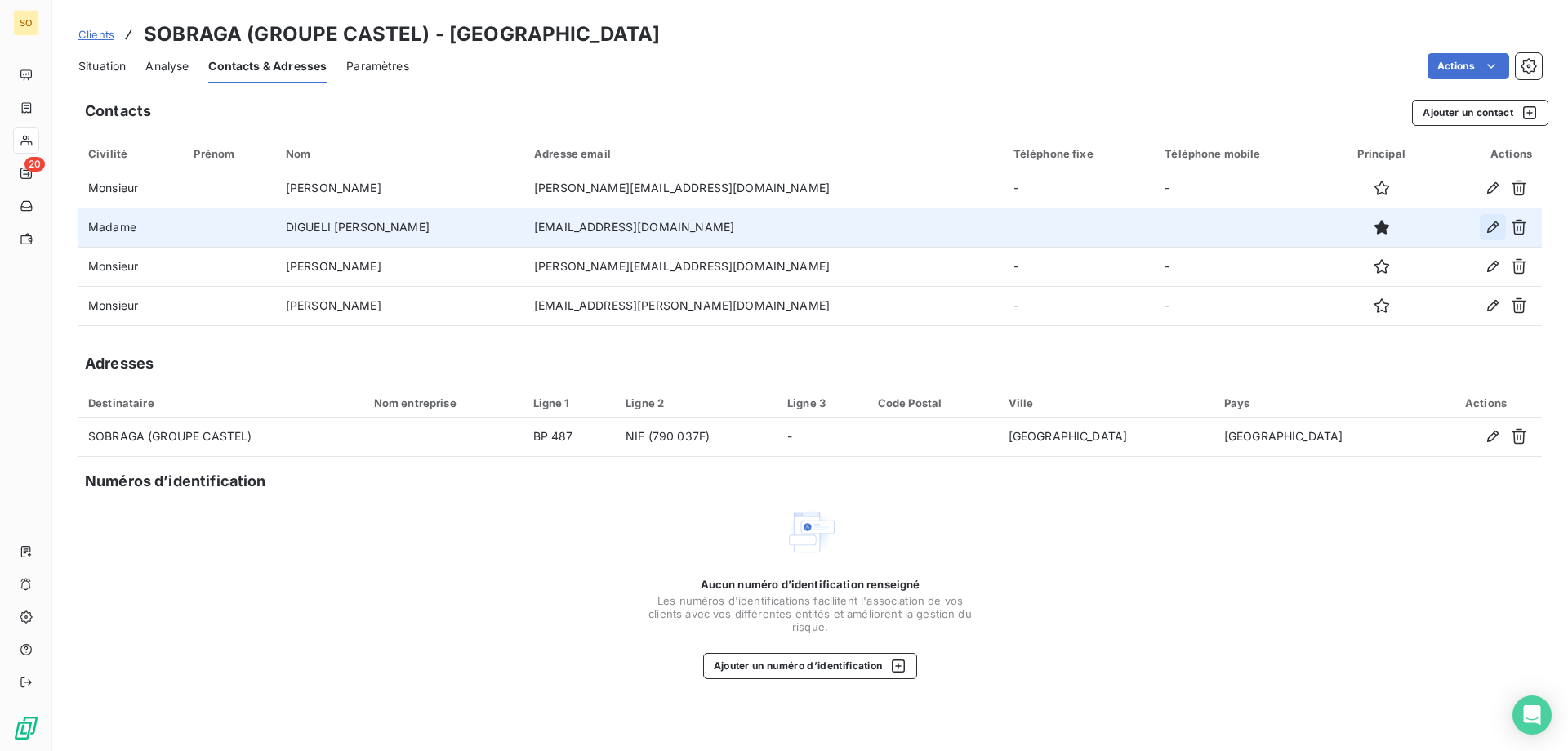
click at [1494, 229] on icon "button" at bounding box center [1493, 227] width 11 height 11
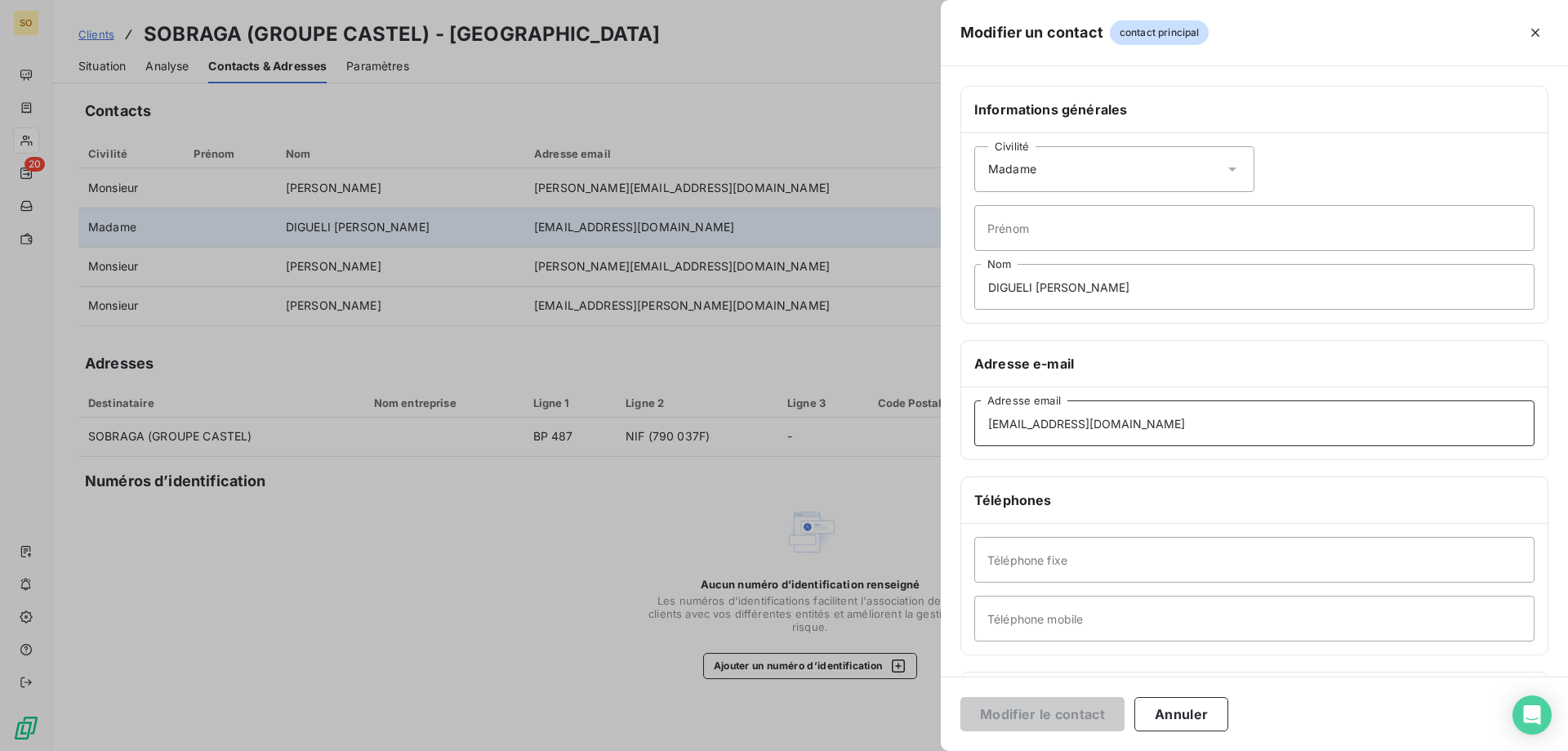
drag, startPoint x: 1063, startPoint y: 422, endPoint x: 1178, endPoint y: 425, distance: 115.0
click at [1178, 425] on input "amelie.digueli@castel-afrique.com" at bounding box center [1254, 423] width 561 height 46
click at [1211, 719] on button "Annuler" at bounding box center [1181, 713] width 94 height 34
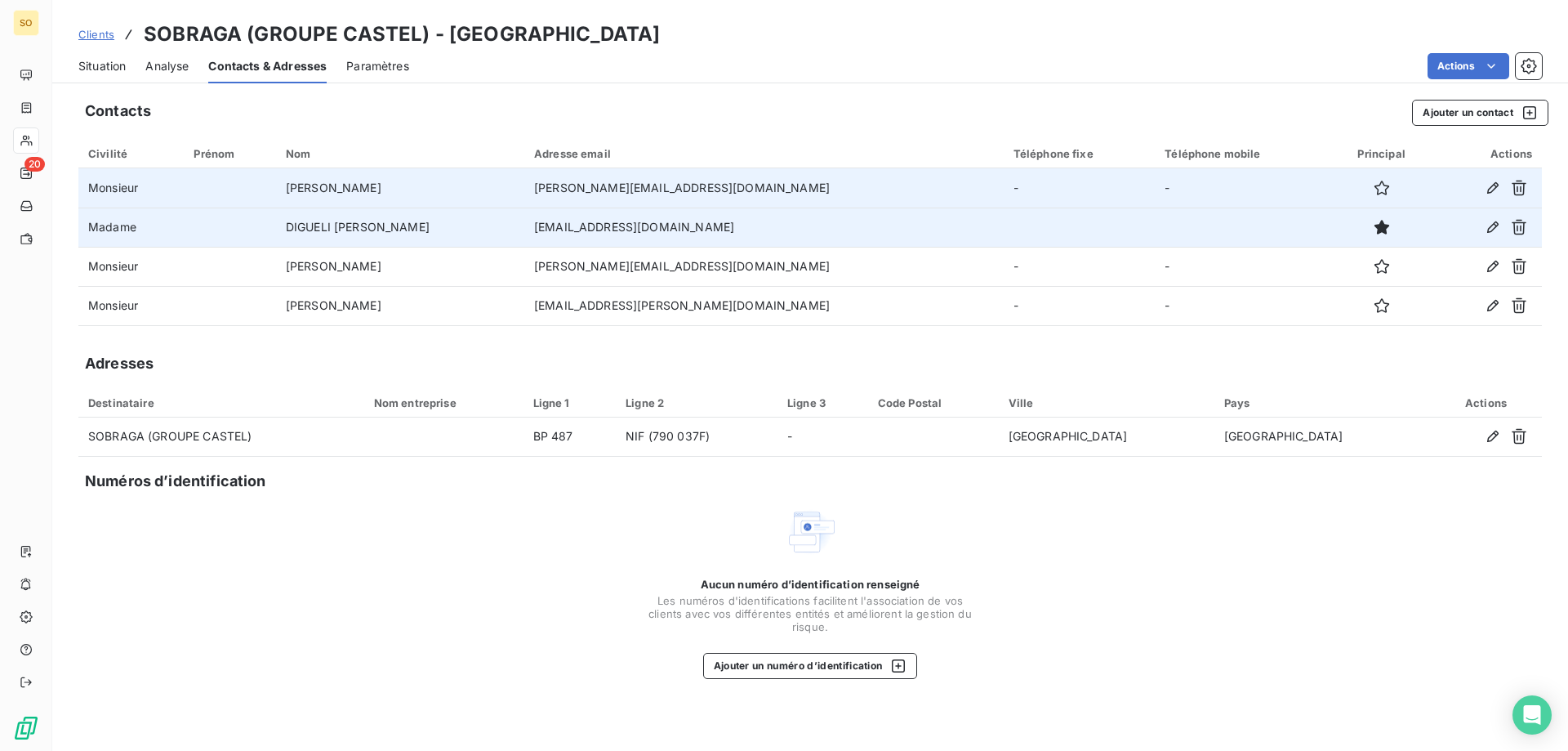
click at [715, 199] on td "jean-leon.boukoulou@castelgabon.com" at bounding box center [763, 187] width 479 height 39
click at [1493, 185] on icon "button" at bounding box center [1493, 187] width 11 height 11
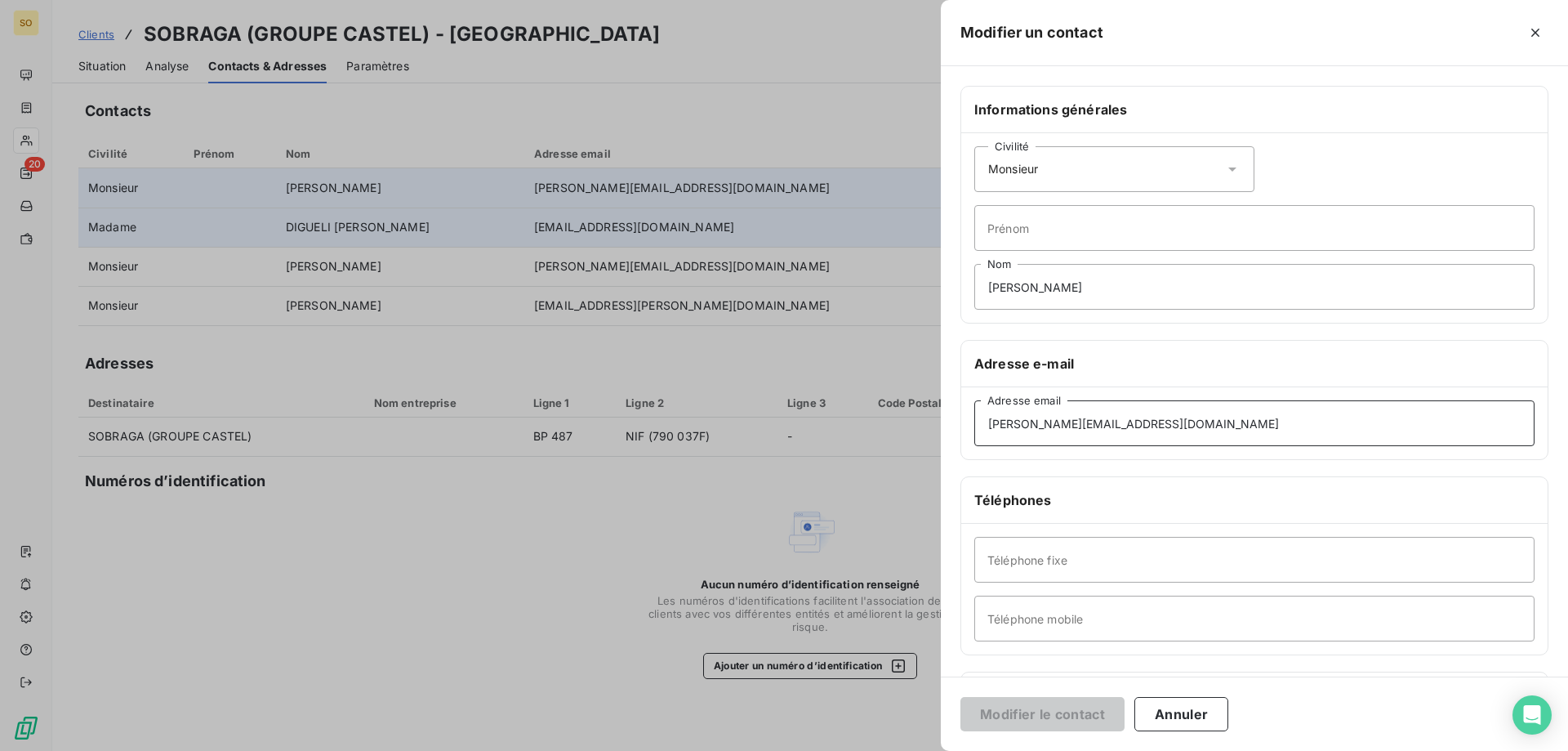
drag, startPoint x: 1099, startPoint y: 424, endPoint x: 1207, endPoint y: 424, distance: 108.0
click at [1207, 424] on input "jean-leon.boukoulou@castelgabon.com" at bounding box center [1254, 423] width 561 height 46
paste input "-afrique"
type input "jean-leon.boukoulou@castel-afrique.com"
click at [1056, 713] on button "Modifier le contact" at bounding box center [1042, 713] width 164 height 34
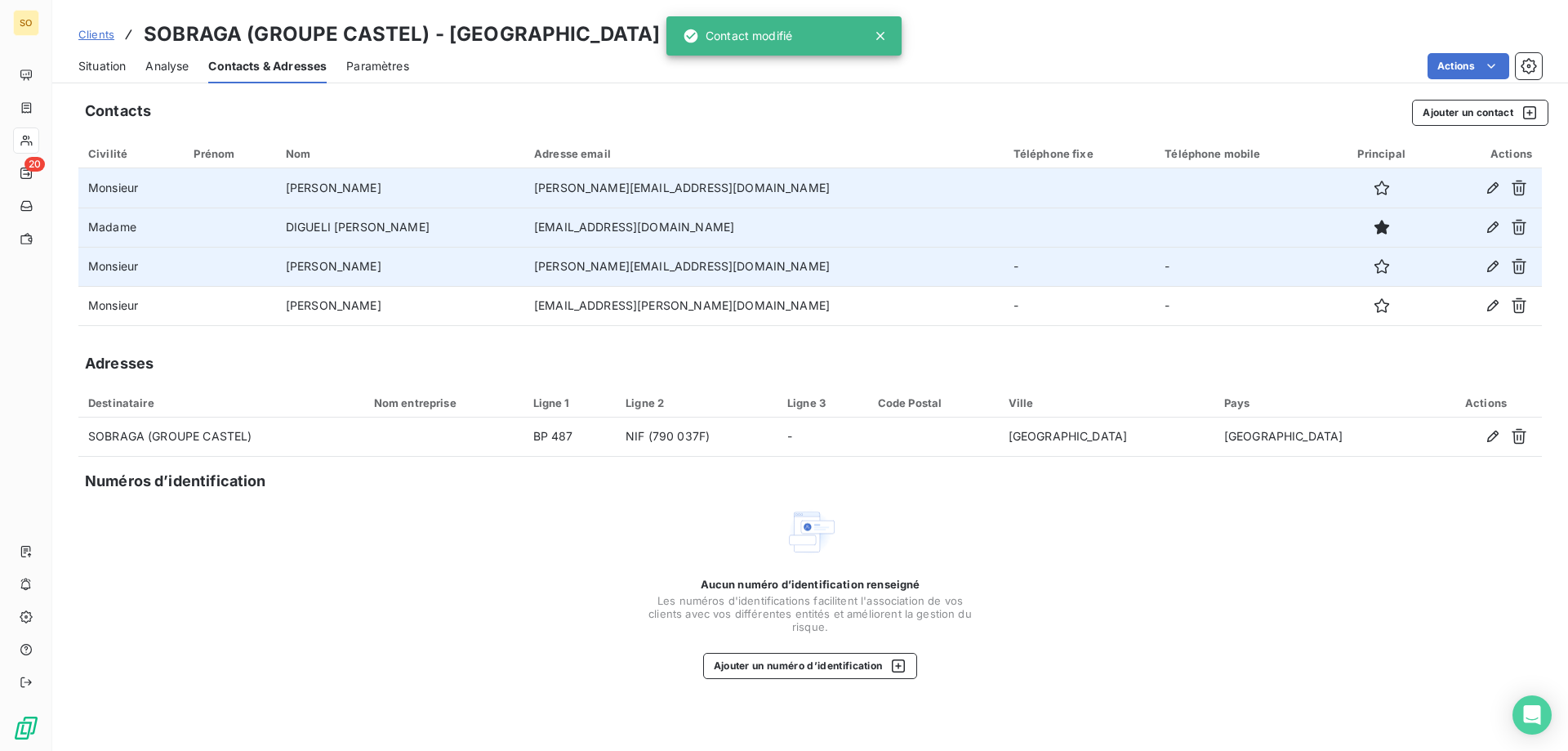
click at [730, 263] on td "brady.yoka@castelgabon.com" at bounding box center [763, 266] width 479 height 39
click at [1490, 263] on icon "button" at bounding box center [1493, 266] width 17 height 17
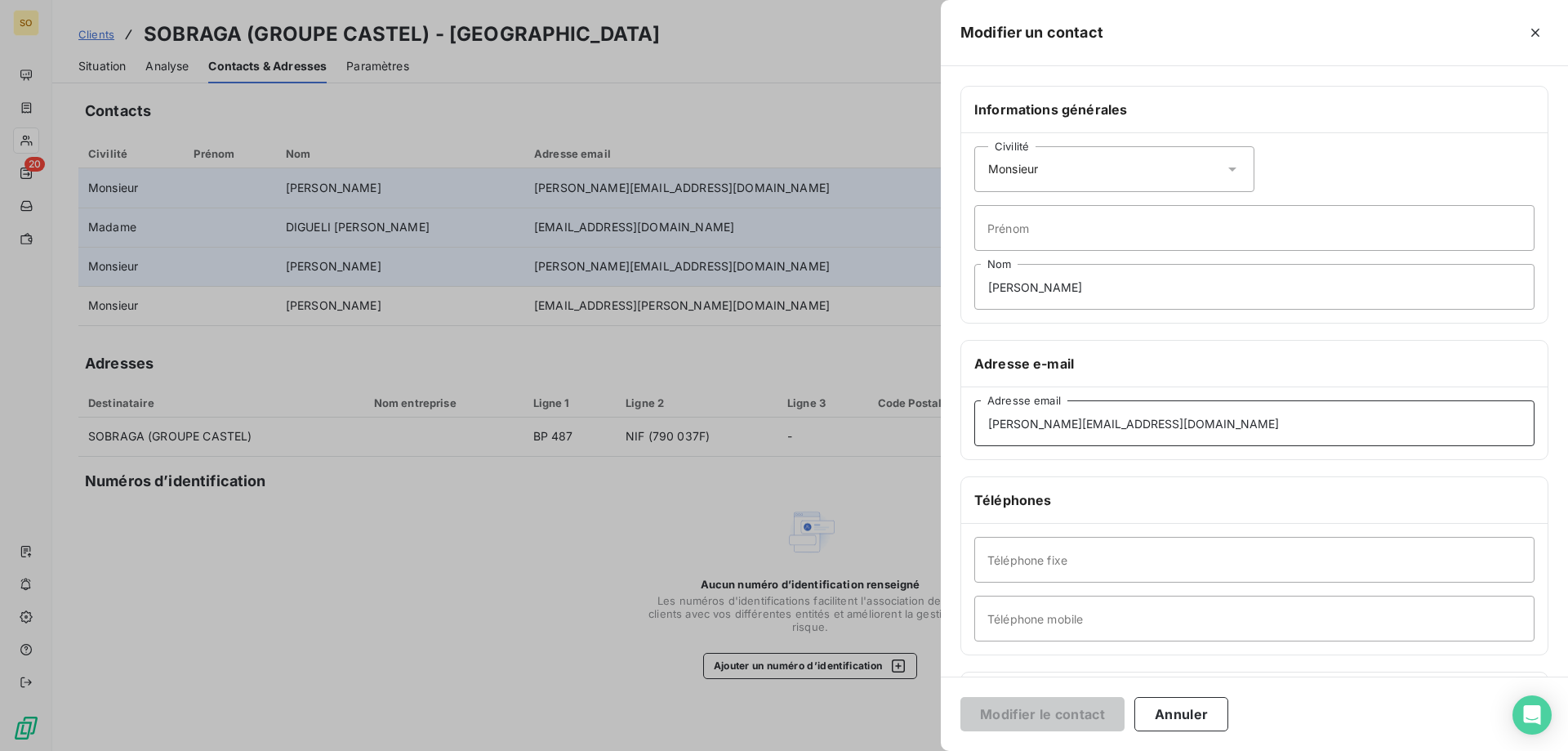
drag, startPoint x: 1051, startPoint y: 422, endPoint x: 1170, endPoint y: 427, distance: 119.1
click at [1170, 427] on input "brady.yoka@castelgabon.com" at bounding box center [1254, 423] width 561 height 46
paste input "-afrique"
type input "brady.yoka@castel-afrique.com"
click at [1088, 713] on button "Modifier le contact" at bounding box center [1042, 713] width 164 height 34
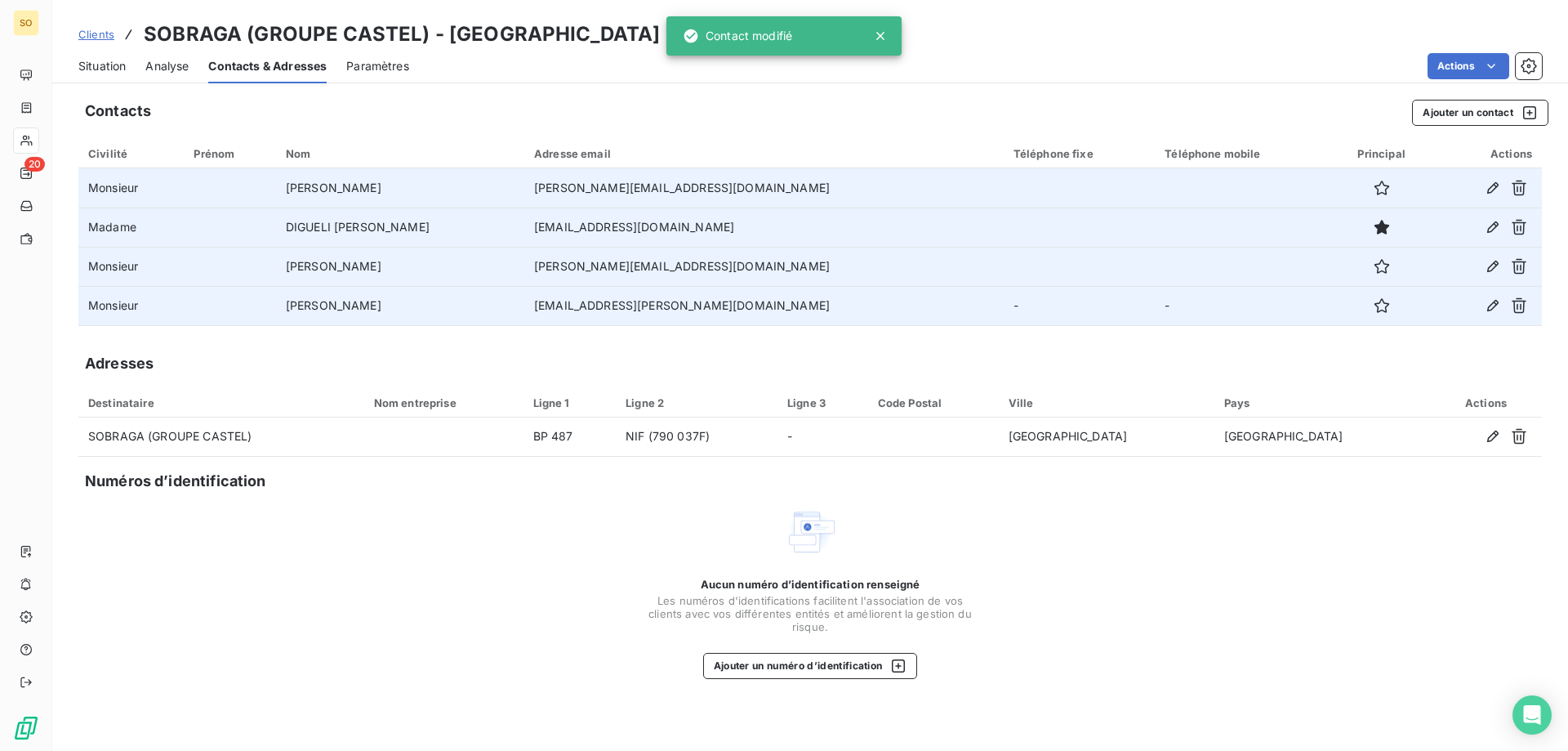
click at [754, 300] on td "gwenael.briere@castelgabon.com" at bounding box center [763, 306] width 479 height 39
click at [1495, 308] on icon "button" at bounding box center [1493, 306] width 11 height 11
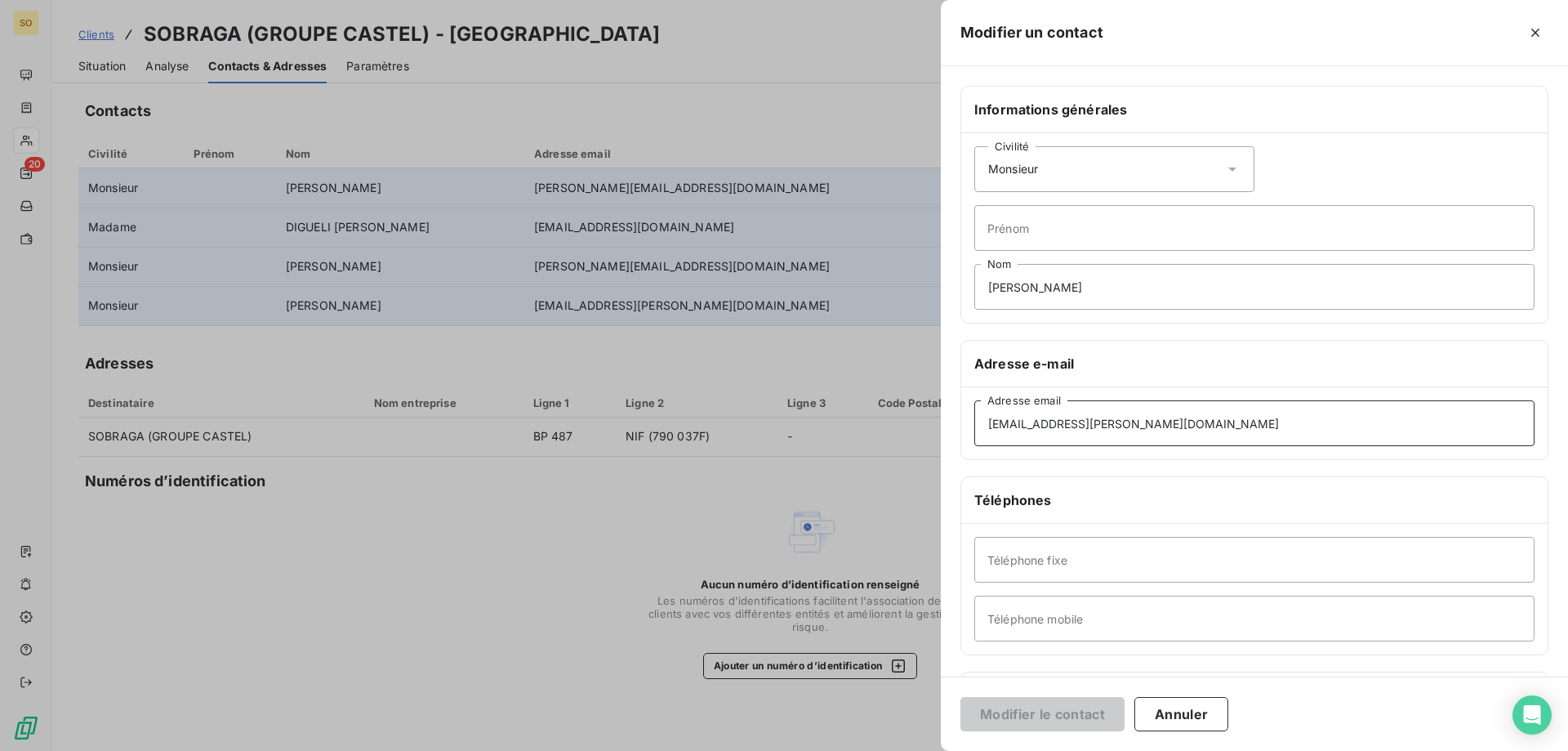
drag, startPoint x: 1069, startPoint y: 423, endPoint x: 1214, endPoint y: 427, distance: 145.1
click at [1214, 427] on input "gwenael.briere@castelgabon.com" at bounding box center [1254, 423] width 561 height 46
paste input "-afrique"
type input "gwenael.briere@castel-afrique.com"
click at [1029, 711] on button "Modifier le contact" at bounding box center [1042, 713] width 164 height 34
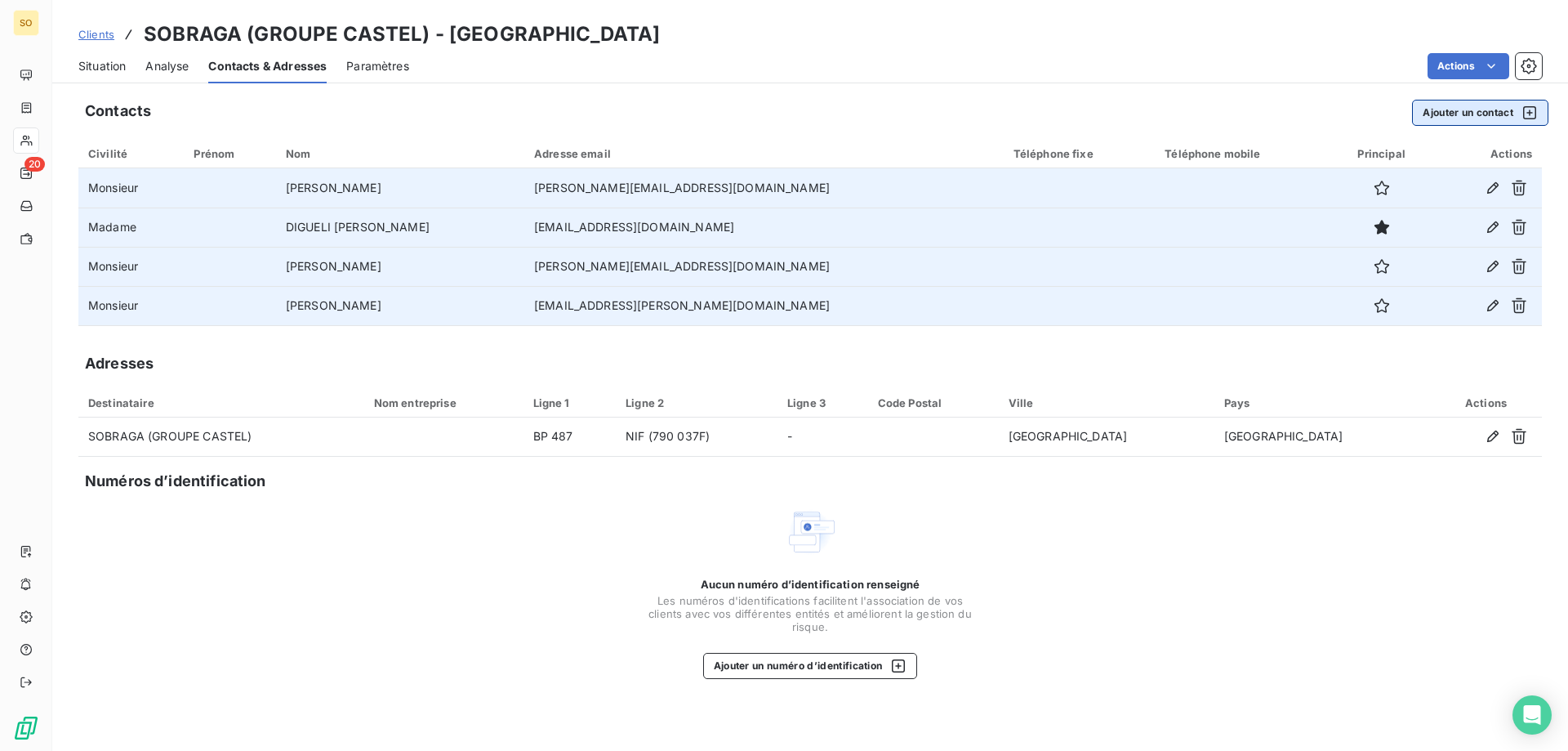
click at [1474, 112] on button "Ajouter un contact" at bounding box center [1480, 113] width 137 height 26
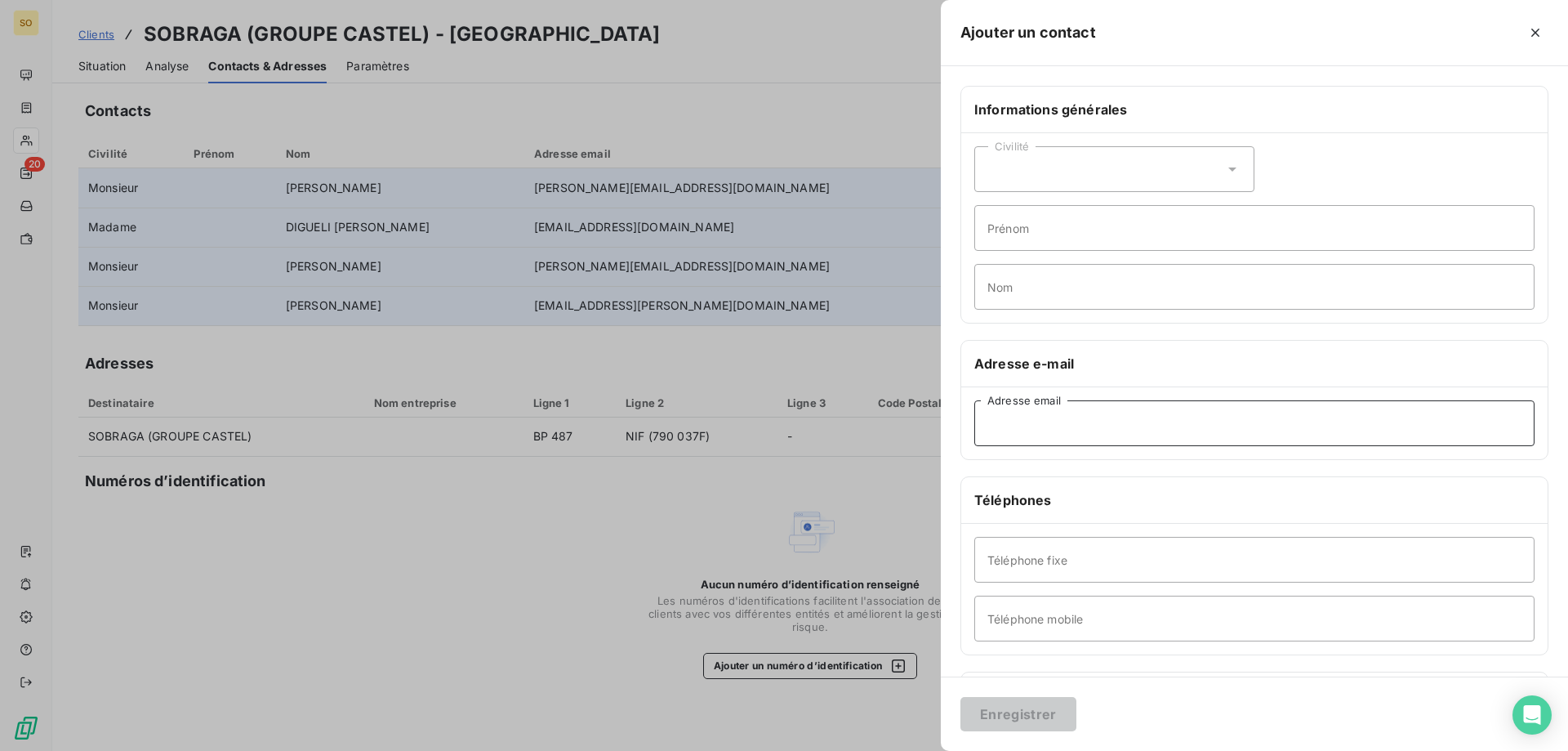
click at [1029, 428] on input "Adresse email" at bounding box center [1254, 423] width 561 height 46
paste input "mamadou.marone@castel-afrique.com"
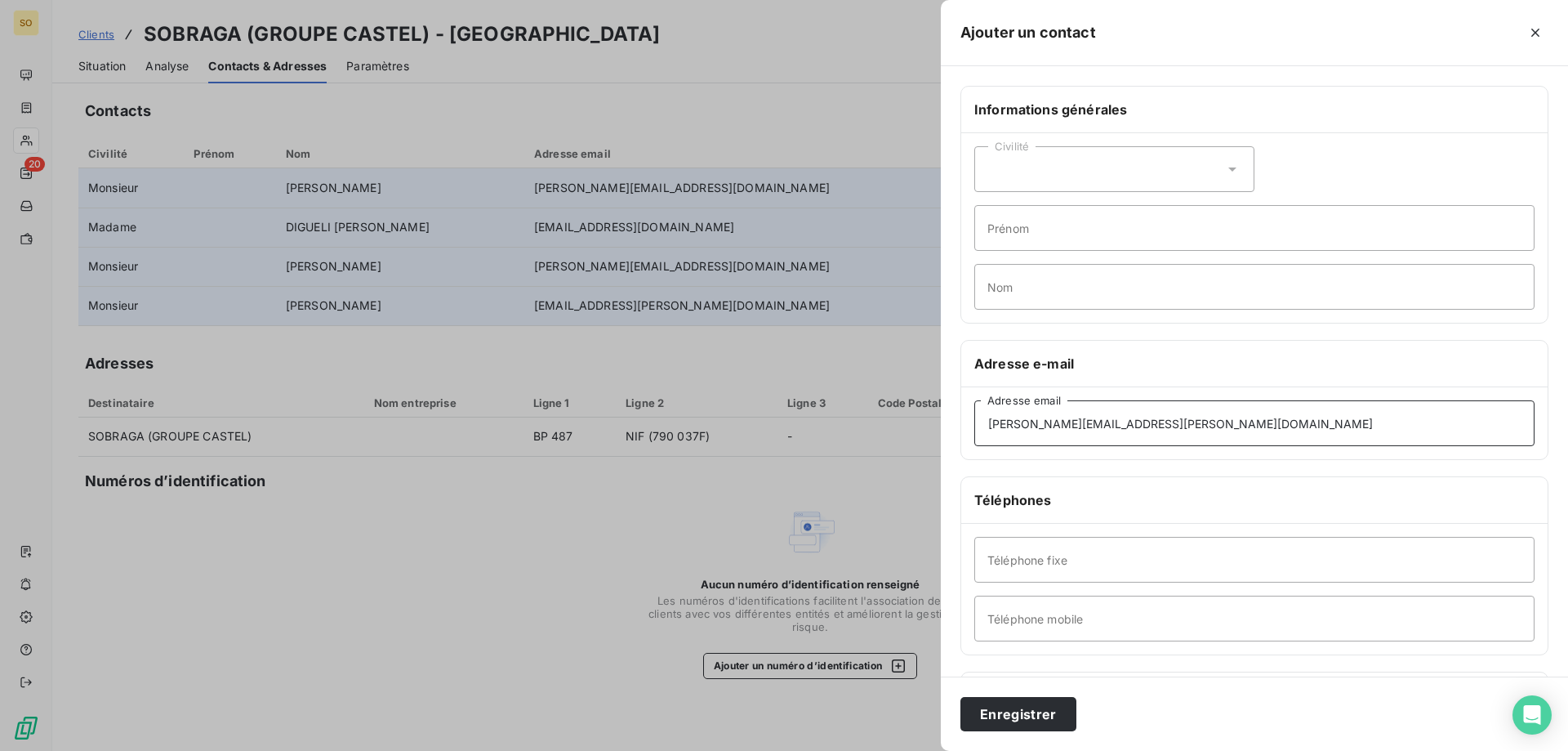
type input "mamadou.marone@castel-afrique.com"
click at [1229, 168] on icon at bounding box center [1232, 169] width 8 height 4
click at [1018, 241] on span "Monsieur" at bounding box center [1030, 240] width 49 height 16
click at [1017, 230] on input "Prénom" at bounding box center [1254, 228] width 561 height 46
type input "m"
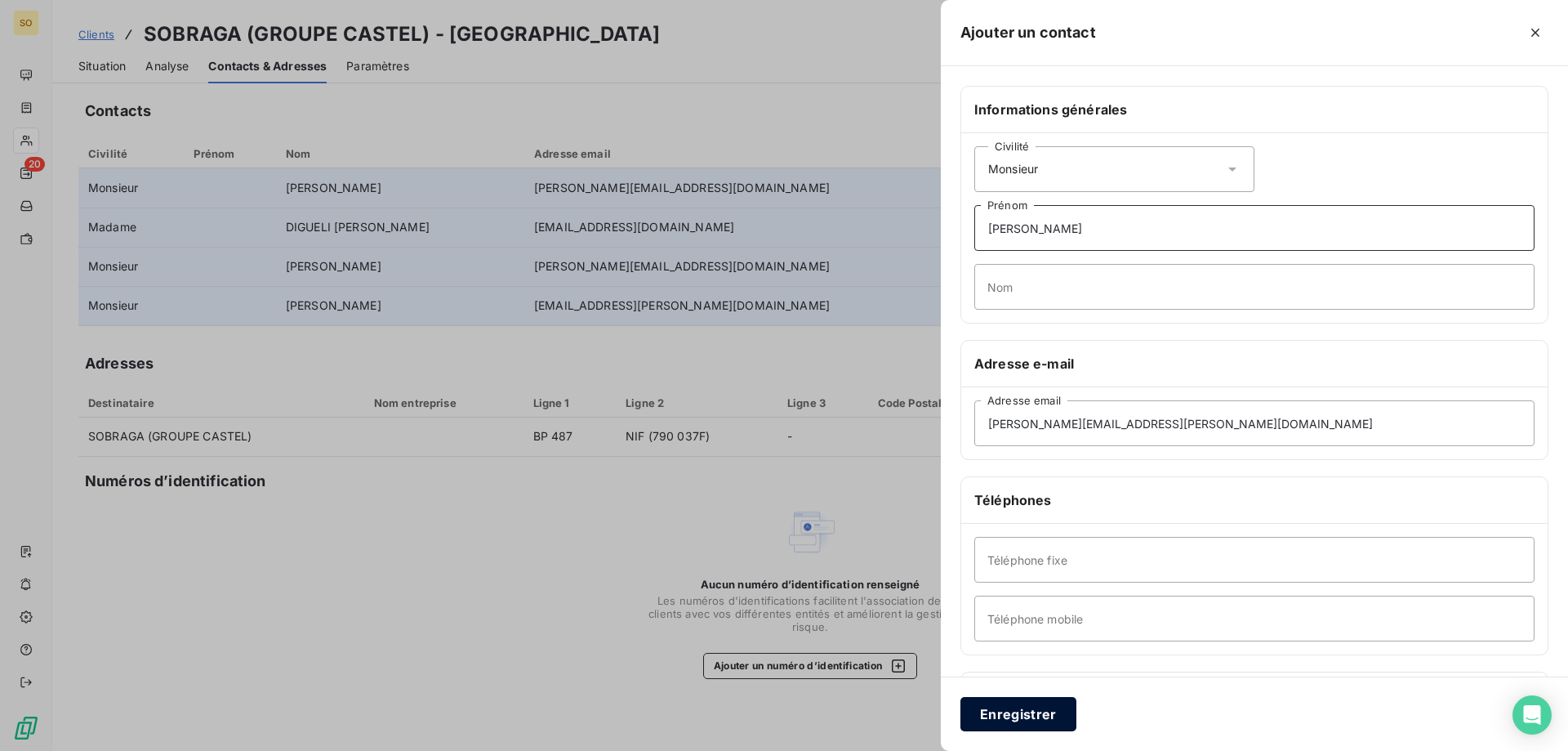
type input "MAMADOU"
click at [1036, 718] on button "Enregistrer" at bounding box center [1018, 713] width 116 height 34
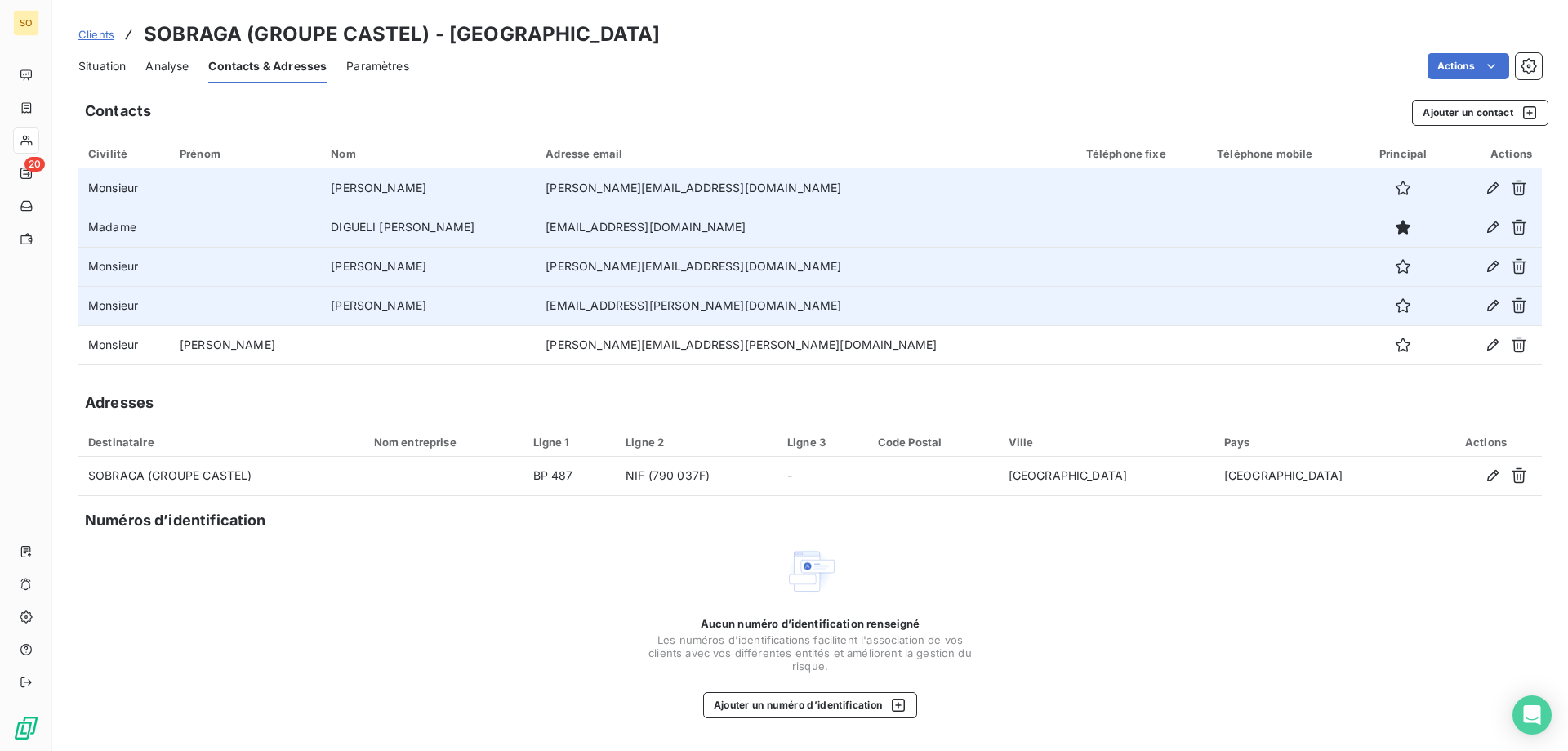
click at [99, 71] on span "Situation" at bounding box center [102, 66] width 48 height 17
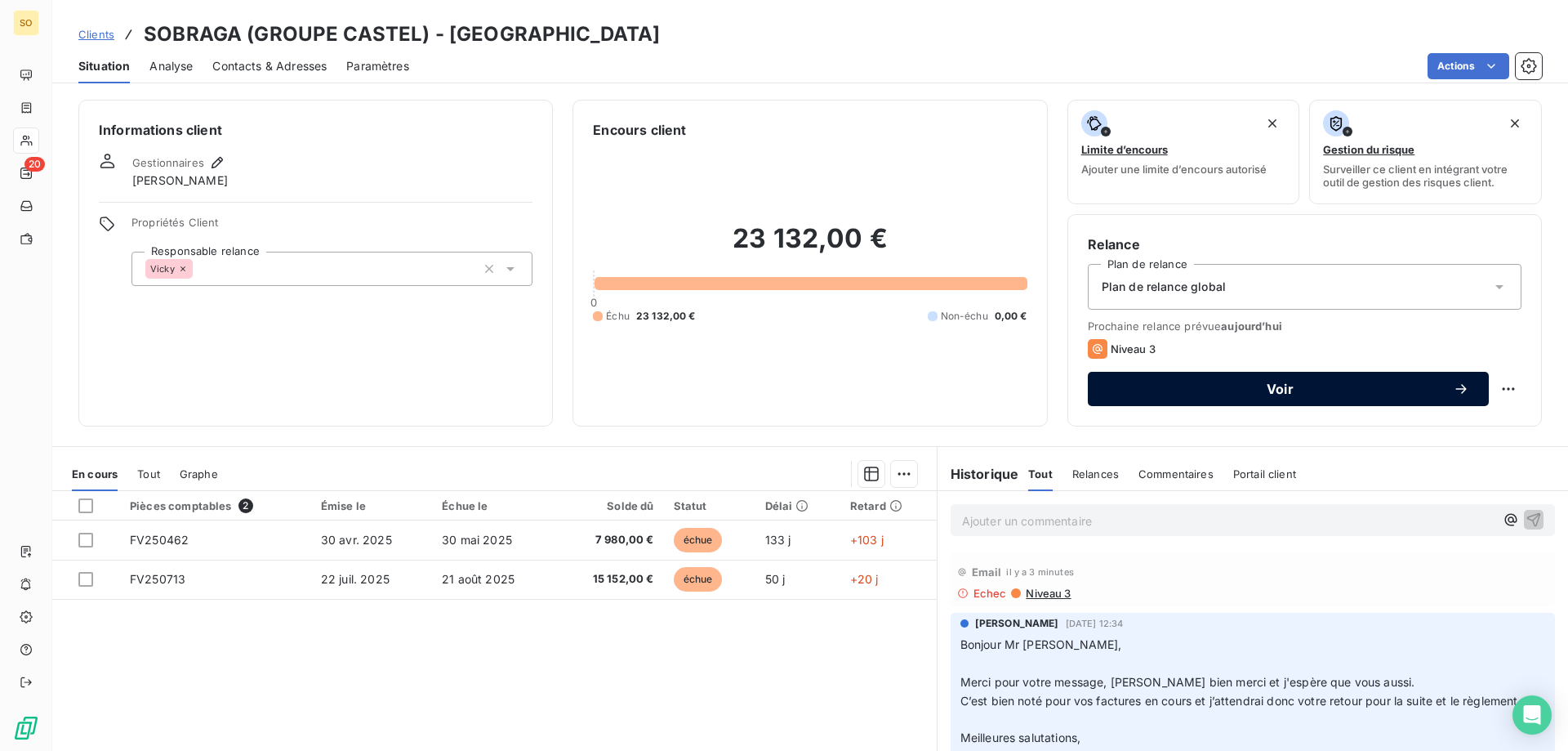
click at [1255, 390] on span "Voir" at bounding box center [1280, 389] width 346 height 13
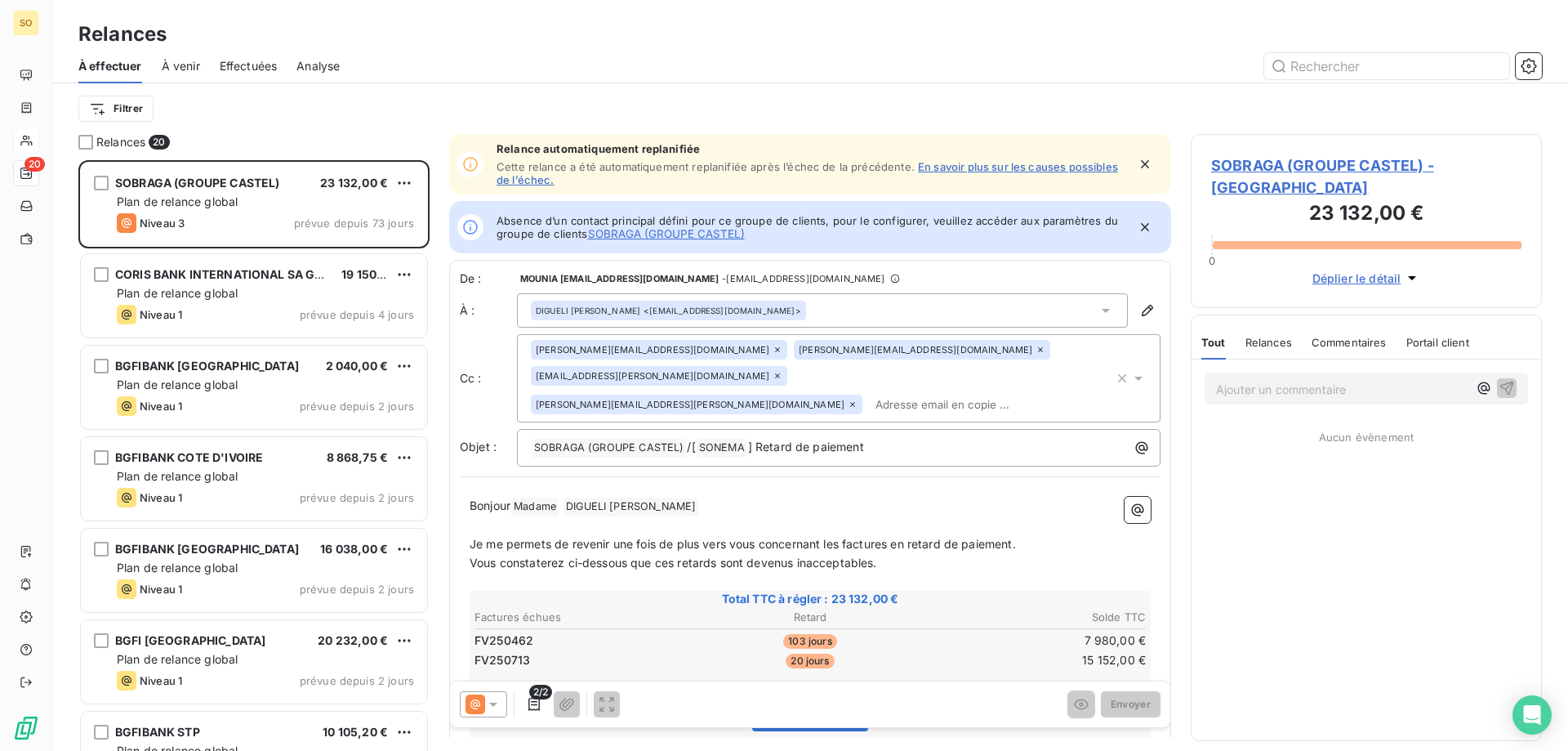
scroll to position [578, 339]
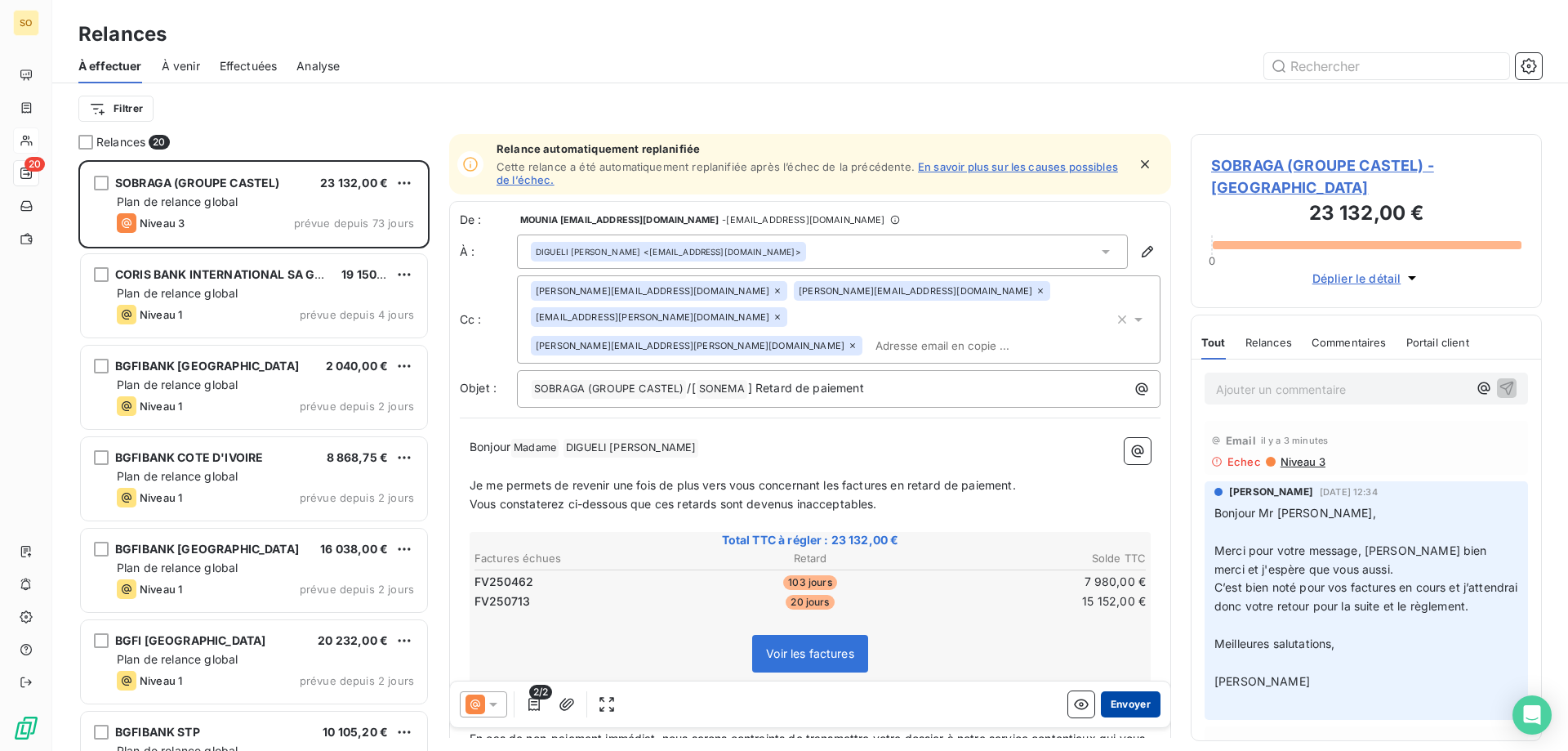
click at [1111, 701] on button "Envoyer" at bounding box center [1130, 704] width 60 height 26
